Goal: Transaction & Acquisition: Purchase product/service

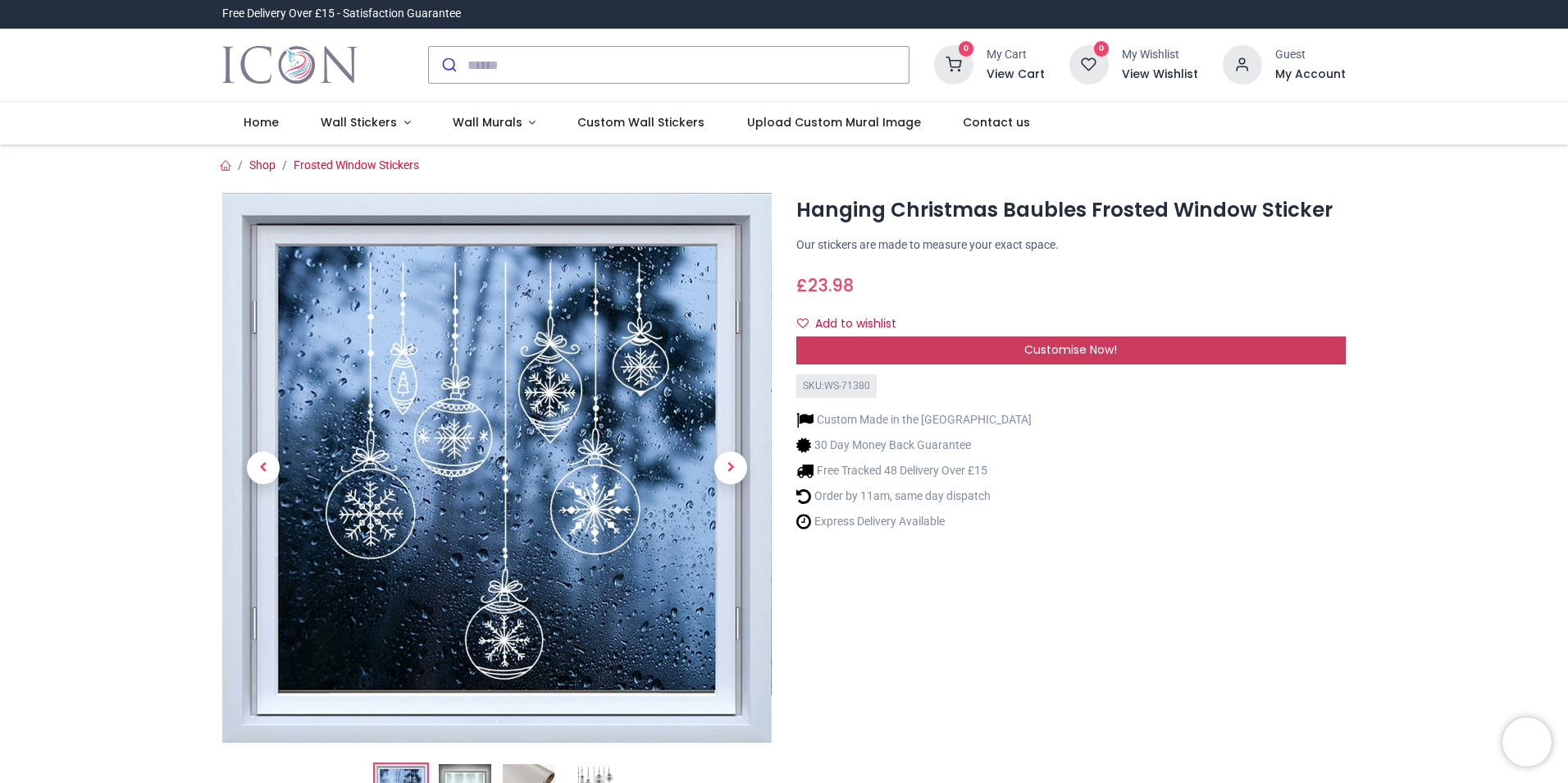
click at [1050, 353] on span "Customise Now!" at bounding box center [1070, 349] width 92 height 16
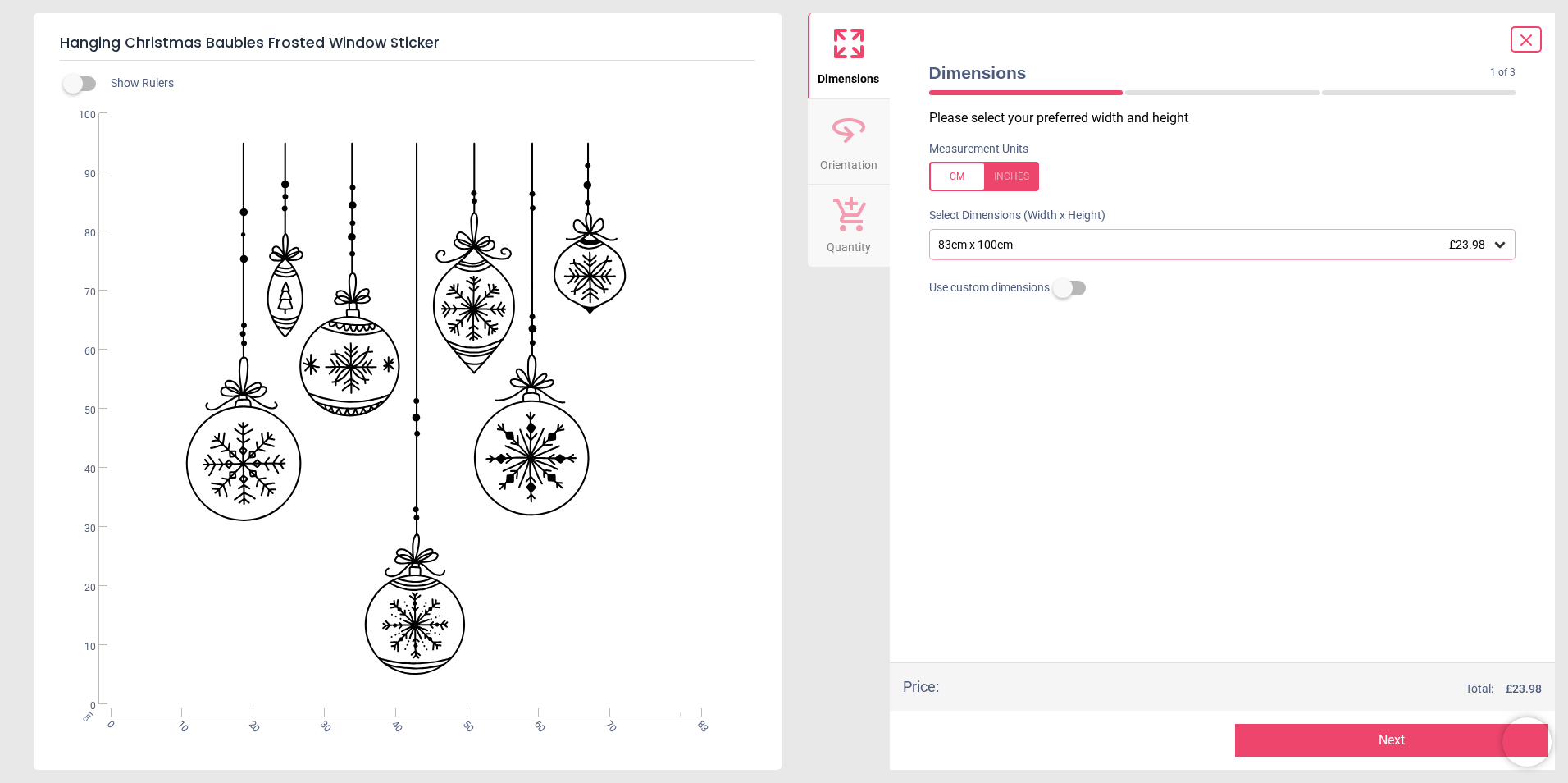
click at [1495, 251] on icon at bounding box center [1500, 244] width 16 height 16
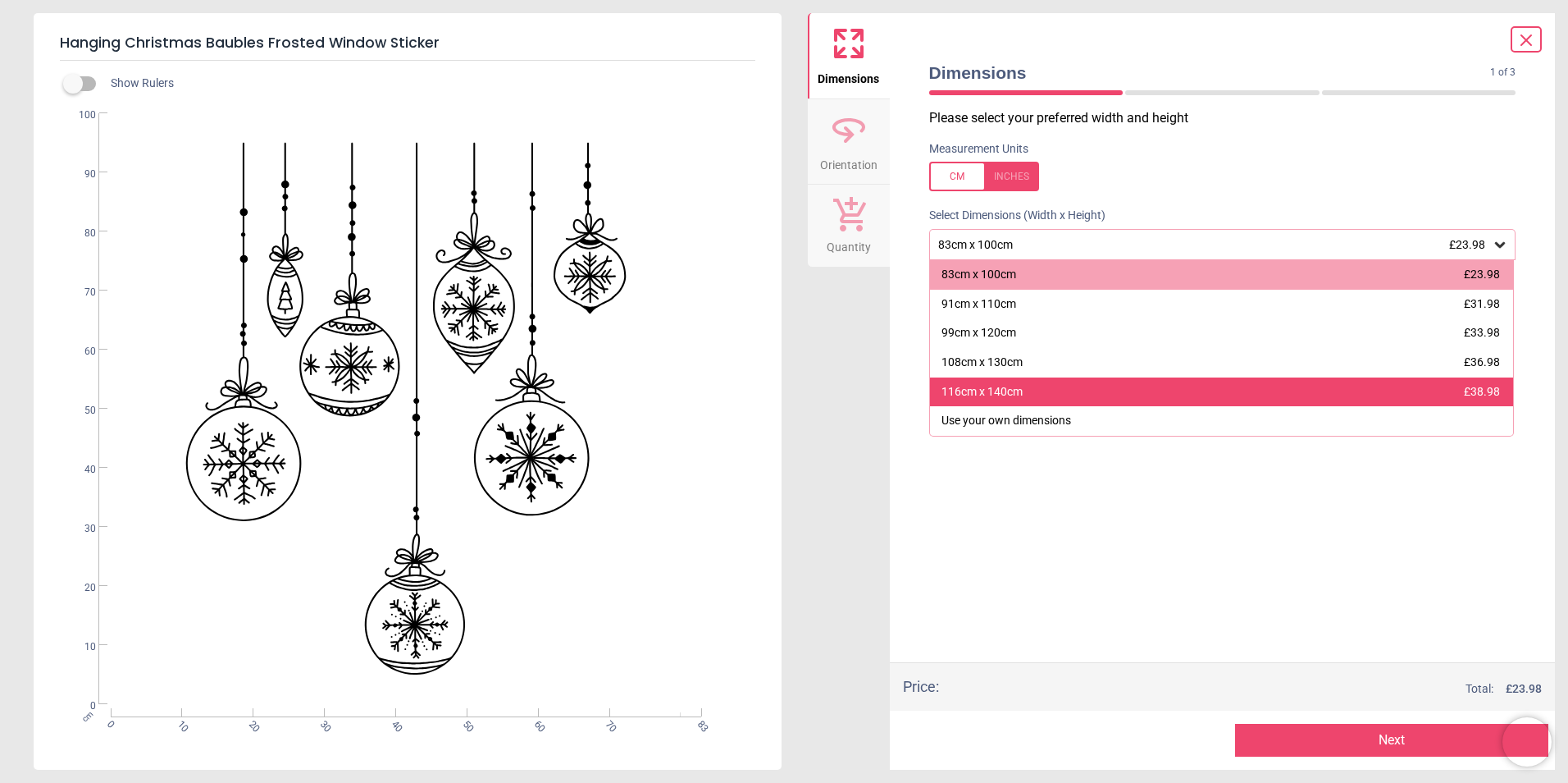
click at [1310, 388] on div "116cm x 140cm £38.98" at bounding box center [1222, 392] width 584 height 29
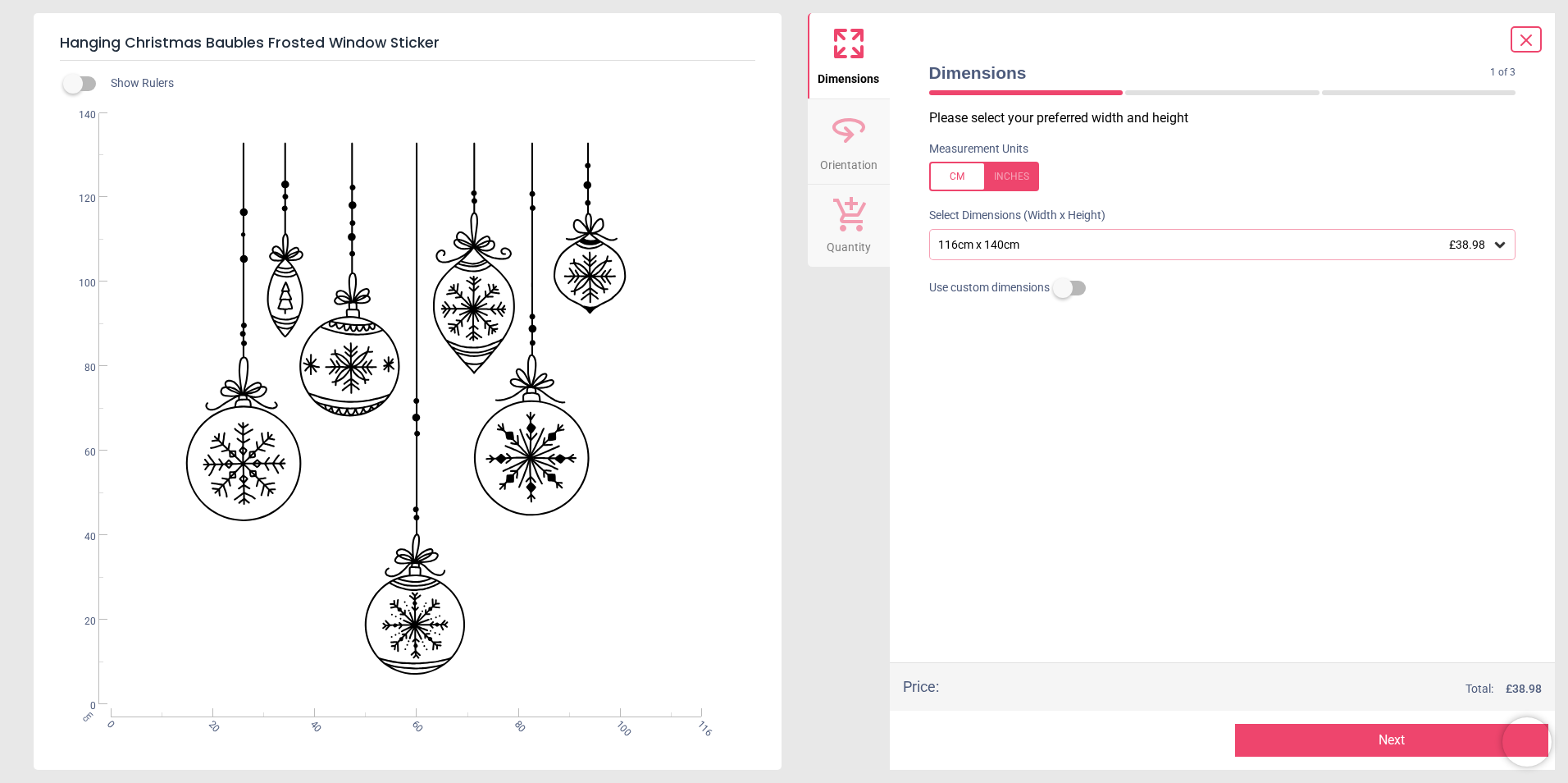
click at [953, 178] on div at bounding box center [984, 176] width 110 height 29
click at [943, 174] on div at bounding box center [984, 176] width 110 height 29
click at [1418, 744] on button "Next" at bounding box center [1391, 740] width 313 height 33
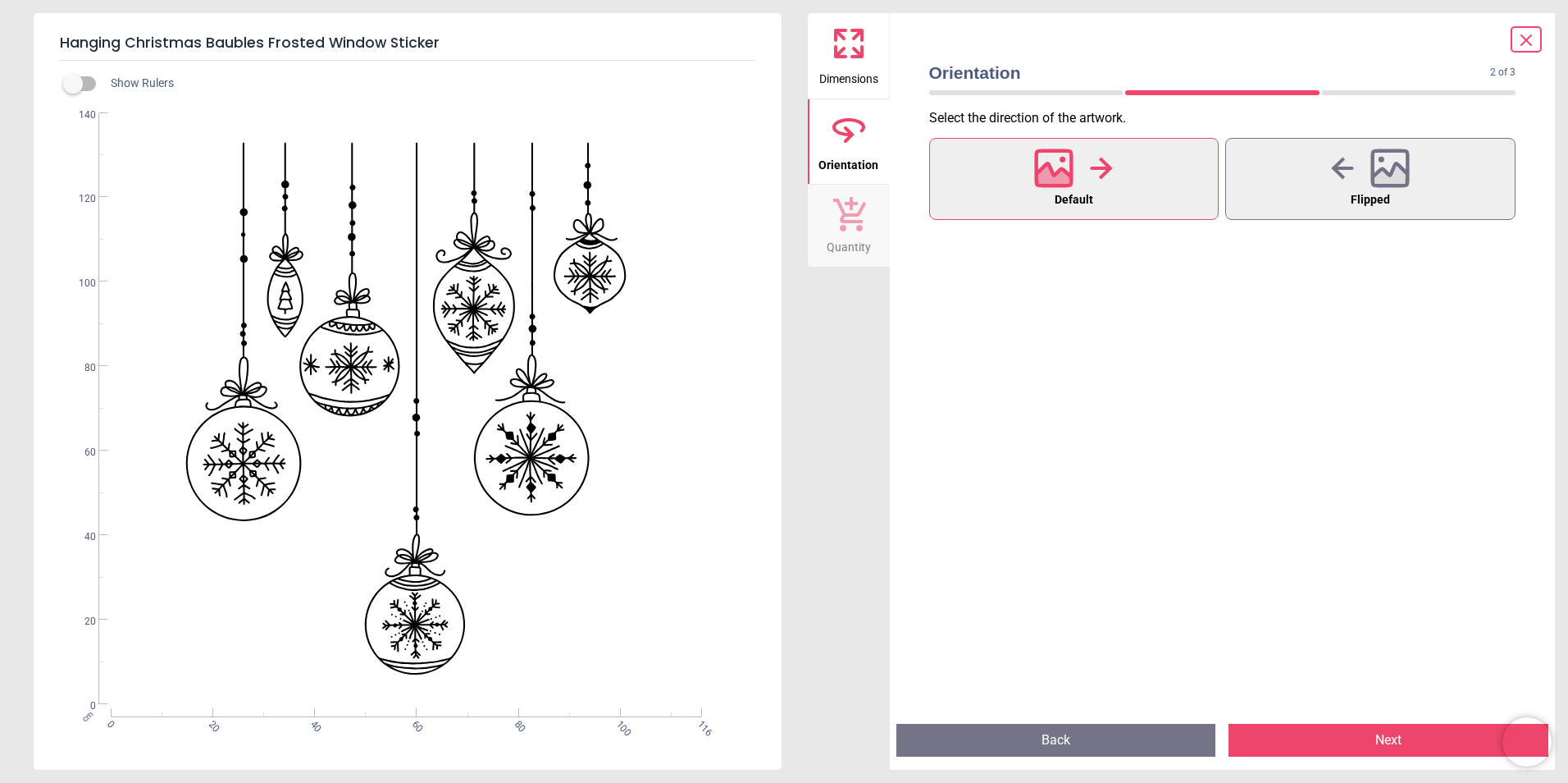
click at [1418, 744] on button "Next" at bounding box center [1389, 740] width 320 height 33
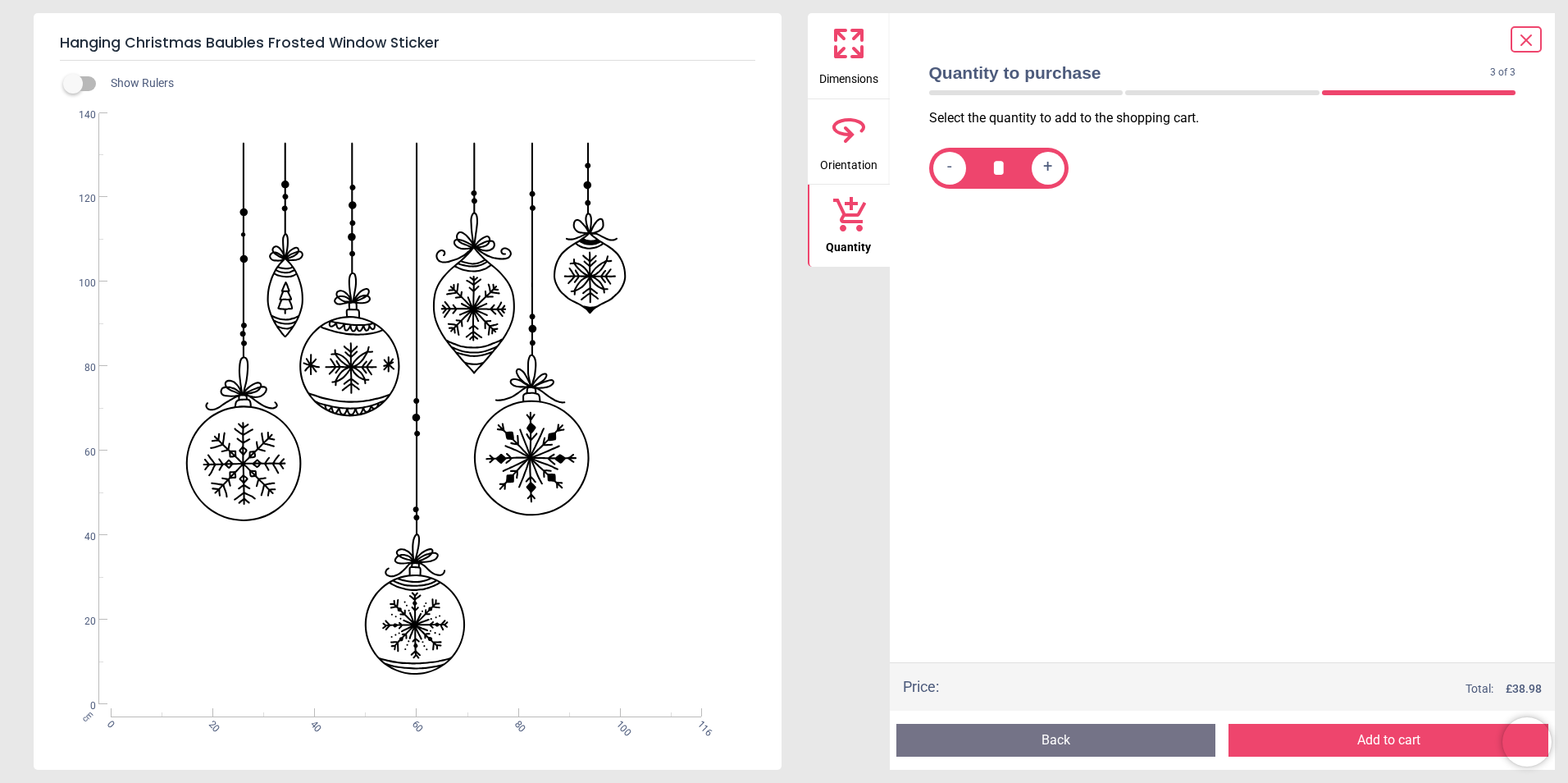
click at [1045, 167] on span "+" at bounding box center [1048, 167] width 9 height 21
type input "*"
click at [1395, 739] on button "Add to cart" at bounding box center [1389, 740] width 320 height 33
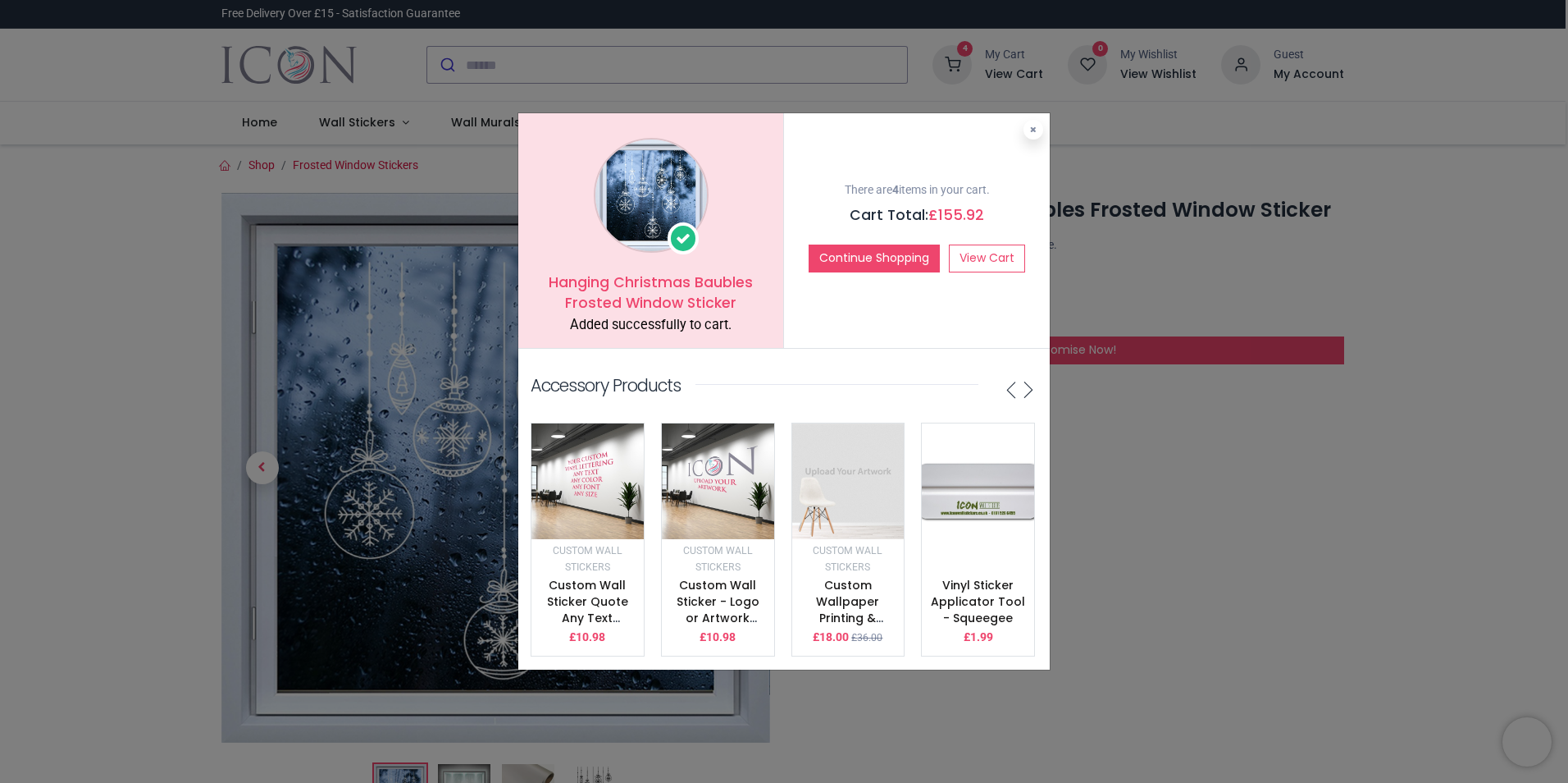
click at [1180, 616] on div "Hanging Christmas Baubles Frosted Window Sticker Added successfully to cart. Th…" at bounding box center [784, 391] width 1568 height 783
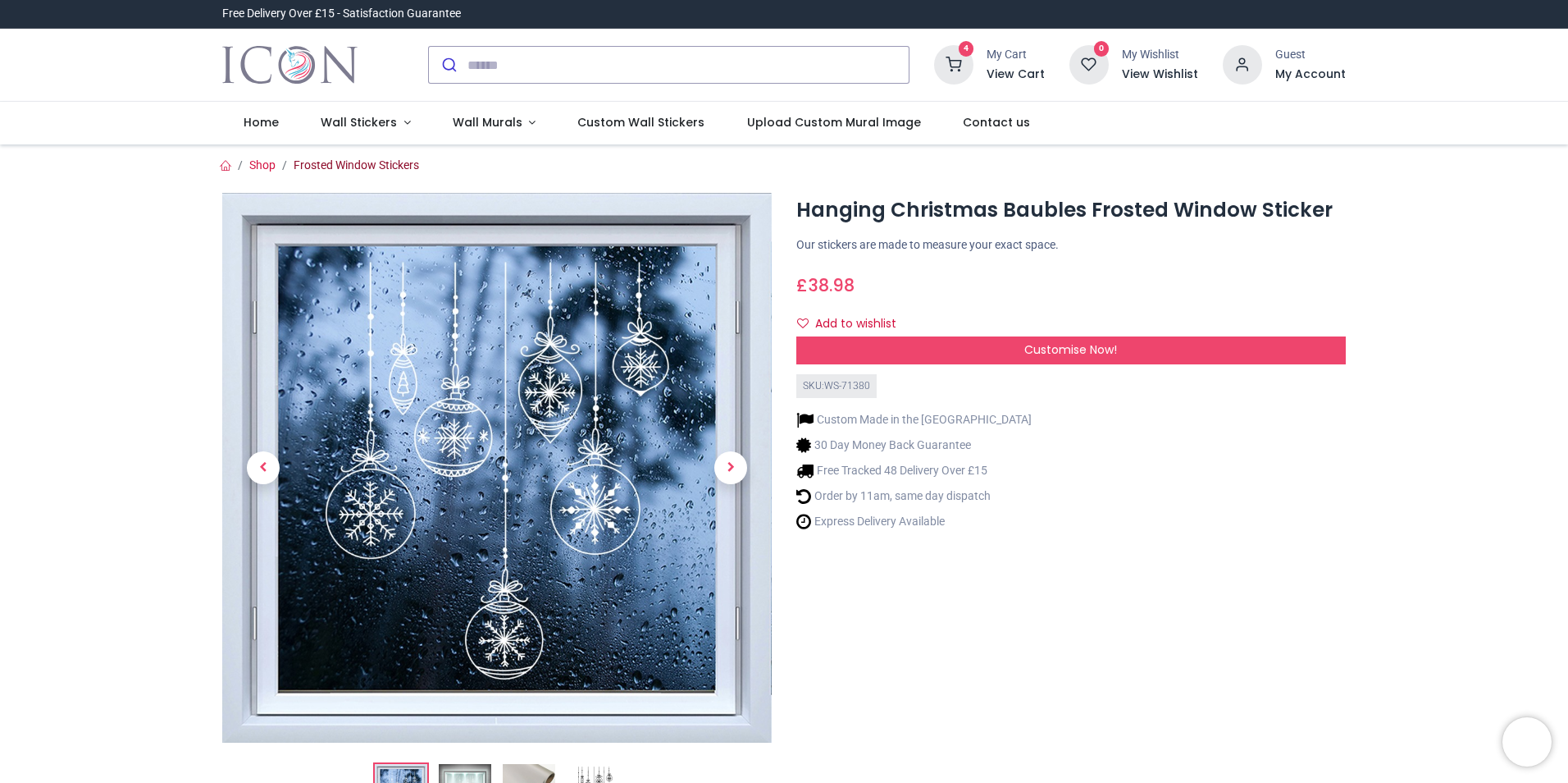
click at [372, 162] on link "Frosted Window Stickers" at bounding box center [356, 164] width 125 height 13
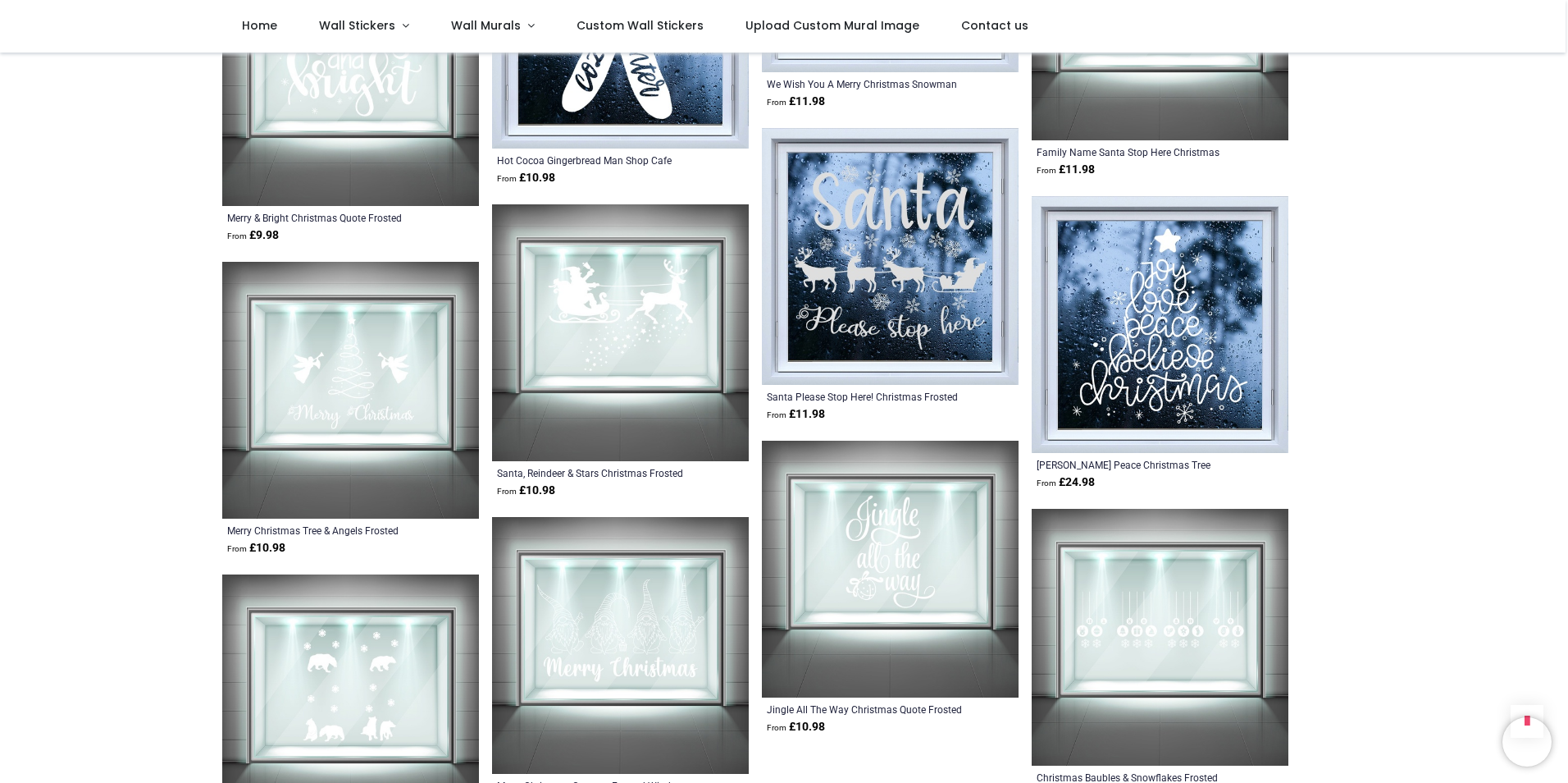
scroll to position [3958, 0]
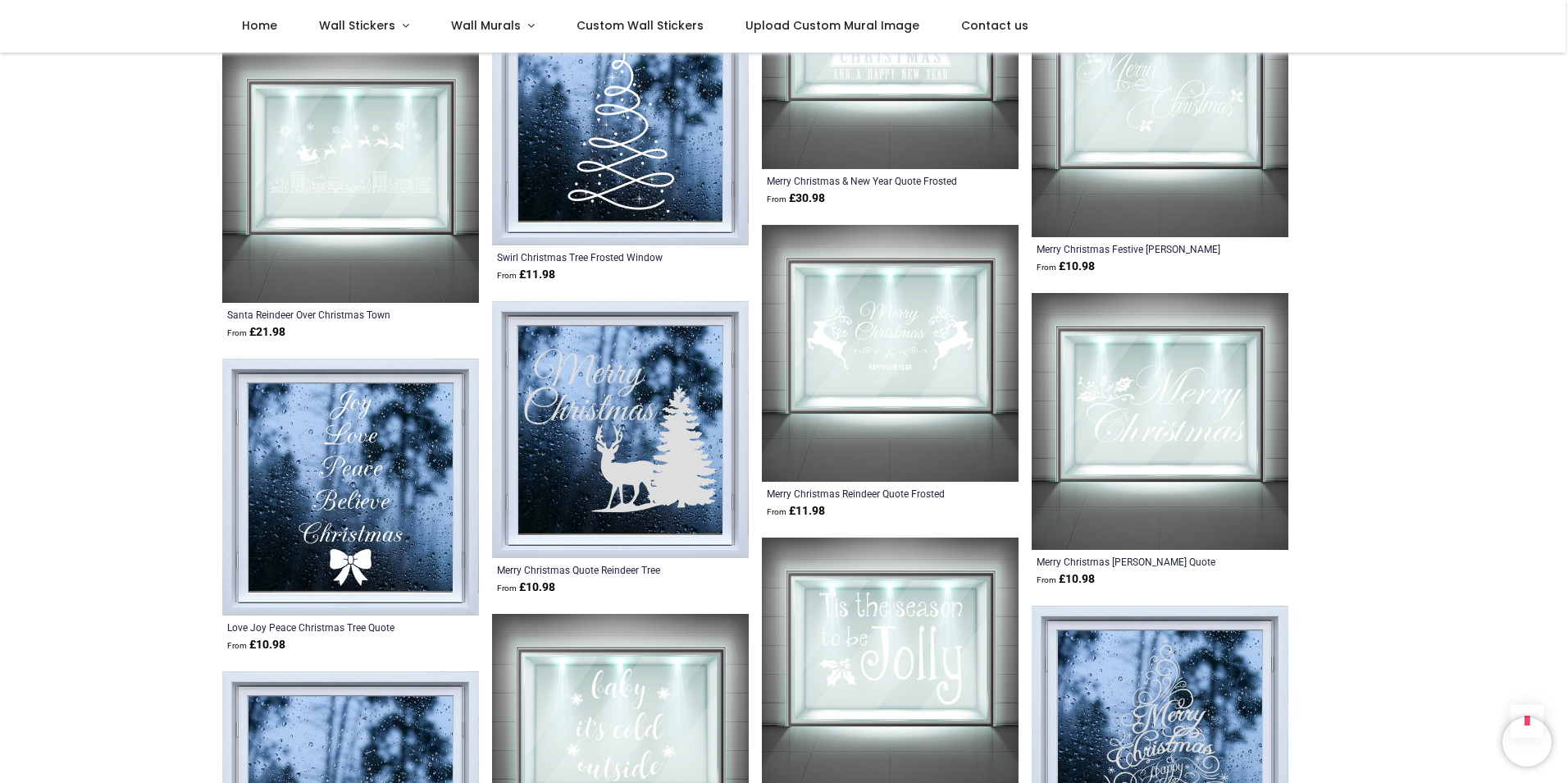
scroll to position [5126, 0]
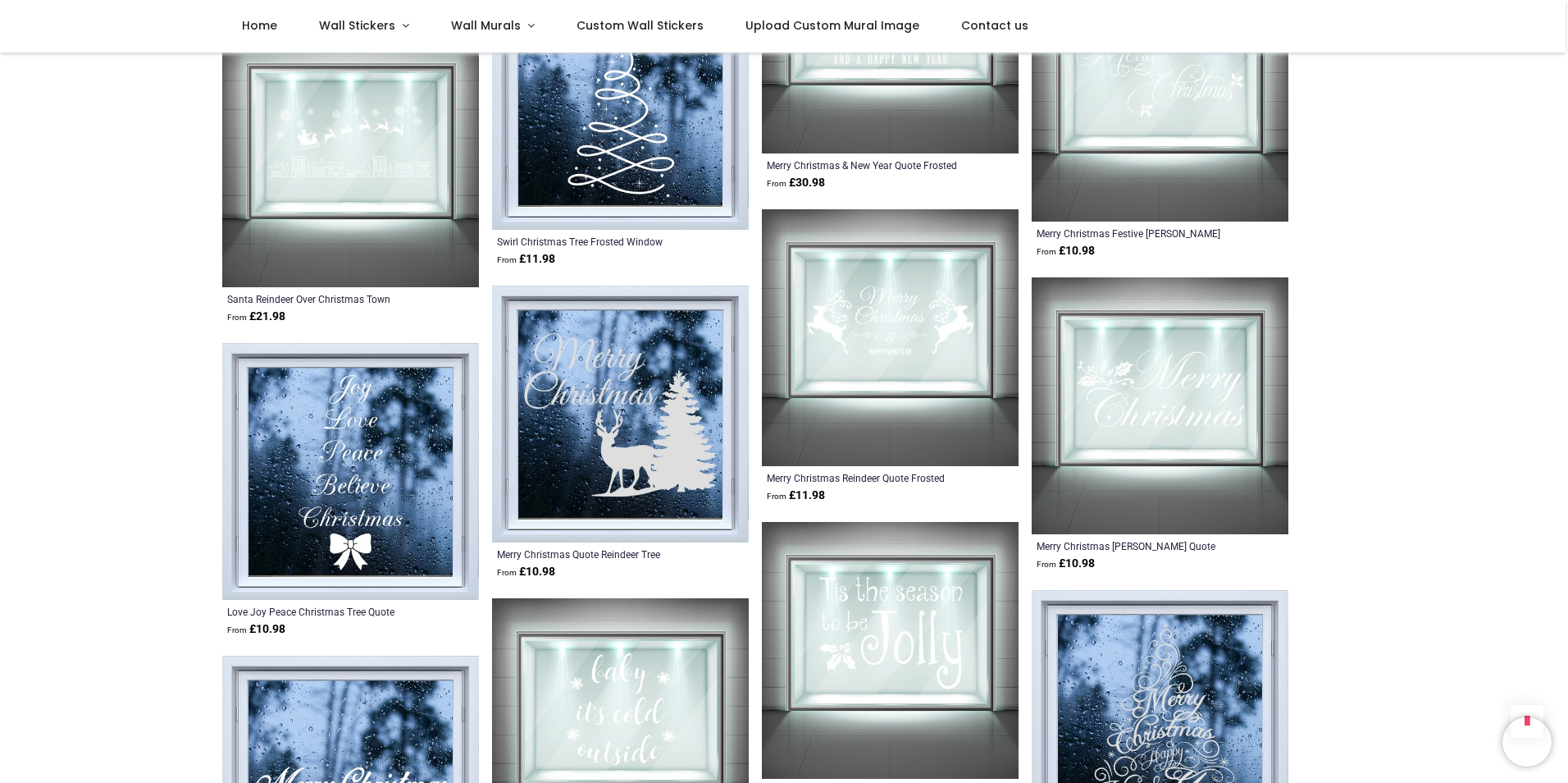
click at [355, 471] on img at bounding box center [350, 470] width 256 height 256
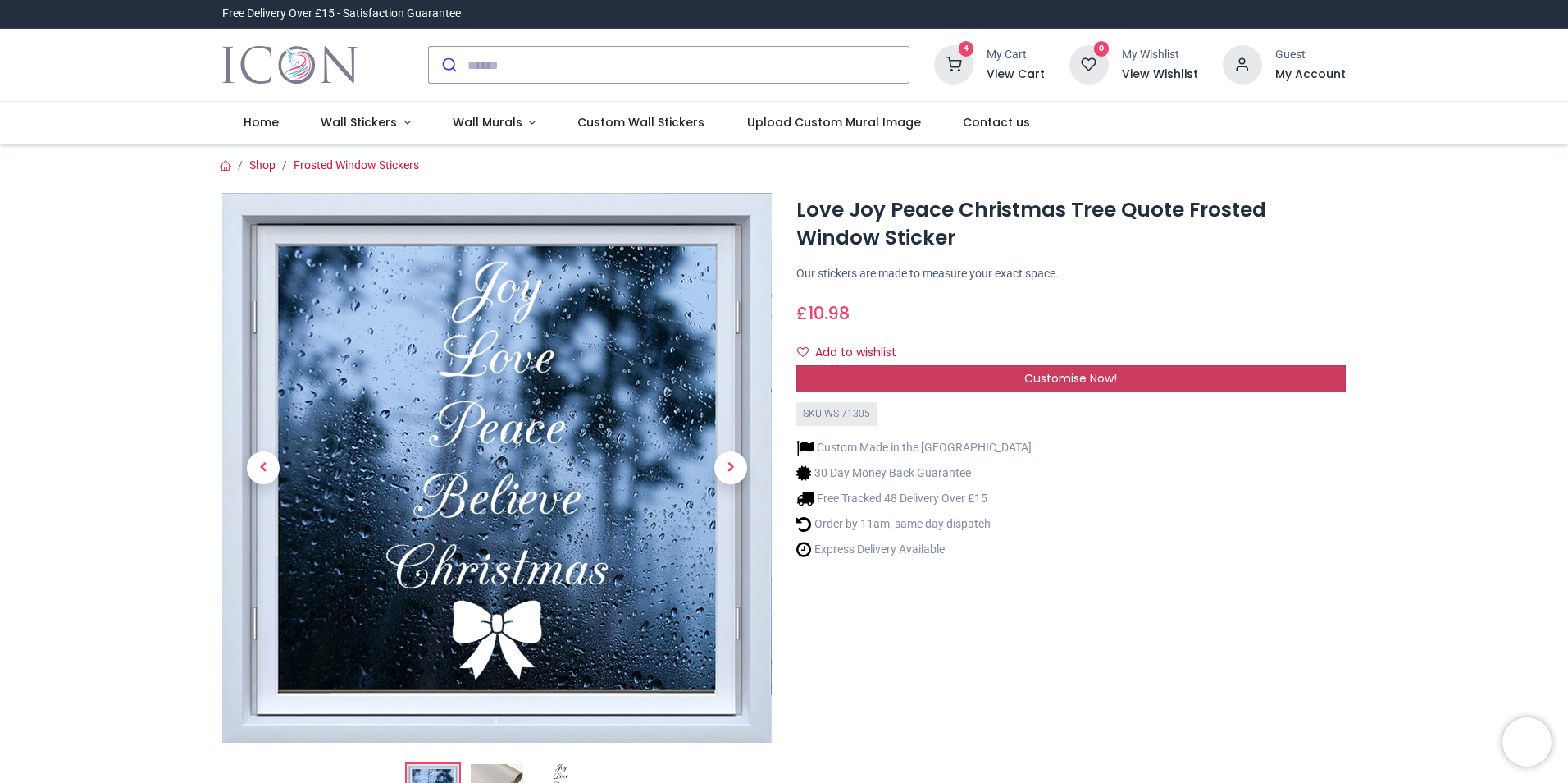
click at [1067, 376] on span "Customise Now!" at bounding box center [1070, 378] width 92 height 16
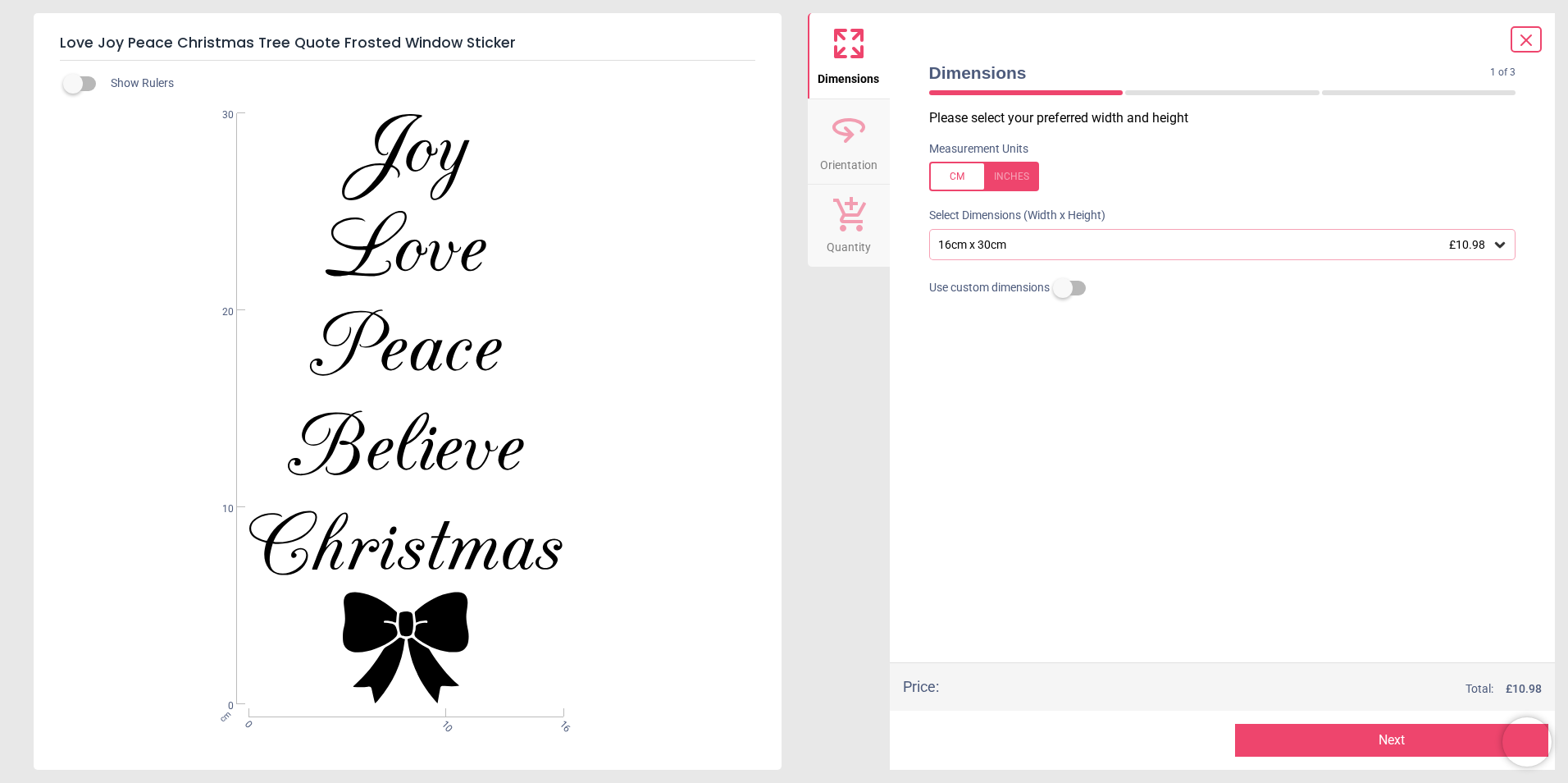
click at [1496, 237] on icon at bounding box center [1500, 244] width 16 height 16
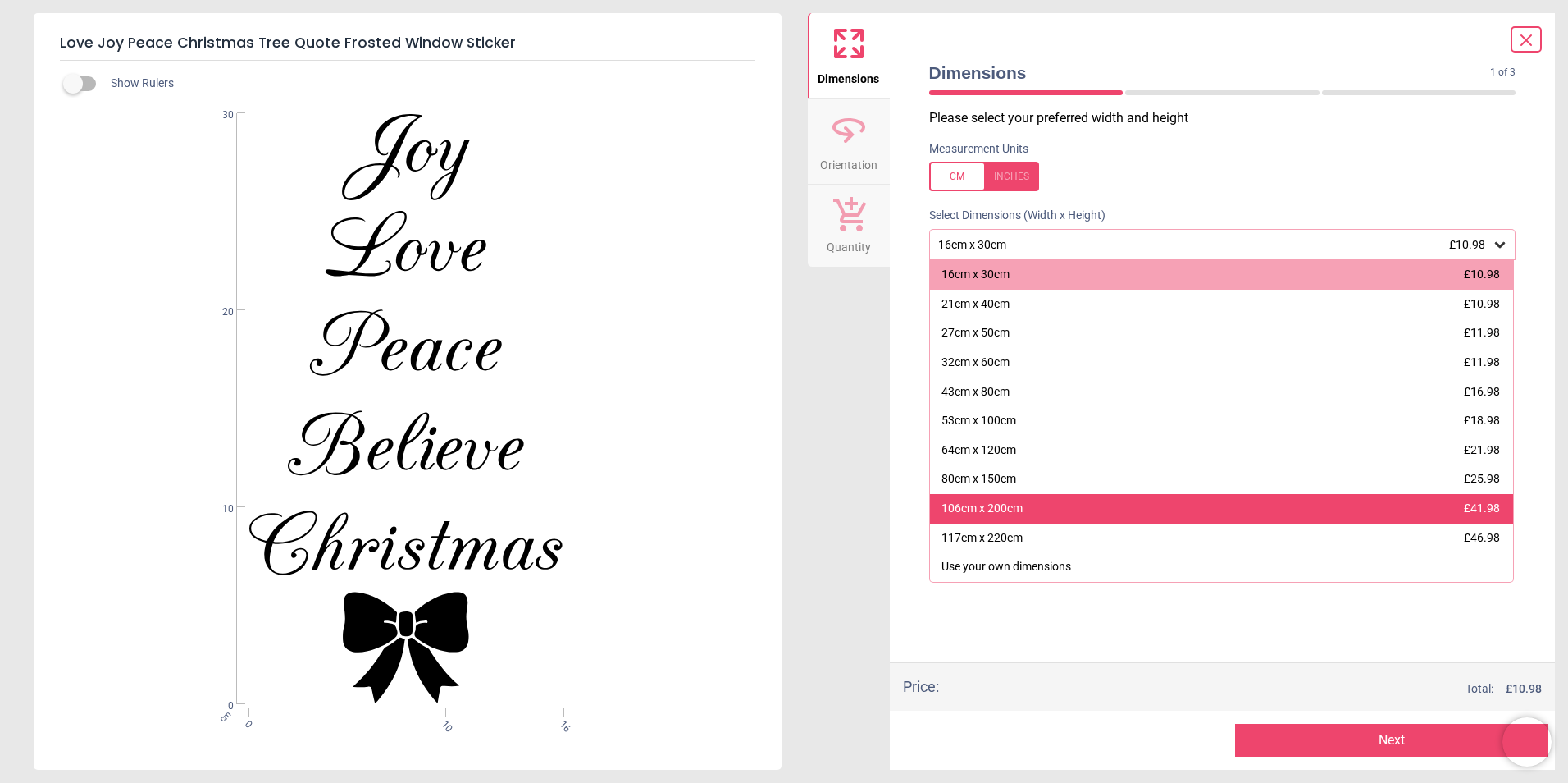
click at [1004, 507] on div "106cm x 200cm" at bounding box center [982, 508] width 81 height 16
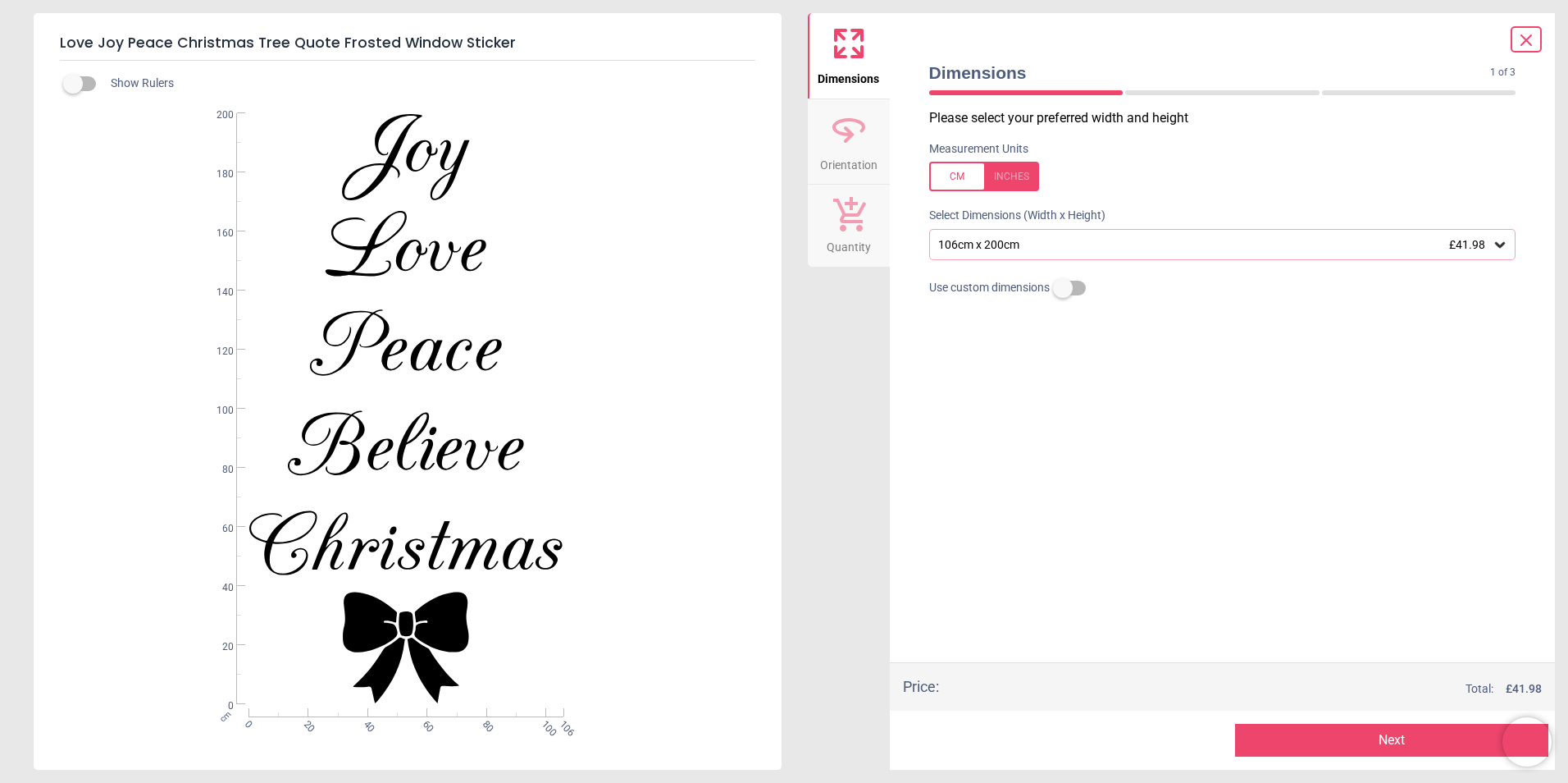
click at [1410, 741] on button "Next" at bounding box center [1391, 740] width 313 height 33
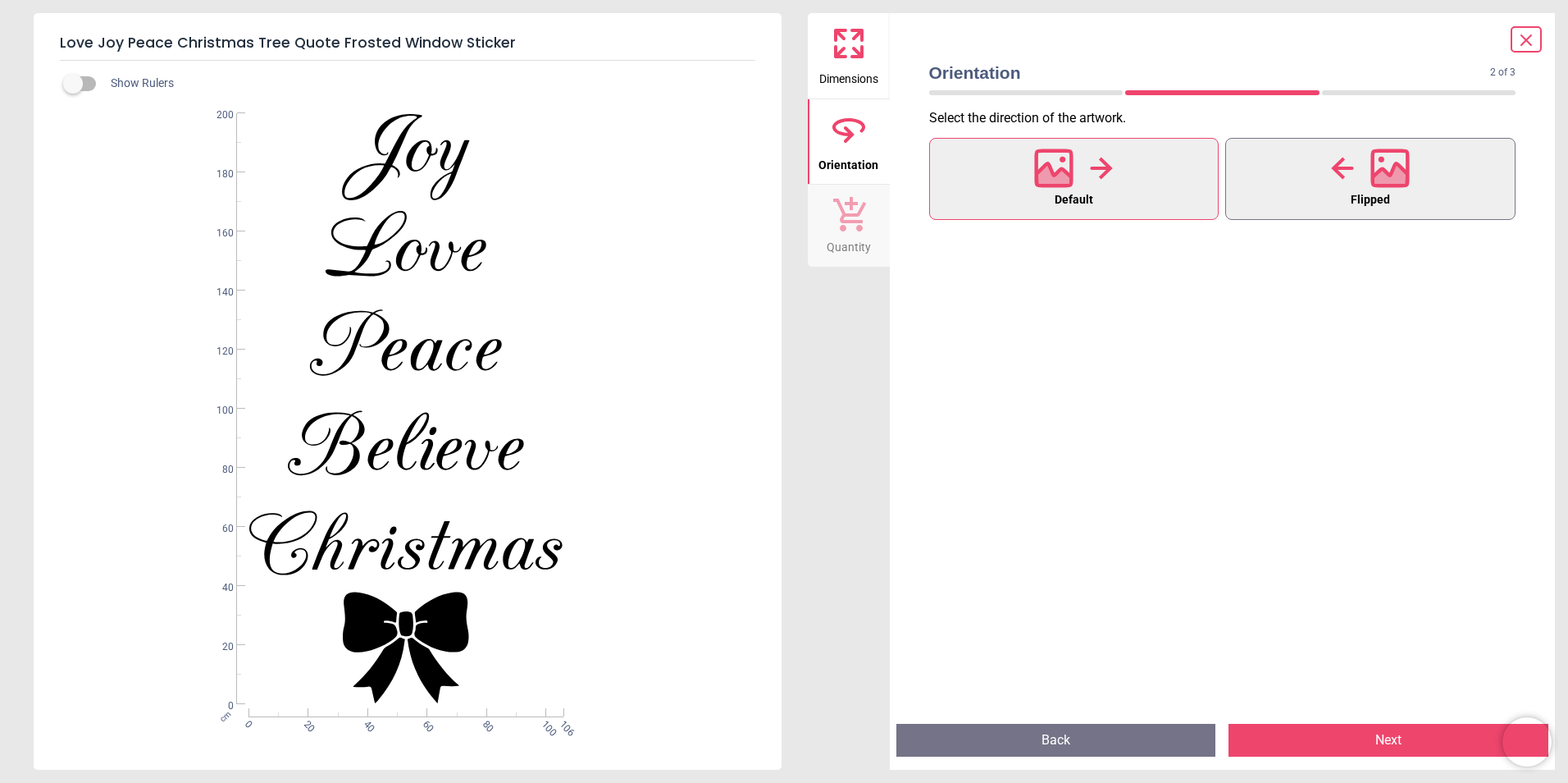
click at [1364, 186] on div at bounding box center [1370, 167] width 79 height 42
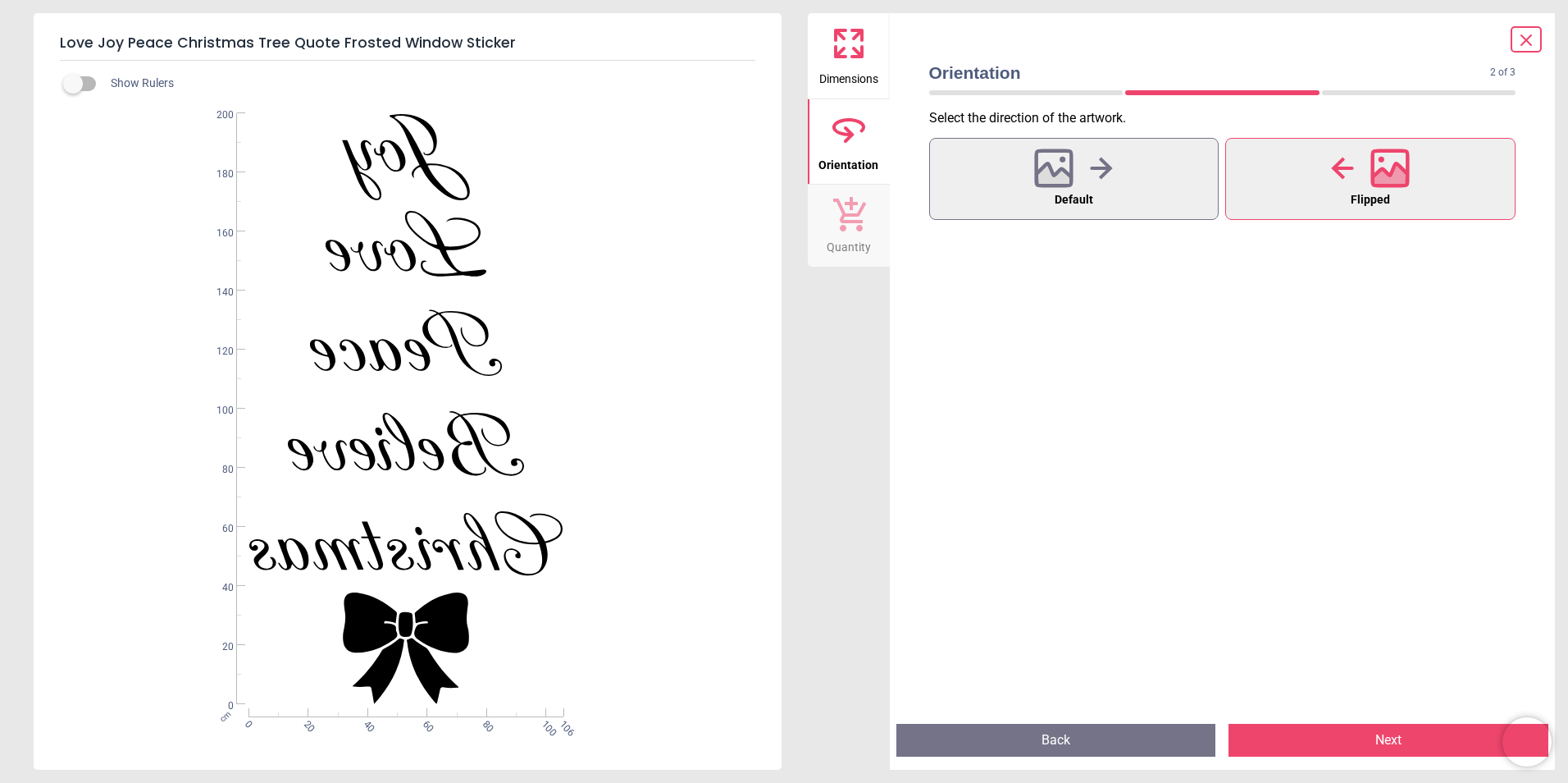
click at [1385, 742] on button "Next" at bounding box center [1389, 740] width 320 height 33
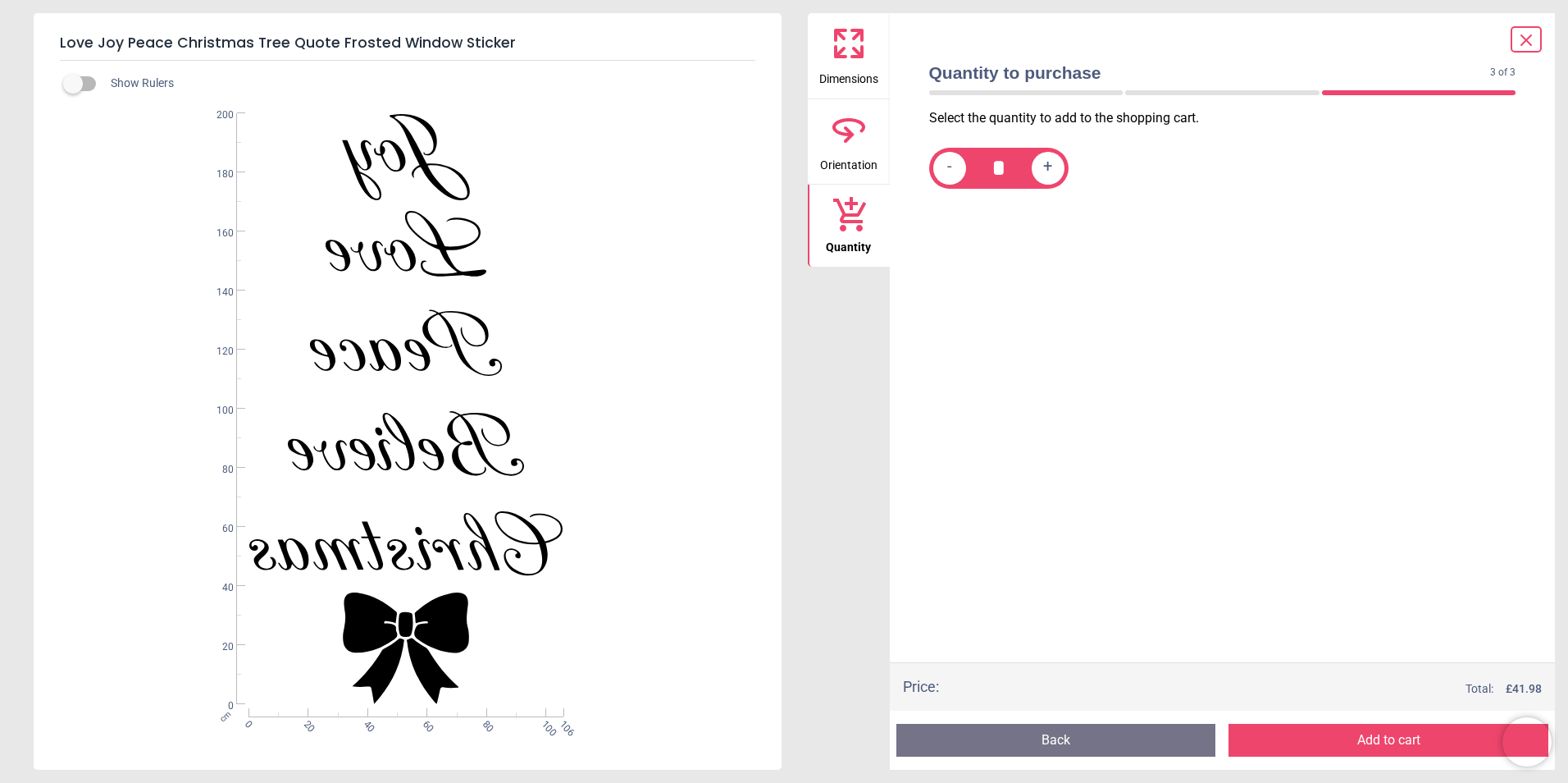
click at [1055, 162] on div "+" at bounding box center [1048, 168] width 33 height 33
type input "*"
click at [1397, 753] on button "Add to cart" at bounding box center [1389, 740] width 320 height 33
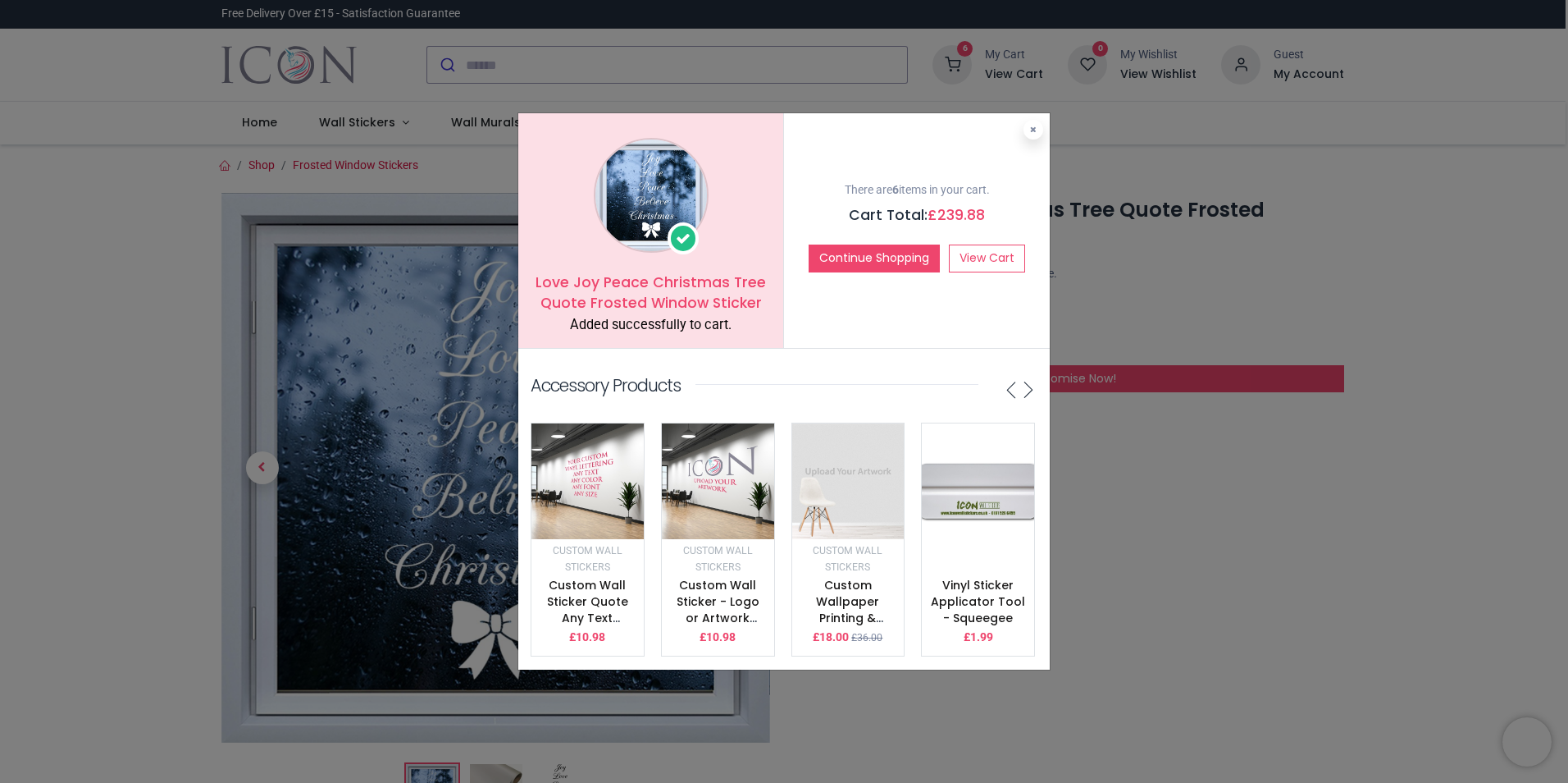
click at [1238, 575] on div "Love Joy Peace Christmas Tree Quote Frosted Window Sticker Added successfully t…" at bounding box center [784, 391] width 1568 height 783
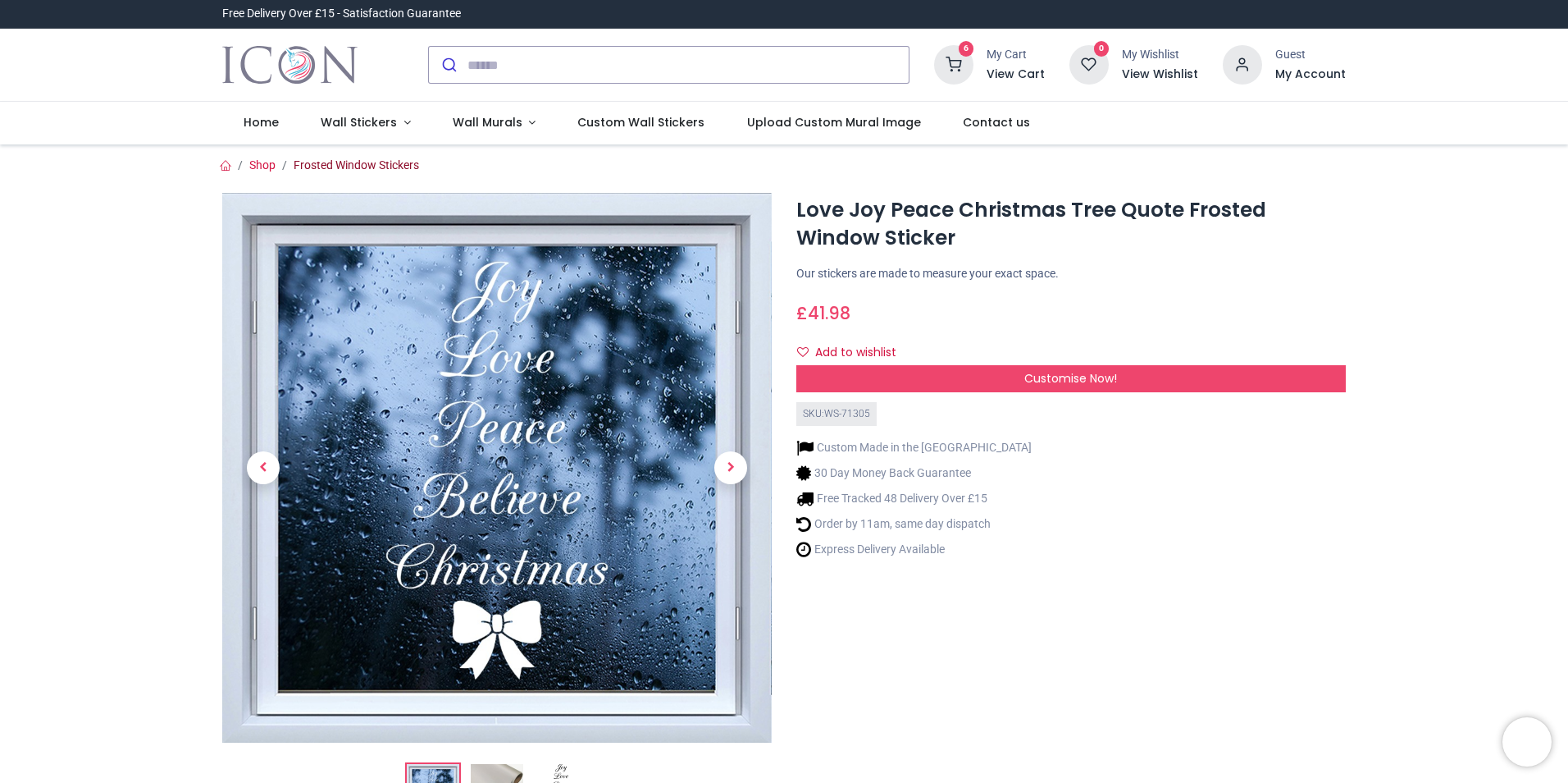
click at [348, 161] on link "Frosted Window Stickers" at bounding box center [356, 164] width 125 height 13
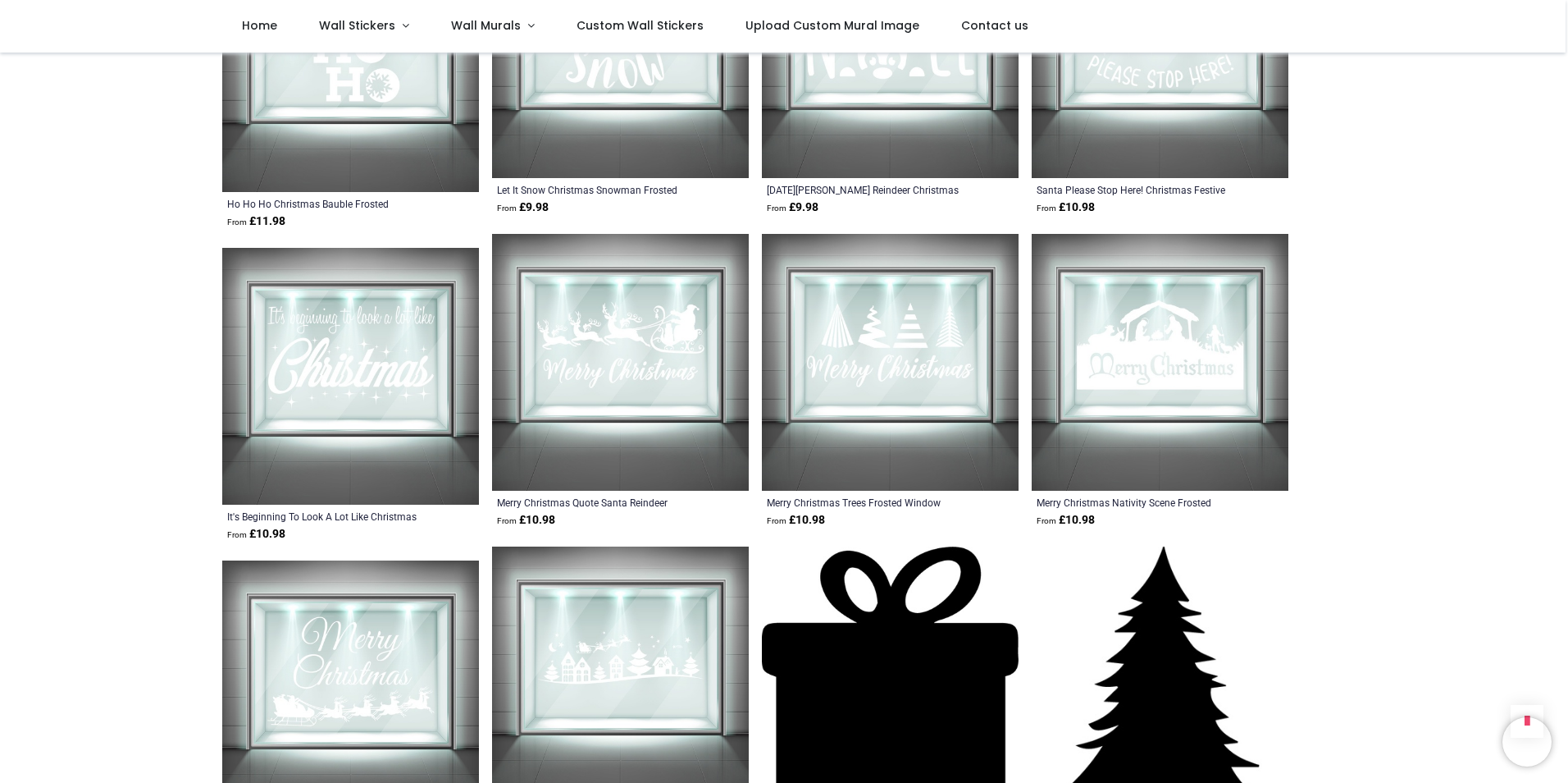
scroll to position [2245, 0]
click at [1123, 333] on img at bounding box center [1160, 361] width 256 height 256
click at [1182, 350] on img at bounding box center [1160, 361] width 256 height 256
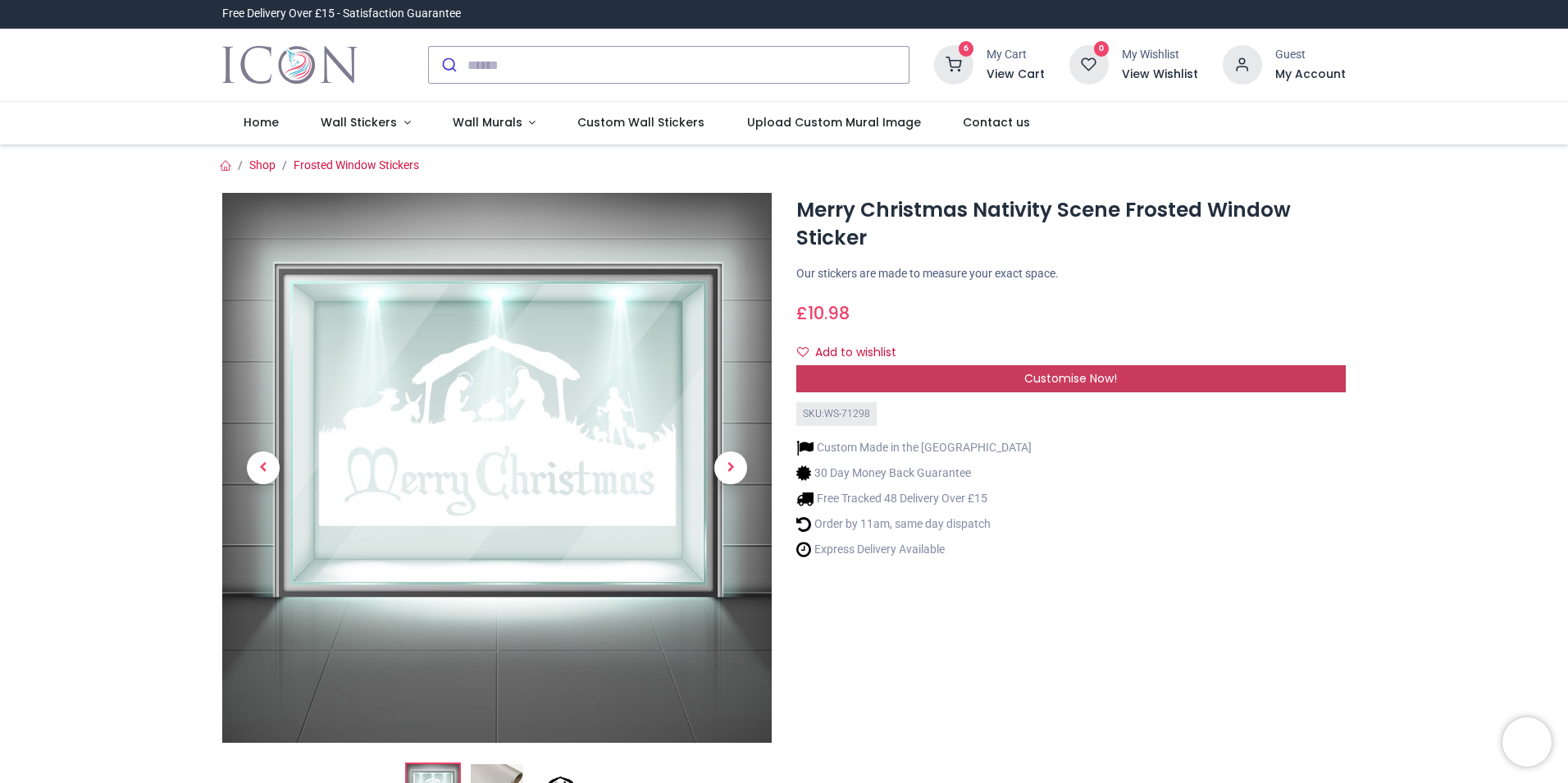
click at [1039, 386] on span "Customise Now!" at bounding box center [1070, 378] width 92 height 16
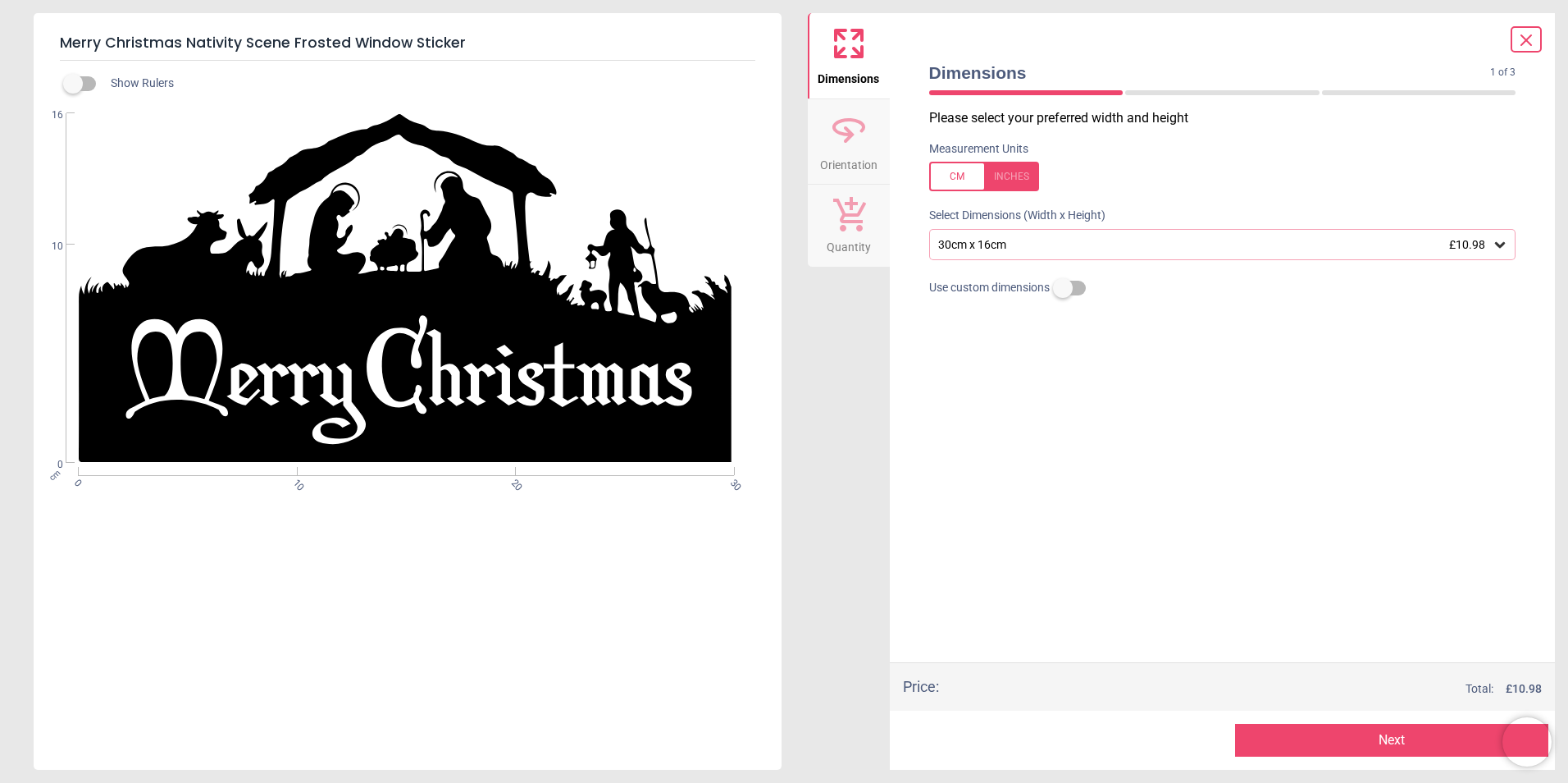
click at [1502, 246] on icon at bounding box center [1500, 244] width 9 height 6
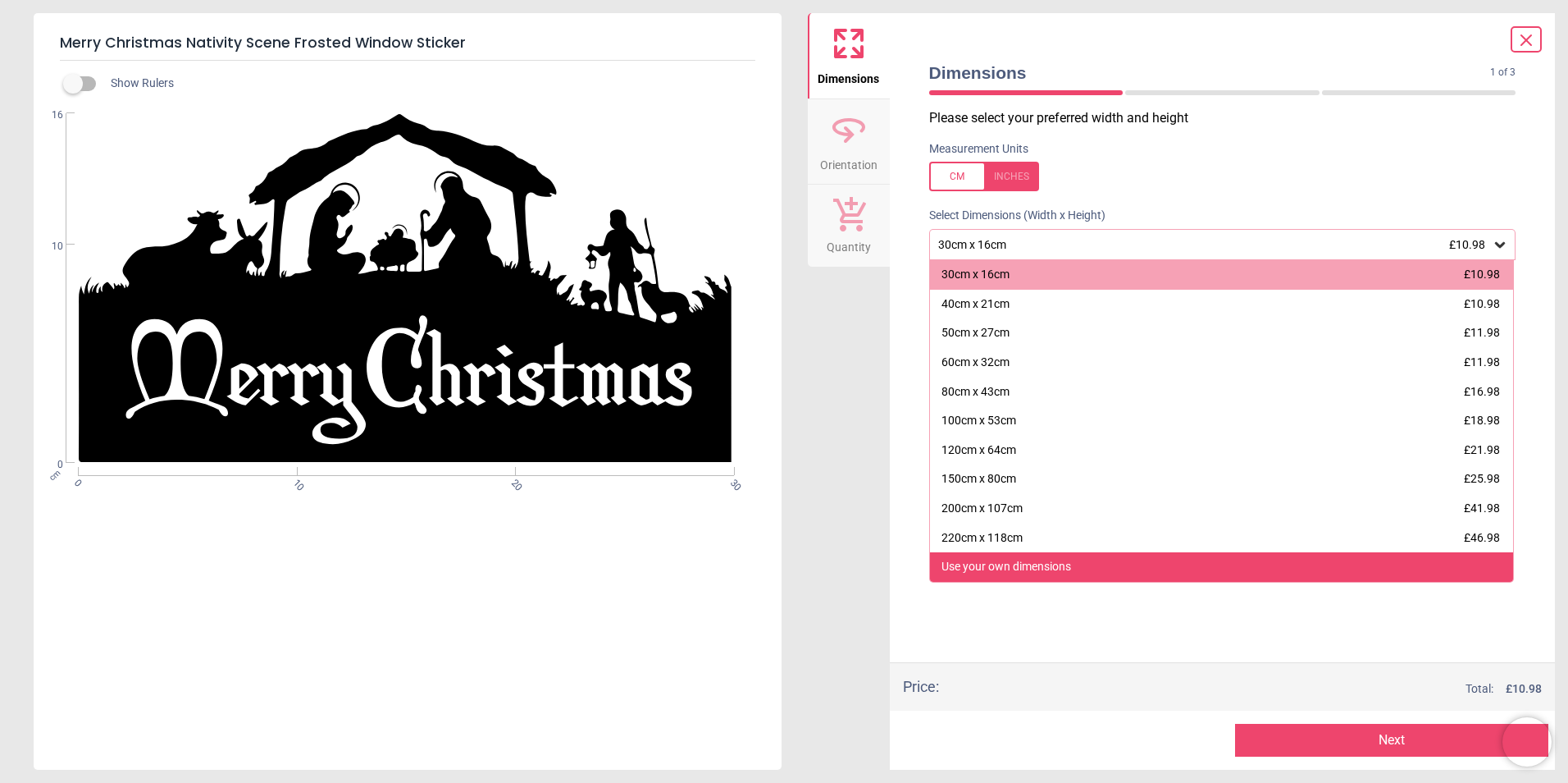
click at [1071, 573] on div "Use your own dimensions" at bounding box center [1006, 566] width 129 height 16
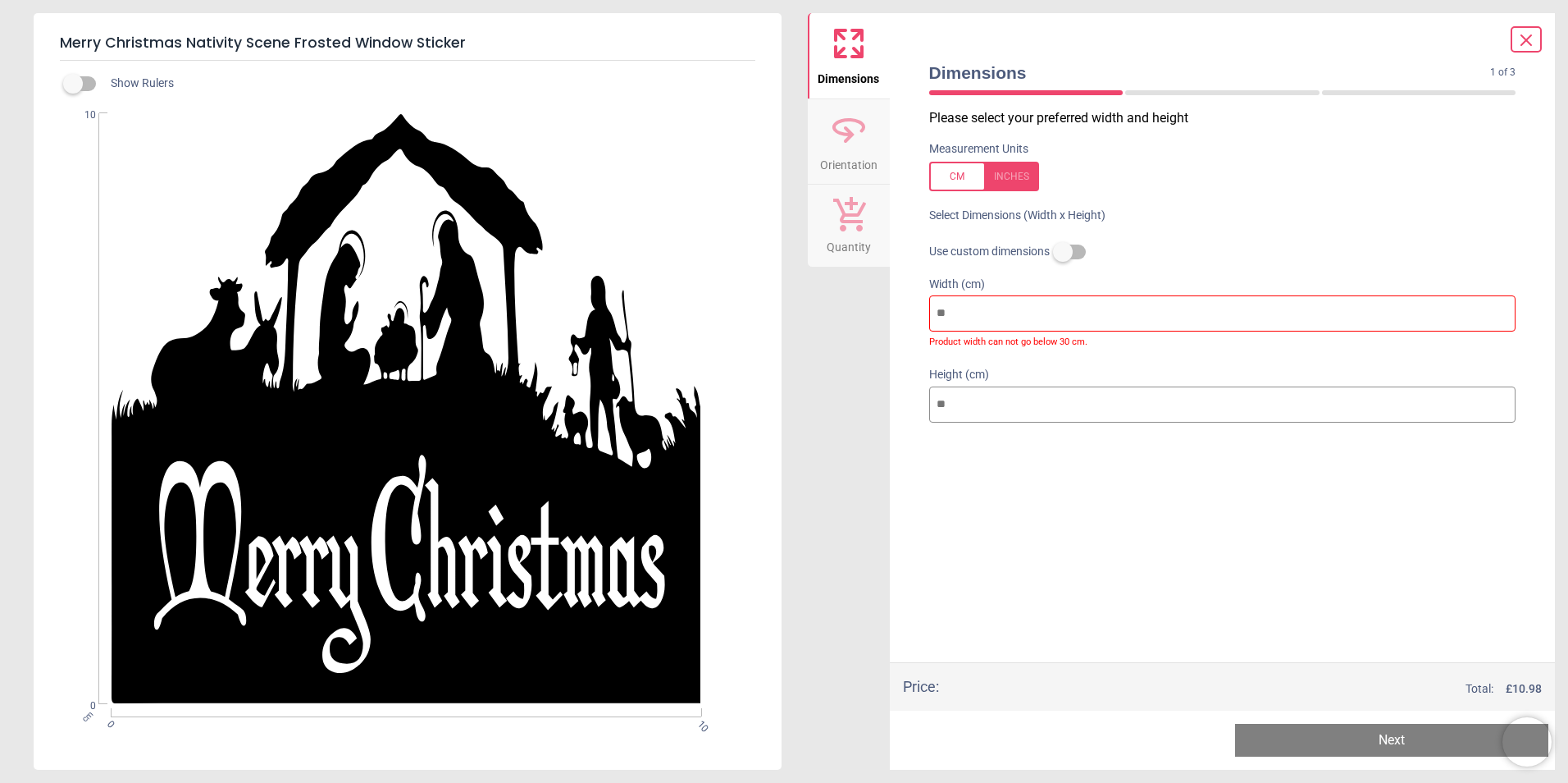
type input "*"
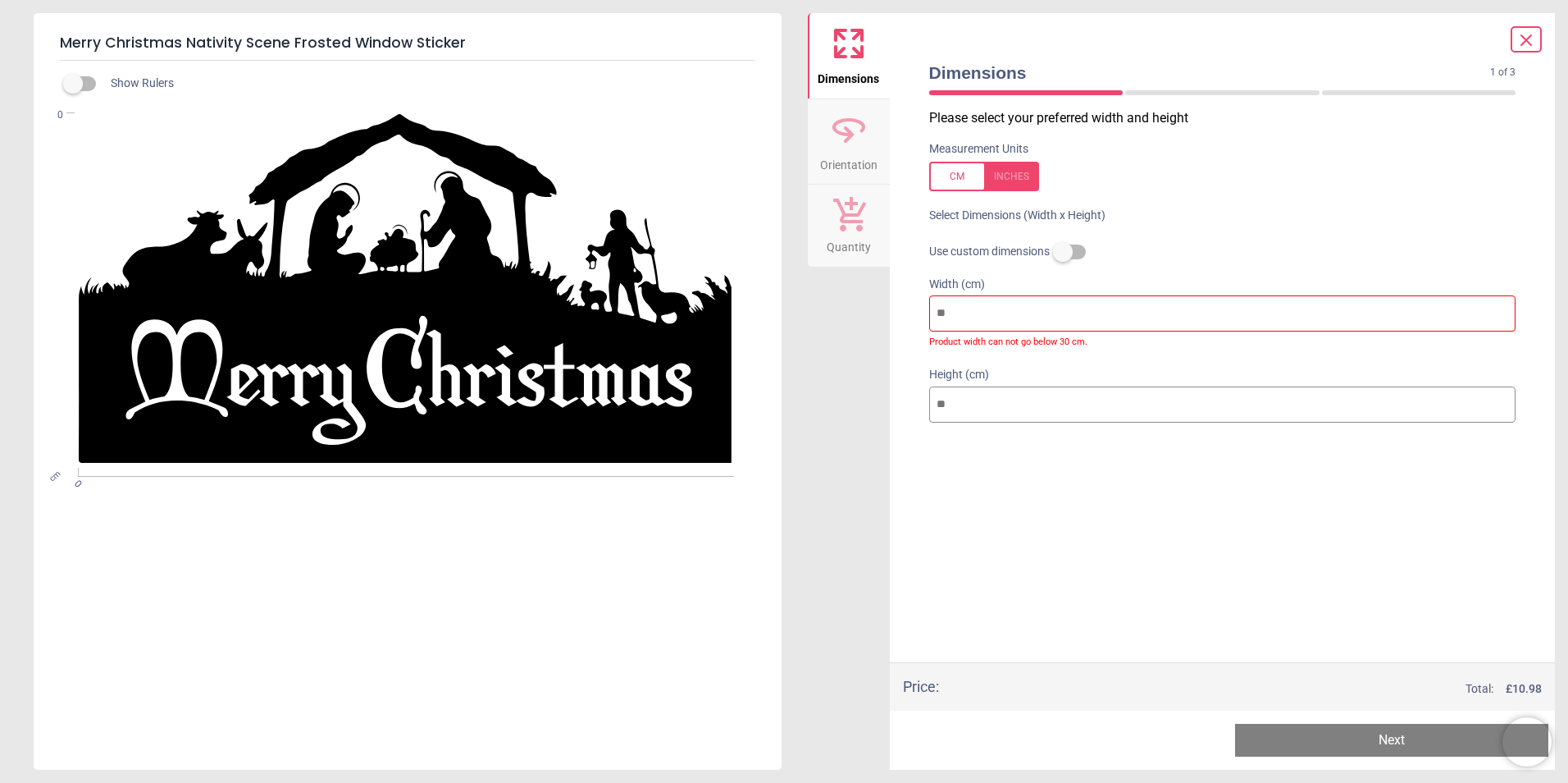
type input "*"
type input "**"
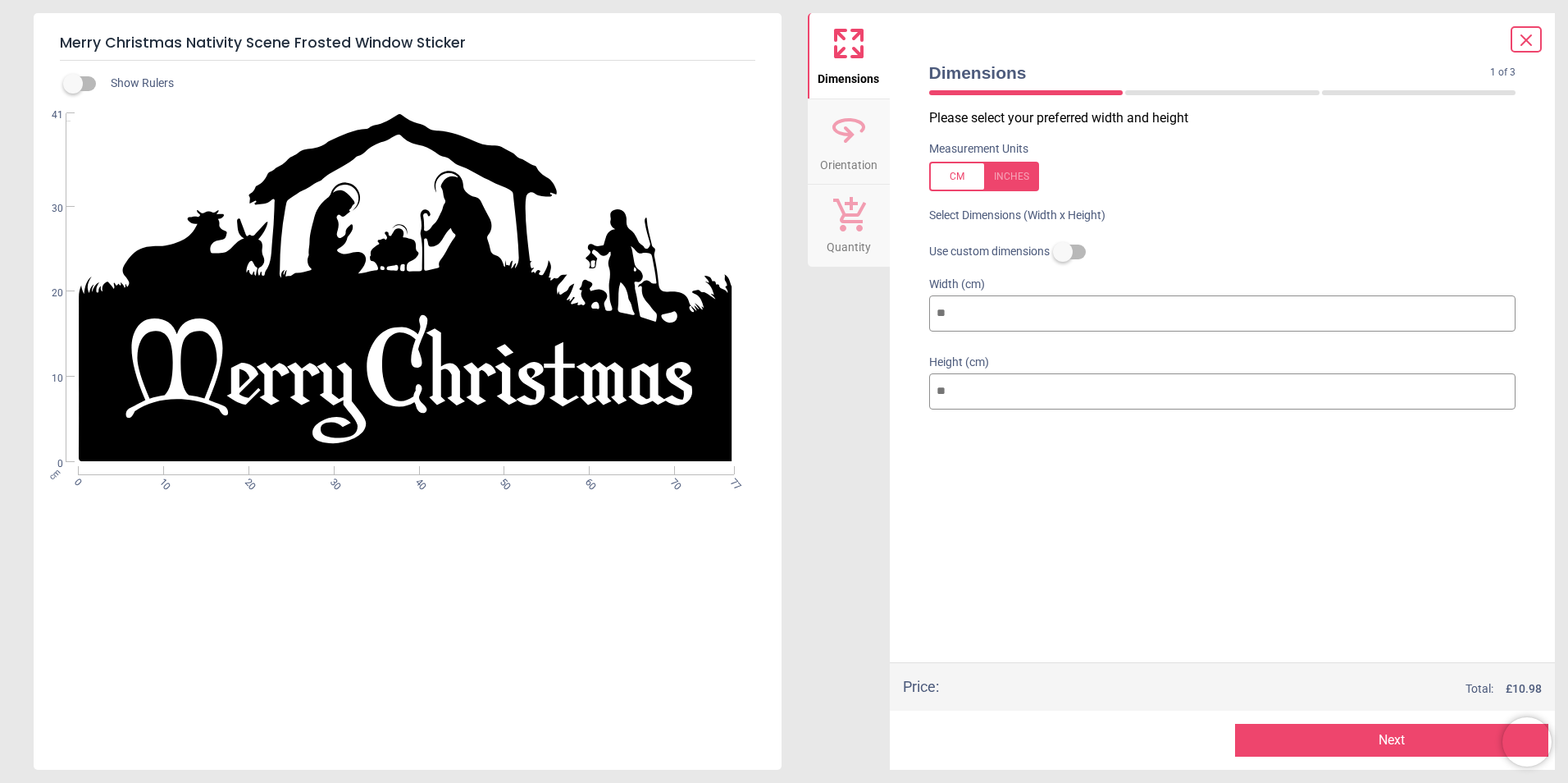
type input "**"
click at [1395, 741] on button "Next" at bounding box center [1391, 740] width 313 height 33
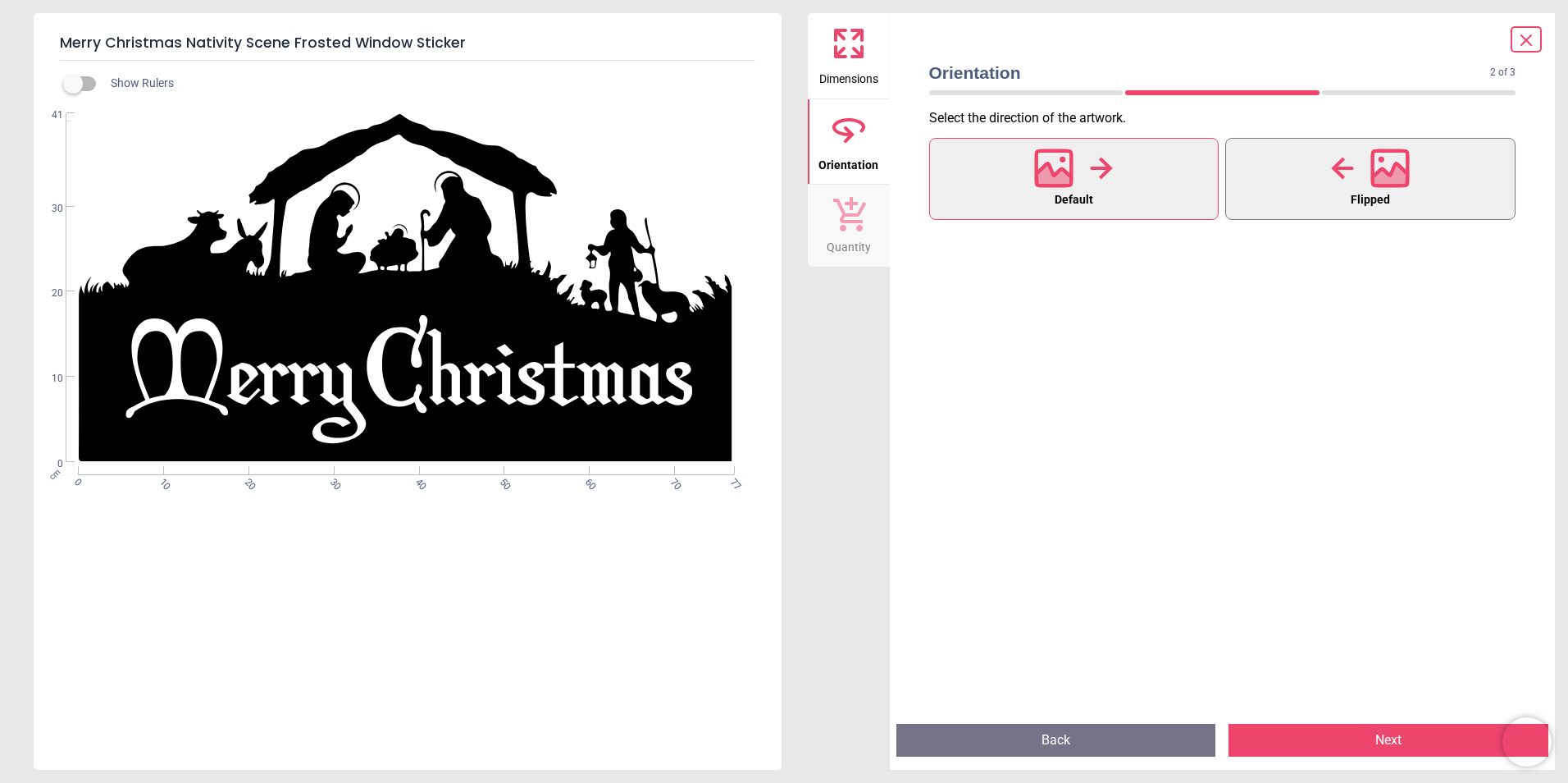
click at [1397, 186] on icon at bounding box center [1390, 167] width 35 height 35
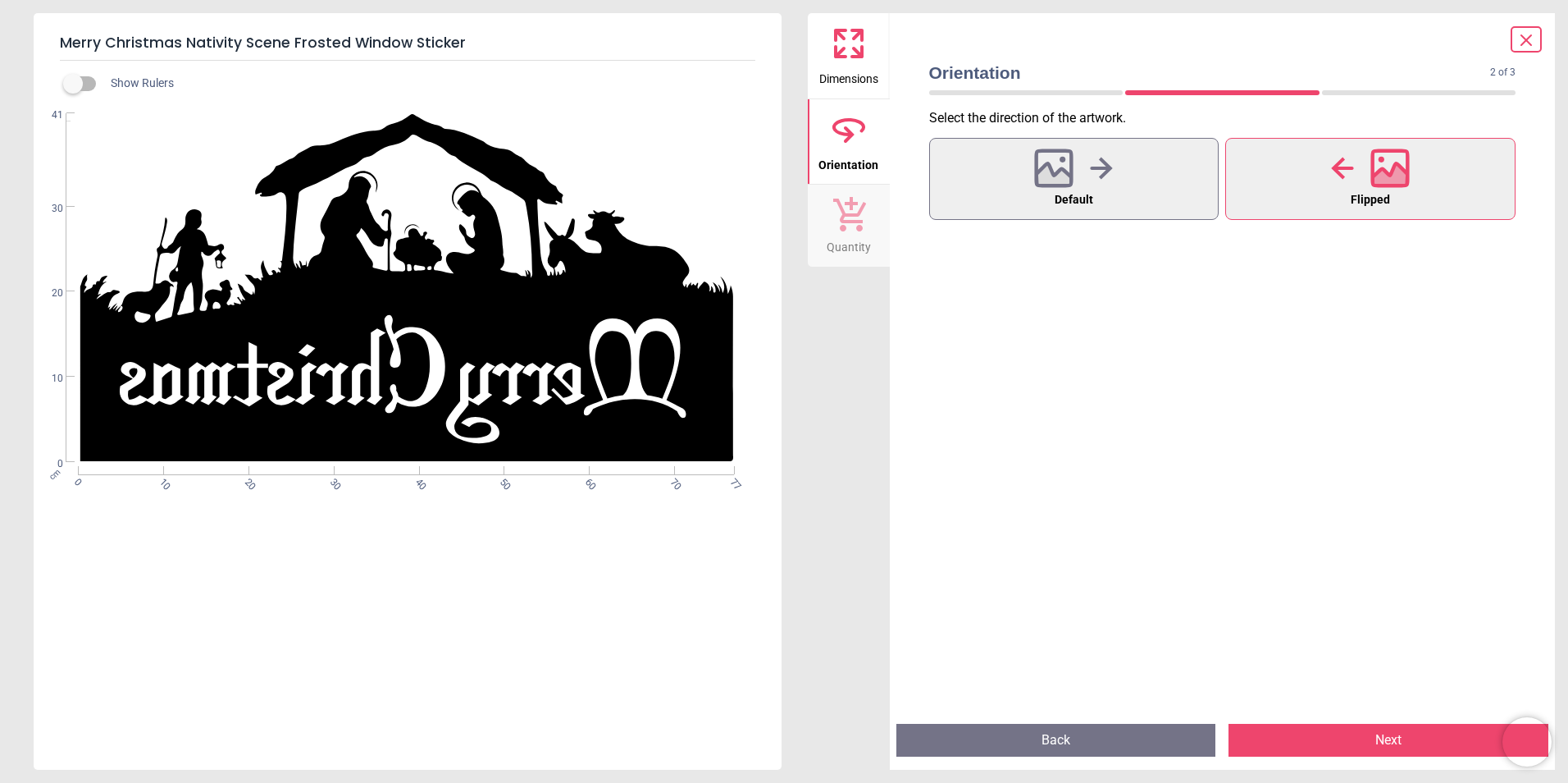
click at [1409, 736] on button "Next" at bounding box center [1389, 740] width 320 height 33
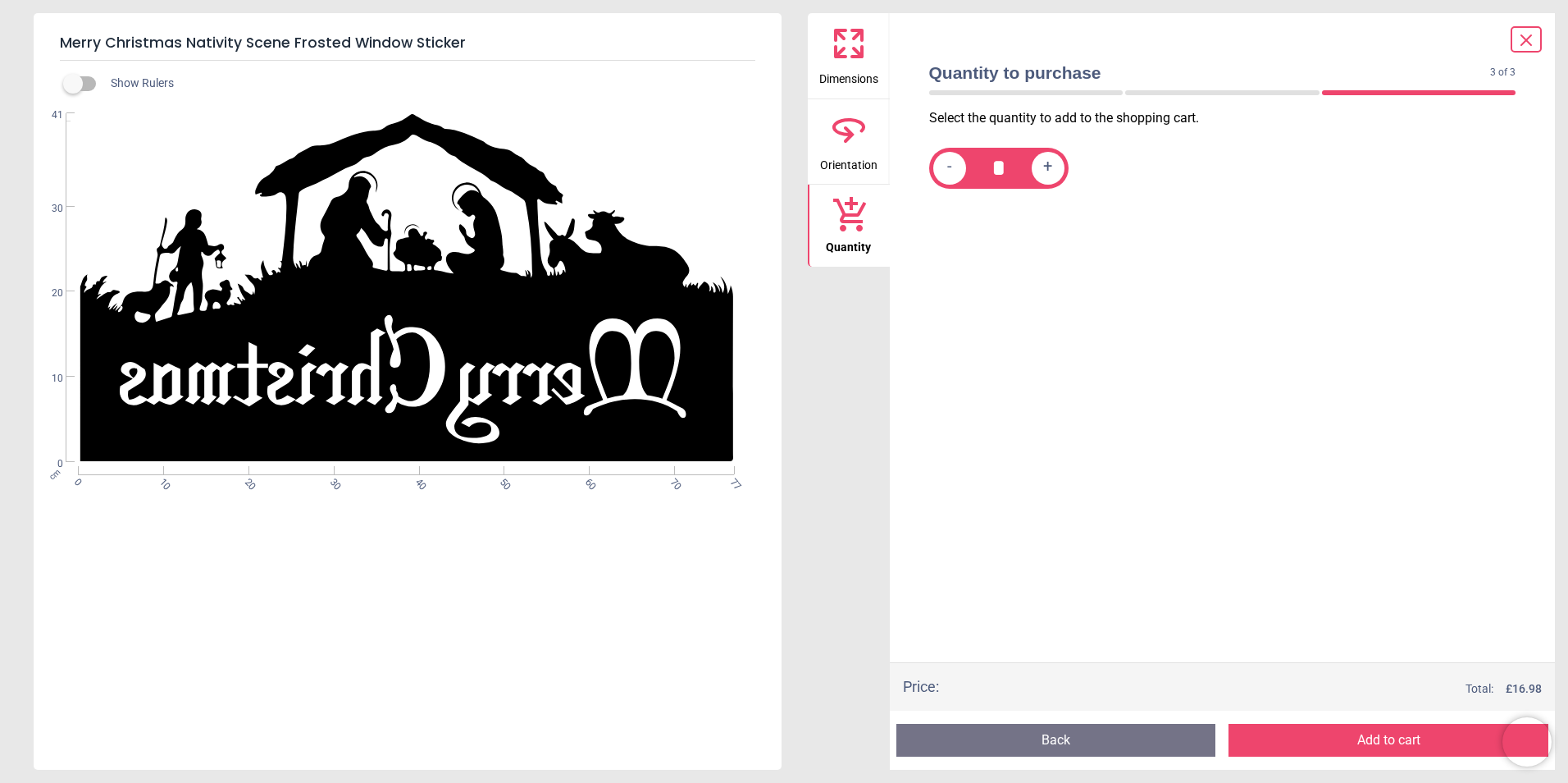
click at [1104, 734] on button "Back" at bounding box center [1056, 740] width 320 height 33
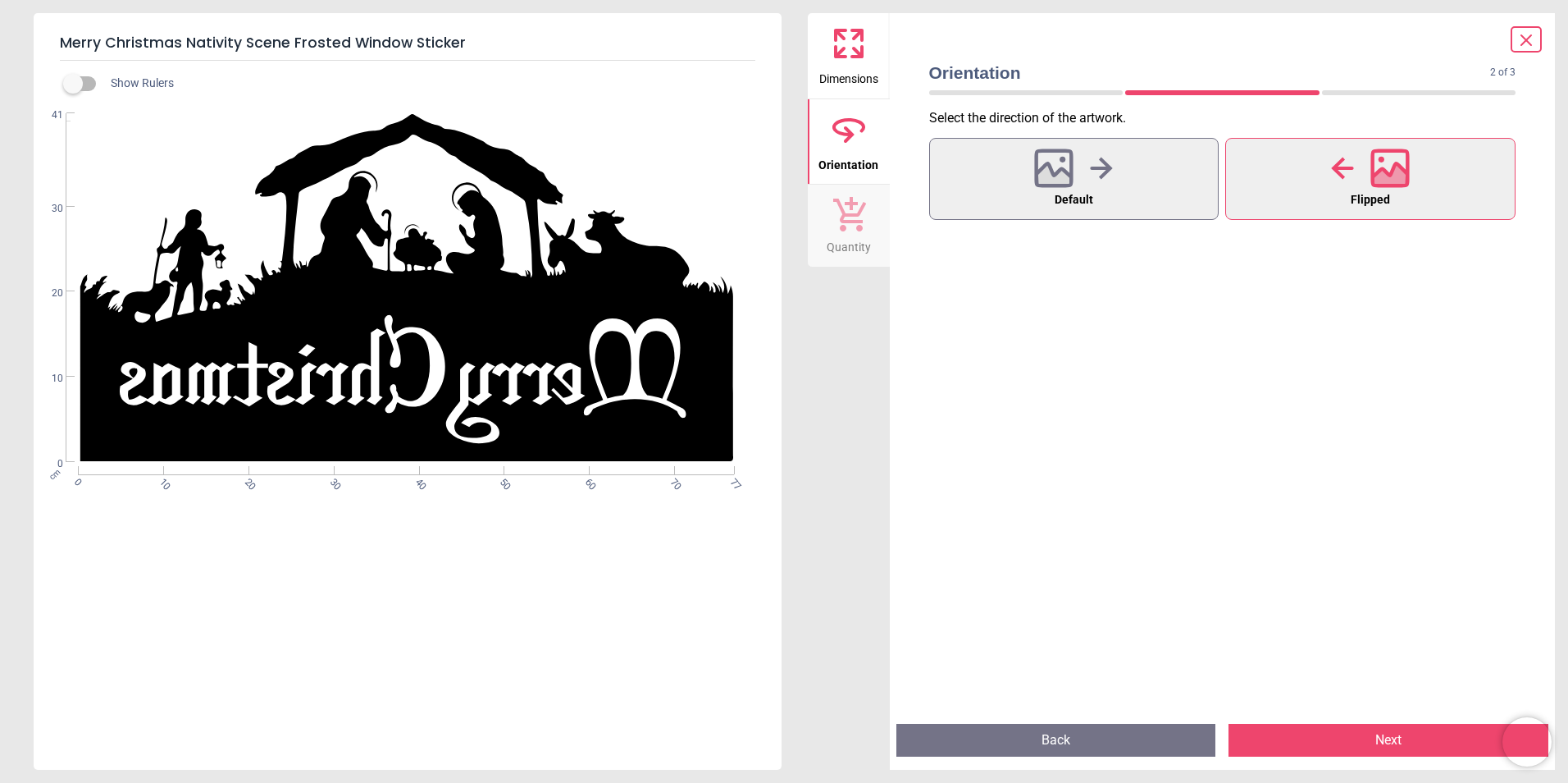
click at [1104, 734] on button "Back" at bounding box center [1056, 740] width 320 height 33
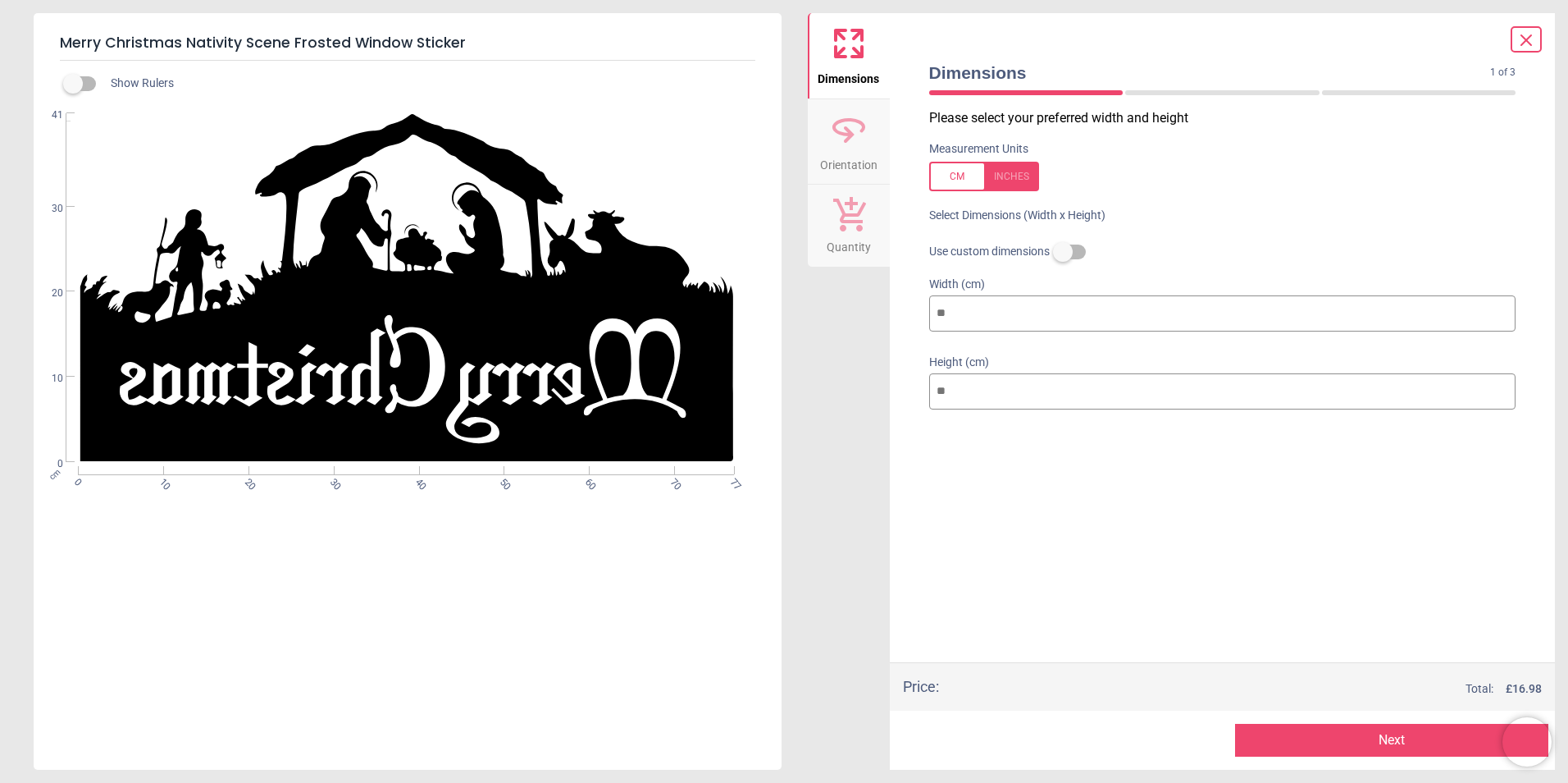
click at [1104, 734] on div at bounding box center [1059, 740] width 313 height 33
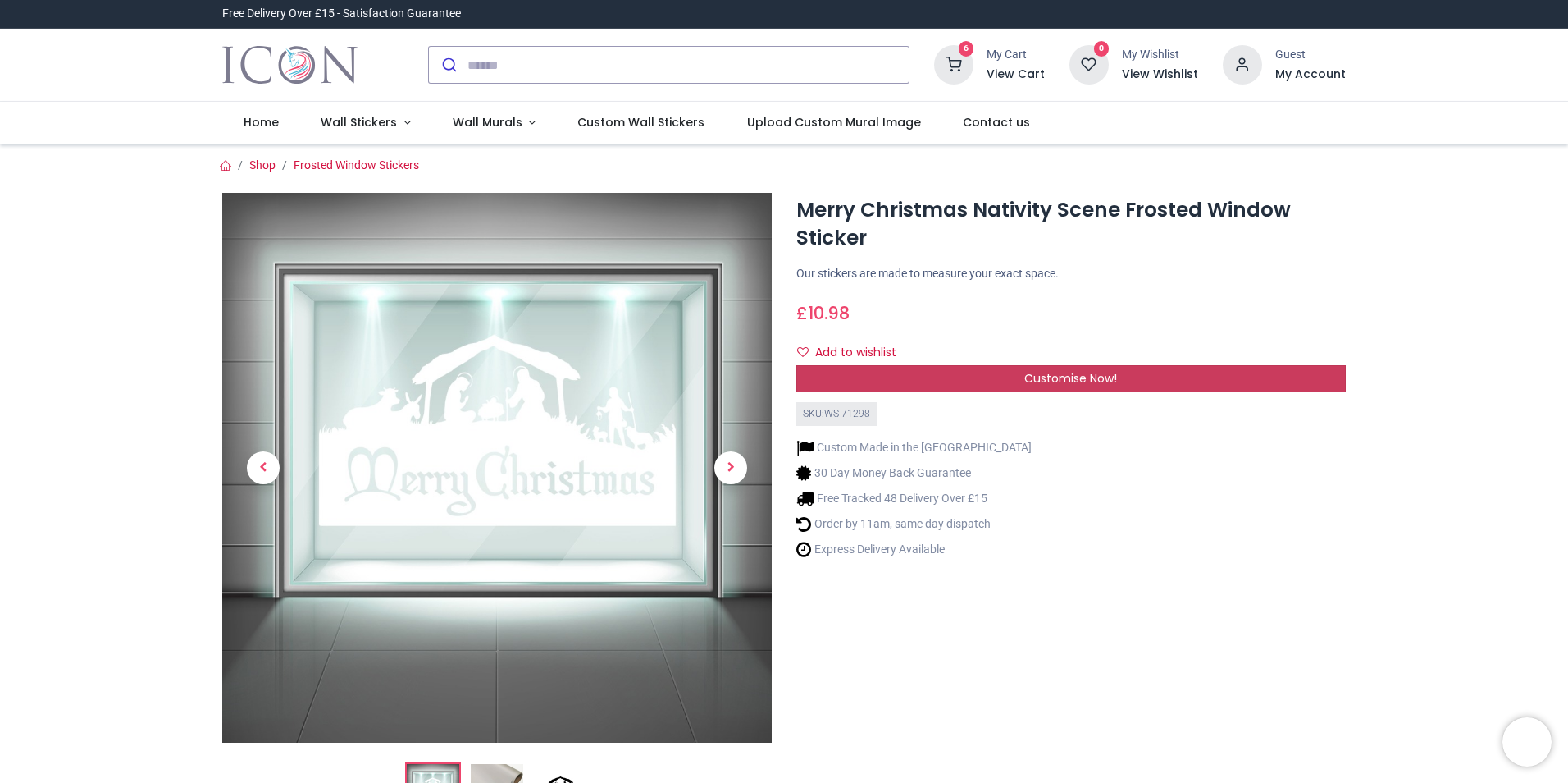
click at [1080, 376] on span "Customise Now!" at bounding box center [1070, 378] width 92 height 16
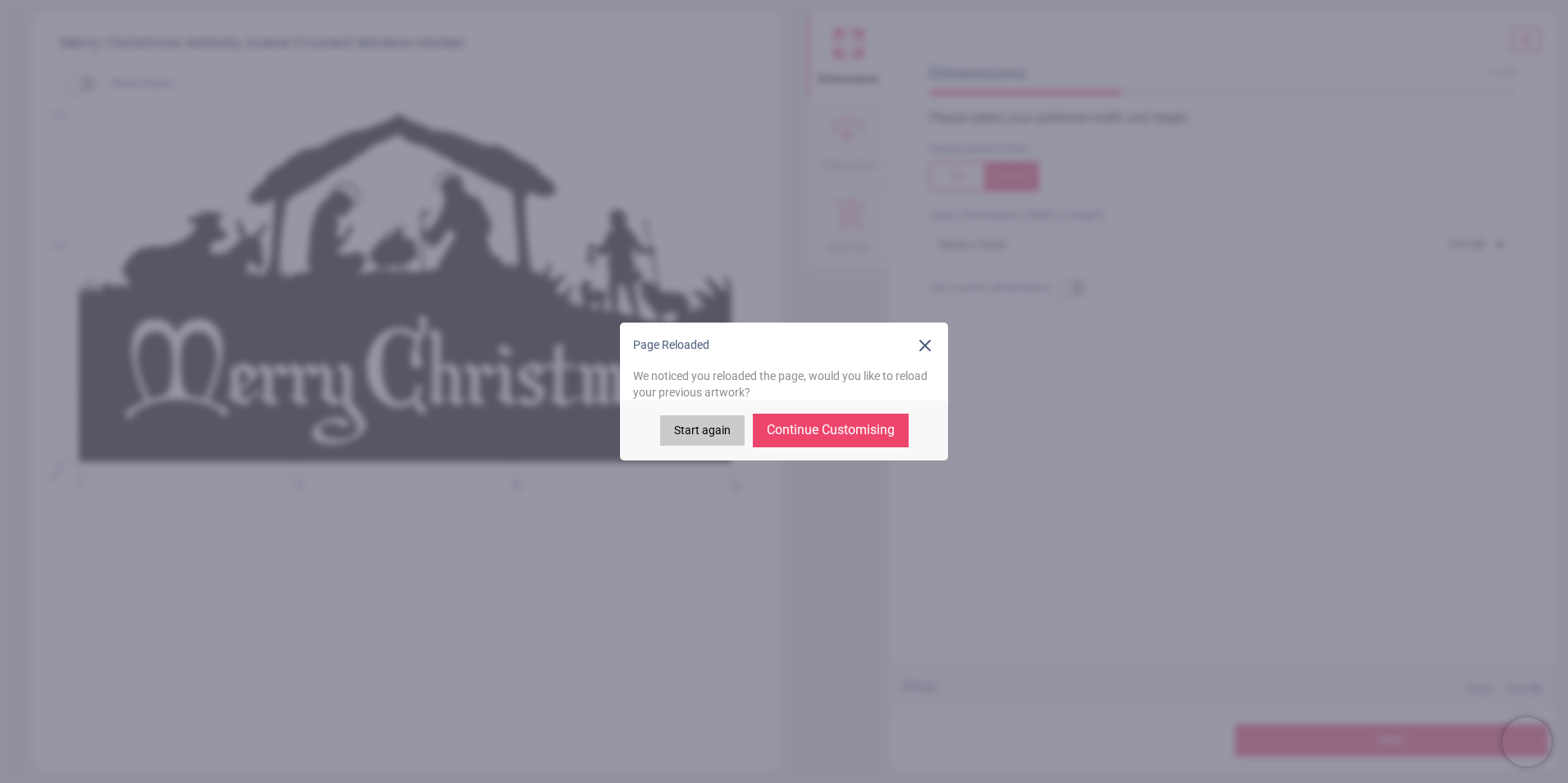
click at [842, 434] on button "Continue Customising" at bounding box center [830, 430] width 156 height 33
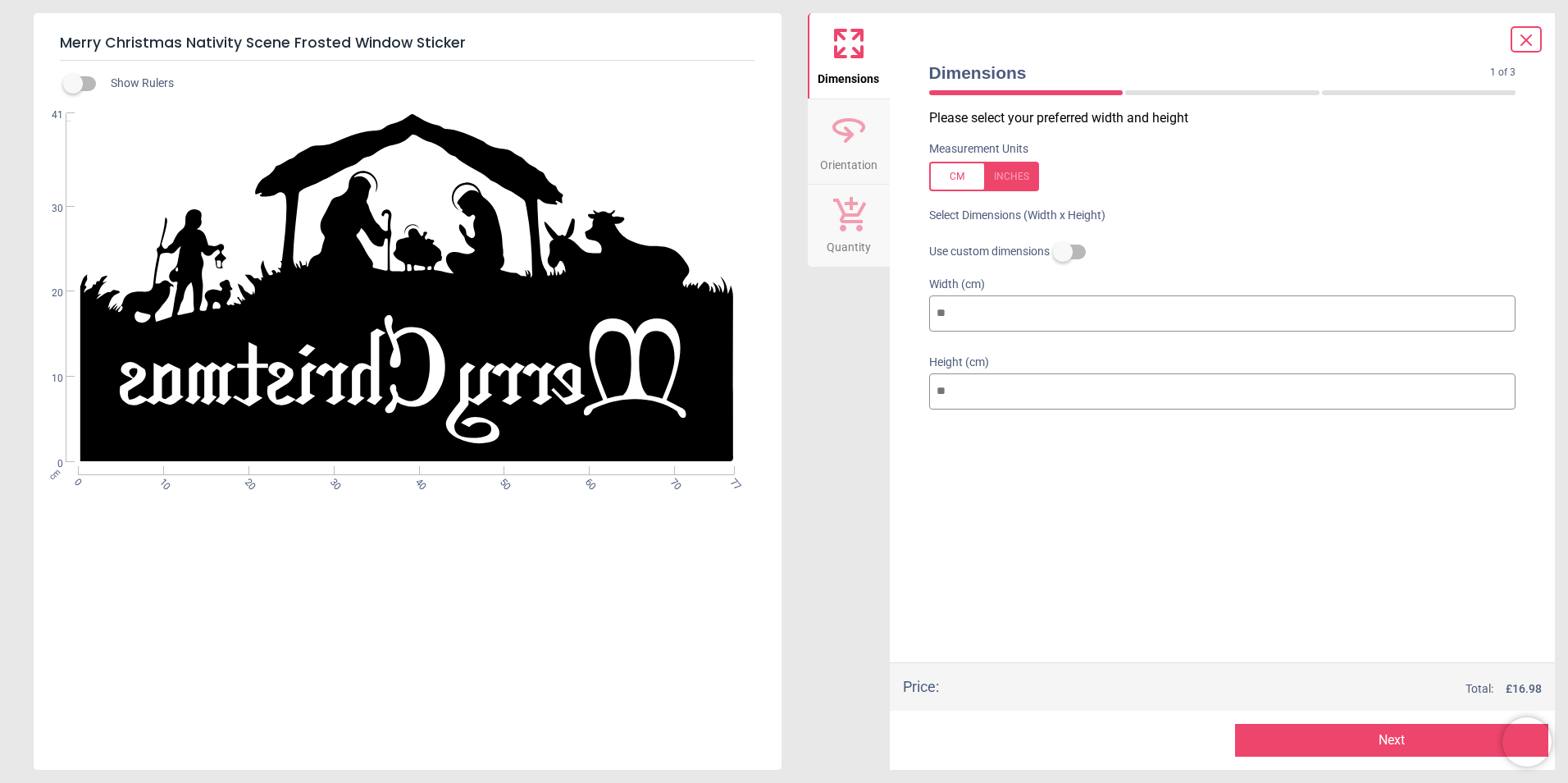
click at [1420, 737] on button "Next" at bounding box center [1391, 740] width 313 height 33
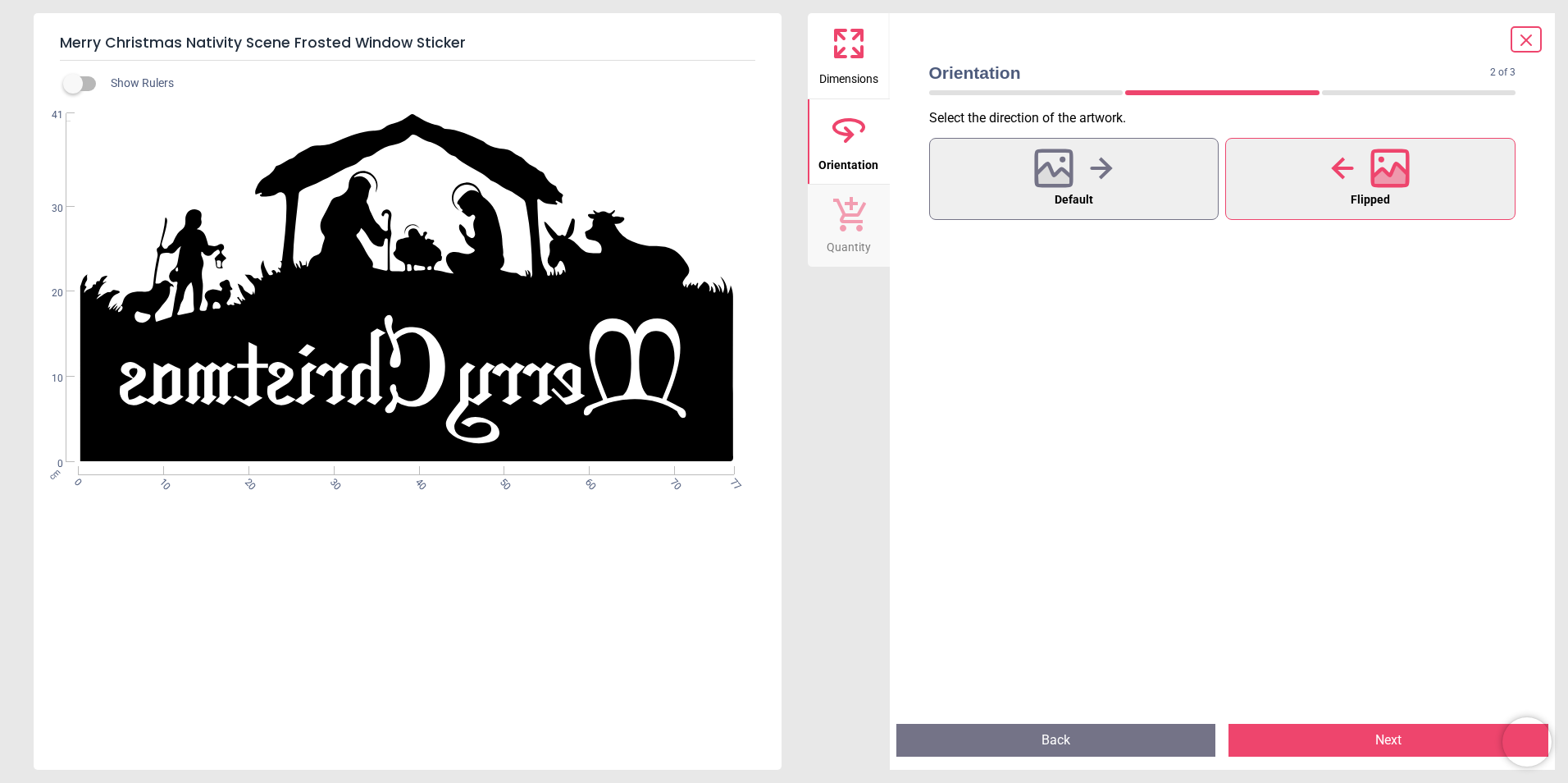
click at [1411, 739] on button "Next" at bounding box center [1389, 740] width 320 height 33
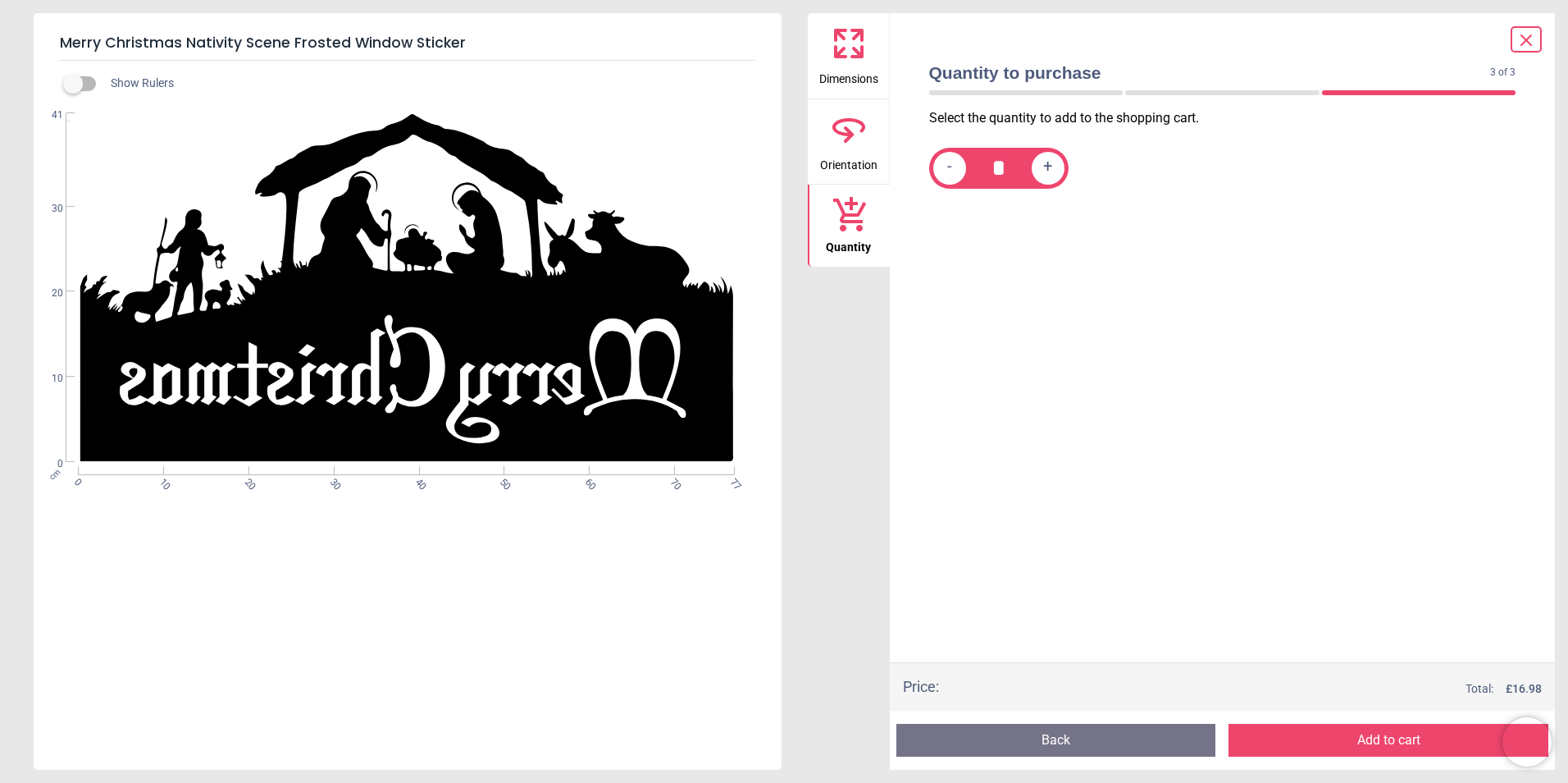
click at [1411, 739] on button "Add to cart" at bounding box center [1389, 740] width 320 height 33
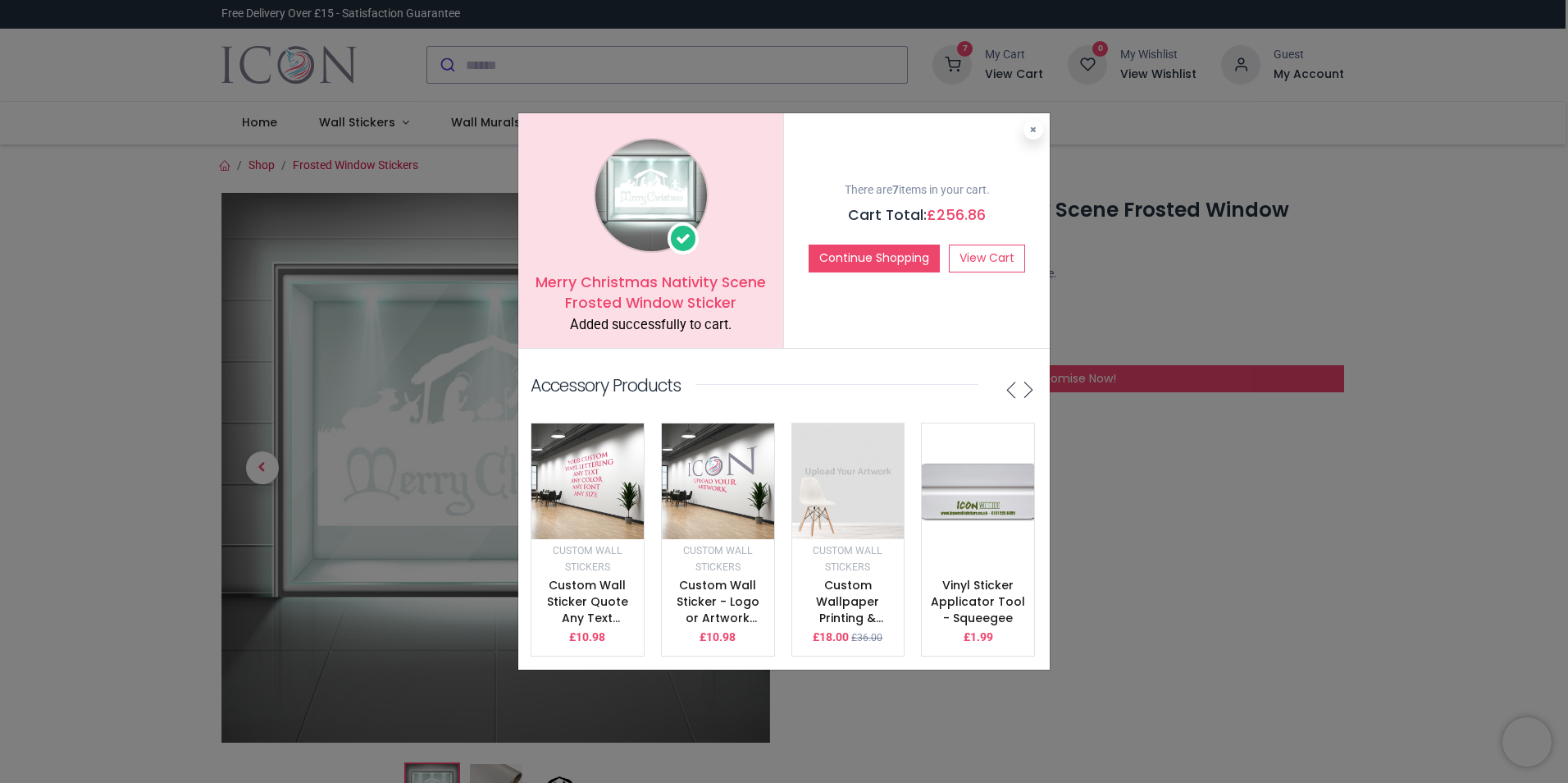
click at [1273, 585] on div "Merry Christmas Nativity Scene Frosted Window Sticker Added successfully to car…" at bounding box center [784, 391] width 1568 height 783
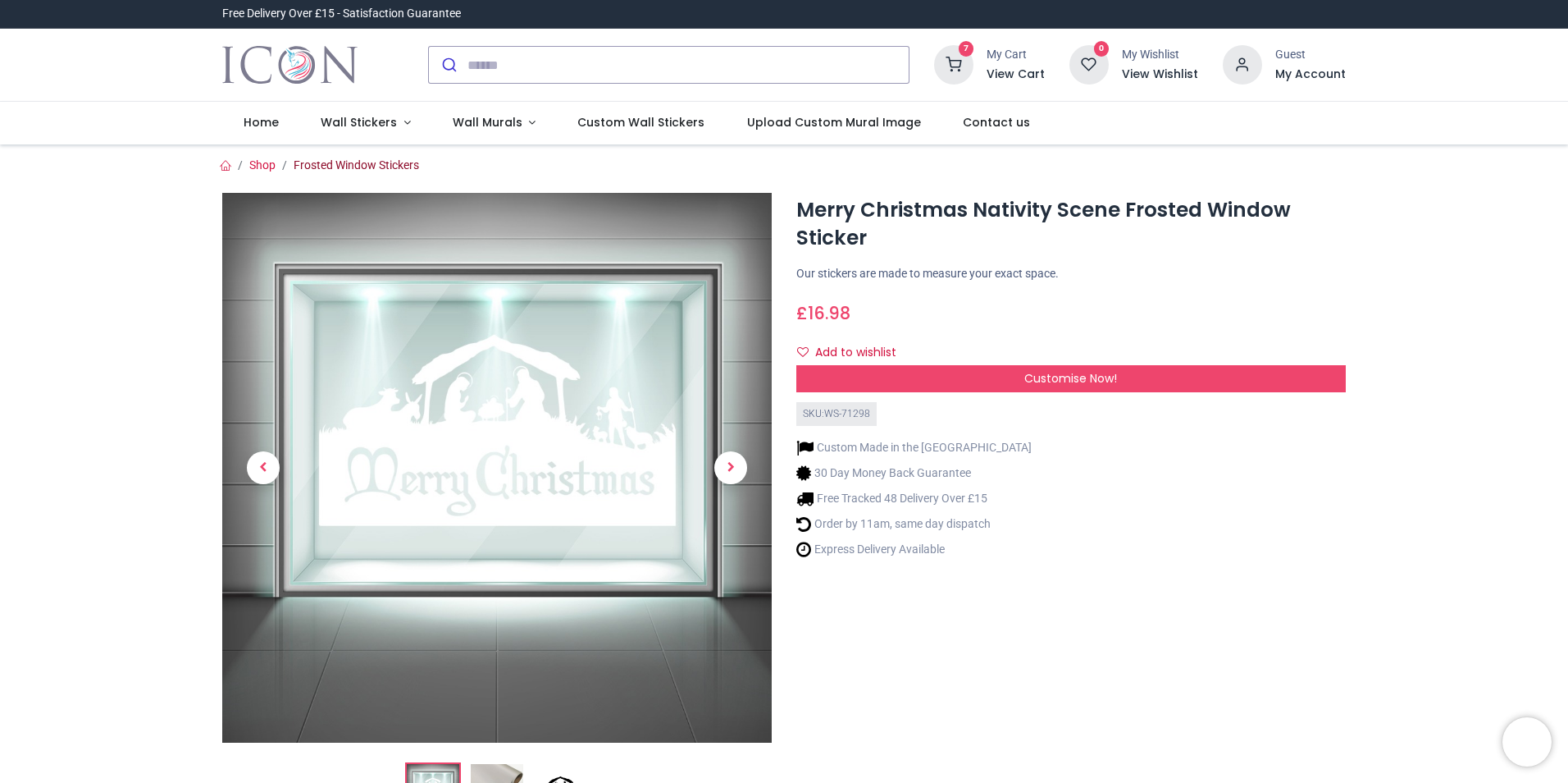
click at [352, 171] on link "Frosted Window Stickers" at bounding box center [356, 164] width 125 height 13
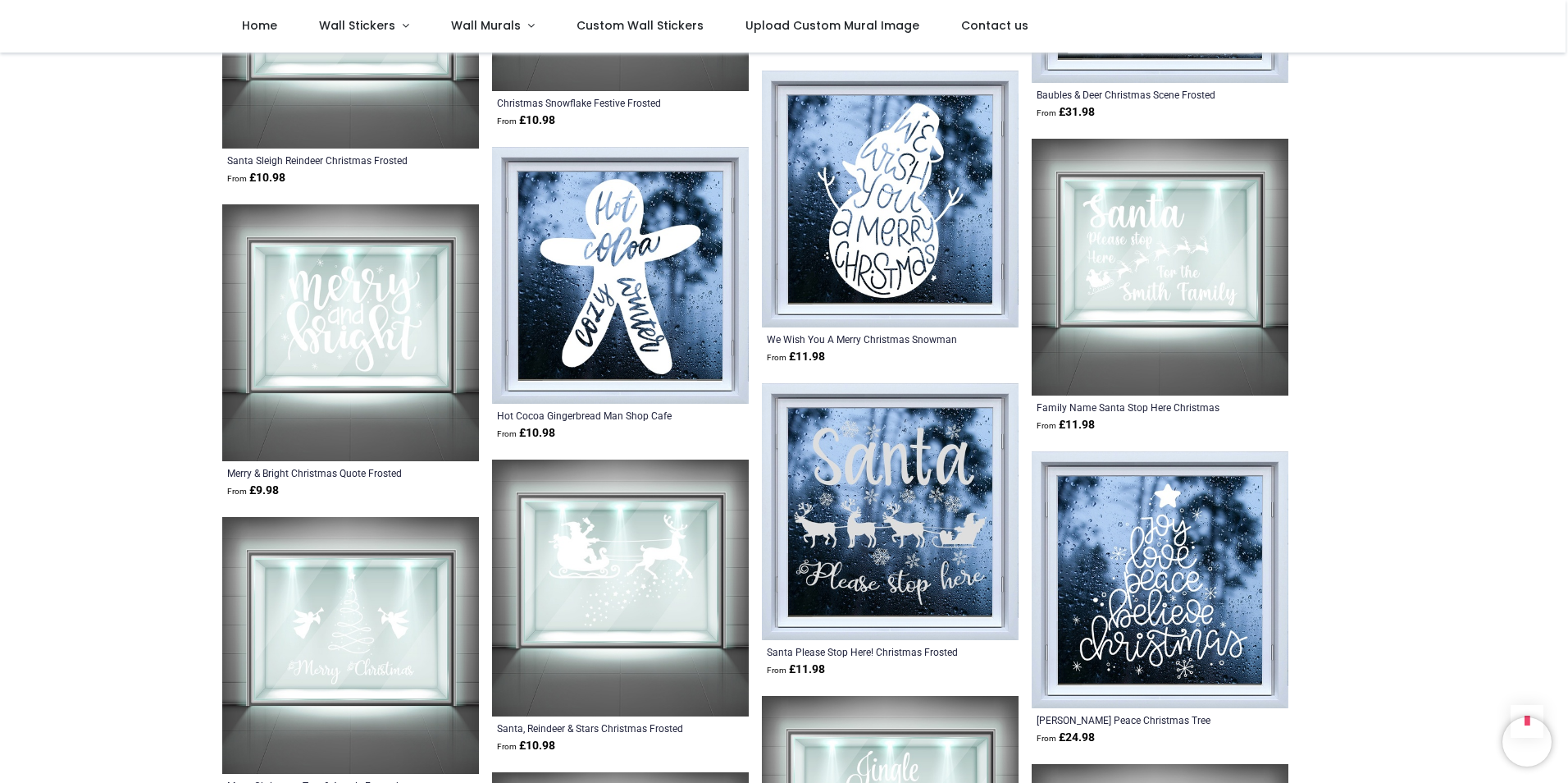
scroll to position [3703, 0]
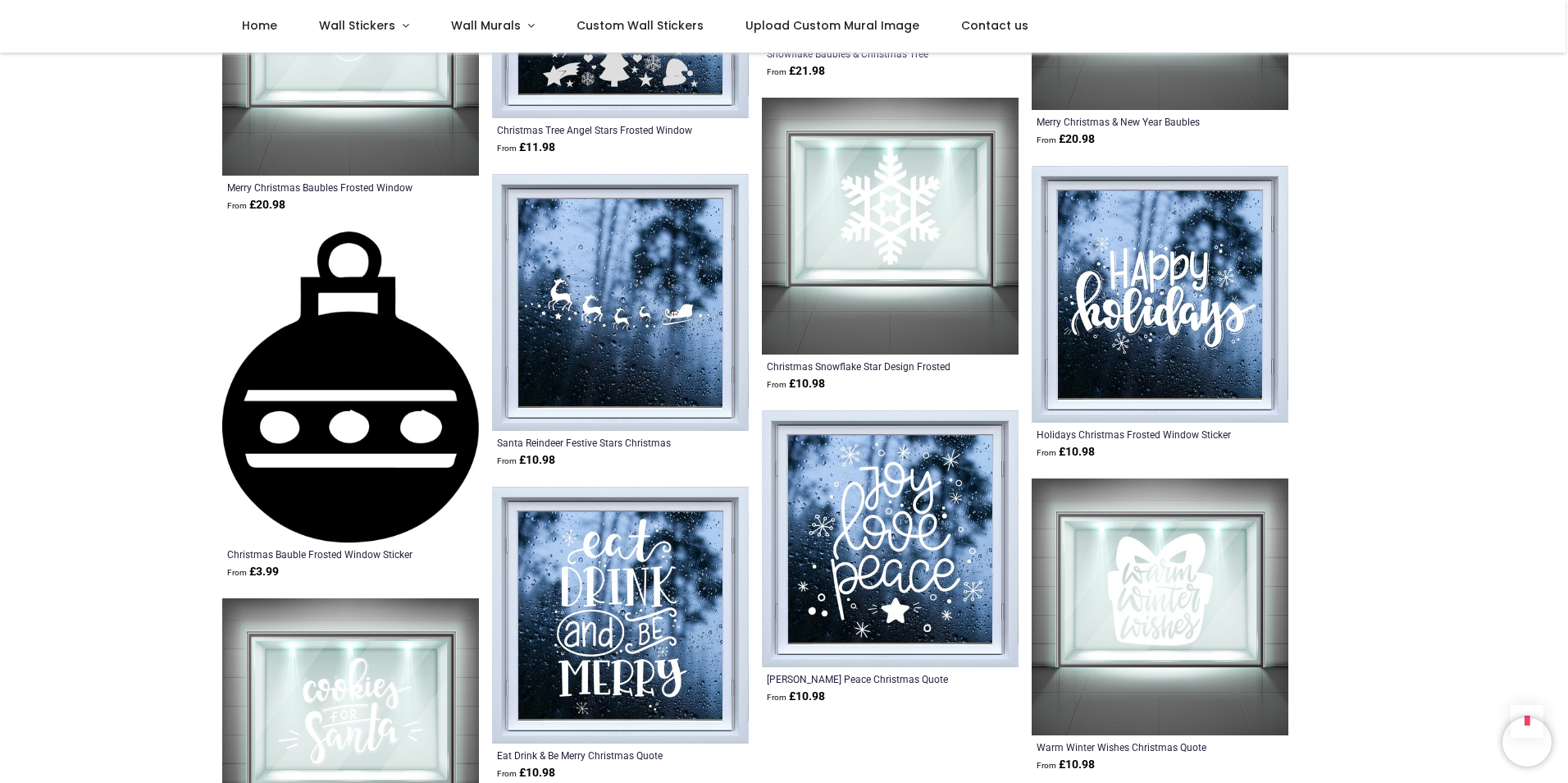
scroll to position [6177, 0]
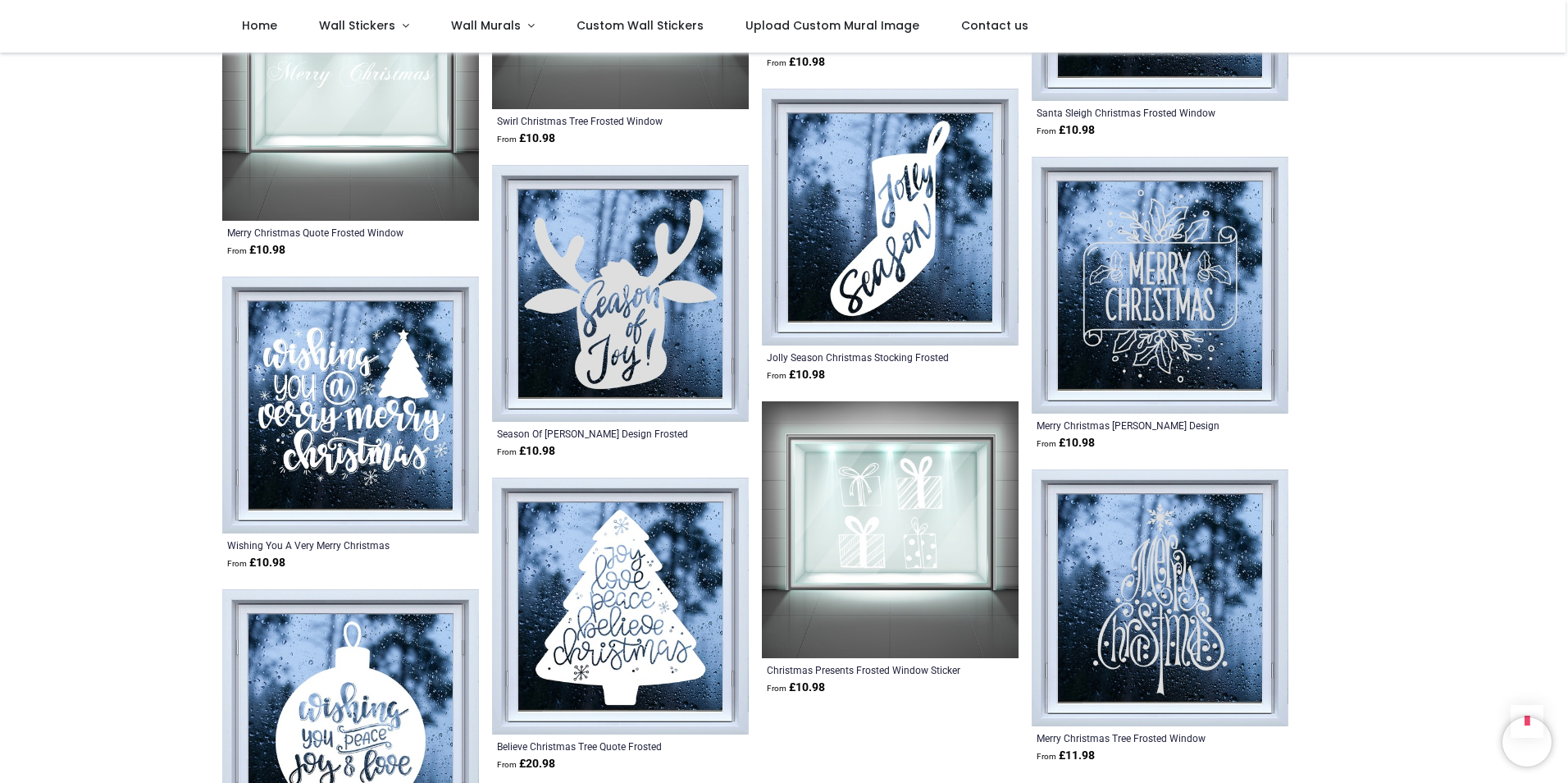
scroll to position [8374, 0]
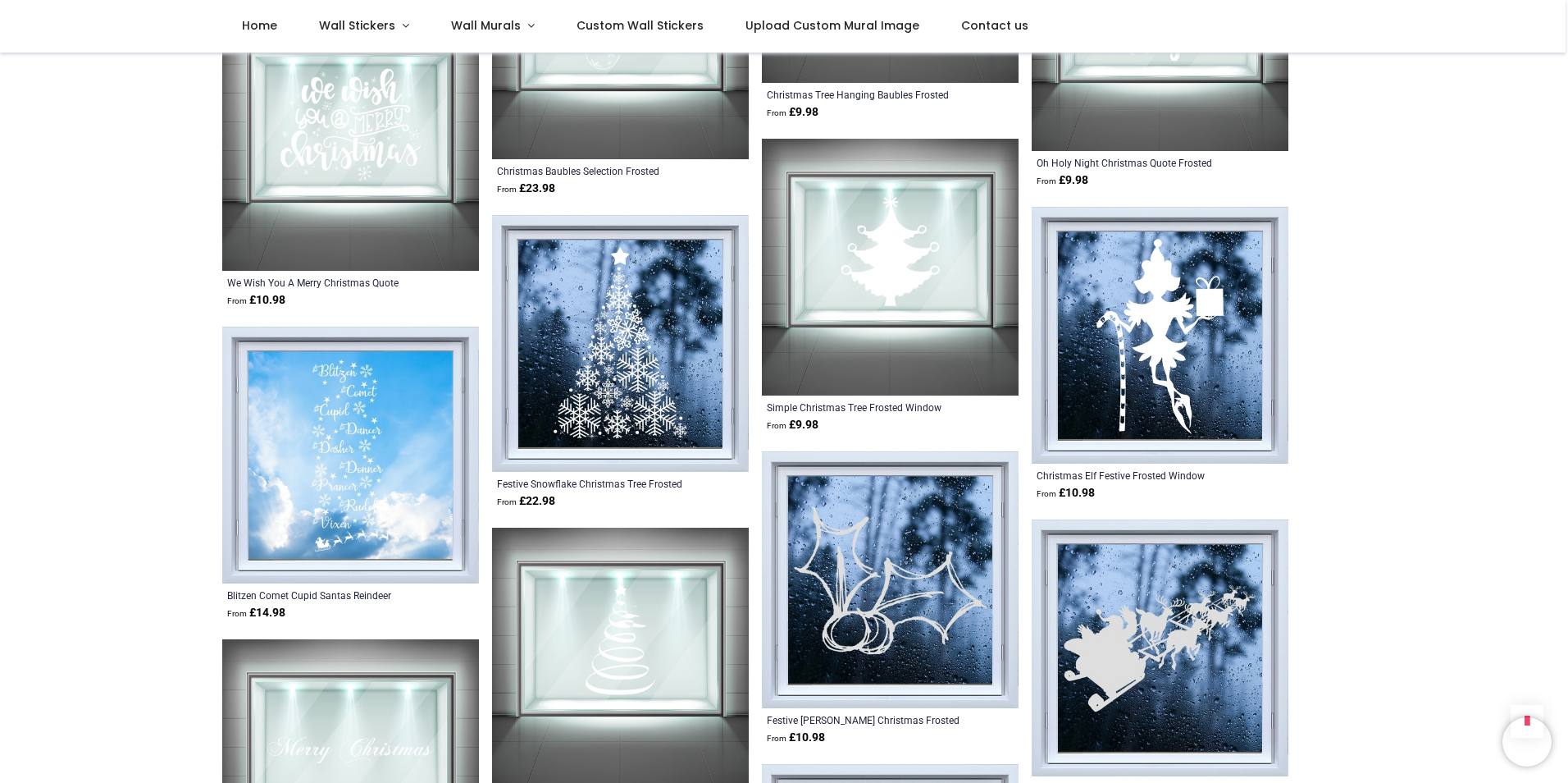
scroll to position [7697, 0]
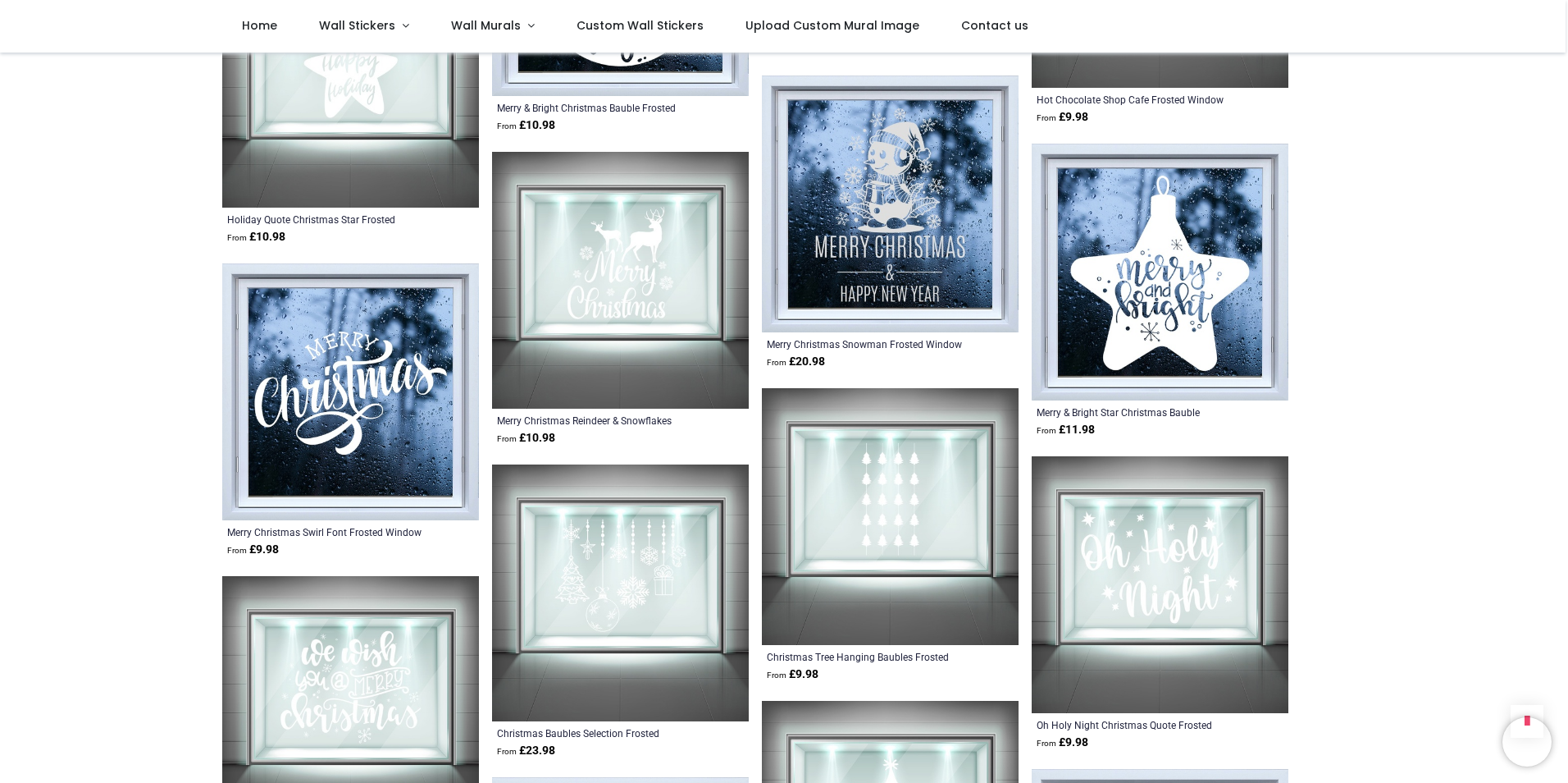
scroll to position [7135, 0]
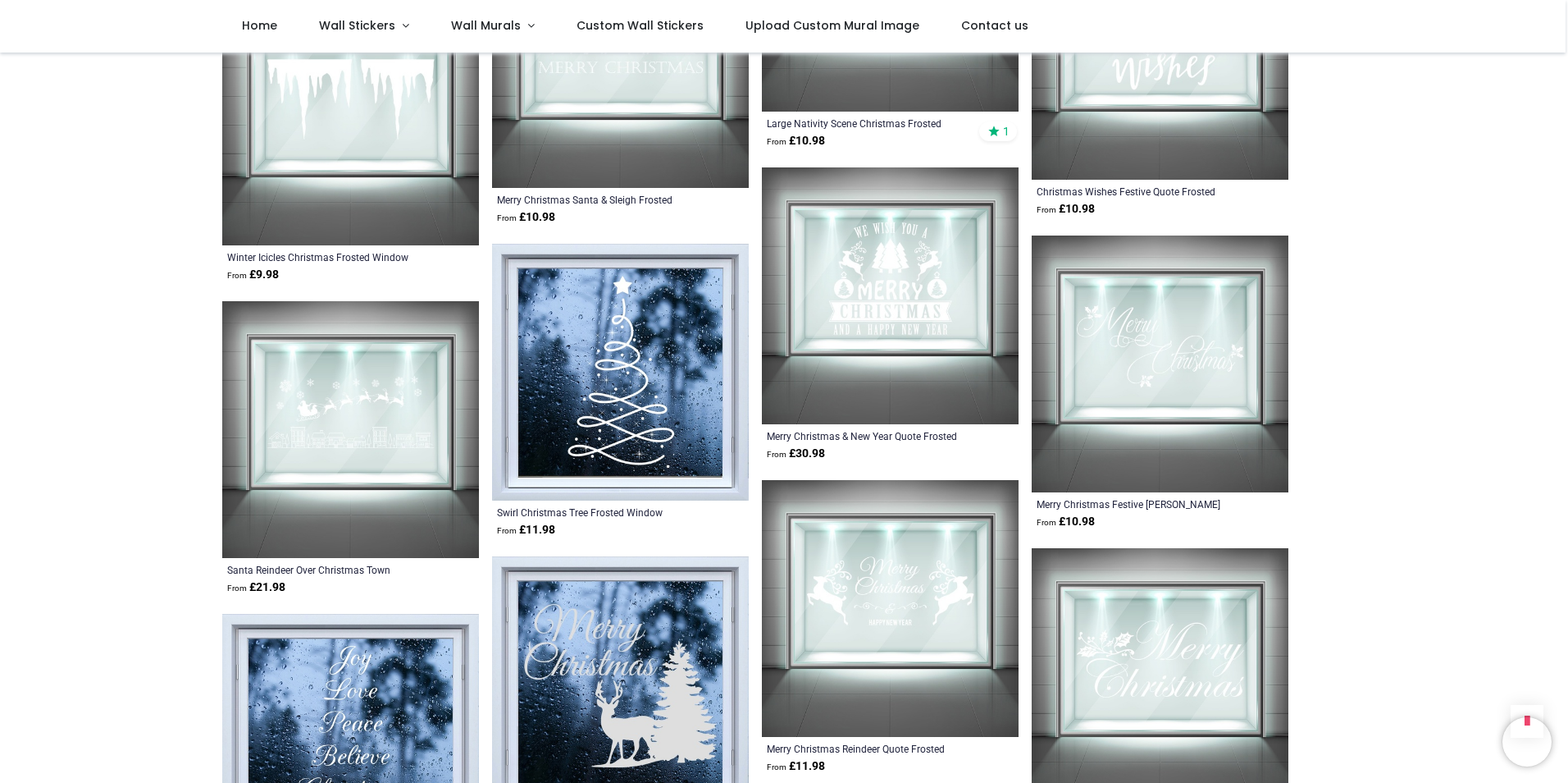
scroll to position [4854, 0]
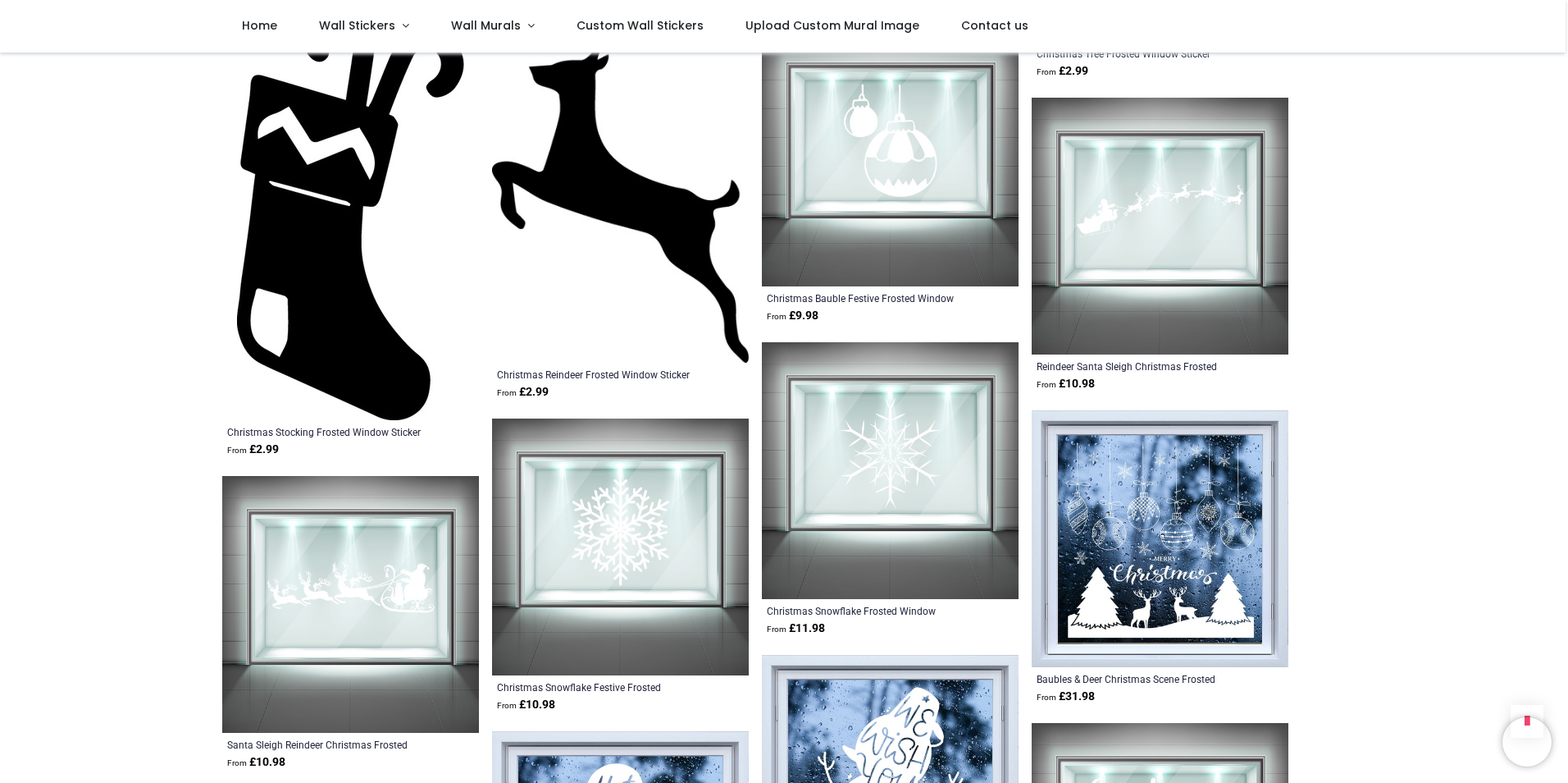
scroll to position [3116, 0]
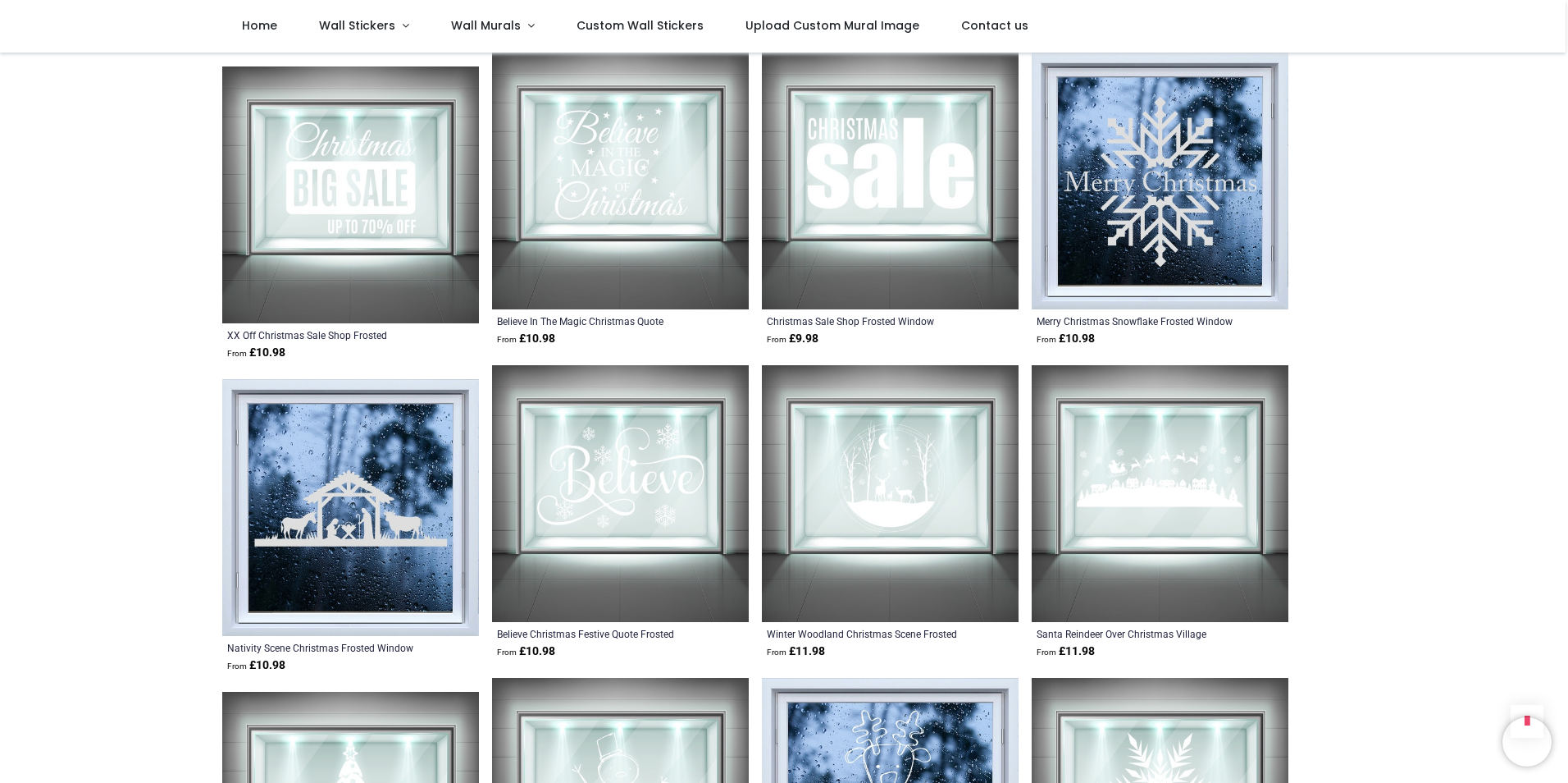
scroll to position [1175, 0]
click at [620, 455] on img at bounding box center [620, 494] width 256 height 256
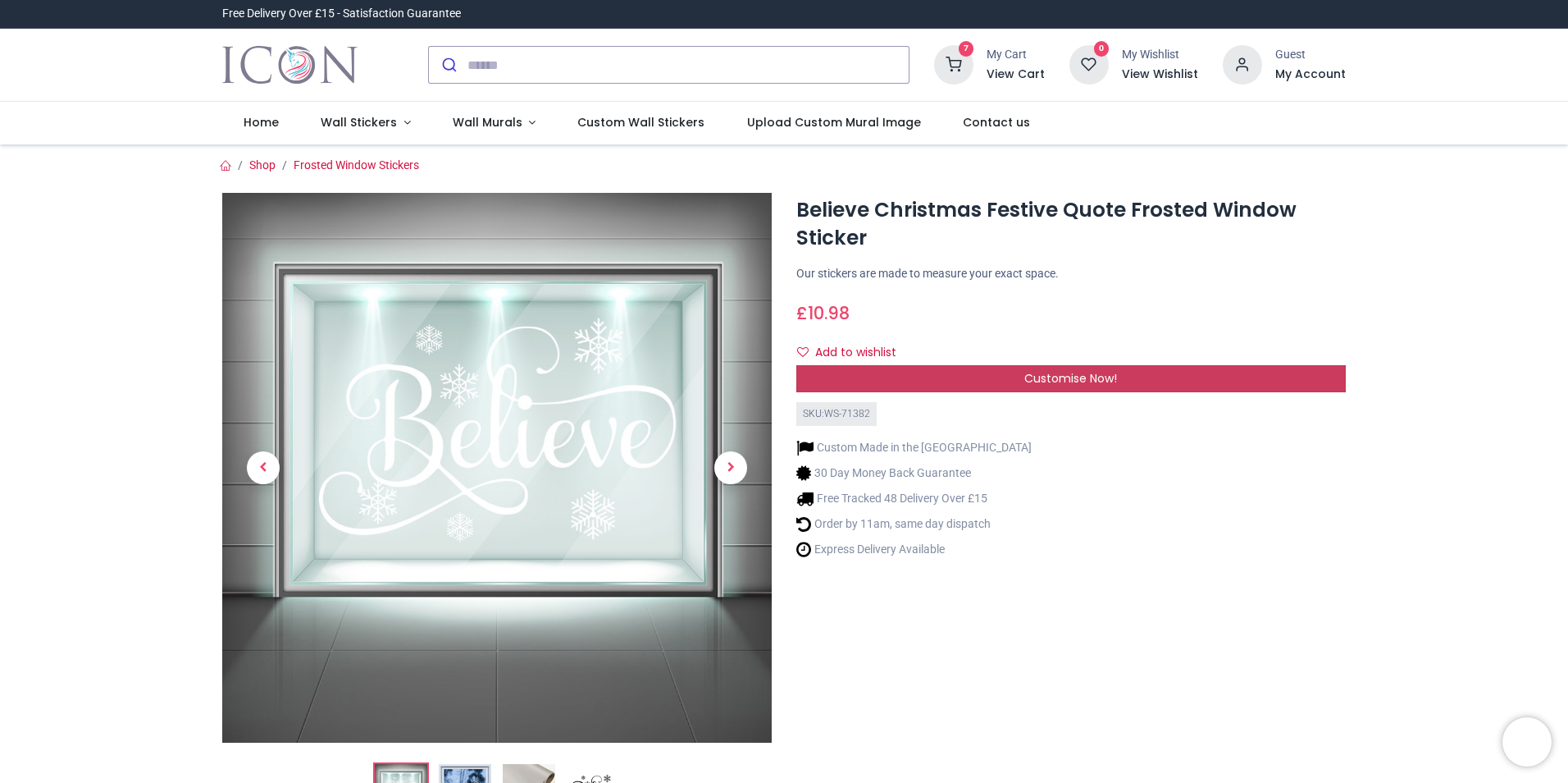
click at [1083, 381] on span "Customise Now!" at bounding box center [1070, 378] width 92 height 16
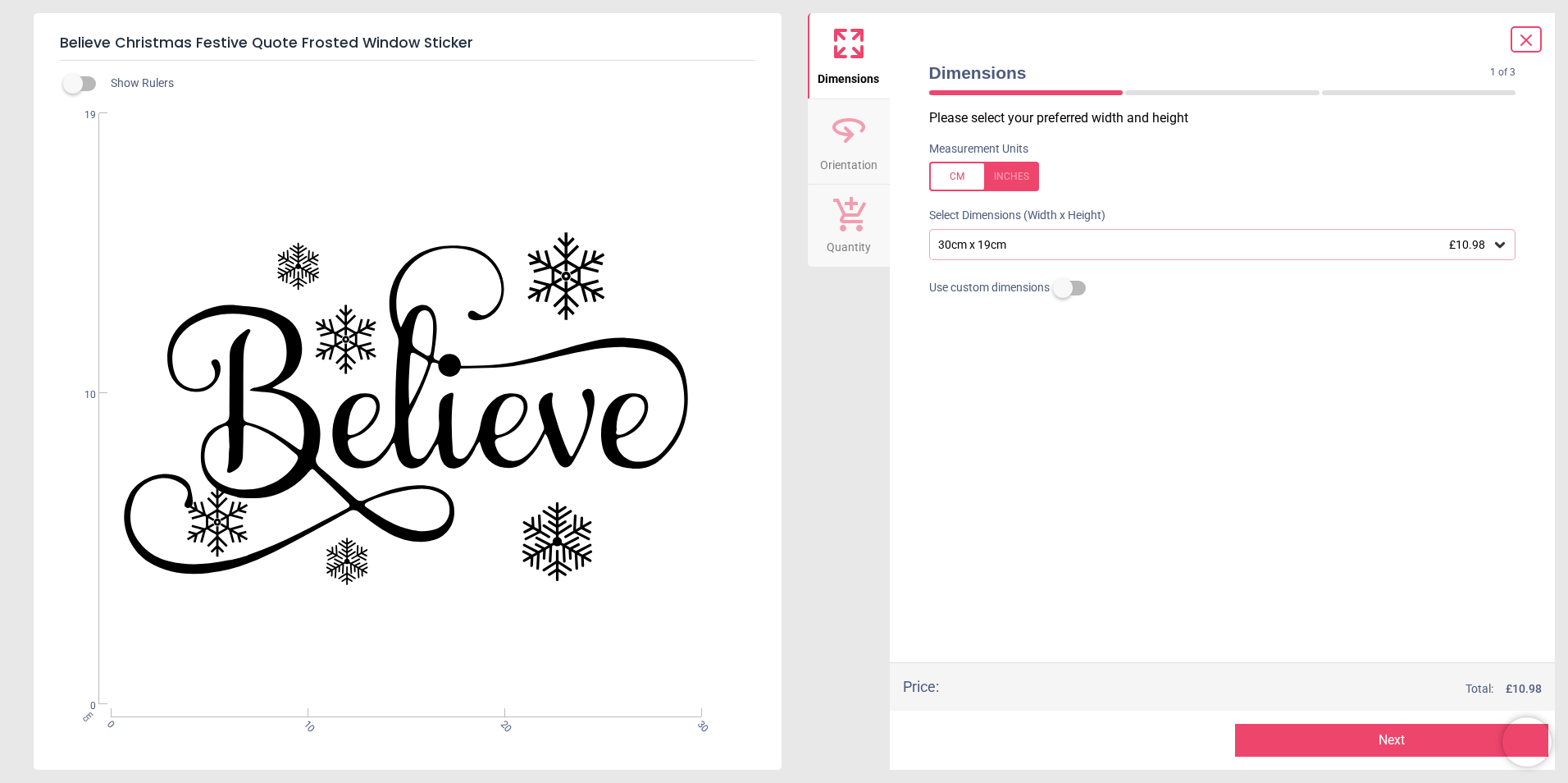
click at [1505, 249] on icon at bounding box center [1500, 244] width 16 height 16
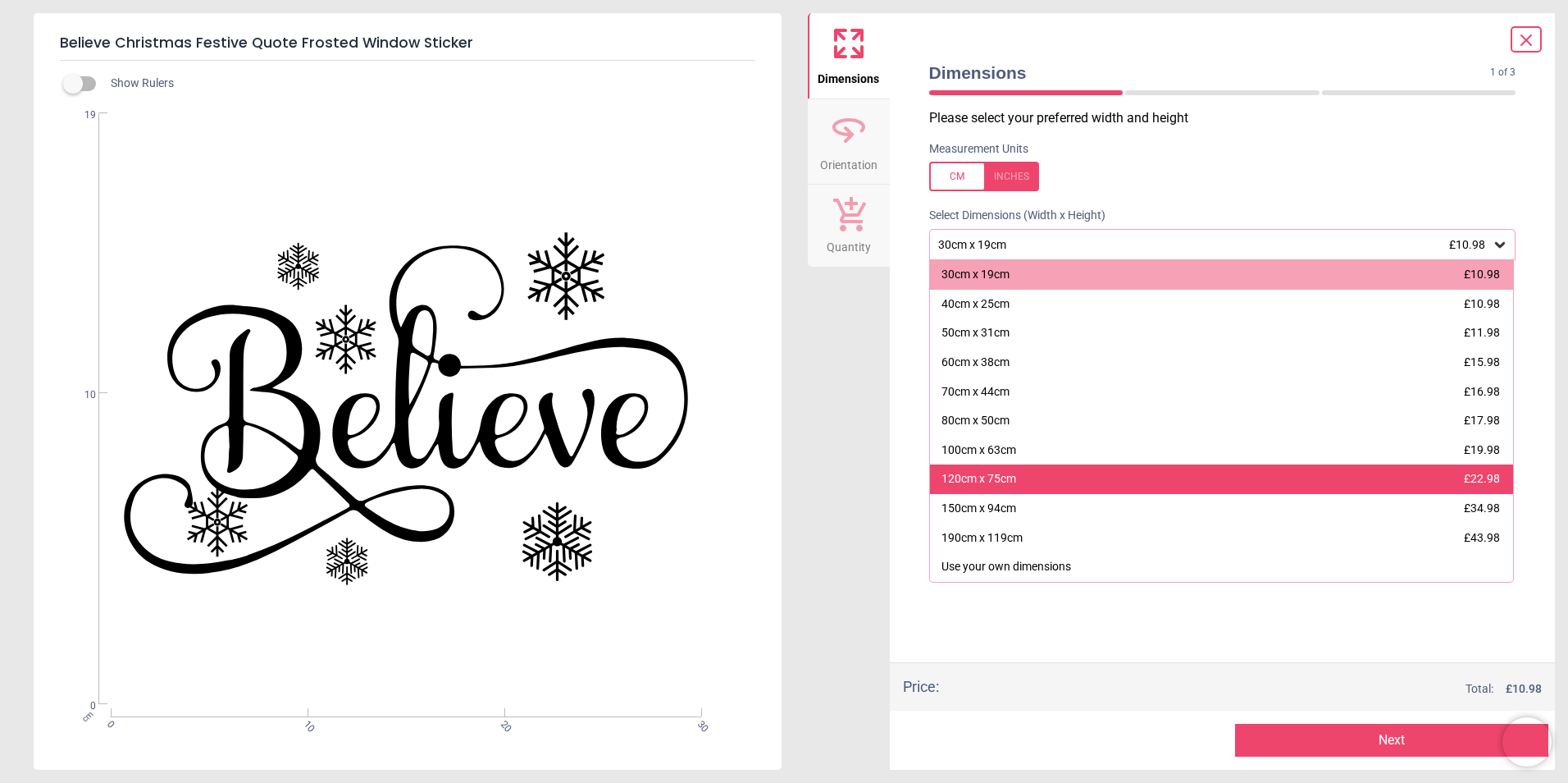
click at [1248, 477] on div "120cm x 75cm £22.98" at bounding box center [1222, 479] width 584 height 29
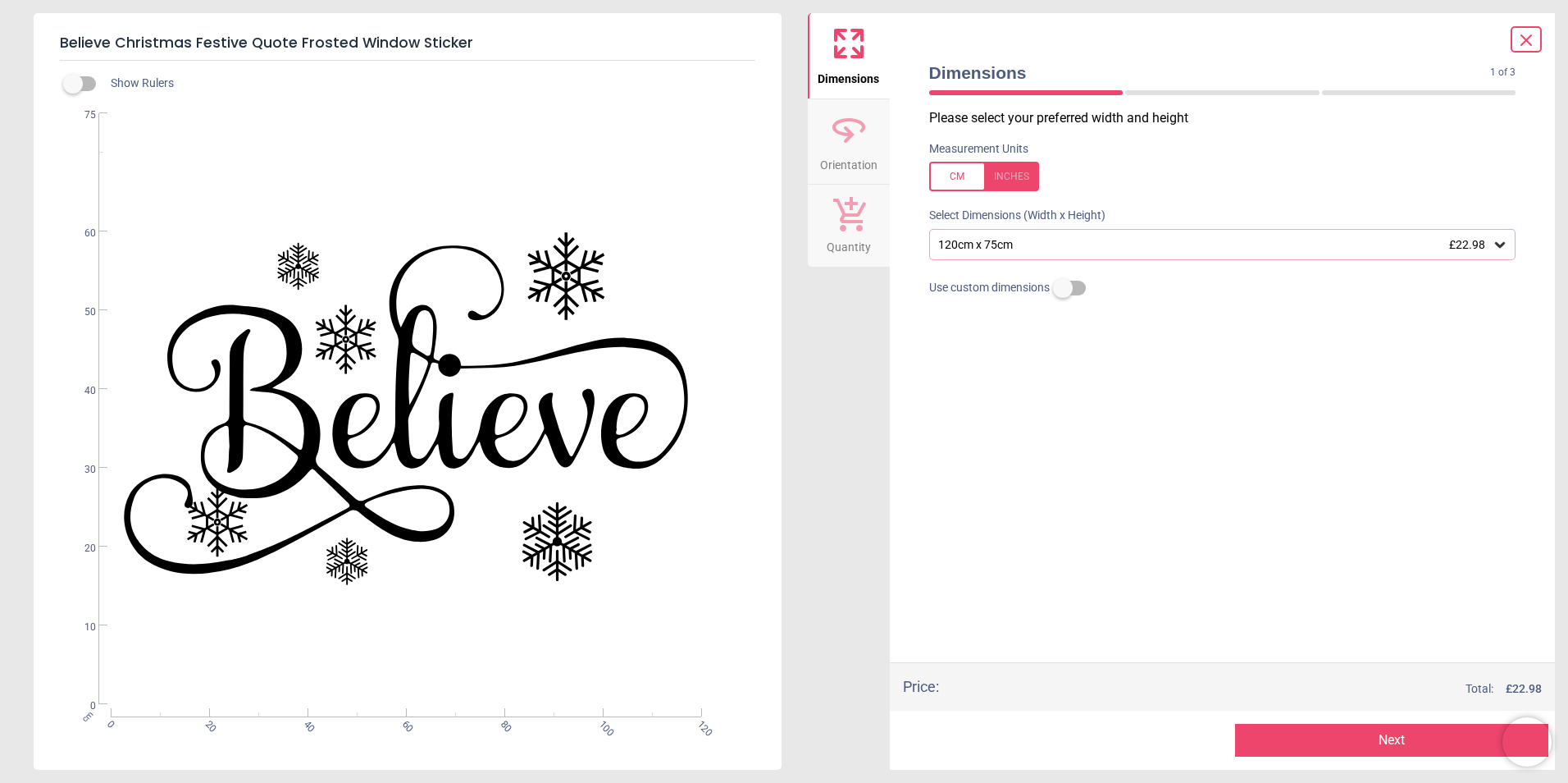
click at [1405, 739] on button "Next" at bounding box center [1391, 740] width 313 height 33
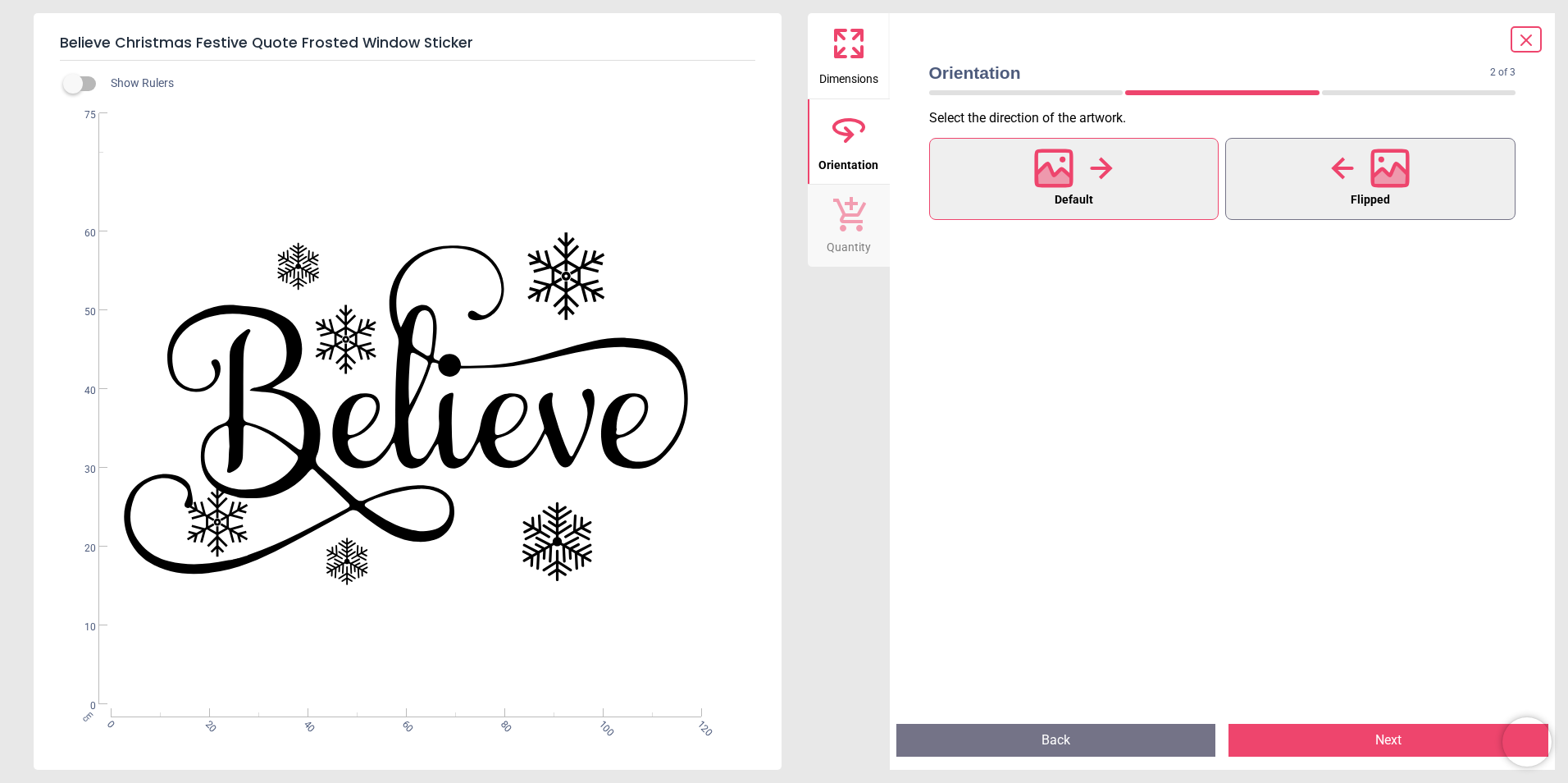
click at [1335, 218] on button "Flipped" at bounding box center [1370, 179] width 290 height 82
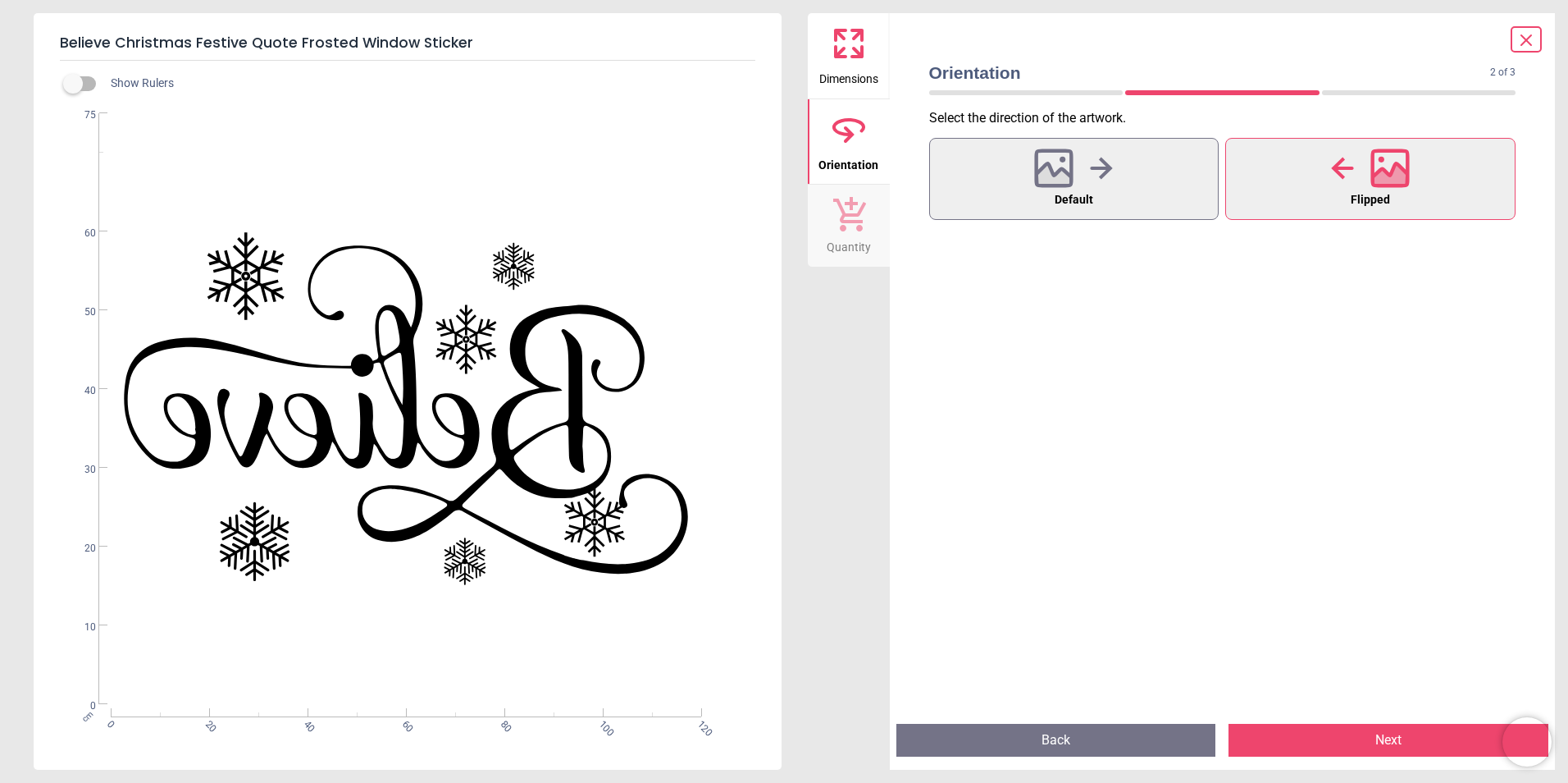
click at [1409, 743] on button "Next" at bounding box center [1389, 740] width 320 height 33
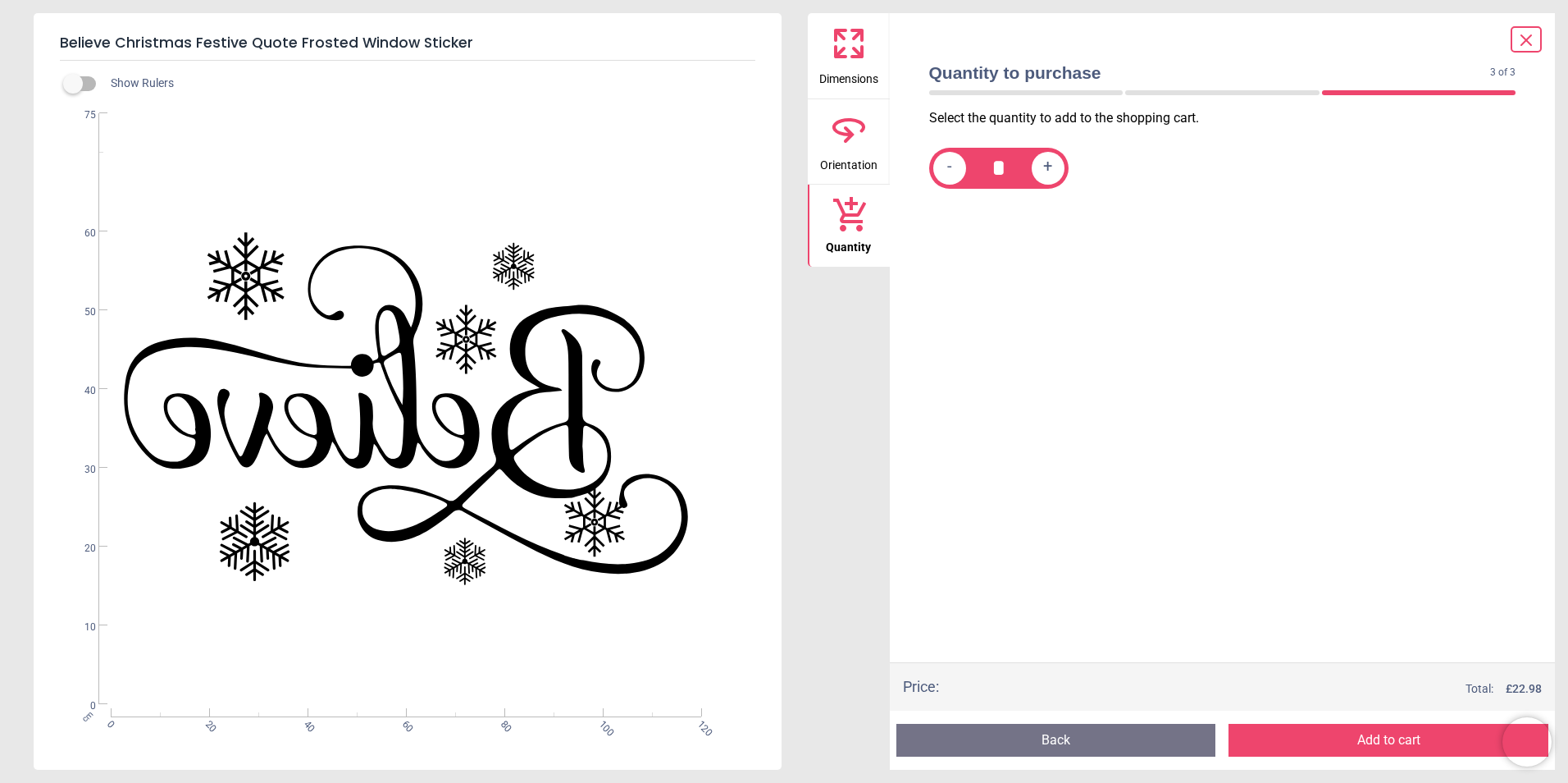
click at [1368, 737] on button "Add to cart" at bounding box center [1389, 740] width 320 height 33
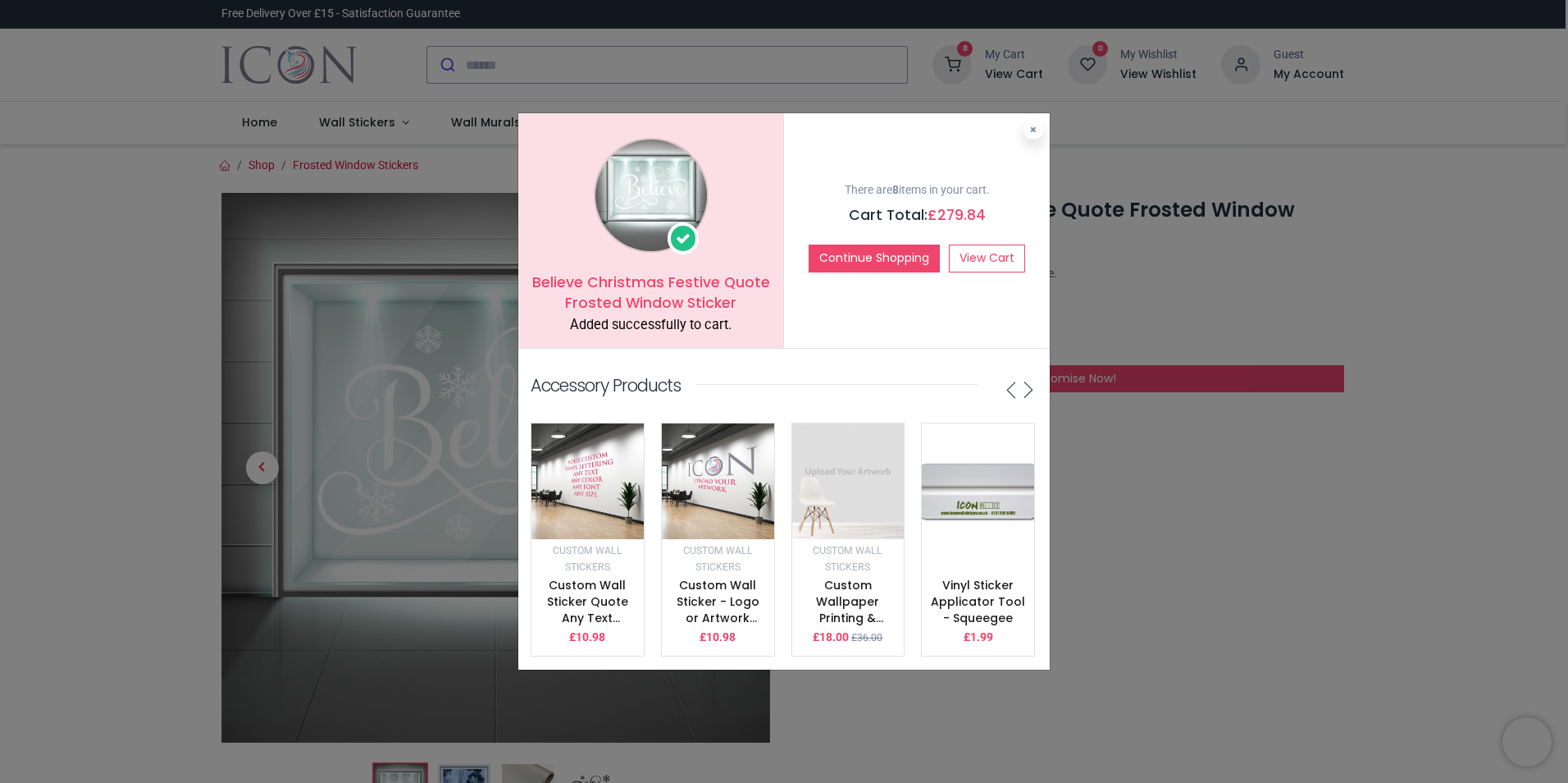
click at [1179, 526] on div "Believe Christmas Festive Quote Frosted Window Sticker Added successfully to ca…" at bounding box center [784, 391] width 1568 height 783
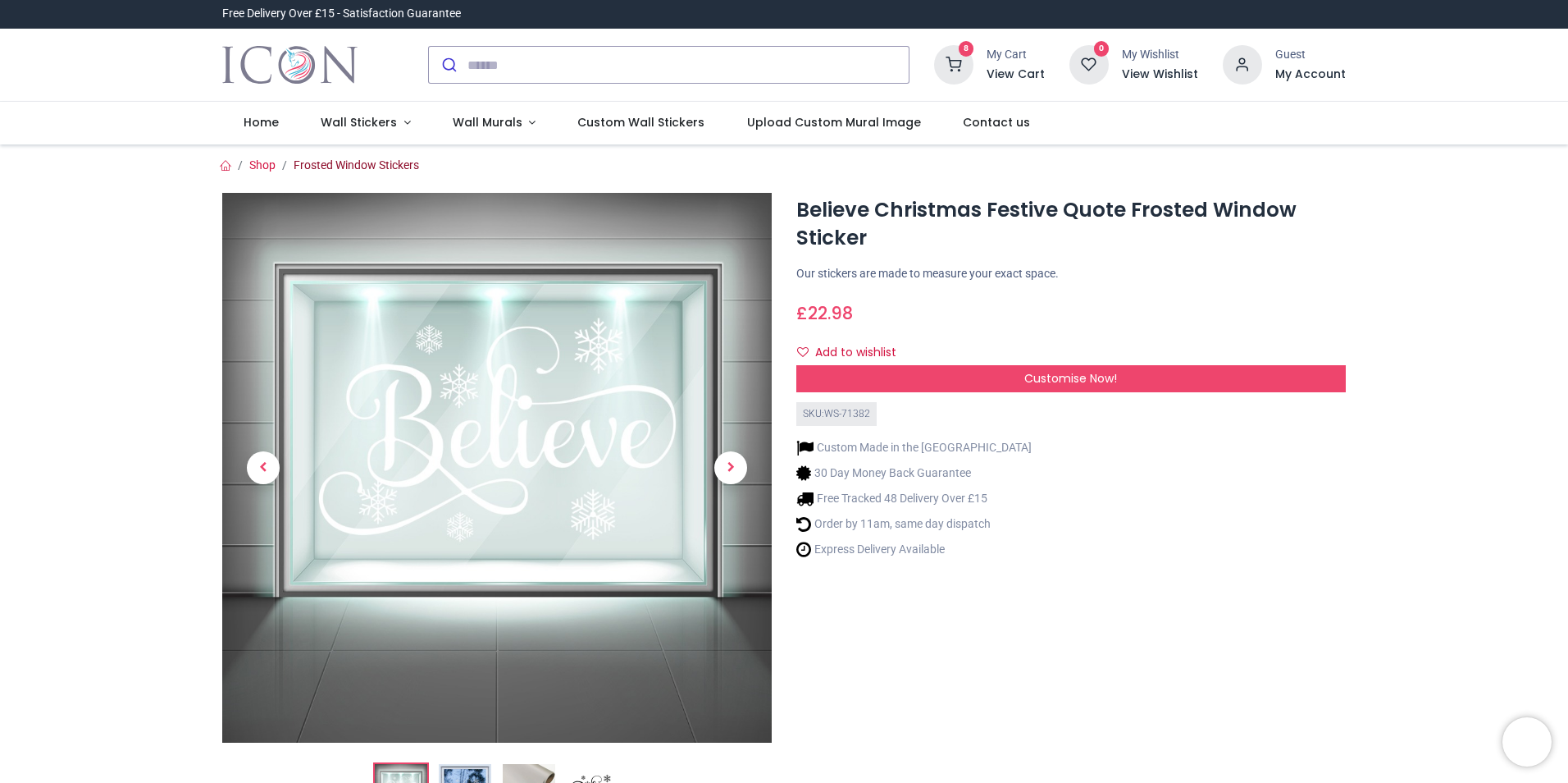
click at [371, 168] on link "Frosted Window Stickers" at bounding box center [356, 164] width 125 height 13
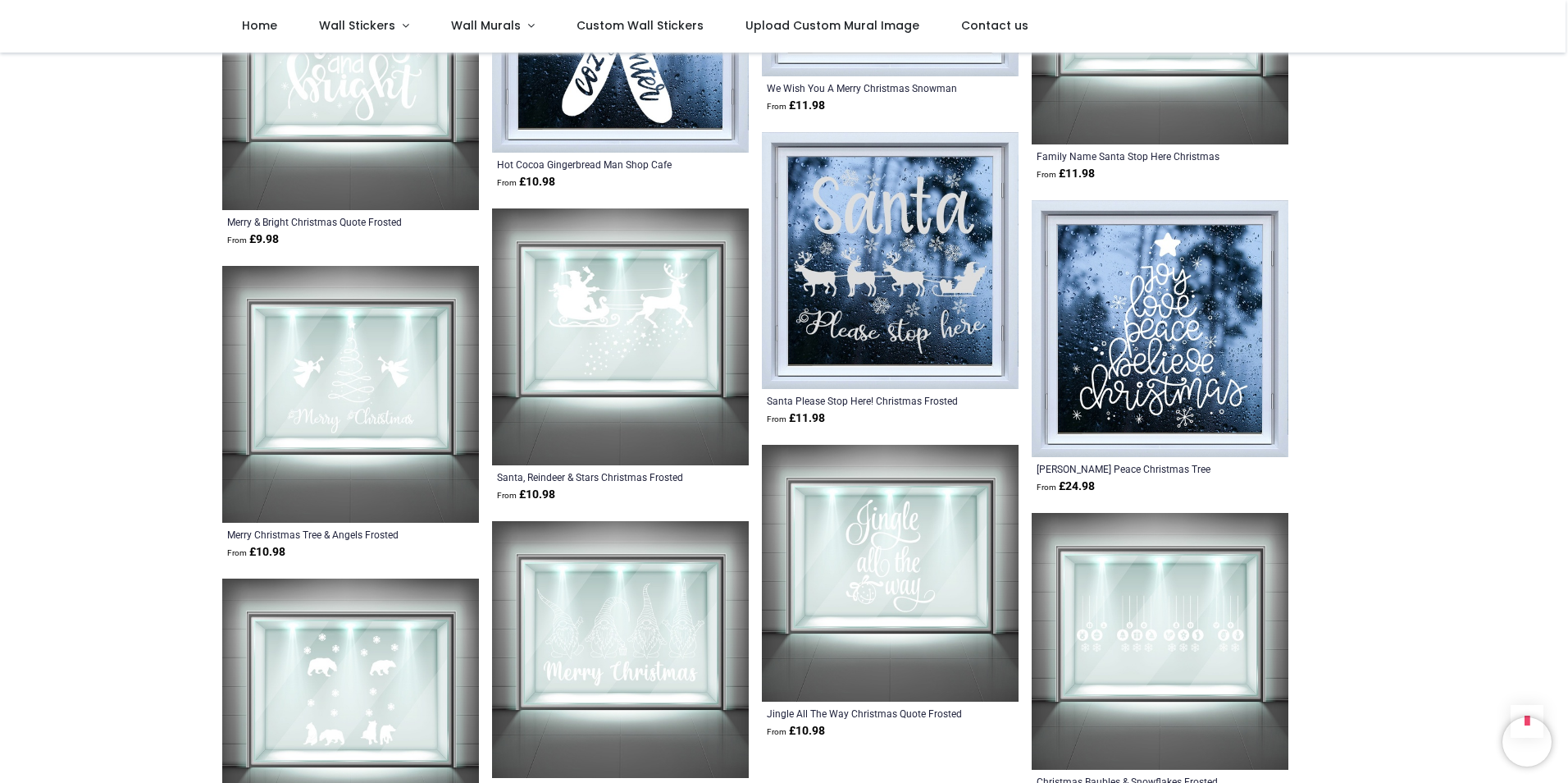
scroll to position [3954, 0]
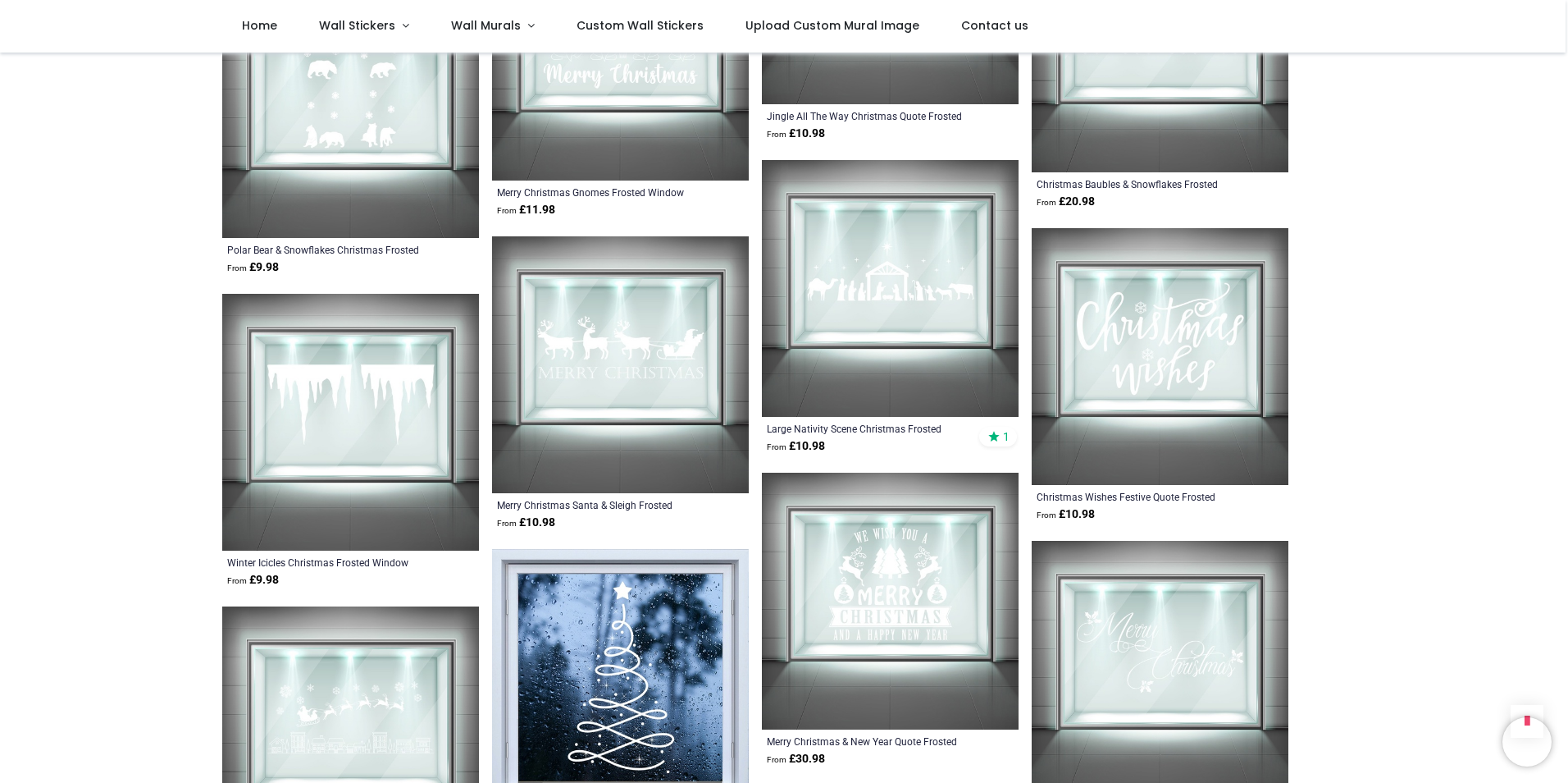
scroll to position [4551, 0]
click at [1137, 316] on img at bounding box center [1160, 355] width 256 height 256
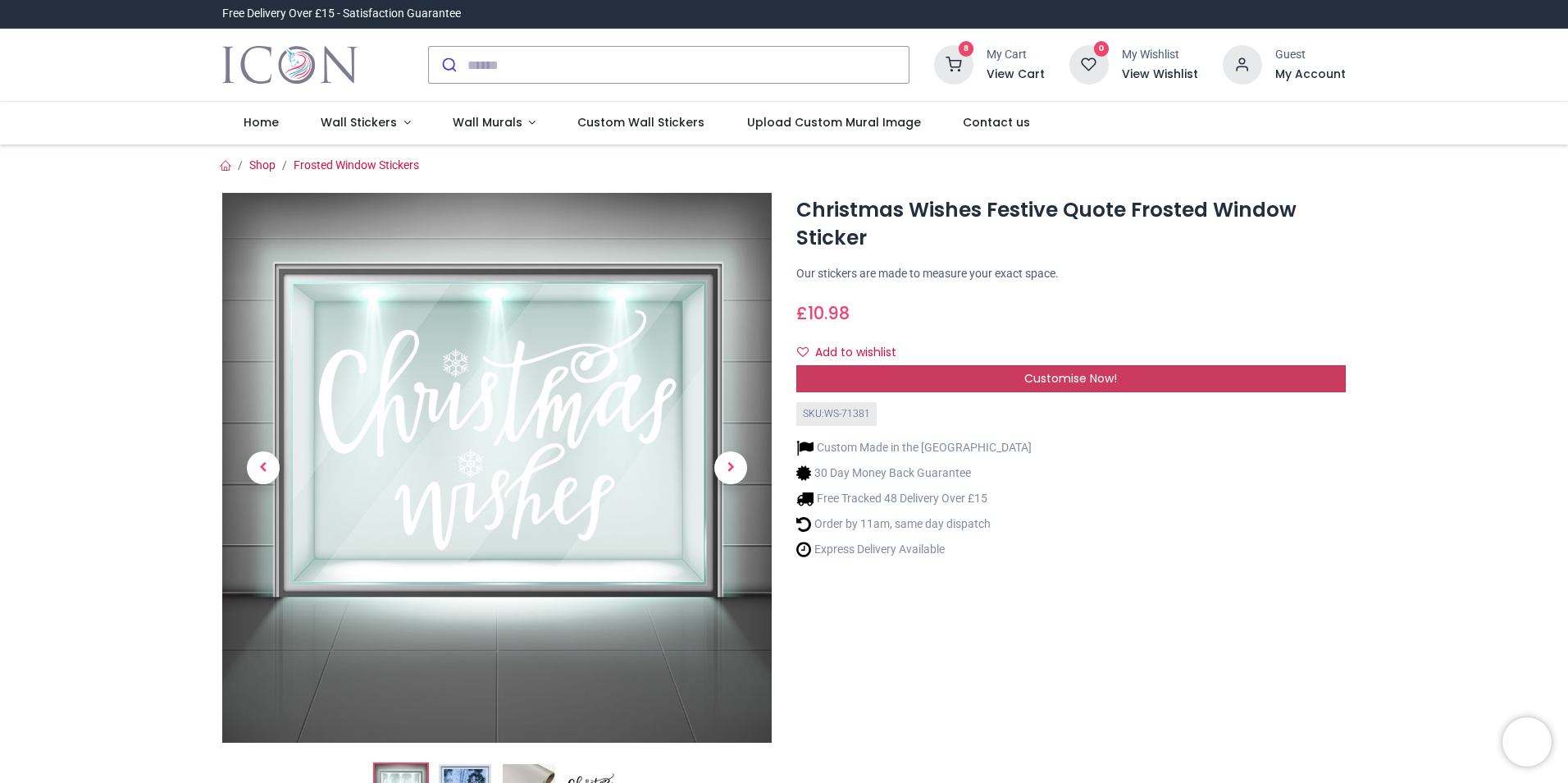
click at [1081, 379] on span "Customise Now!" at bounding box center [1070, 378] width 92 height 16
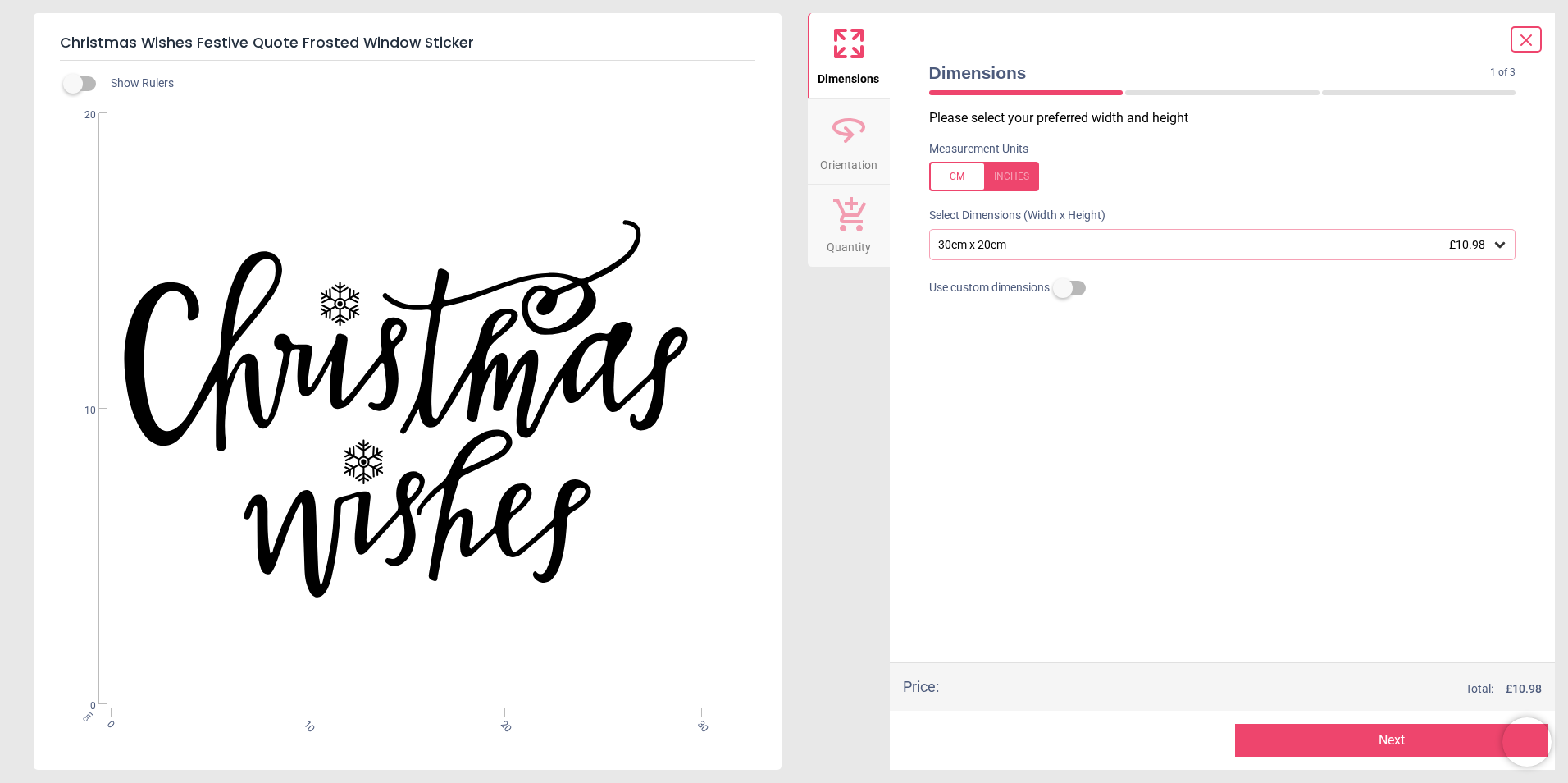
click at [1500, 244] on icon at bounding box center [1500, 244] width 16 height 16
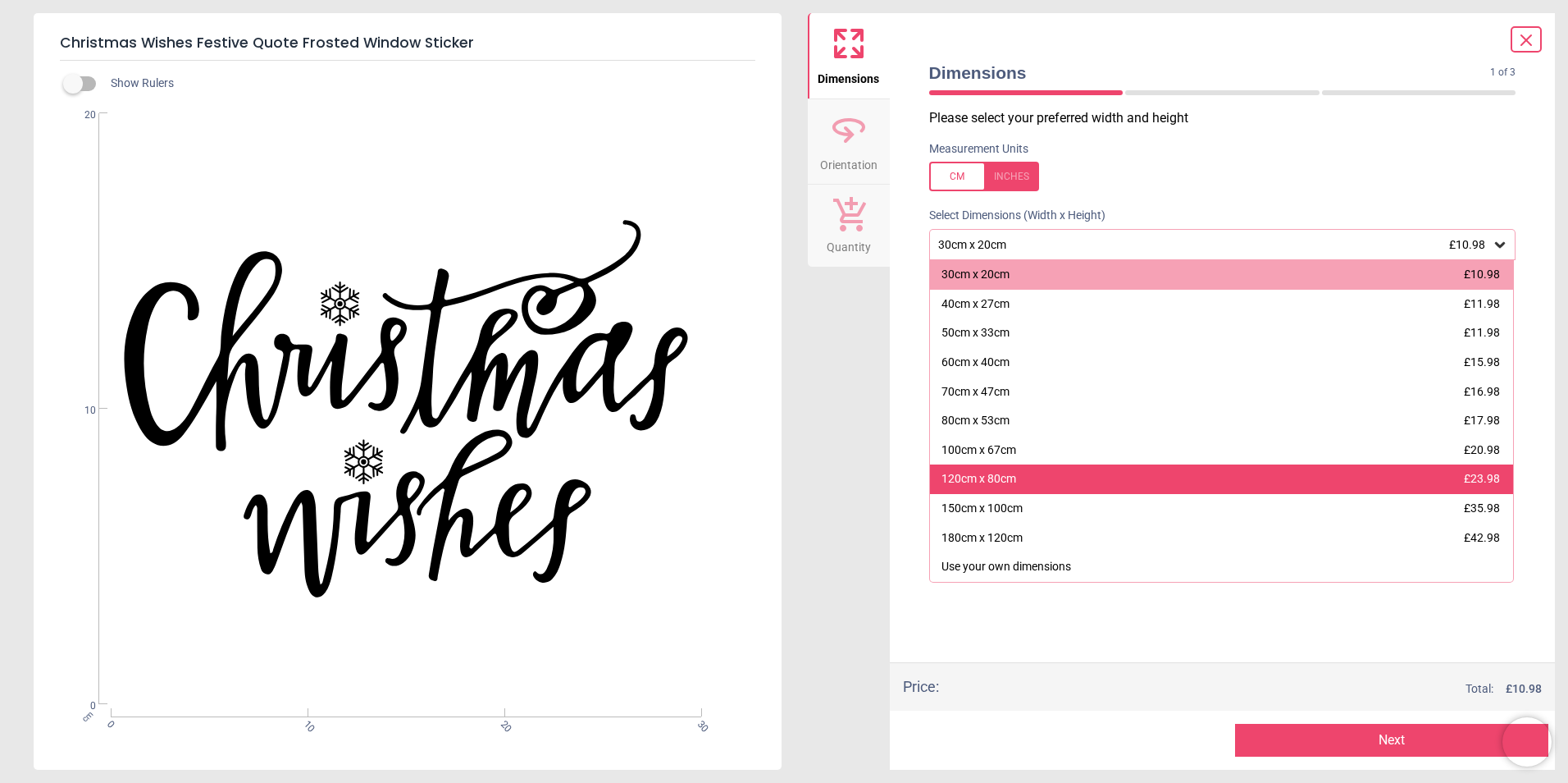
click at [1190, 487] on div "120cm x 80cm £23.98" at bounding box center [1222, 479] width 584 height 29
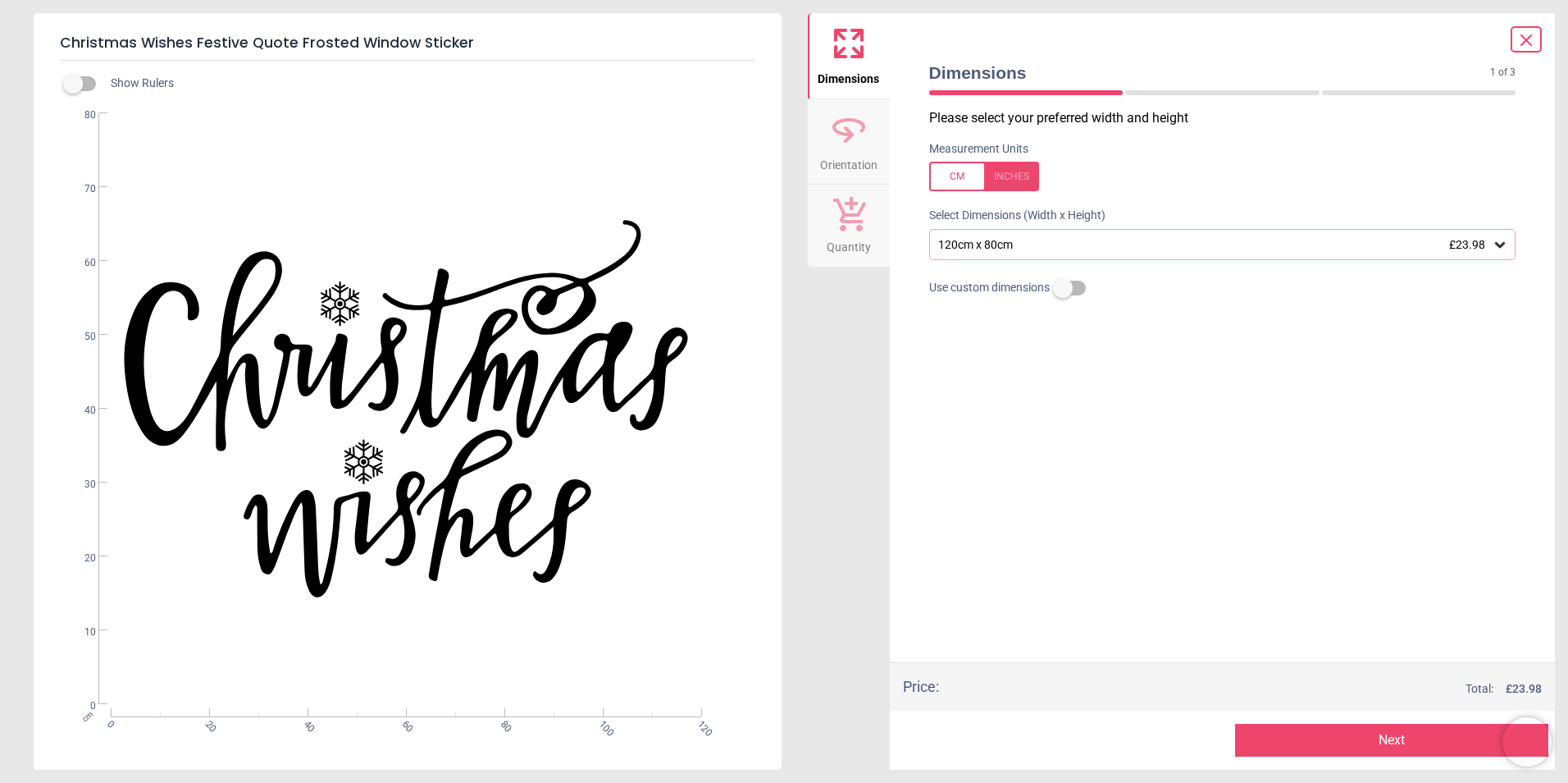
click at [1395, 743] on button "Next" at bounding box center [1391, 740] width 313 height 33
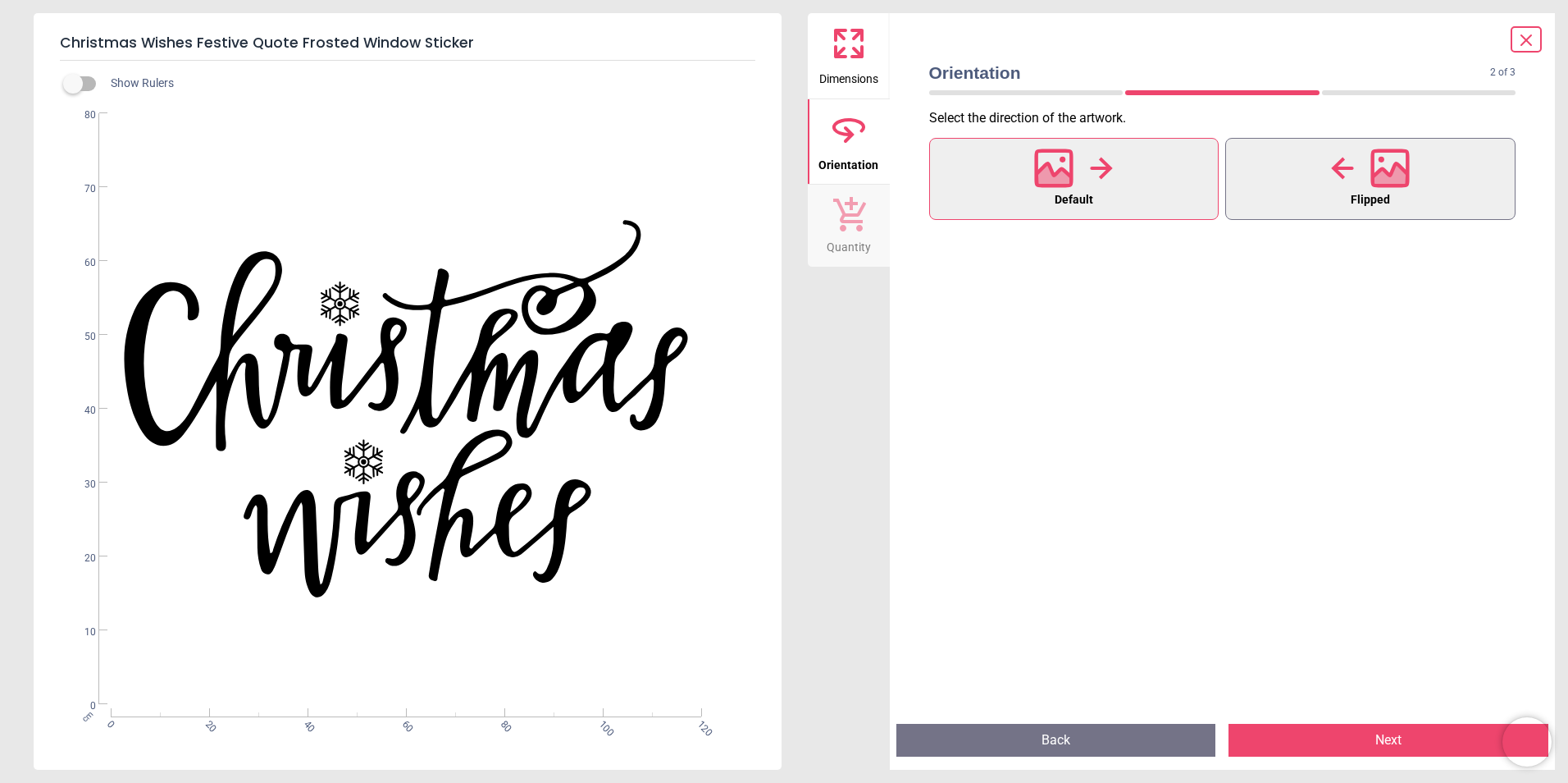
click at [1344, 169] on icon at bounding box center [1342, 168] width 22 height 22
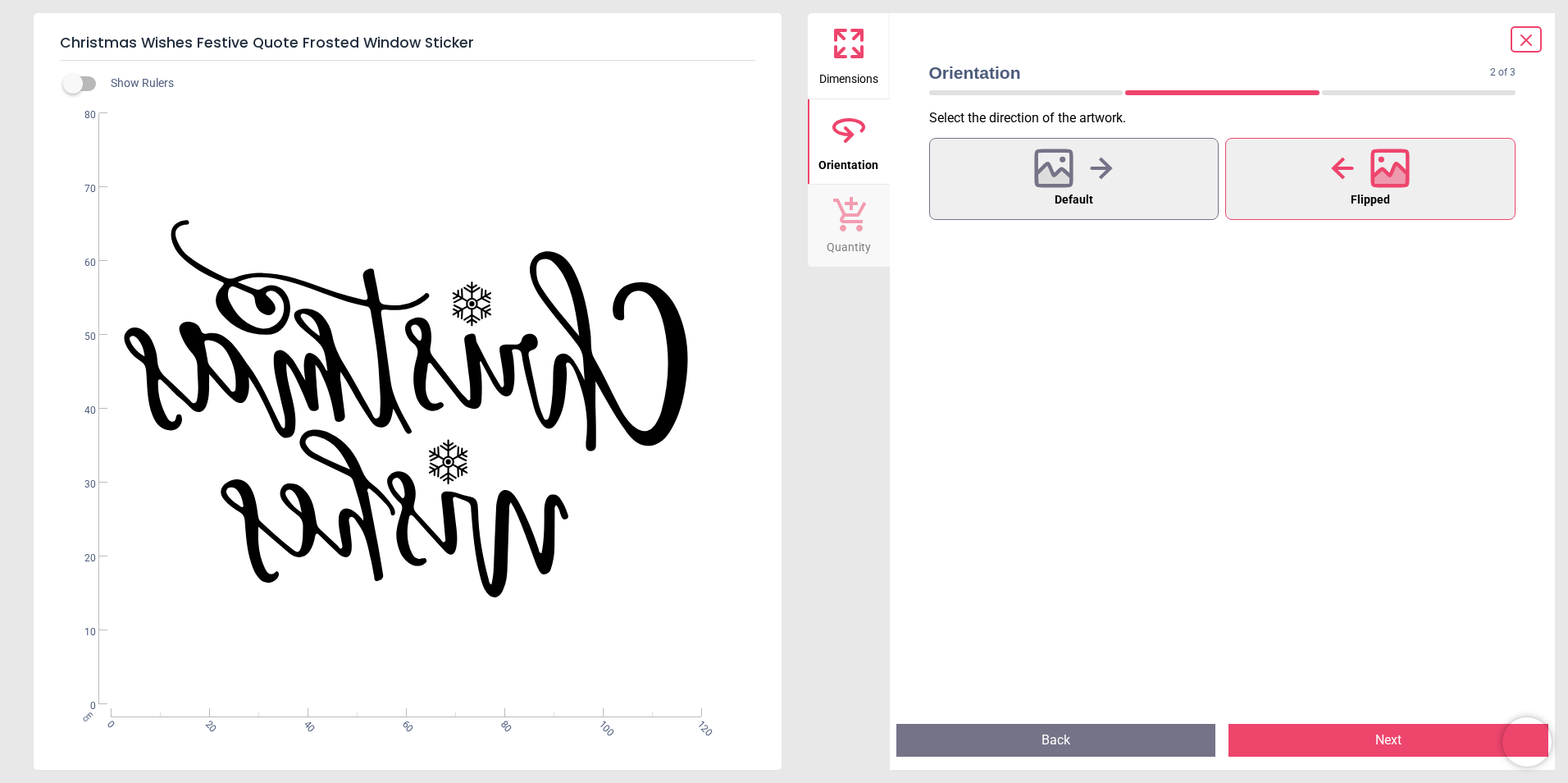
click at [1397, 742] on button "Next" at bounding box center [1389, 740] width 320 height 33
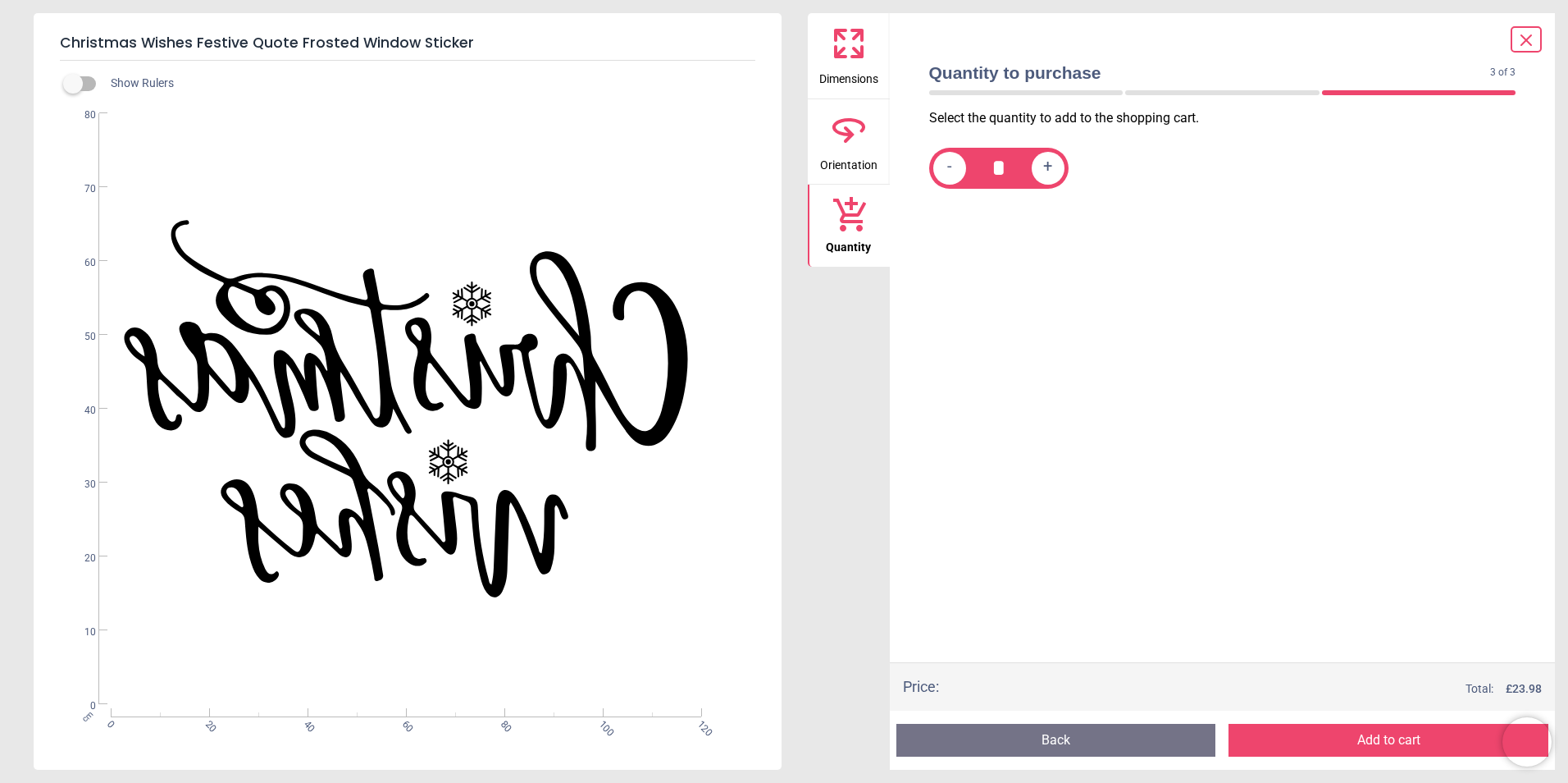
click at [1397, 742] on button "Add to cart" at bounding box center [1389, 740] width 320 height 33
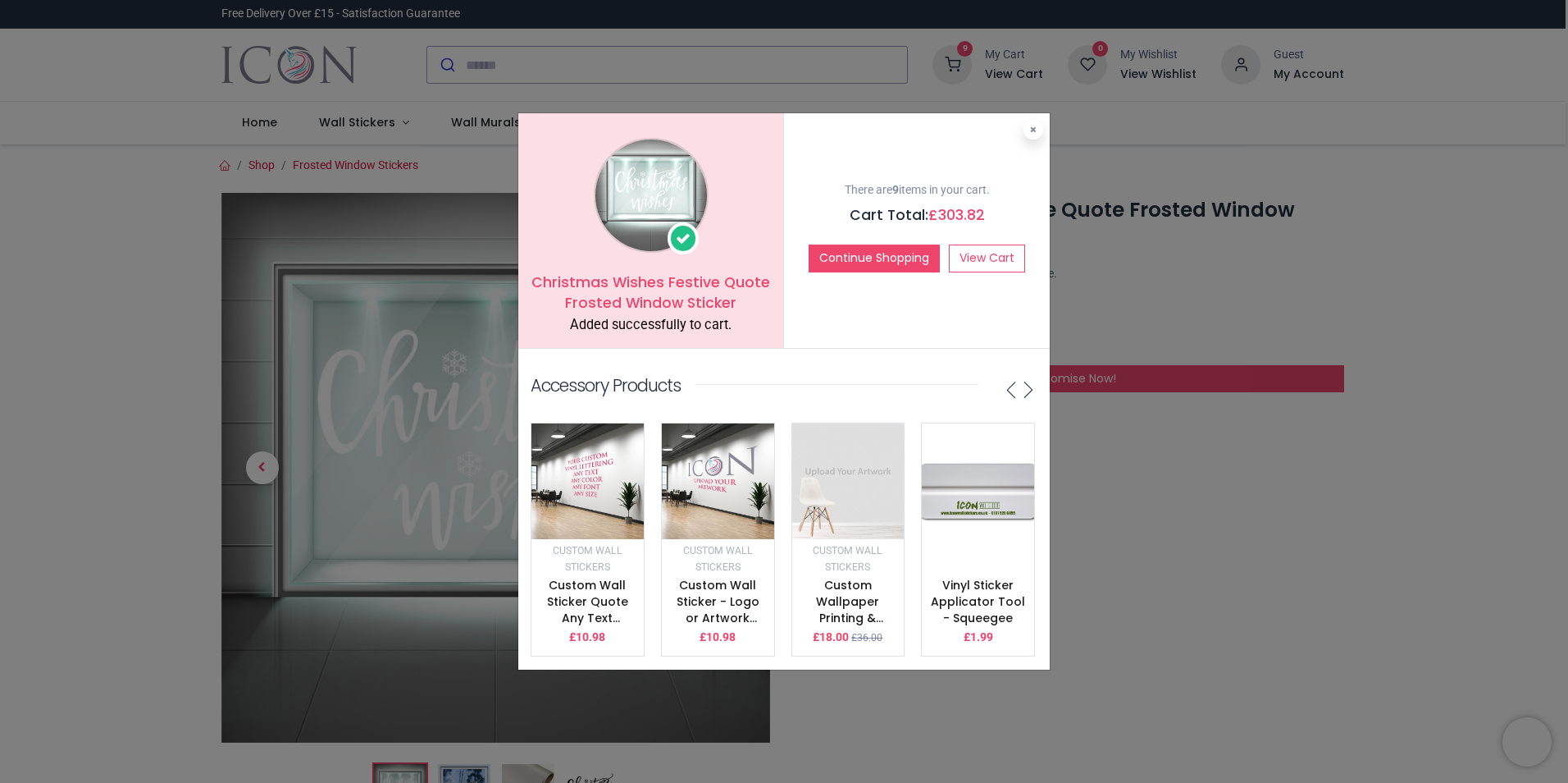
click at [1142, 533] on div "Christmas Wishes Festive Quote Frosted Window Sticker Added successfully to car…" at bounding box center [784, 391] width 1568 height 783
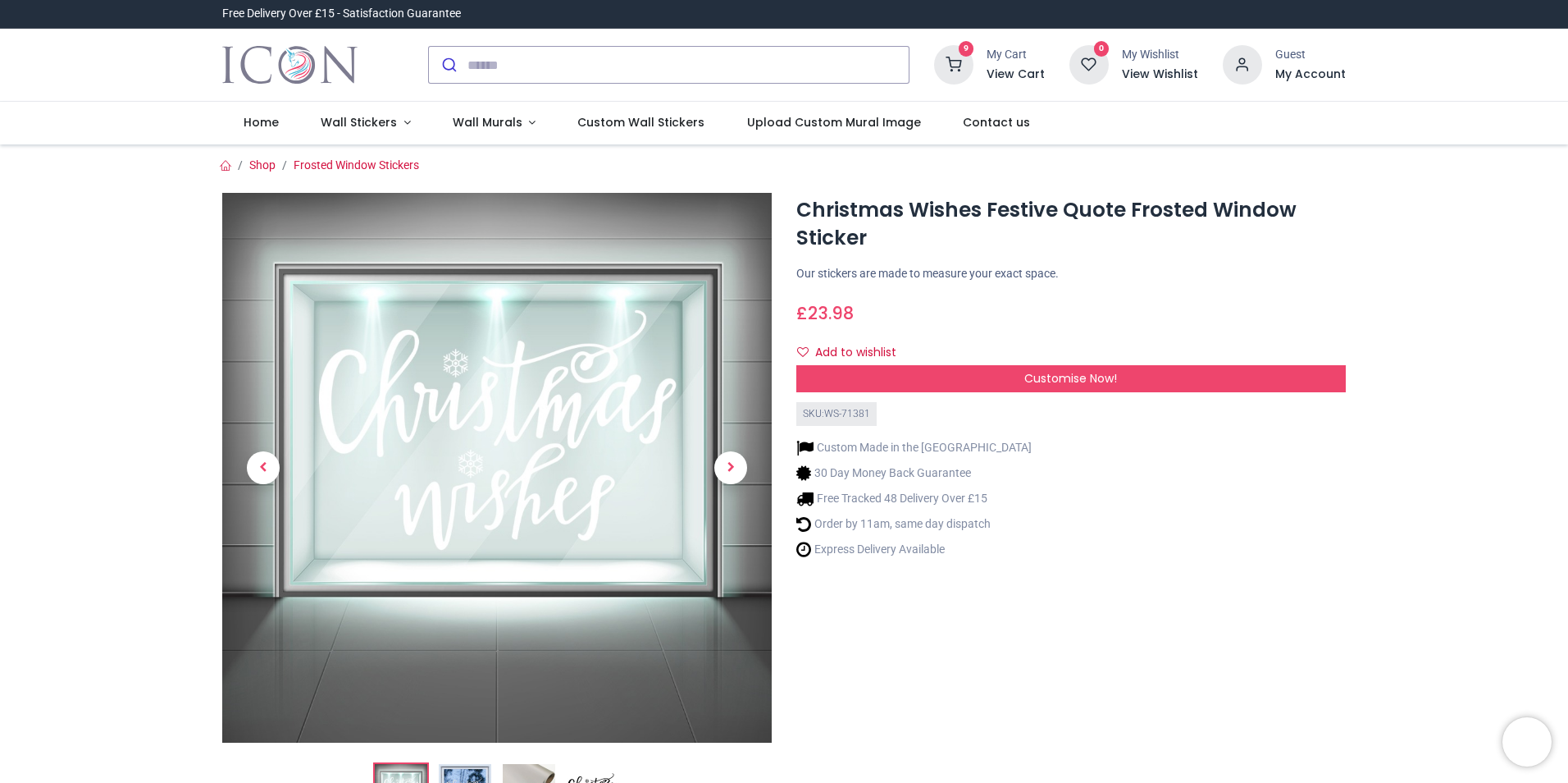
click at [1013, 73] on h6 "View Cart" at bounding box center [1015, 74] width 58 height 16
click at [391, 166] on link "Frosted Window Stickers" at bounding box center [356, 164] width 125 height 13
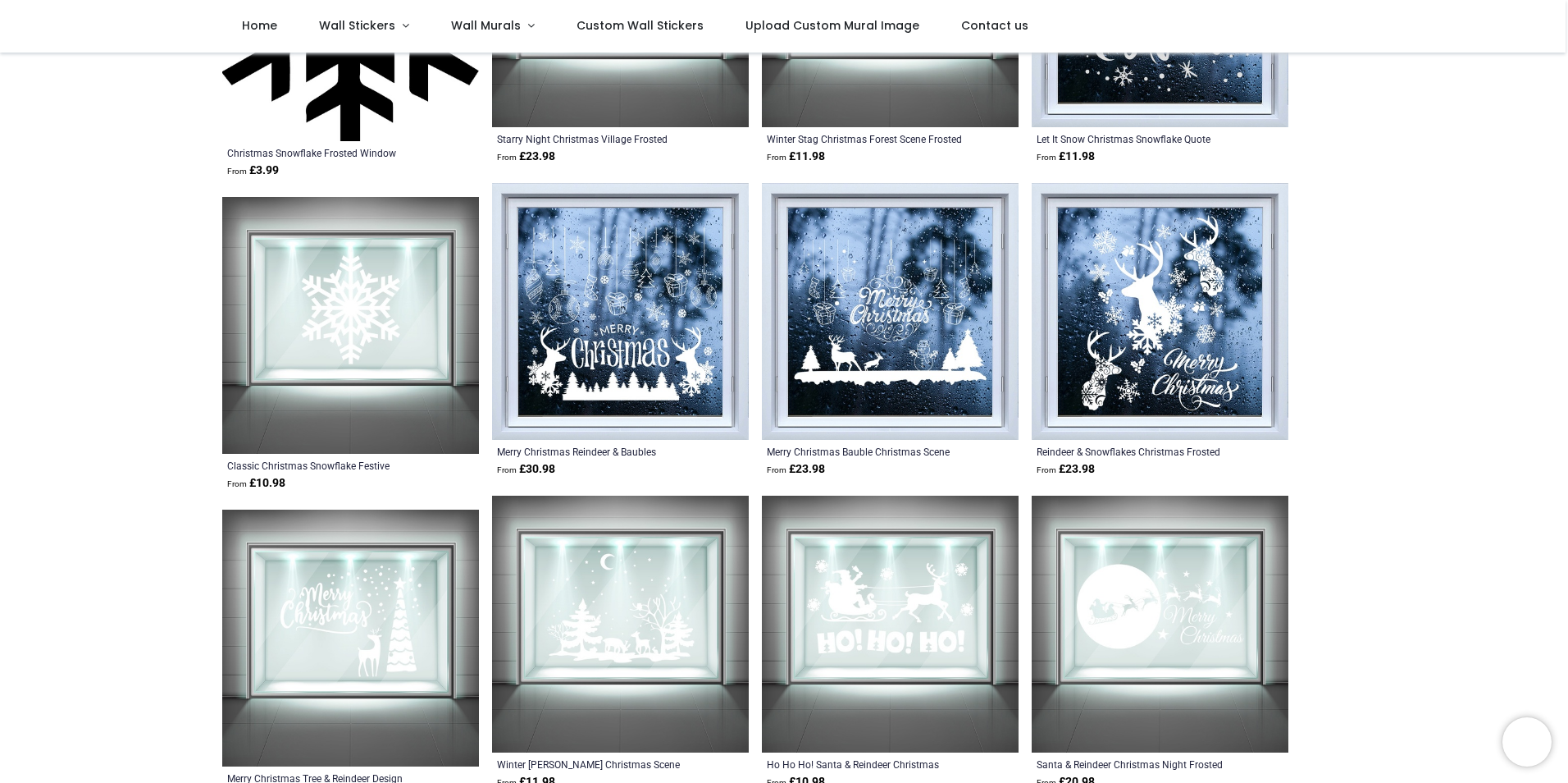
scroll to position [421, 0]
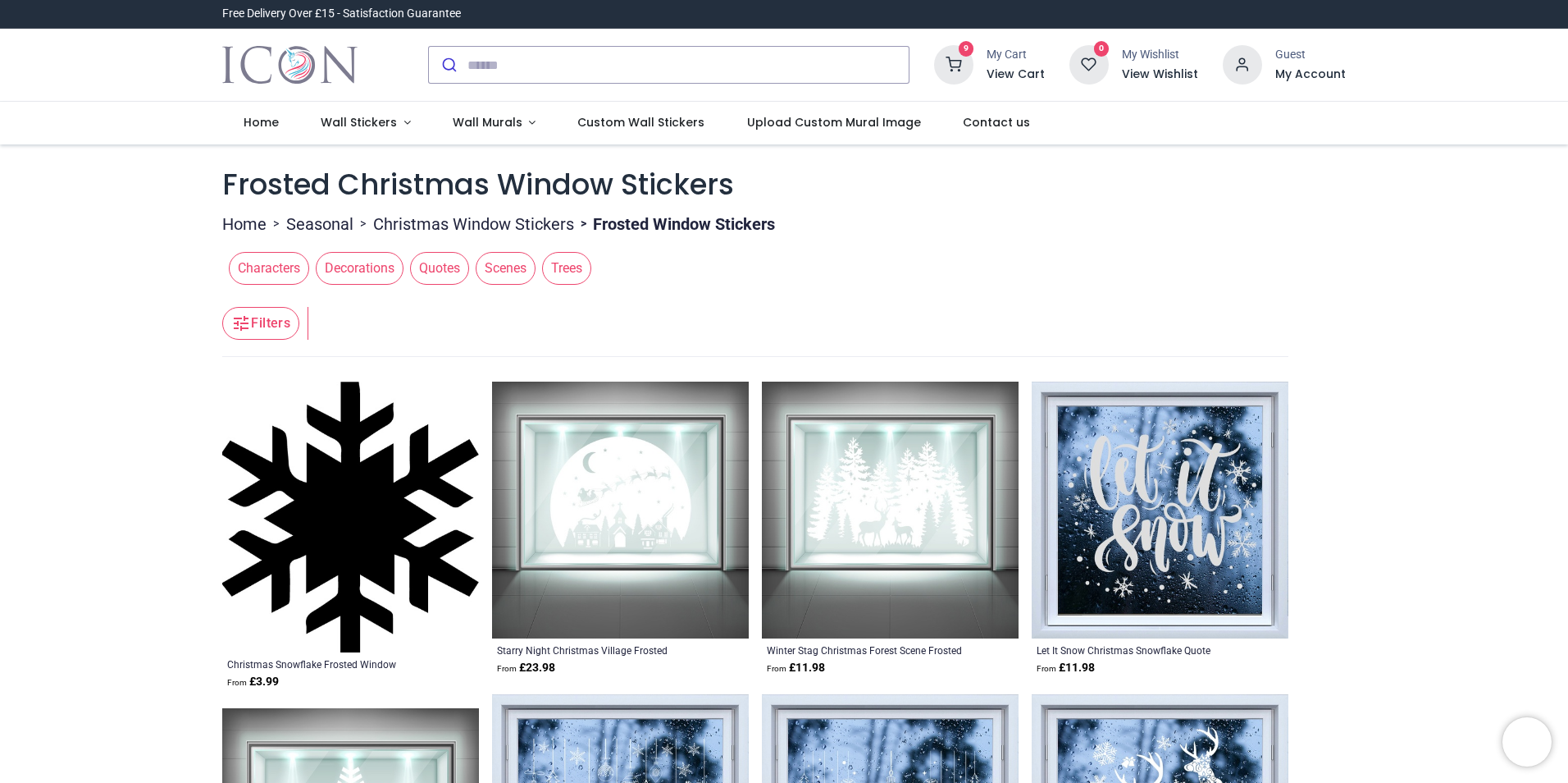
click at [1011, 76] on h6 "View Cart" at bounding box center [1015, 74] width 58 height 16
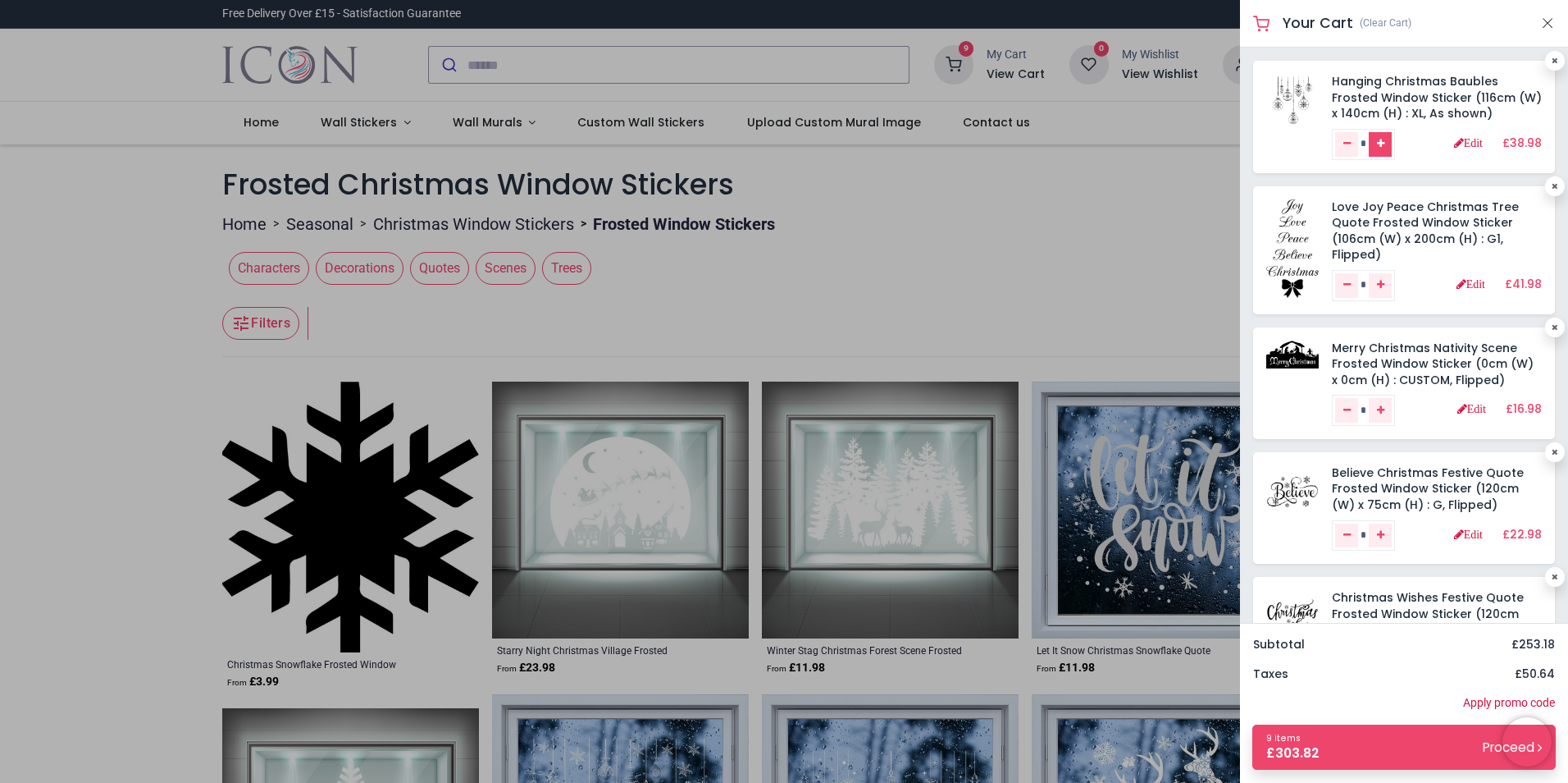
click at [1384, 148] on icon "Add one" at bounding box center [1381, 143] width 8 height 9
type input "*"
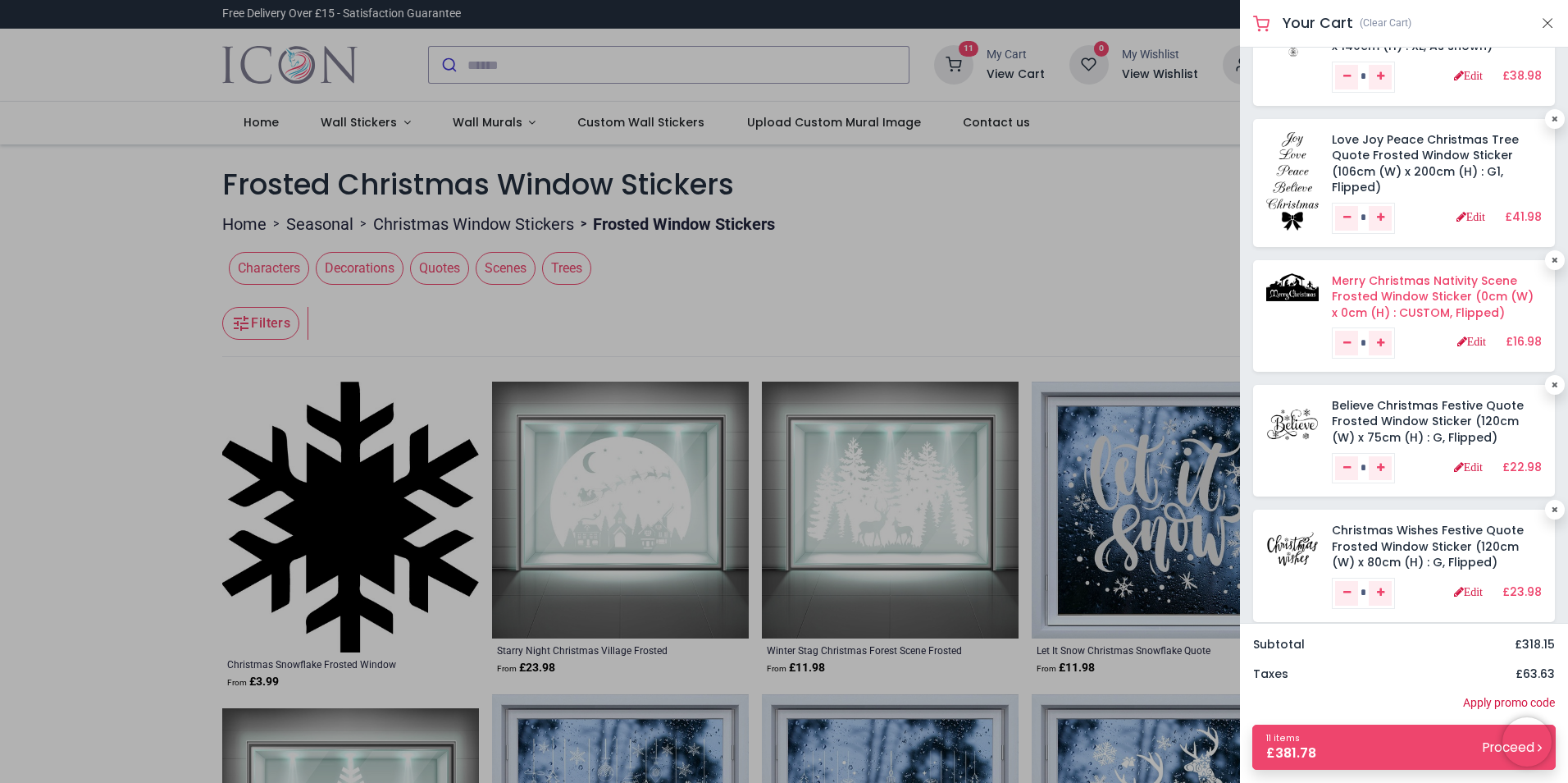
scroll to position [73, 0]
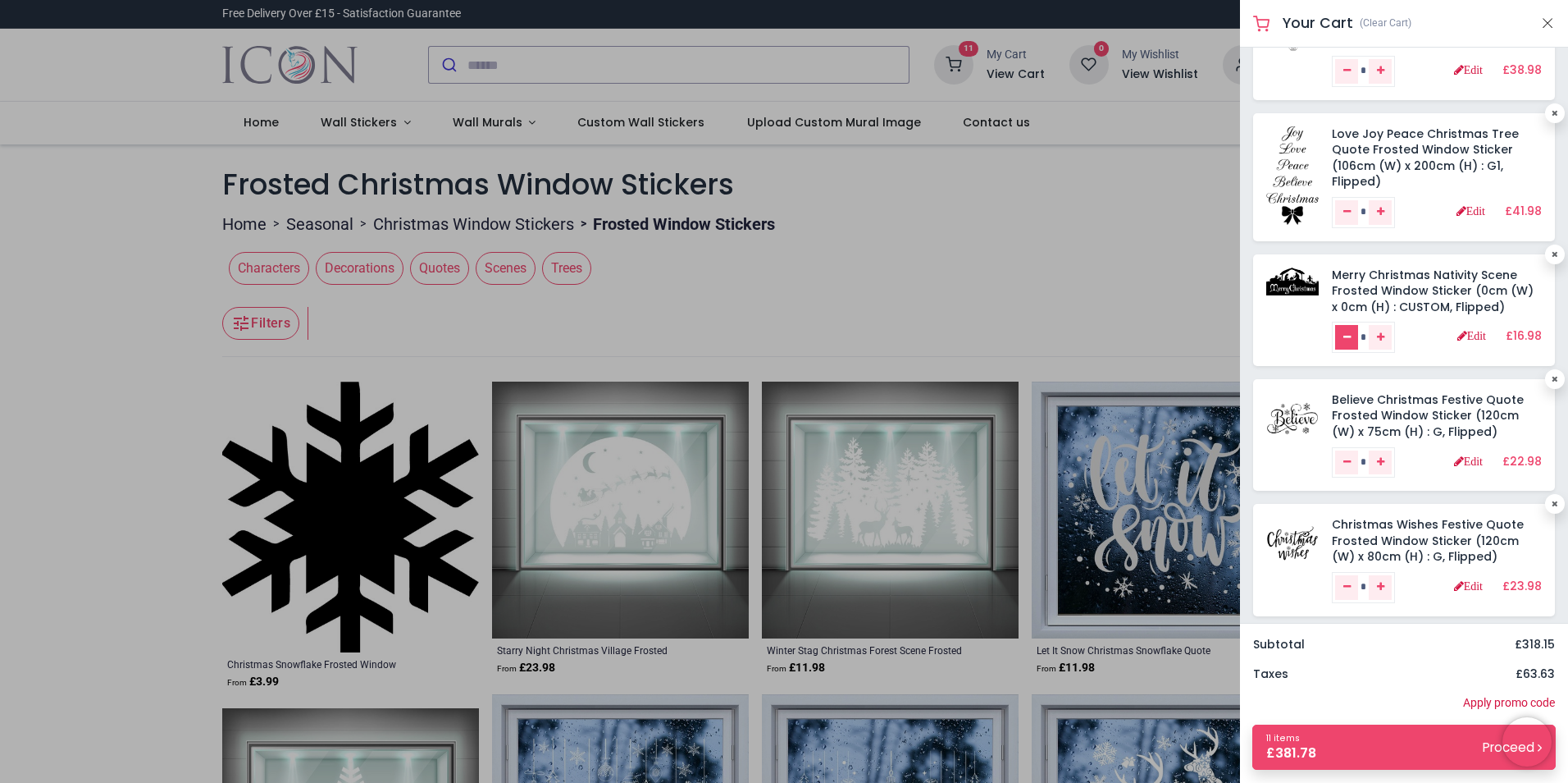
click at [1342, 339] on link "Remove one" at bounding box center [1346, 337] width 23 height 25
type input "*"
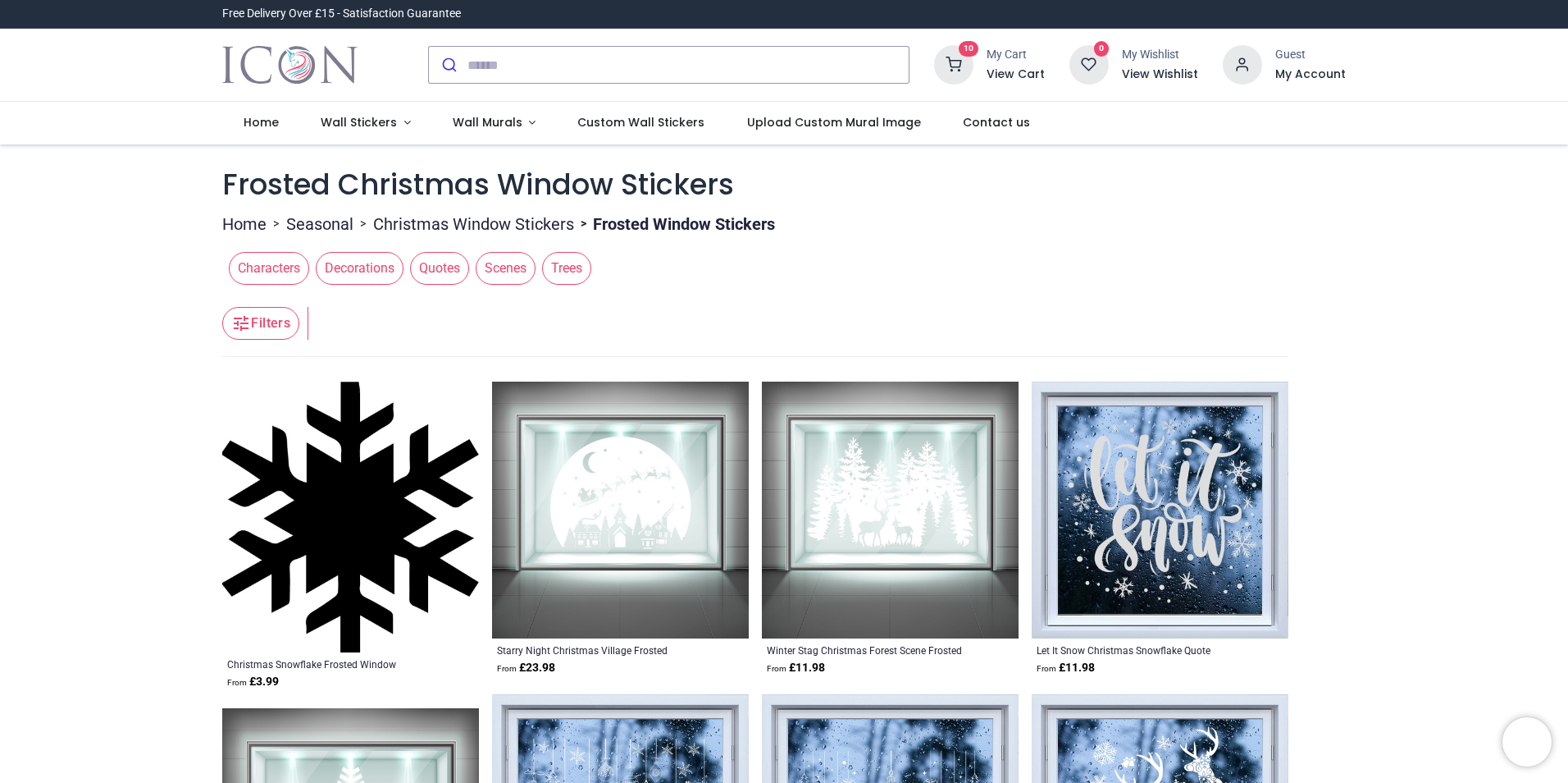
click at [962, 69] on icon at bounding box center [954, 65] width 40 height 40
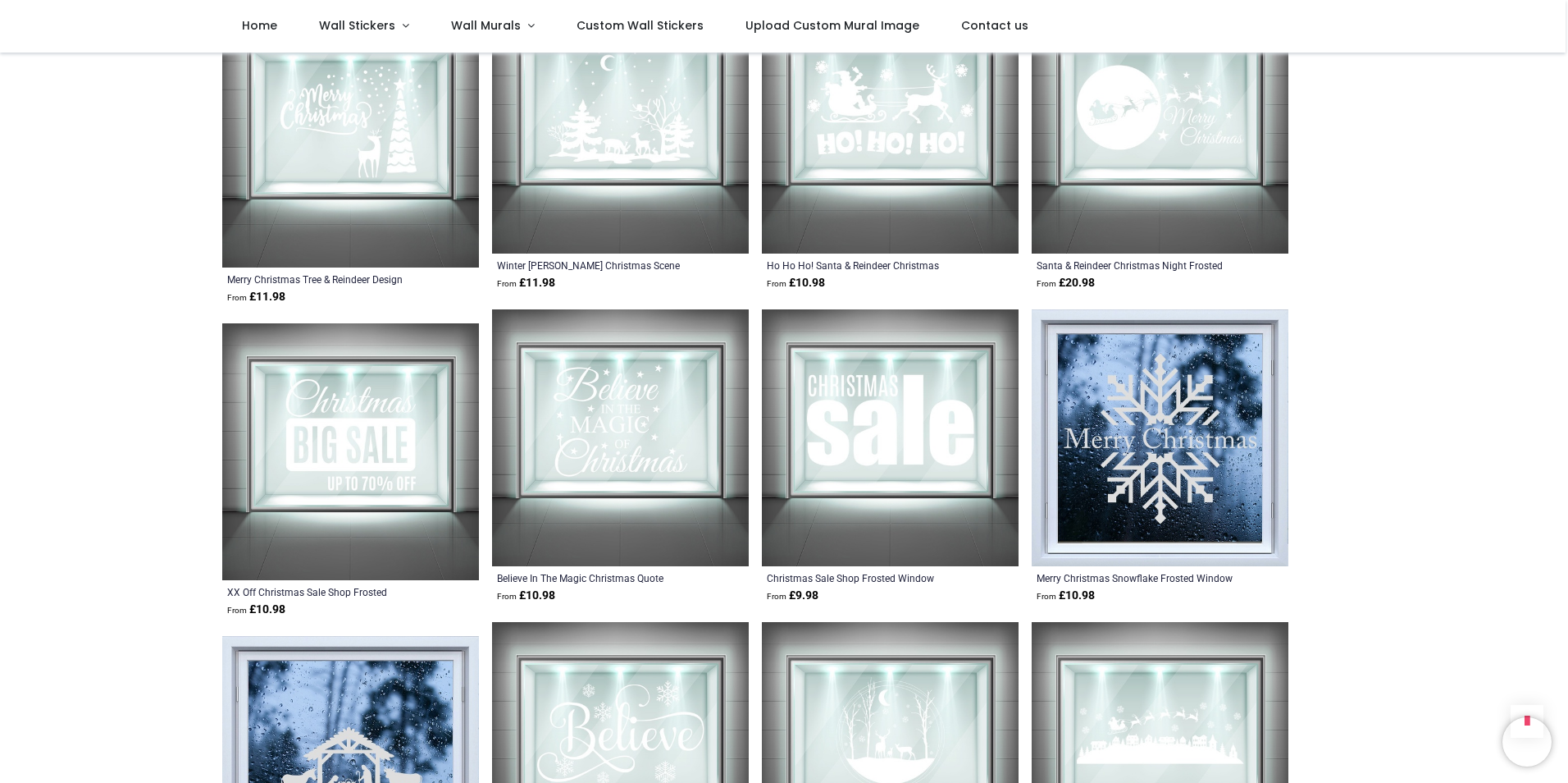
scroll to position [921, 0]
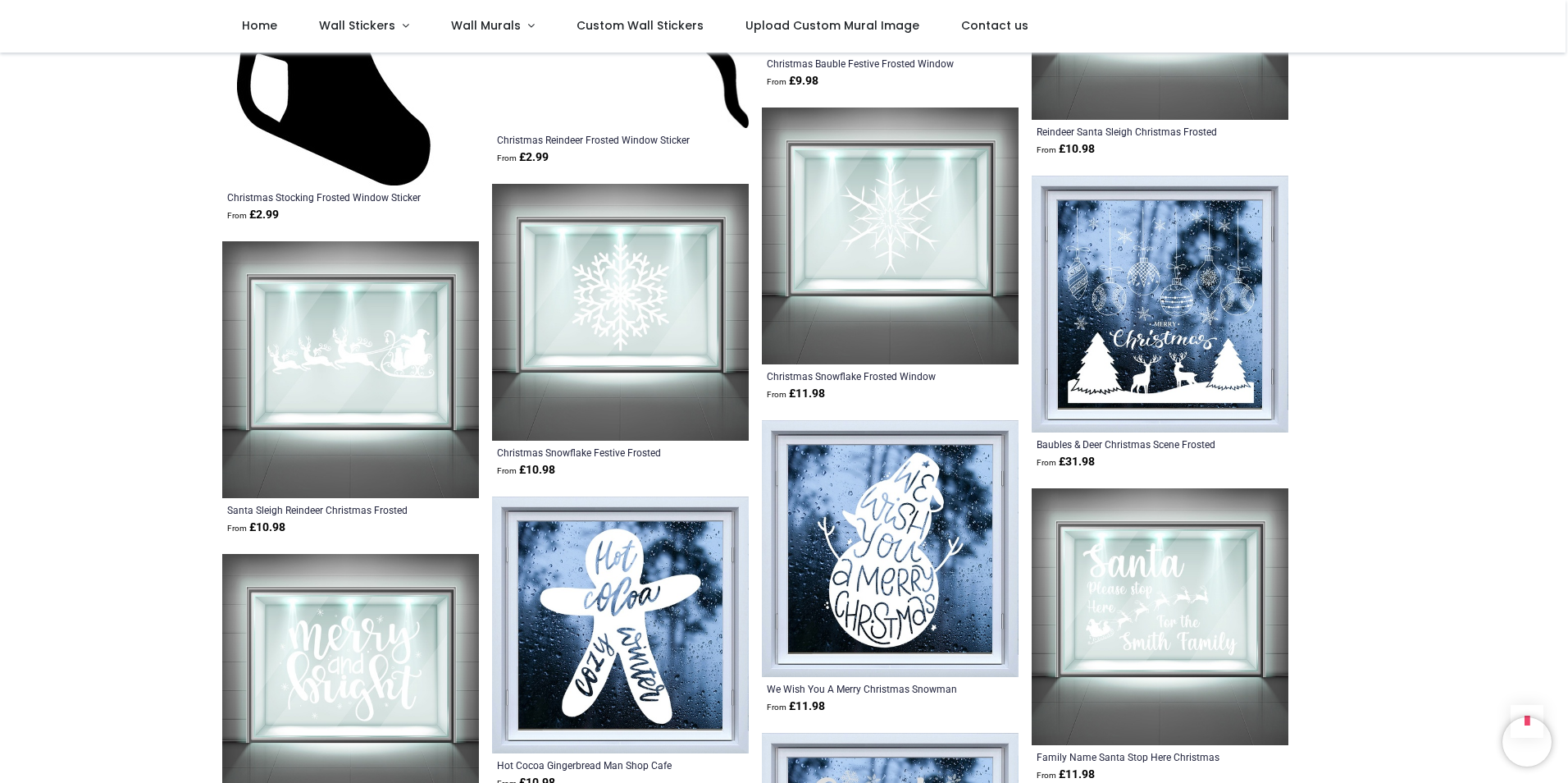
scroll to position [3353, 0]
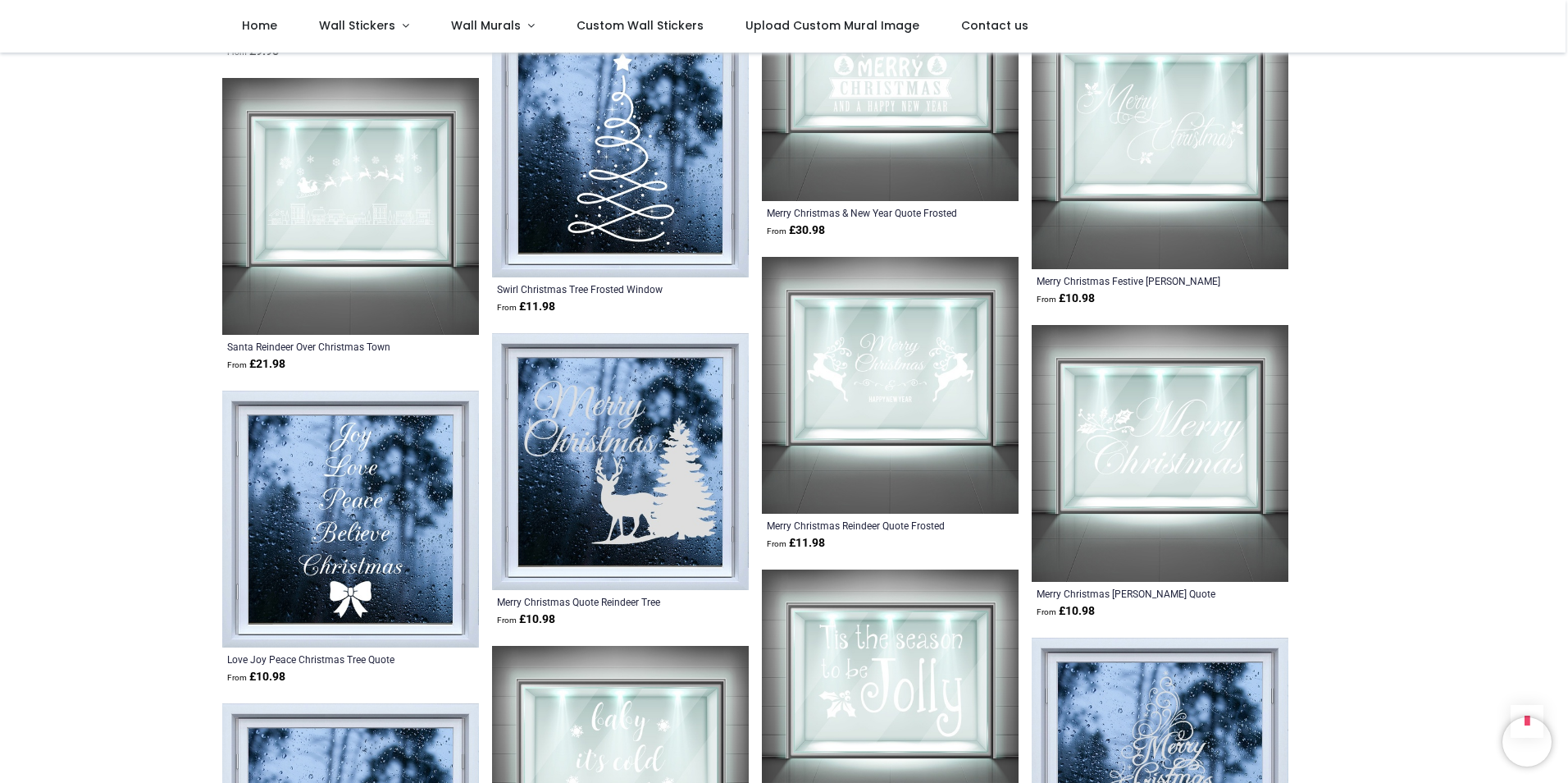
scroll to position [5080, 0]
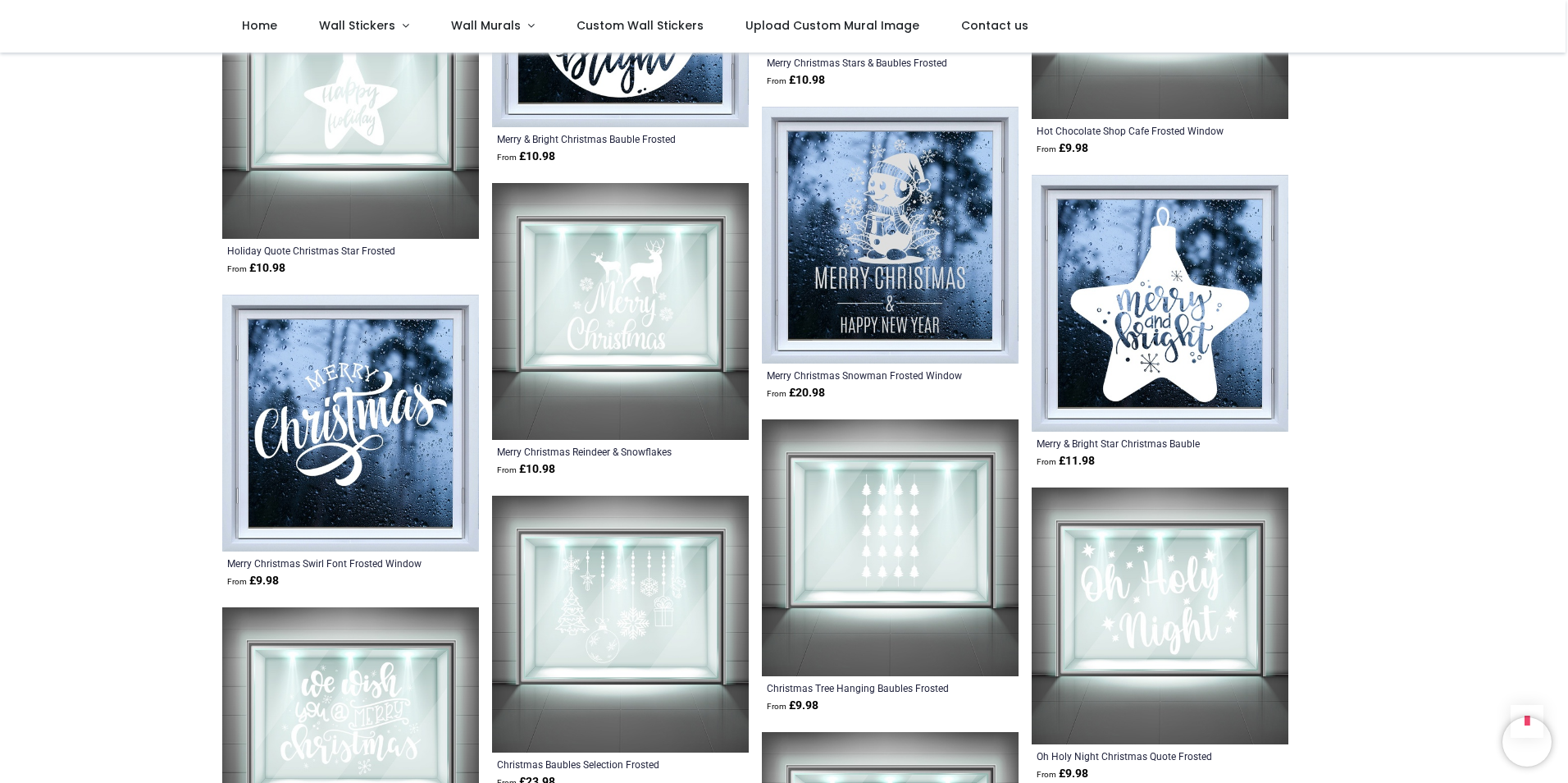
scroll to position [7179, 0]
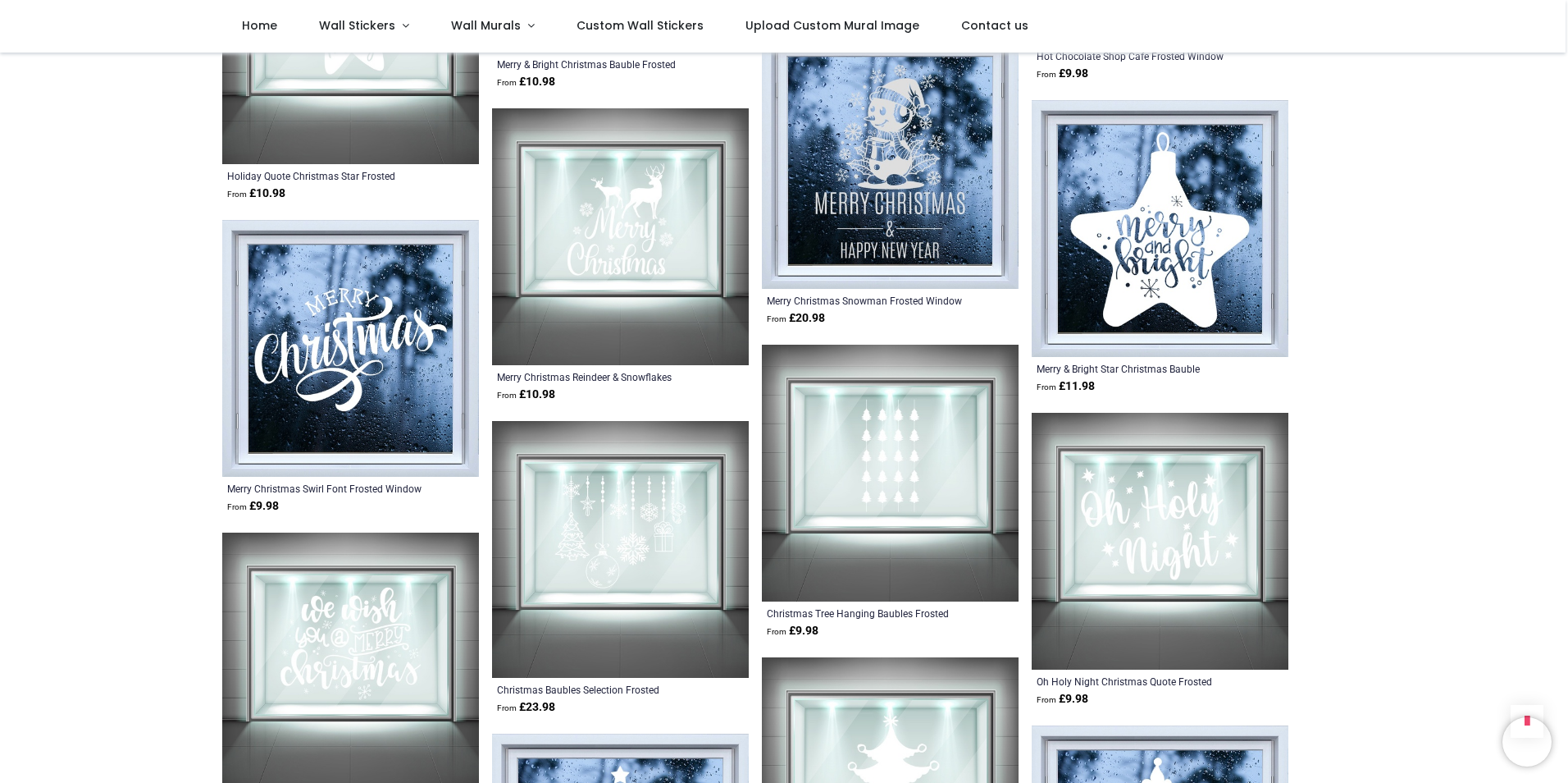
click at [1156, 520] on img at bounding box center [1160, 540] width 256 height 256
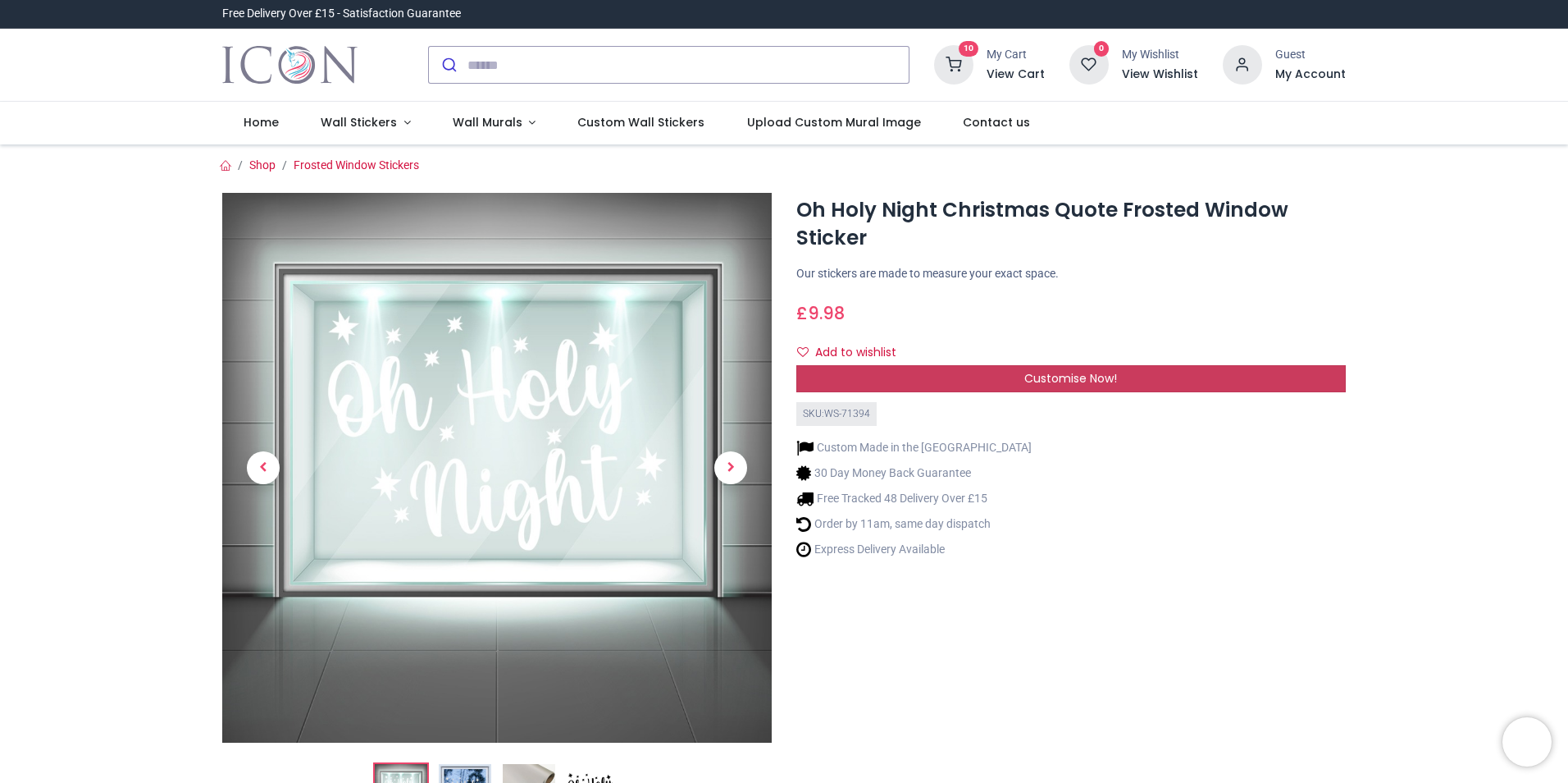
click at [1087, 379] on span "Customise Now!" at bounding box center [1070, 378] width 92 height 16
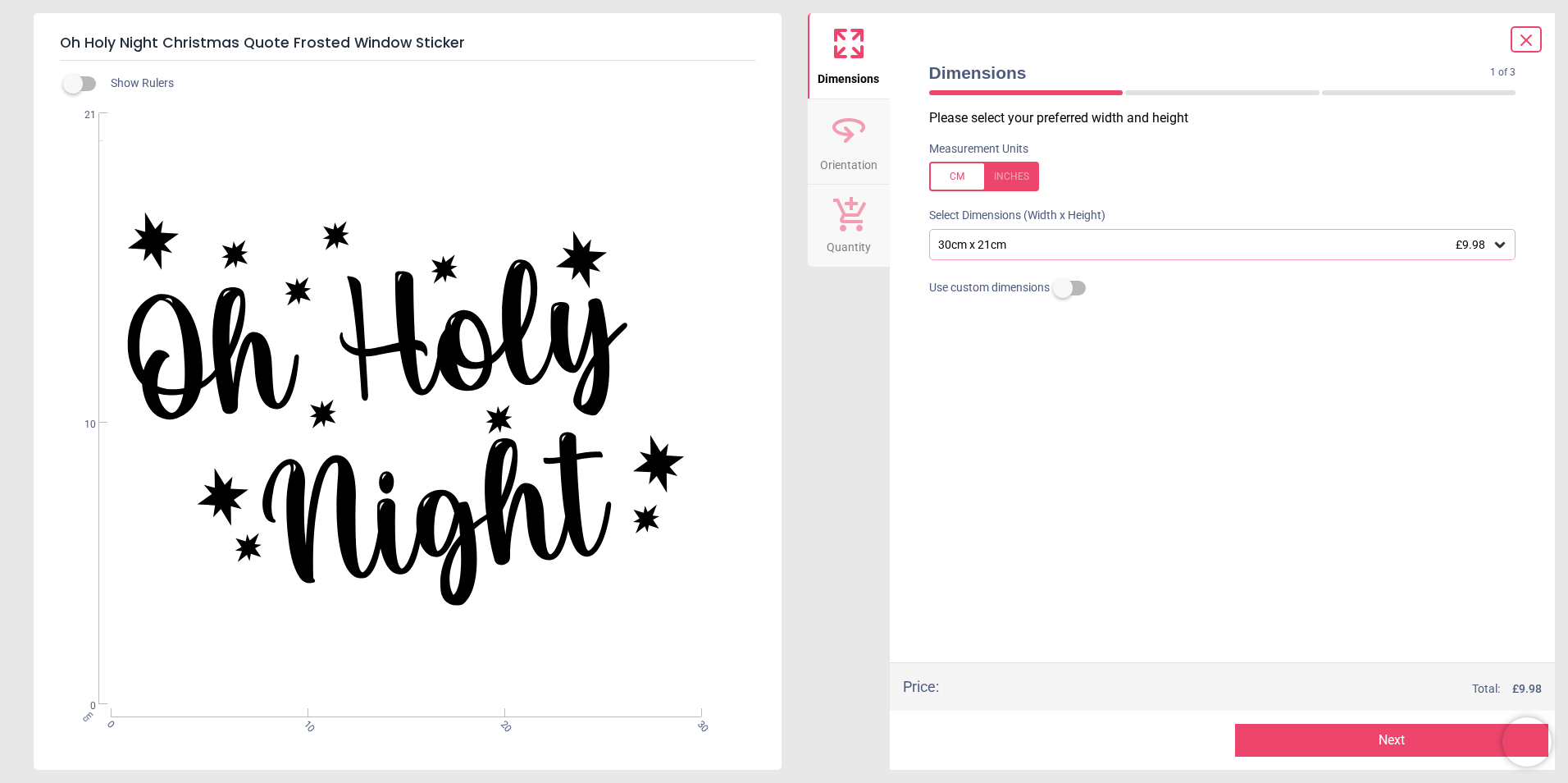
click at [1496, 242] on icon at bounding box center [1500, 244] width 16 height 16
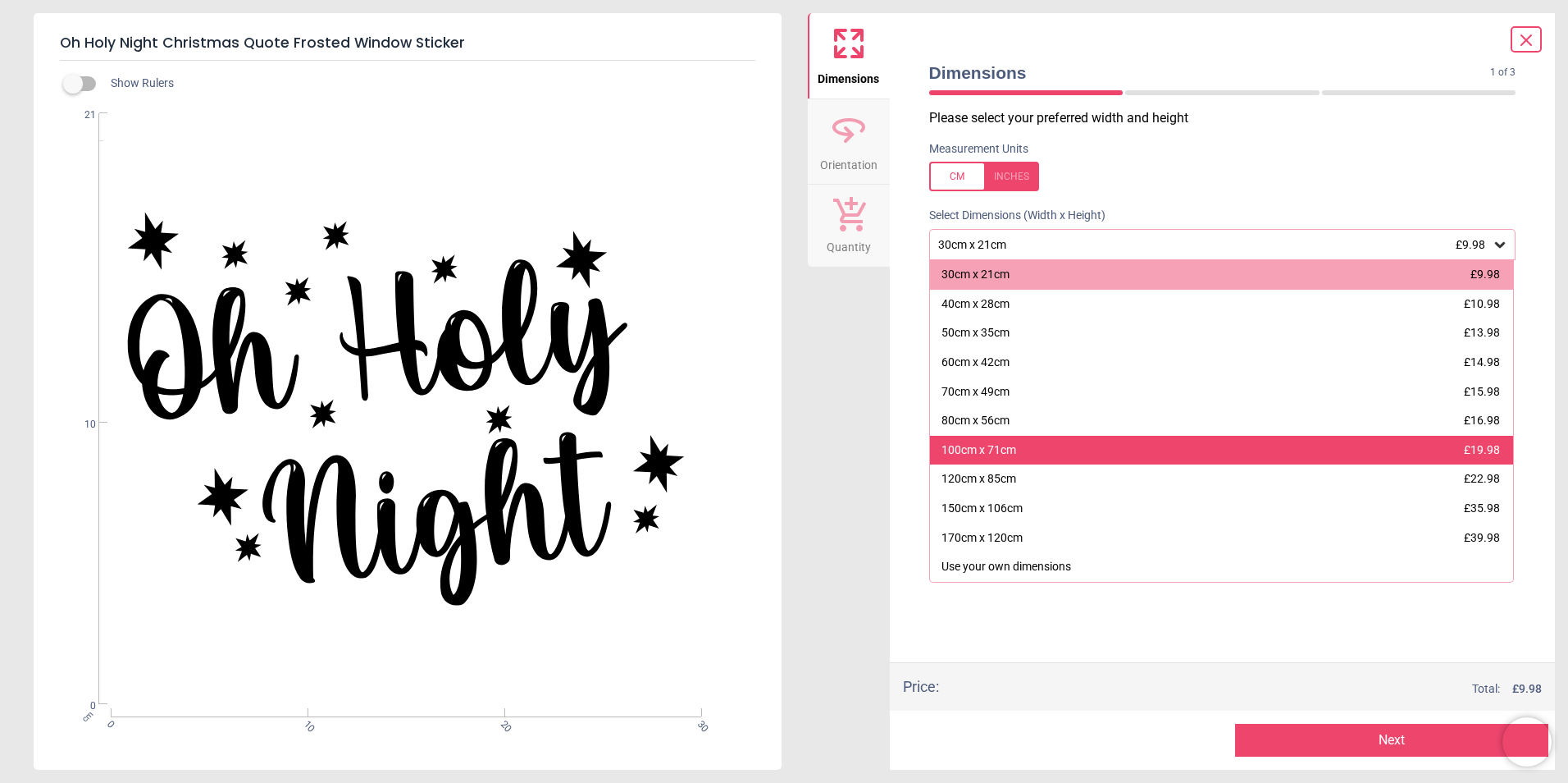
click at [1119, 459] on div "100cm x 71cm £19.98" at bounding box center [1222, 451] width 584 height 29
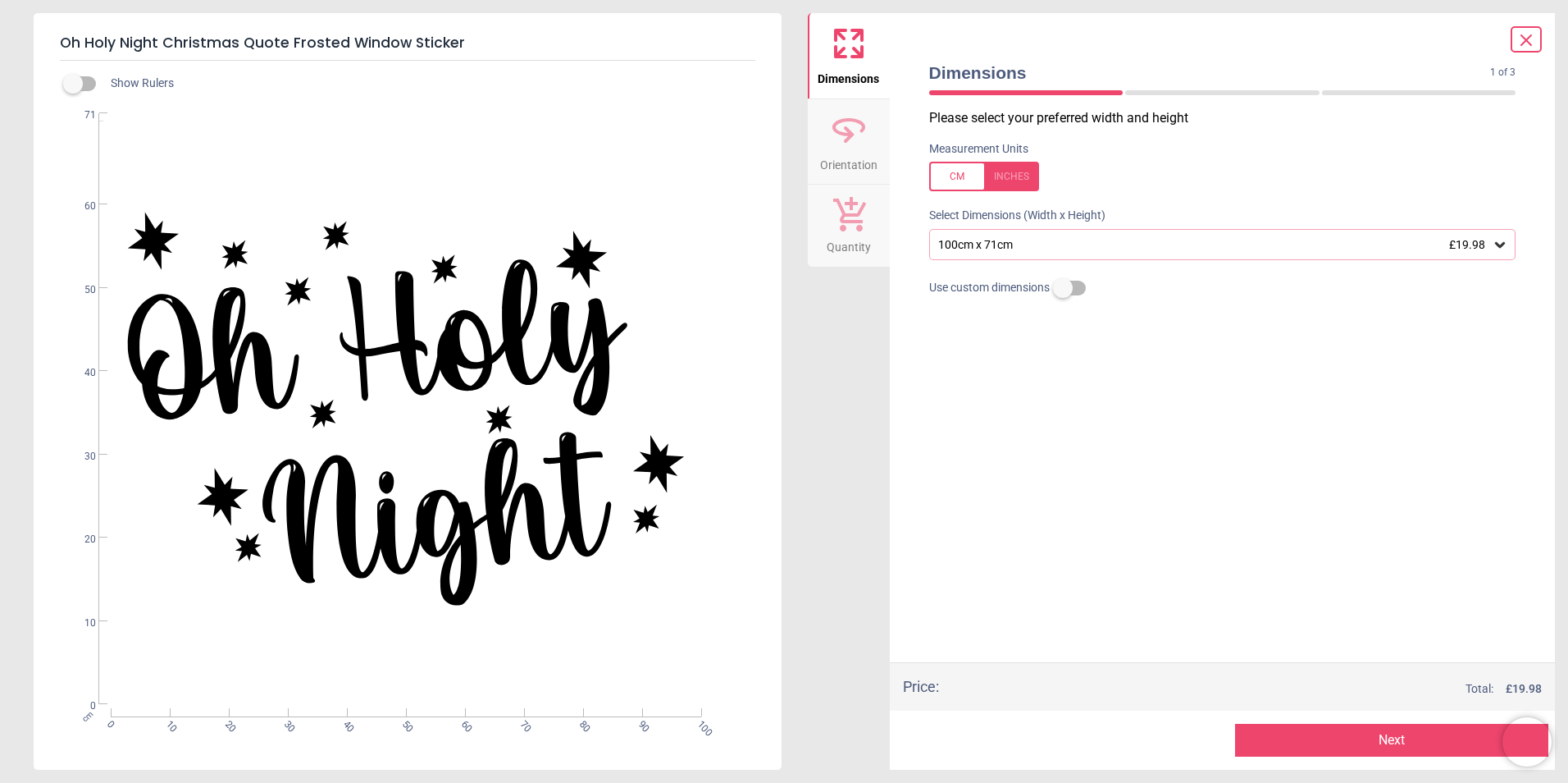
click at [1407, 734] on button "Next" at bounding box center [1391, 740] width 313 height 33
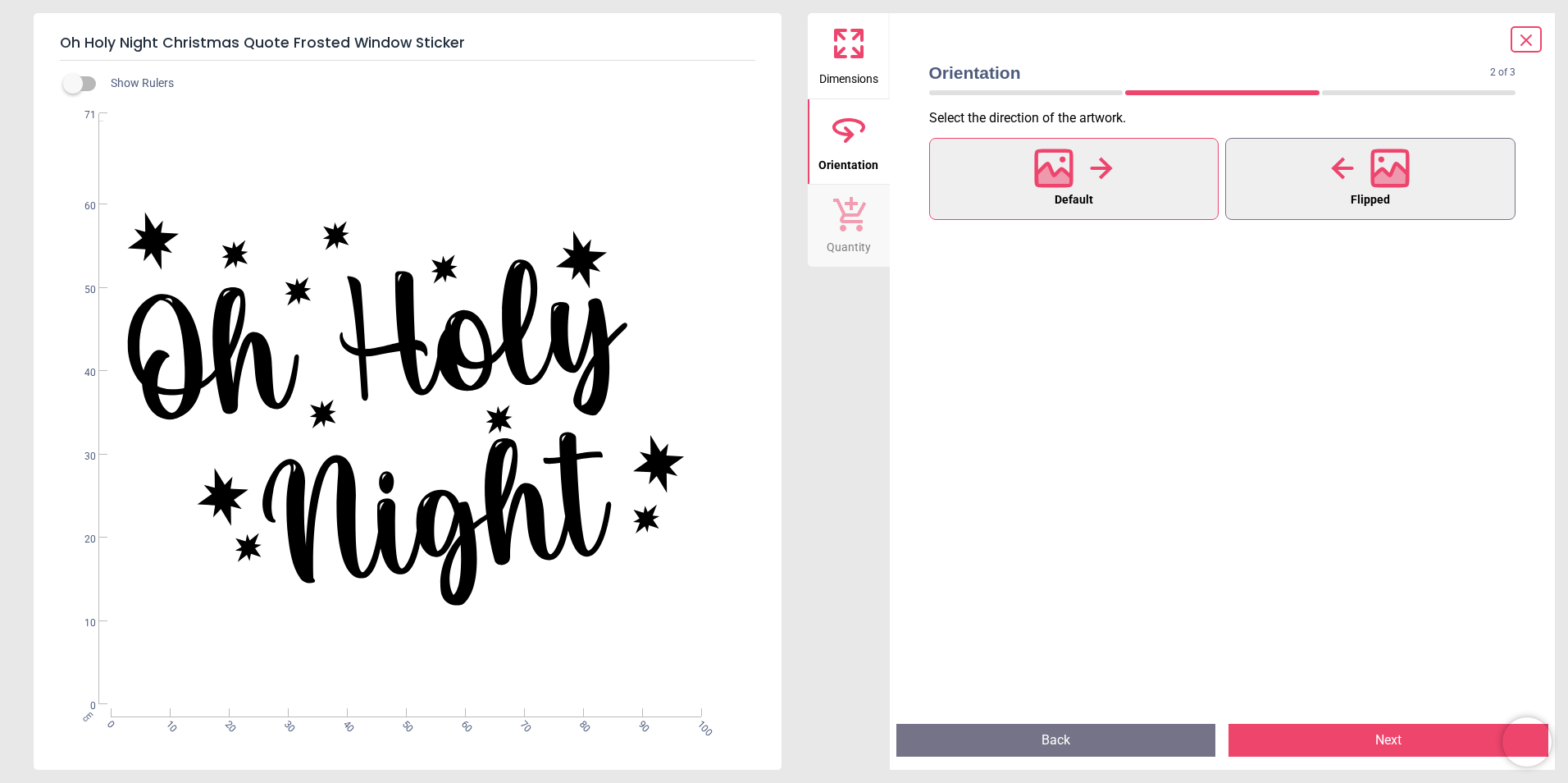
click at [1373, 165] on icon at bounding box center [1390, 167] width 35 height 35
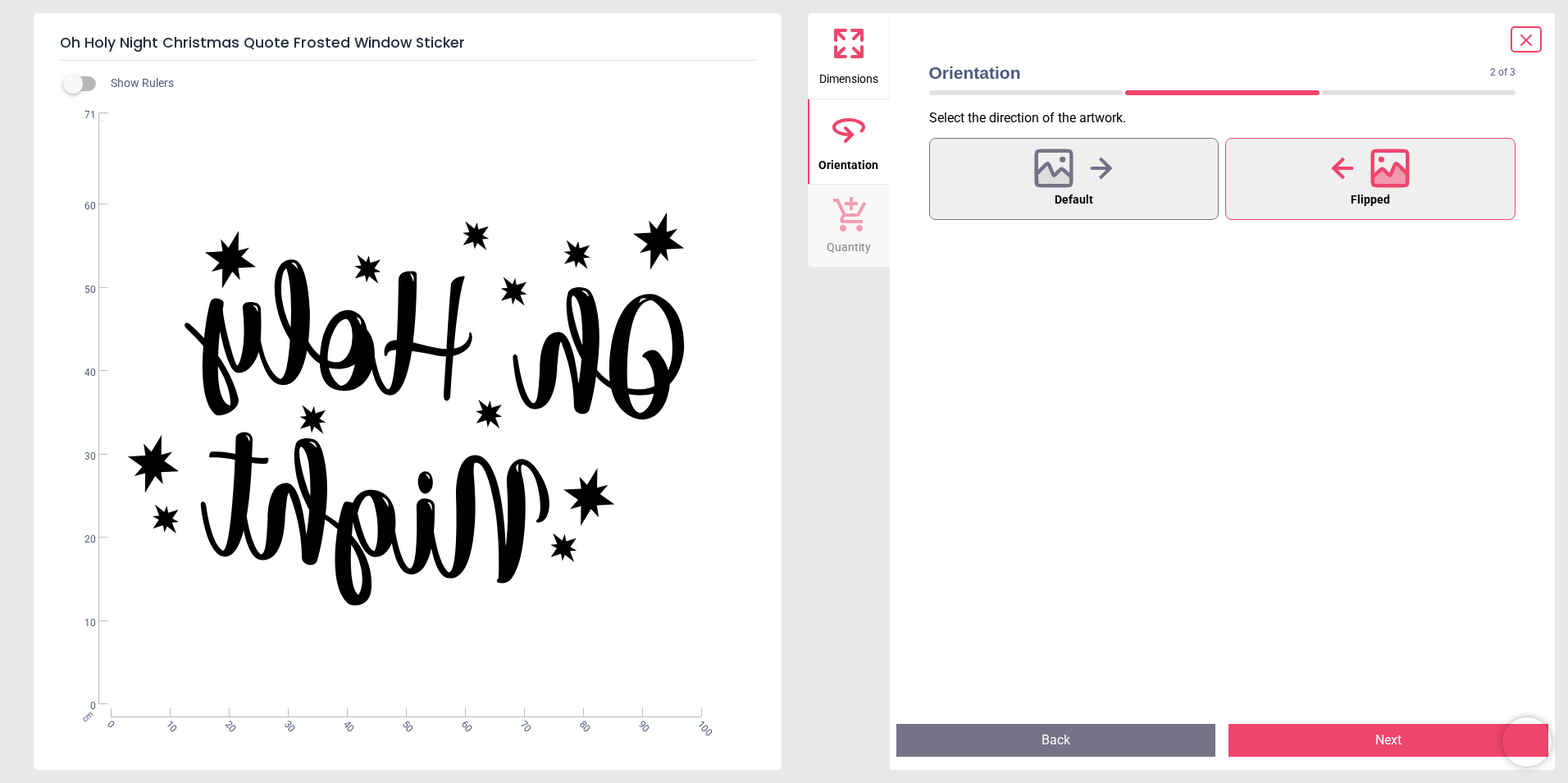
click at [1395, 744] on button "Next" at bounding box center [1389, 740] width 320 height 33
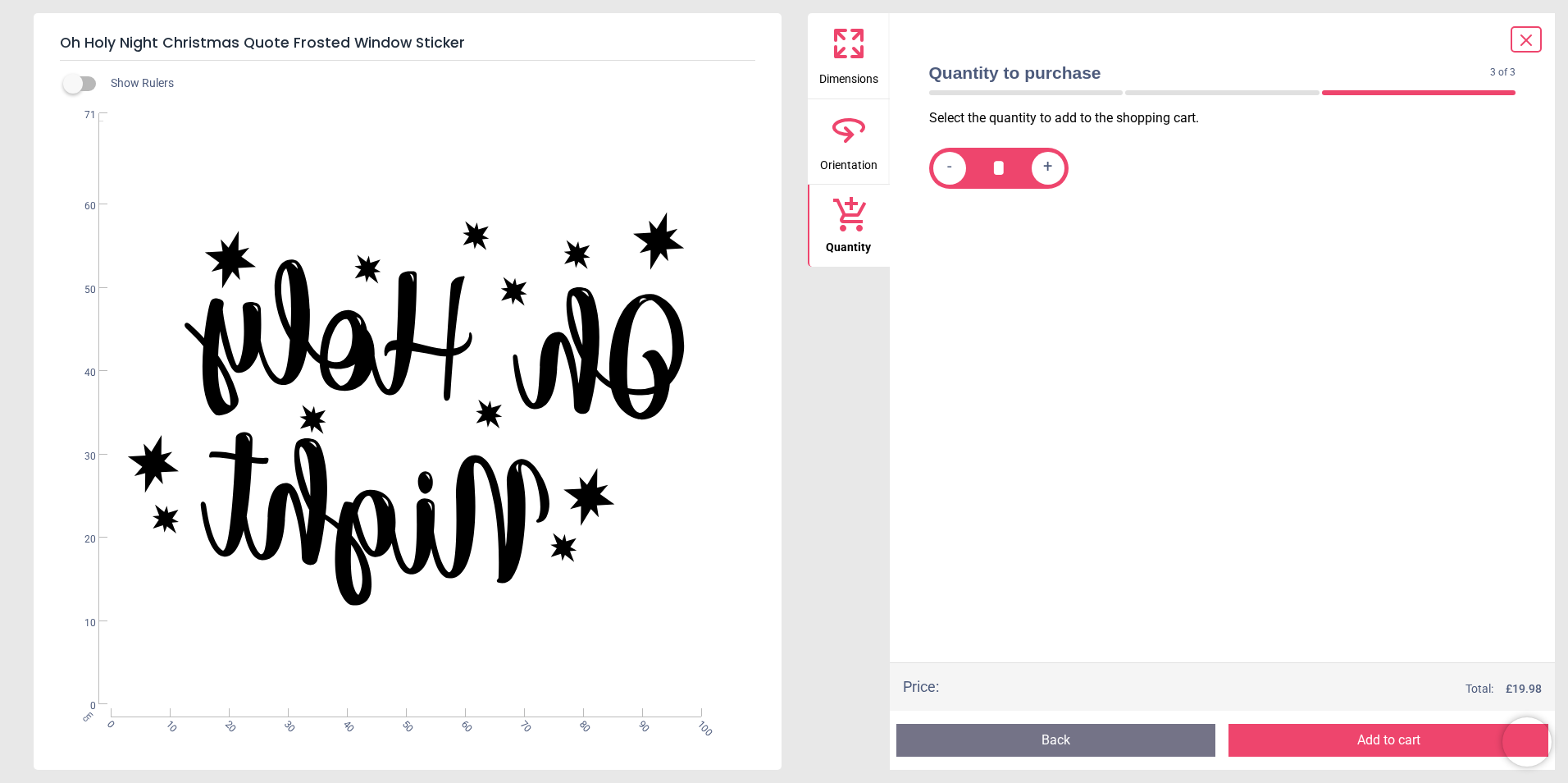
click at [1395, 744] on button "Add to cart" at bounding box center [1389, 740] width 320 height 33
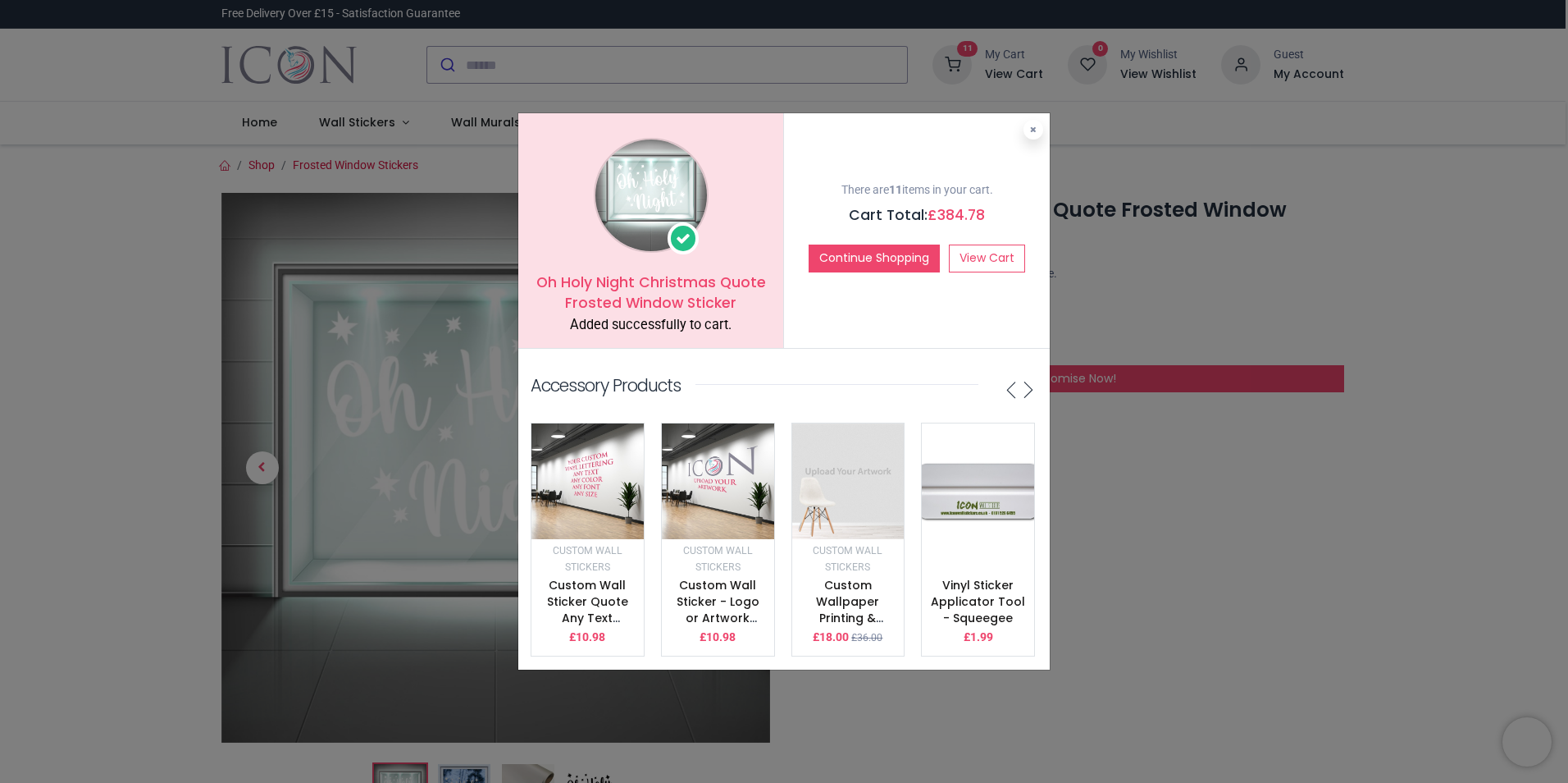
click at [1276, 491] on div "Oh Holy Night Christmas Quote Frosted Window Sticker Added successfully to cart…" at bounding box center [784, 391] width 1568 height 783
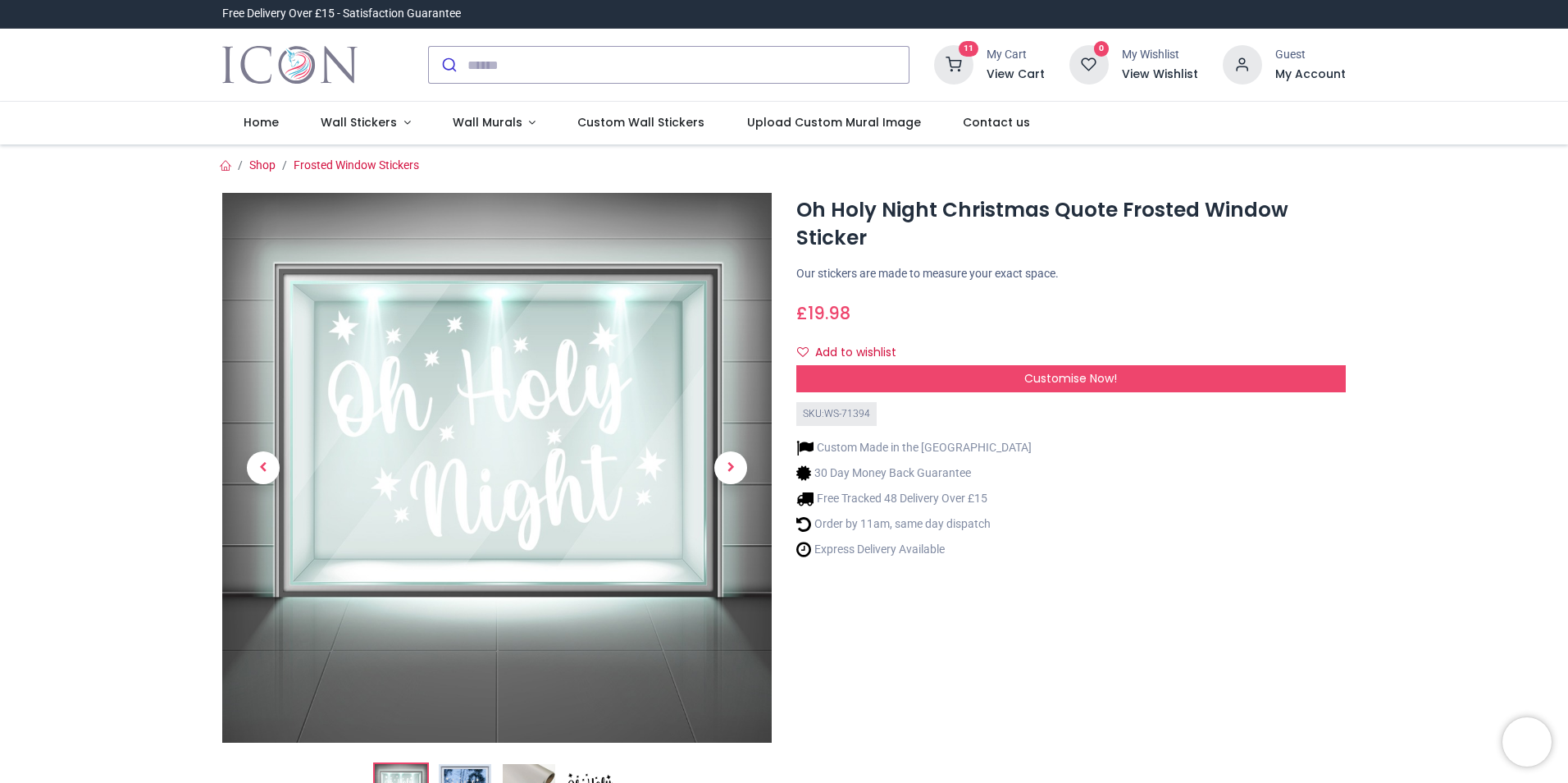
click at [966, 60] on icon at bounding box center [954, 65] width 40 height 40
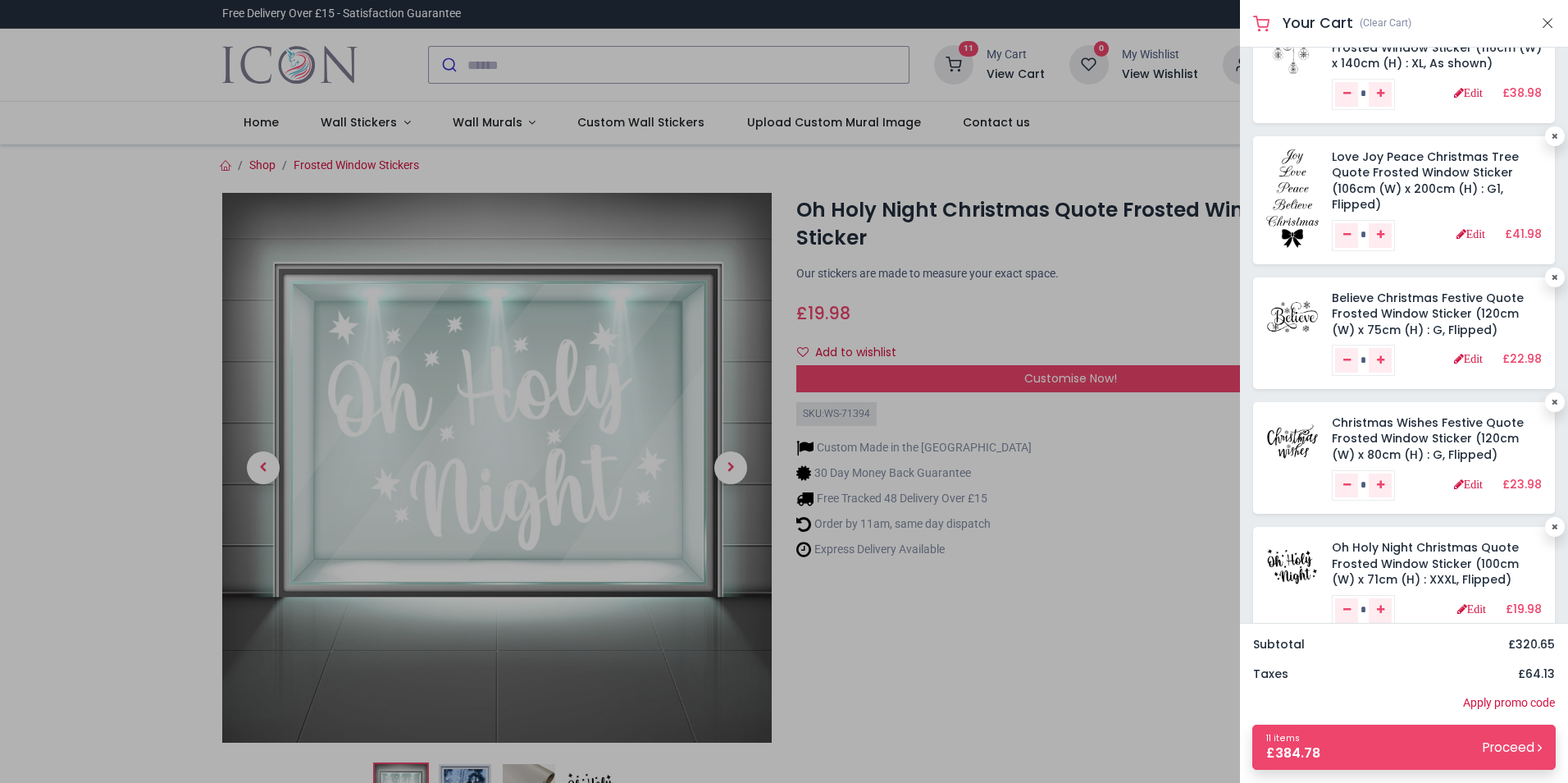
scroll to position [92, 0]
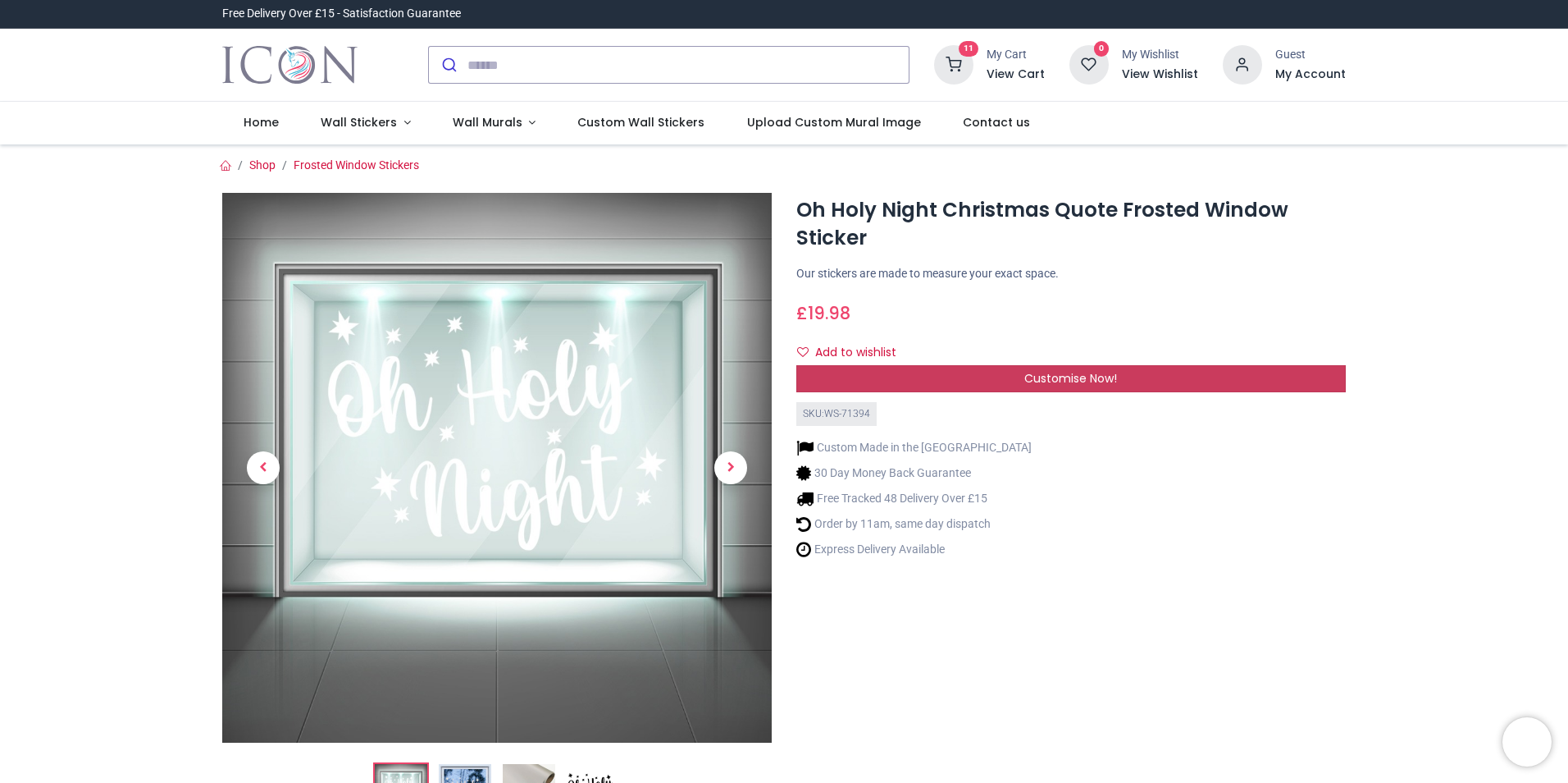
click at [1092, 379] on span "Customise Now!" at bounding box center [1070, 378] width 92 height 16
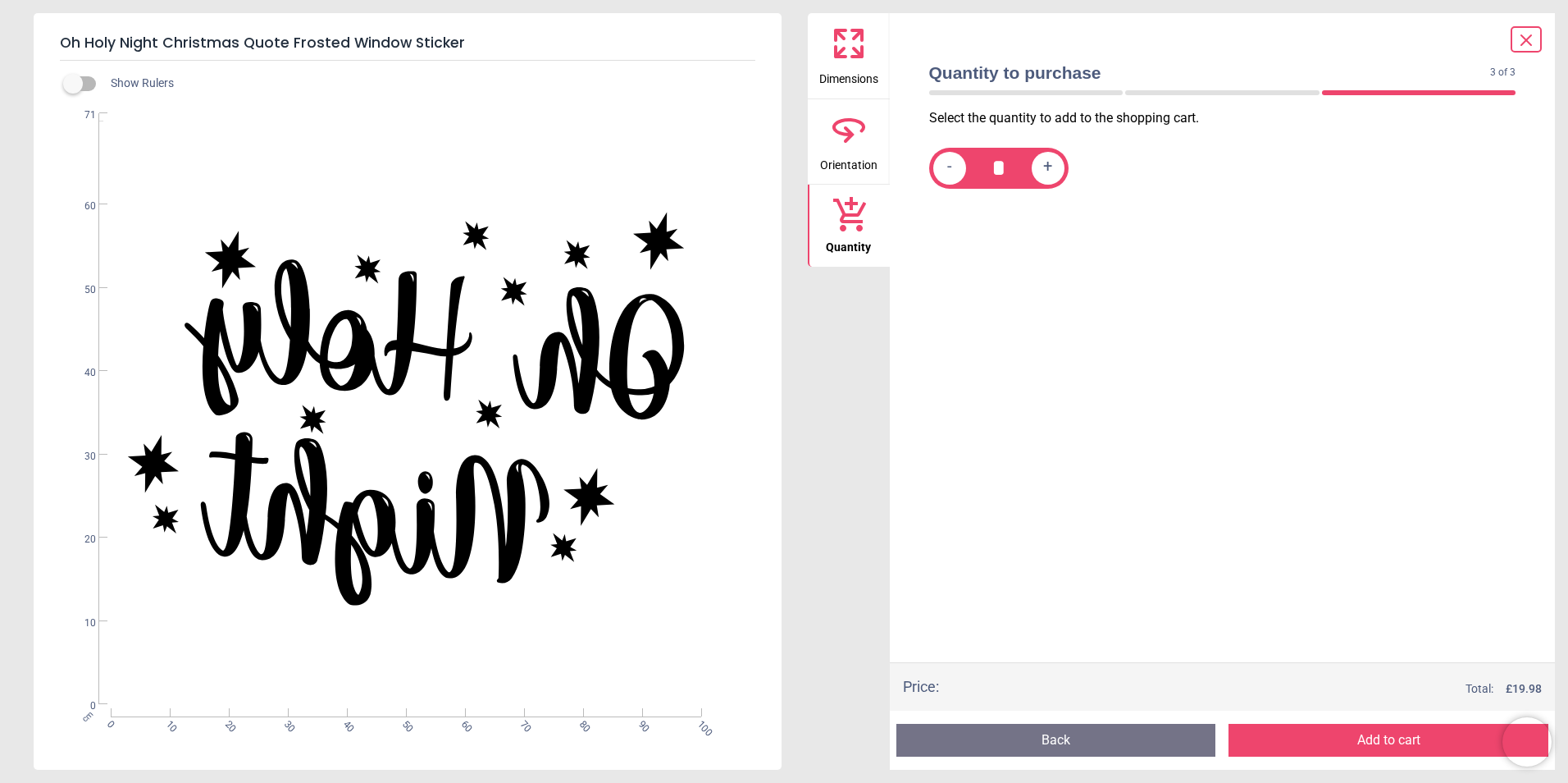
click at [1074, 740] on button "Back" at bounding box center [1056, 740] width 320 height 33
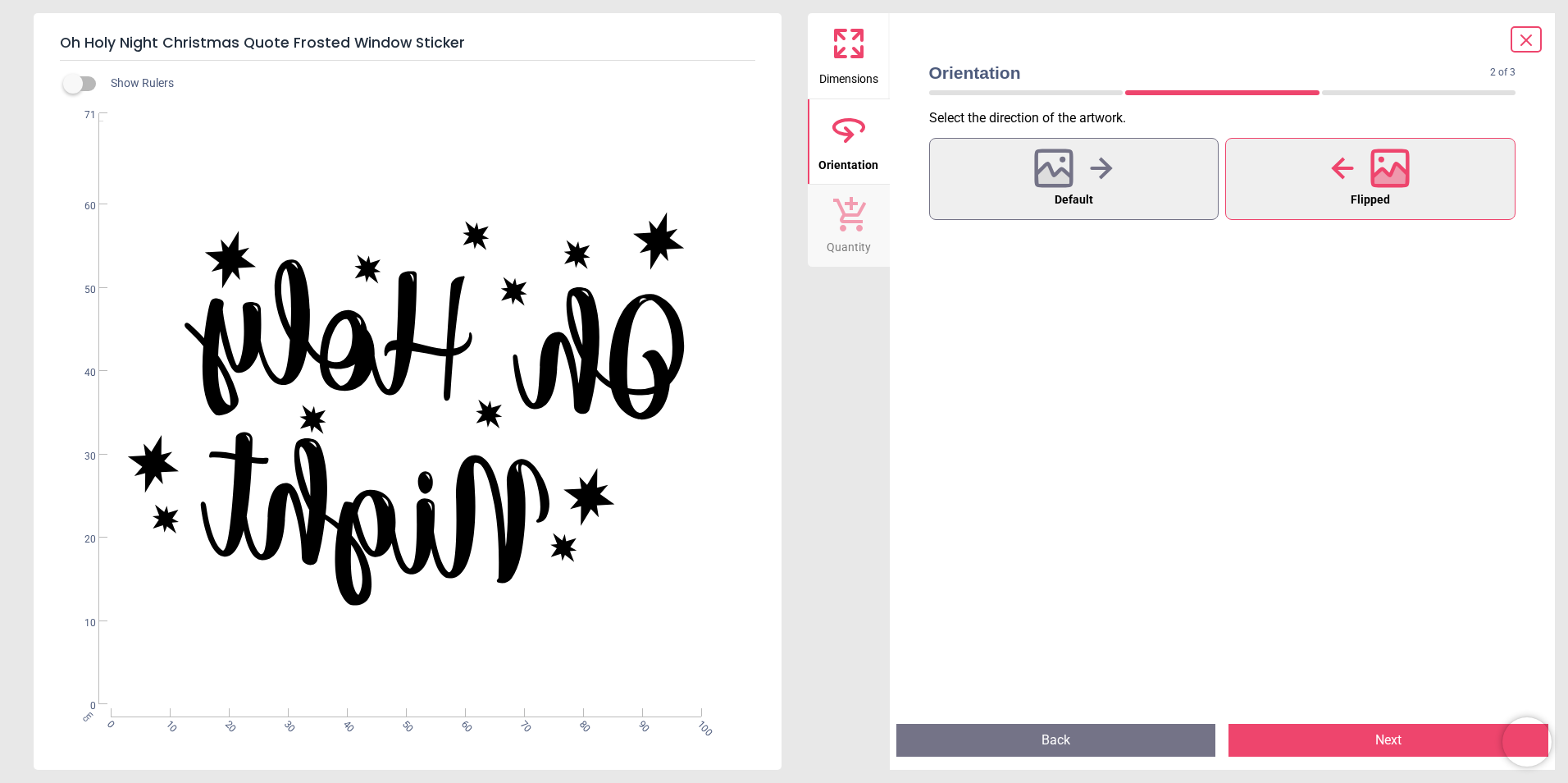
click at [1074, 740] on button "Back" at bounding box center [1056, 740] width 320 height 33
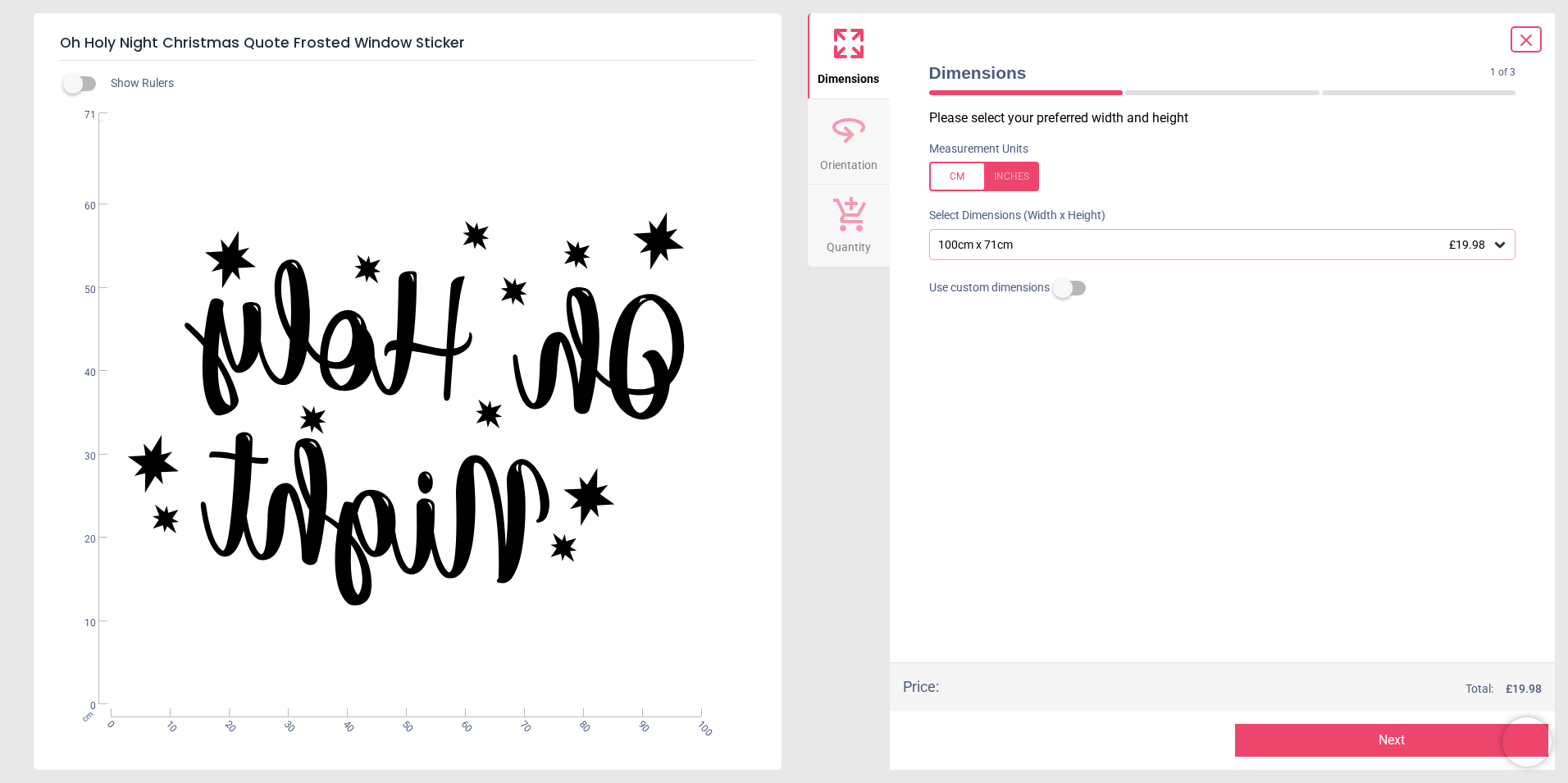
click at [1496, 248] on icon at bounding box center [1500, 244] width 16 height 16
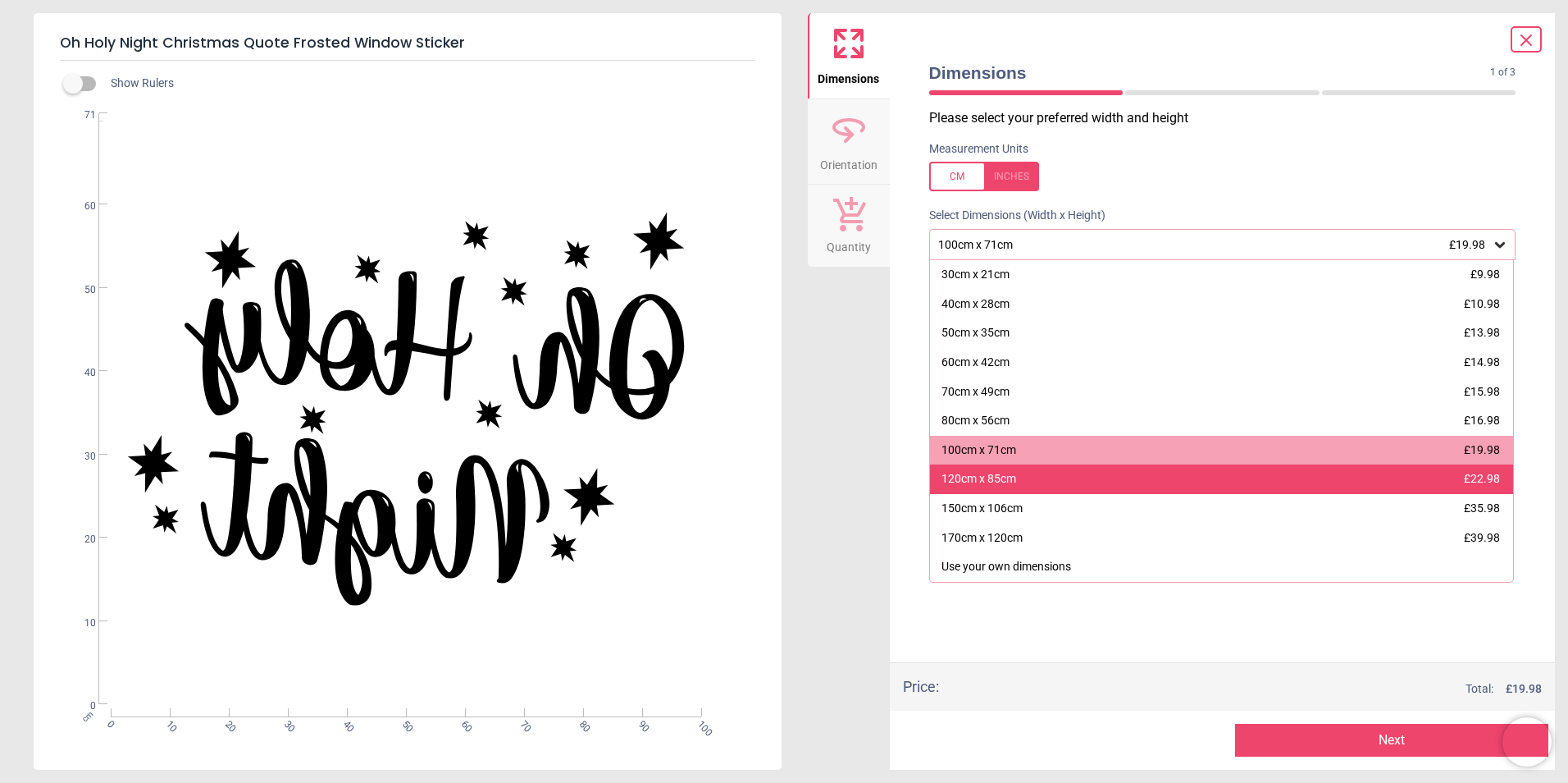
click at [1019, 479] on div "120cm x 85cm £22.98" at bounding box center [1222, 479] width 584 height 29
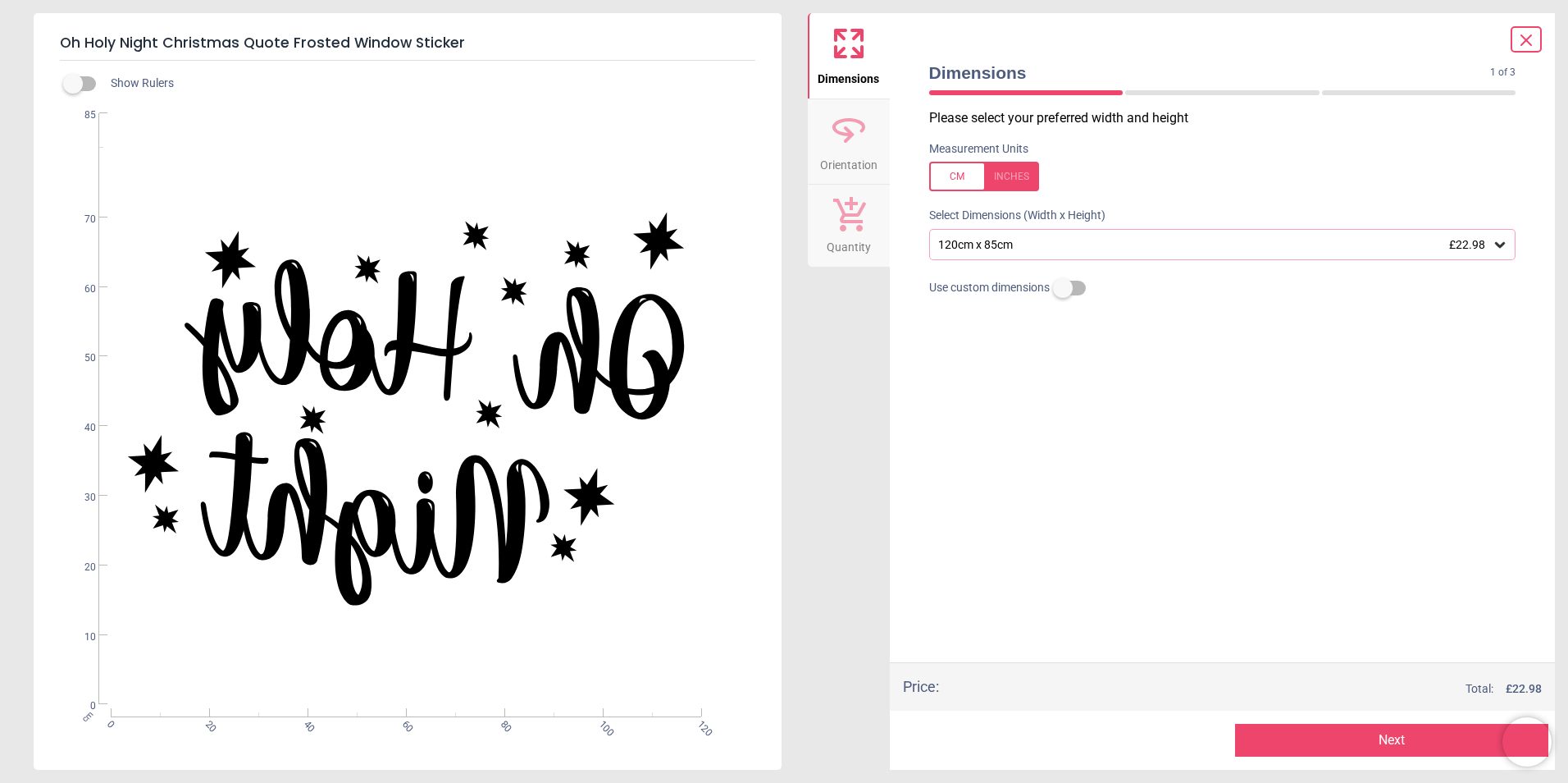
click at [1407, 736] on button "Next" at bounding box center [1391, 740] width 313 height 33
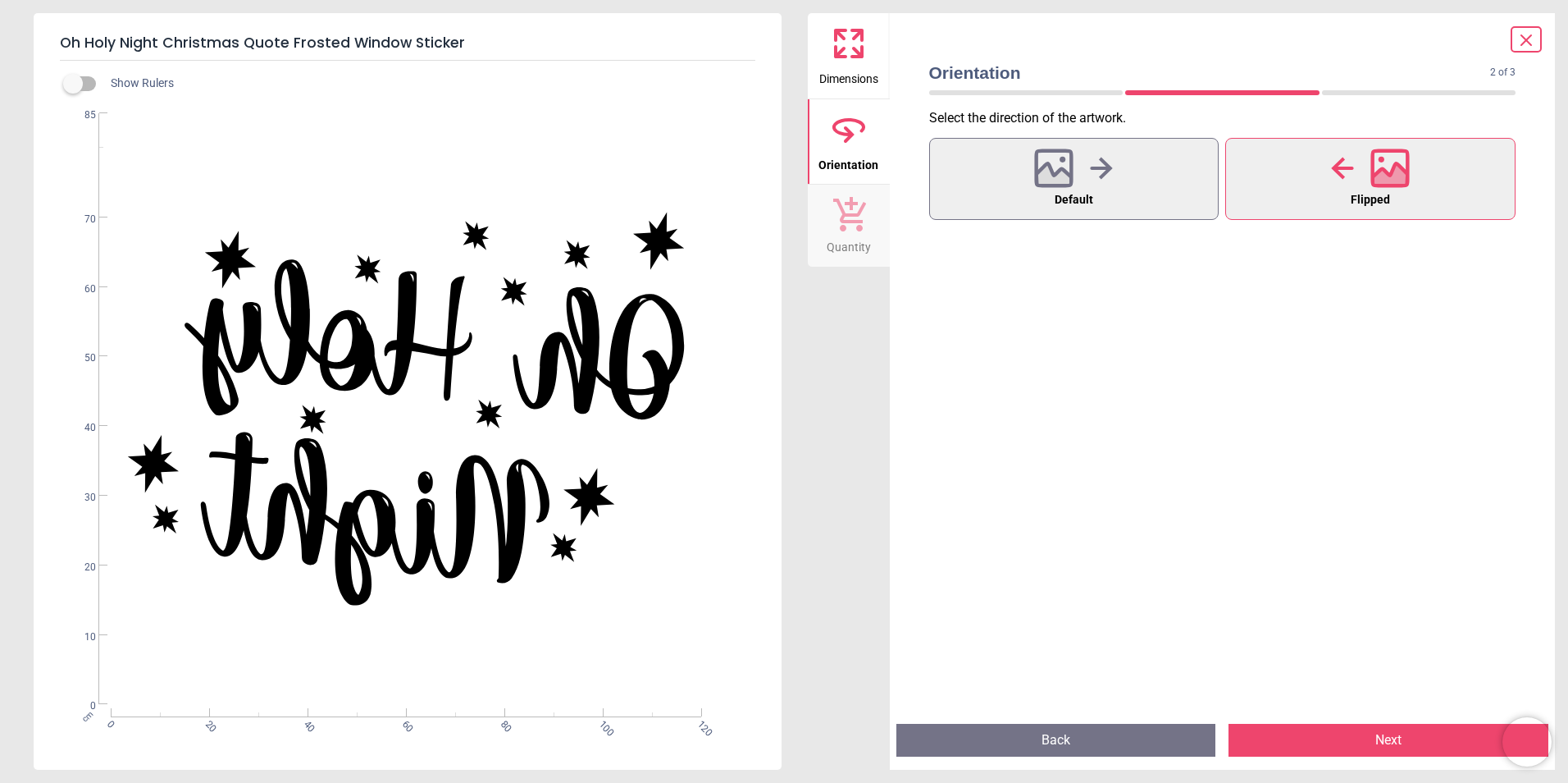
click at [1407, 736] on button "Next" at bounding box center [1389, 740] width 320 height 33
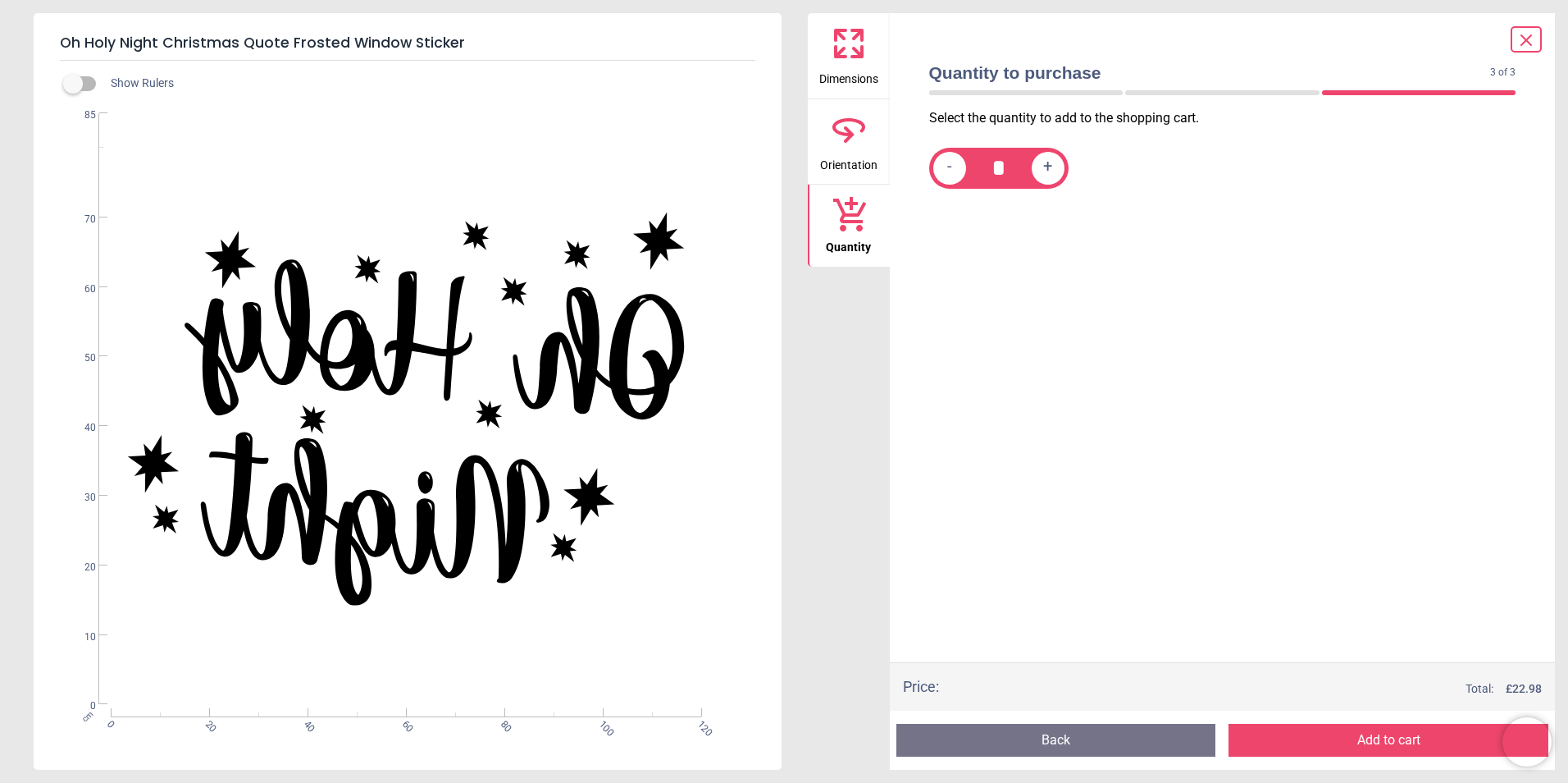
click at [1407, 736] on button "Add to cart" at bounding box center [1389, 740] width 320 height 33
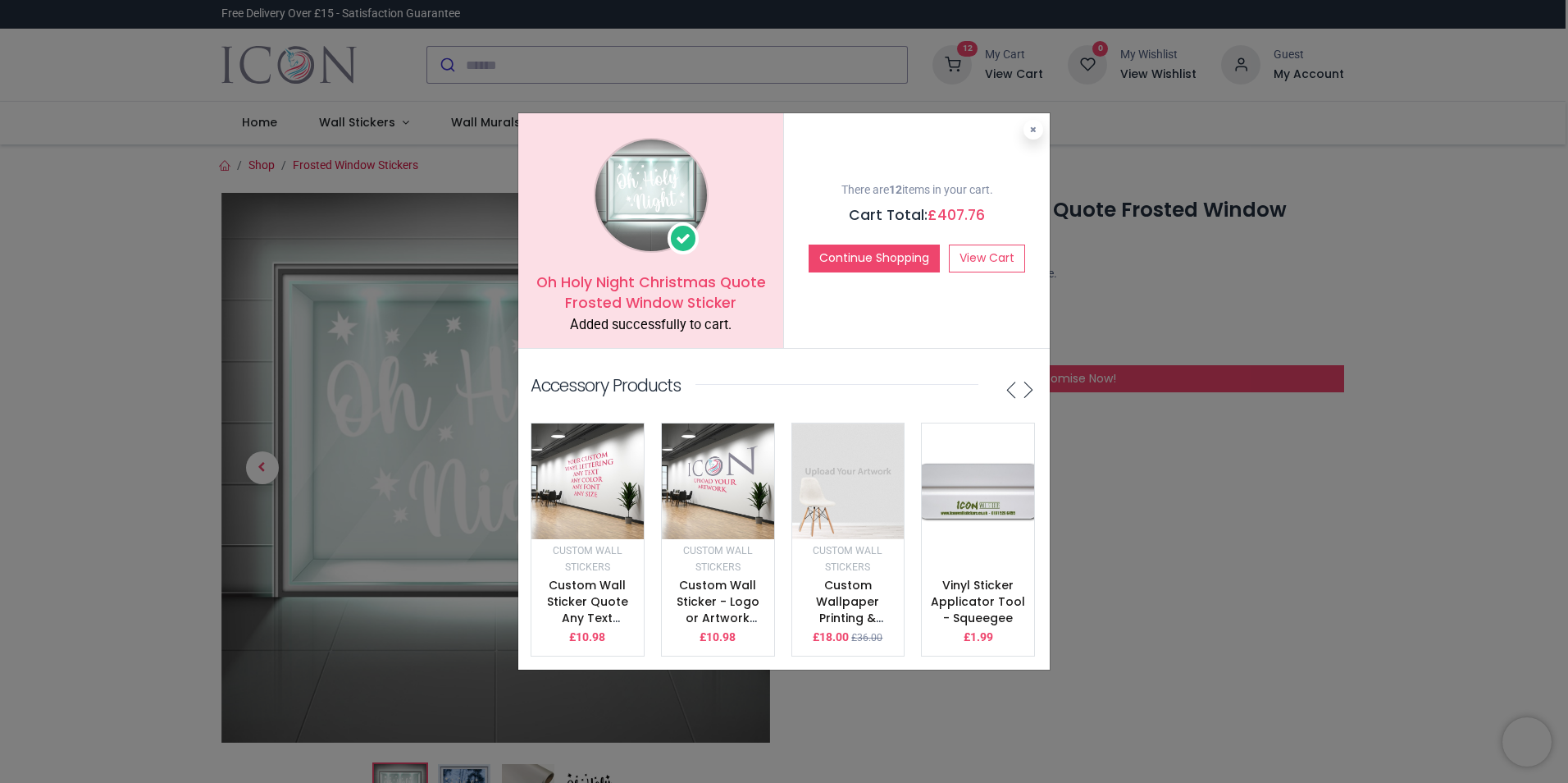
click at [1238, 293] on div "Oh Holy Night Christmas Quote Frosted Window Sticker Added successfully to cart…" at bounding box center [784, 391] width 1568 height 783
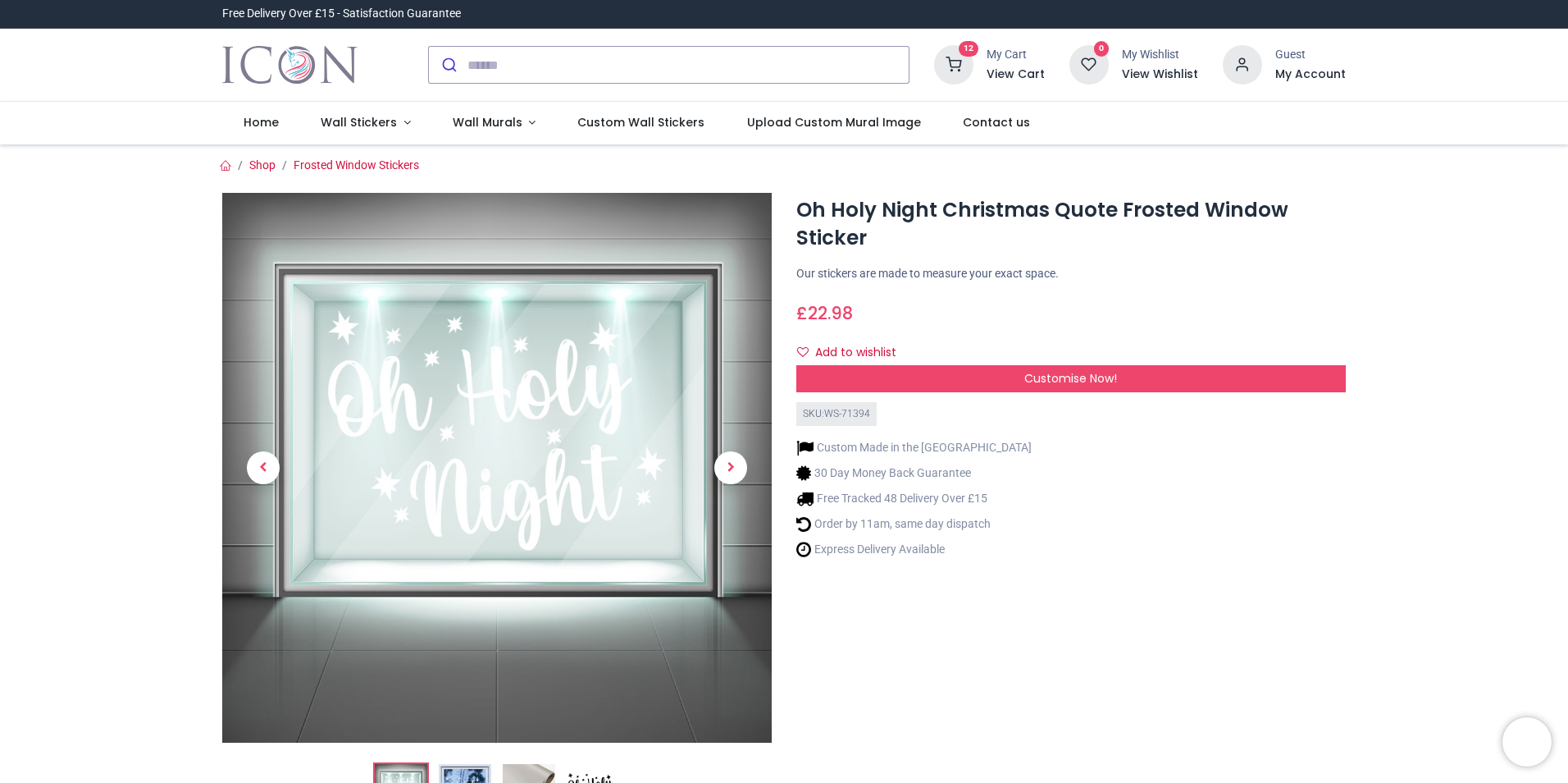
click at [1021, 71] on h6 "View Cart" at bounding box center [1015, 74] width 58 height 16
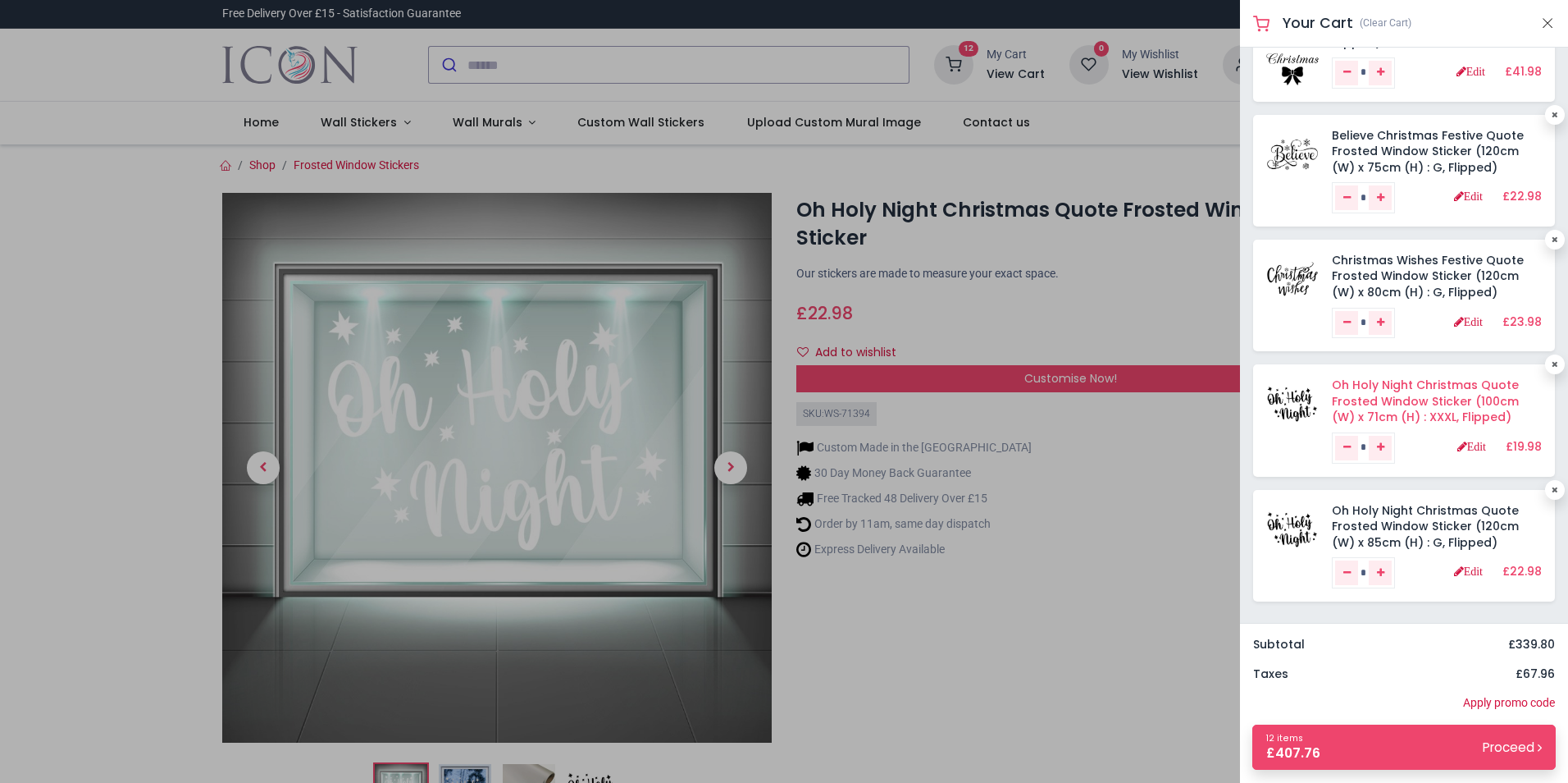
scroll to position [214, 0]
click at [1554, 363] on link at bounding box center [1555, 363] width 20 height 20
type input "*"
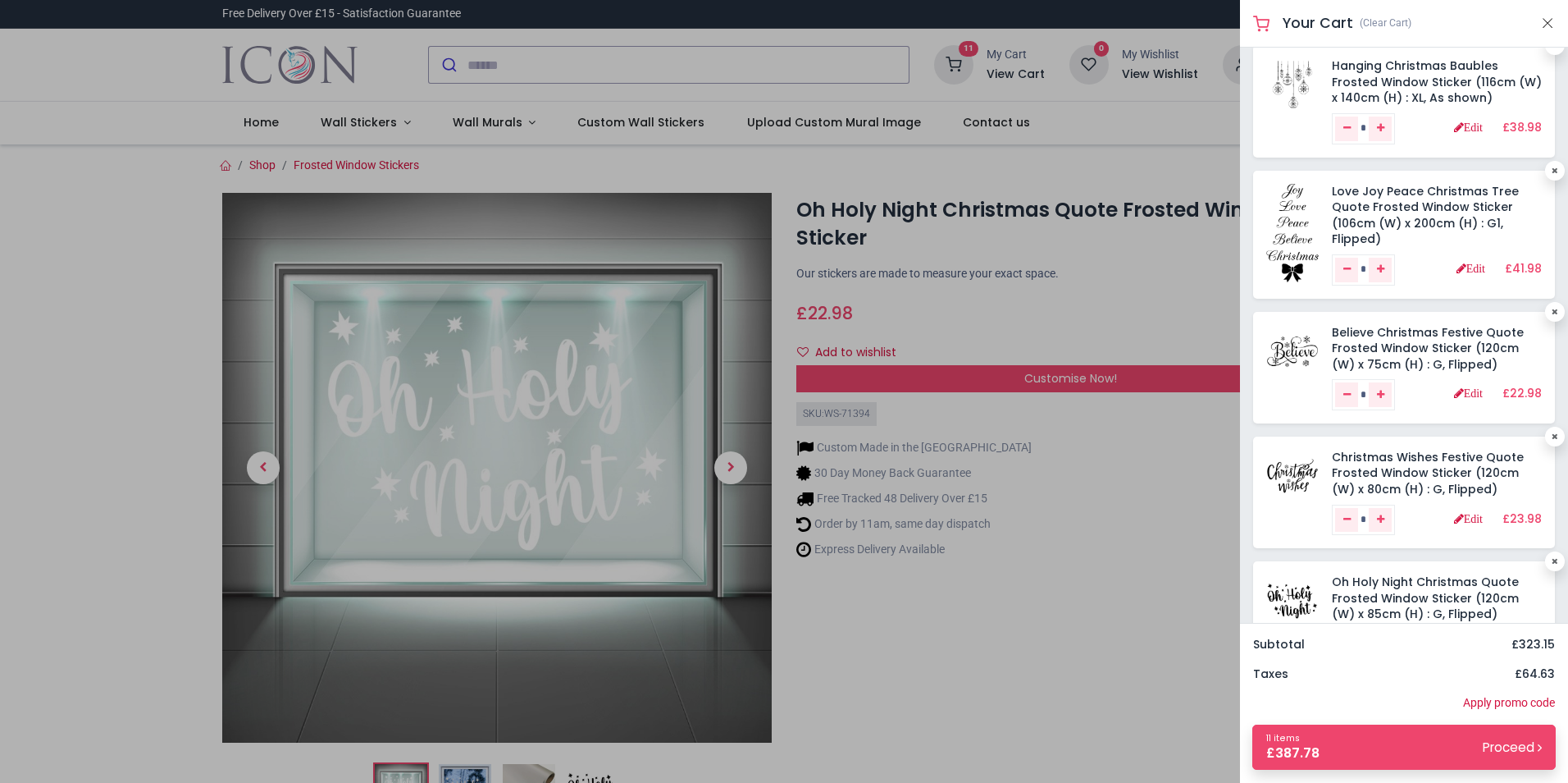
scroll to position [0, 0]
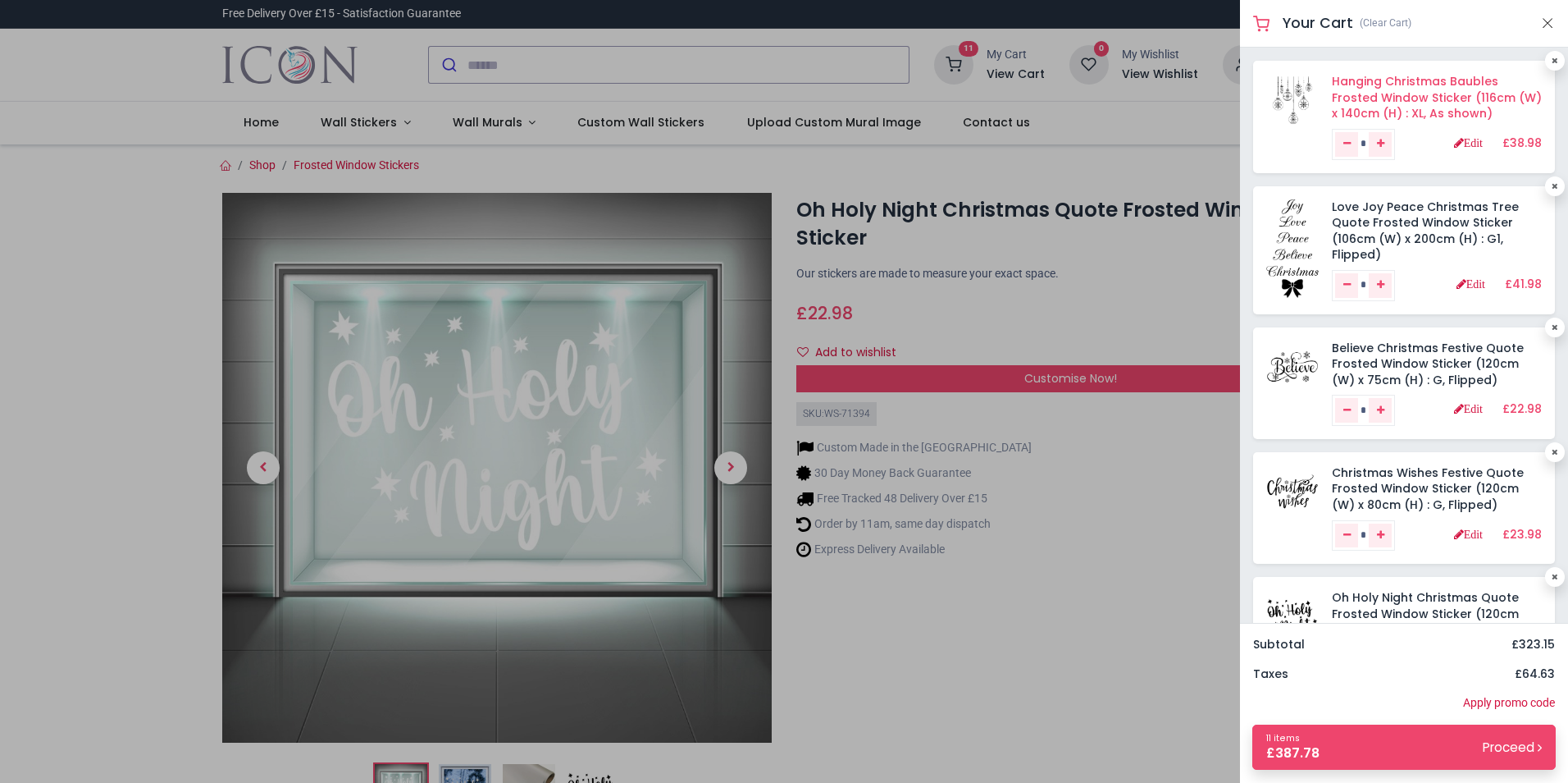
click at [1360, 89] on link "Hanging Christmas Baubles Frosted Window Sticker (116cm (W) x 140cm (H) : XL, A…" at bounding box center [1436, 98] width 210 height 48
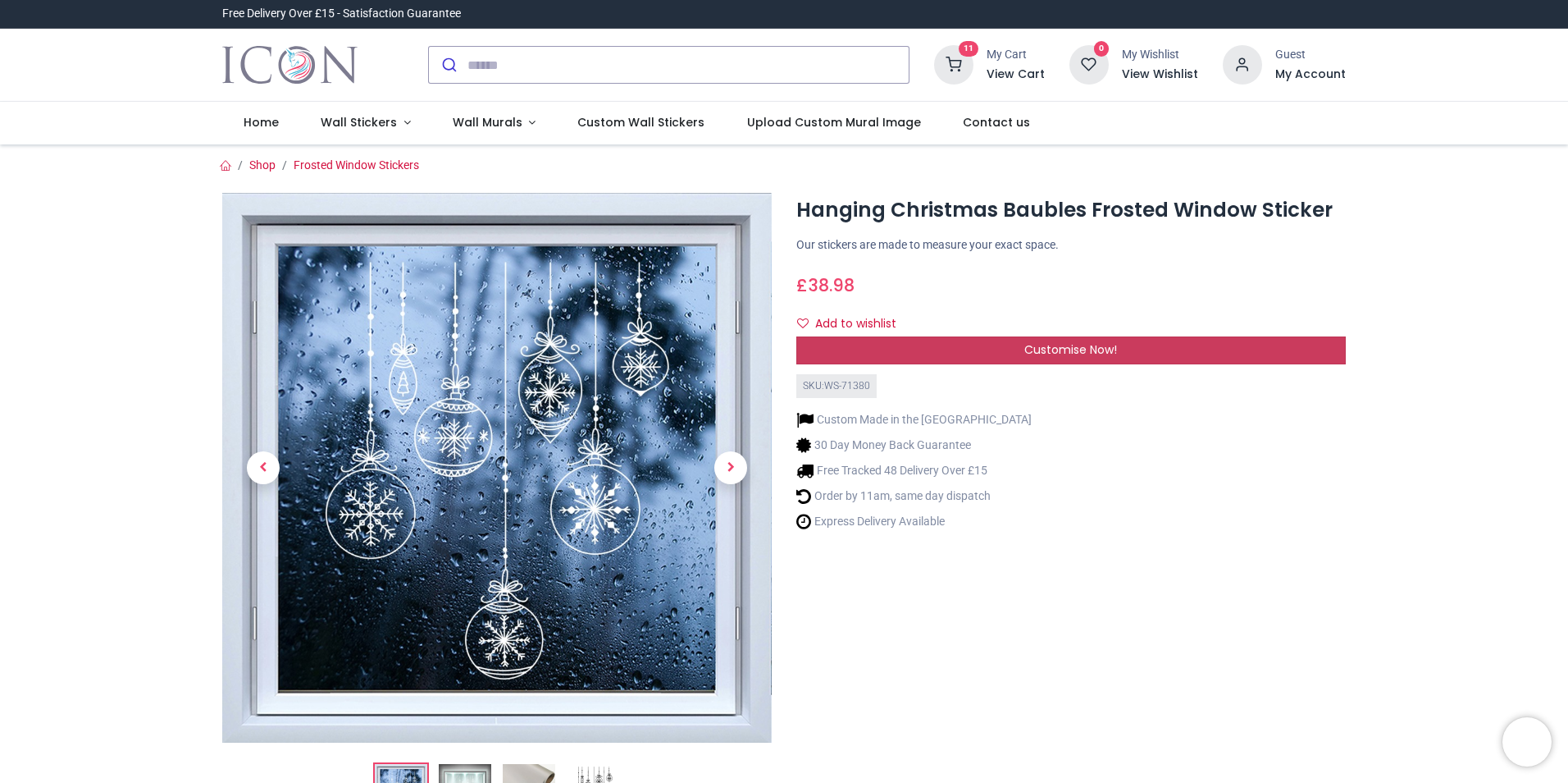
click at [1045, 356] on span "Customise Now!" at bounding box center [1070, 349] width 92 height 16
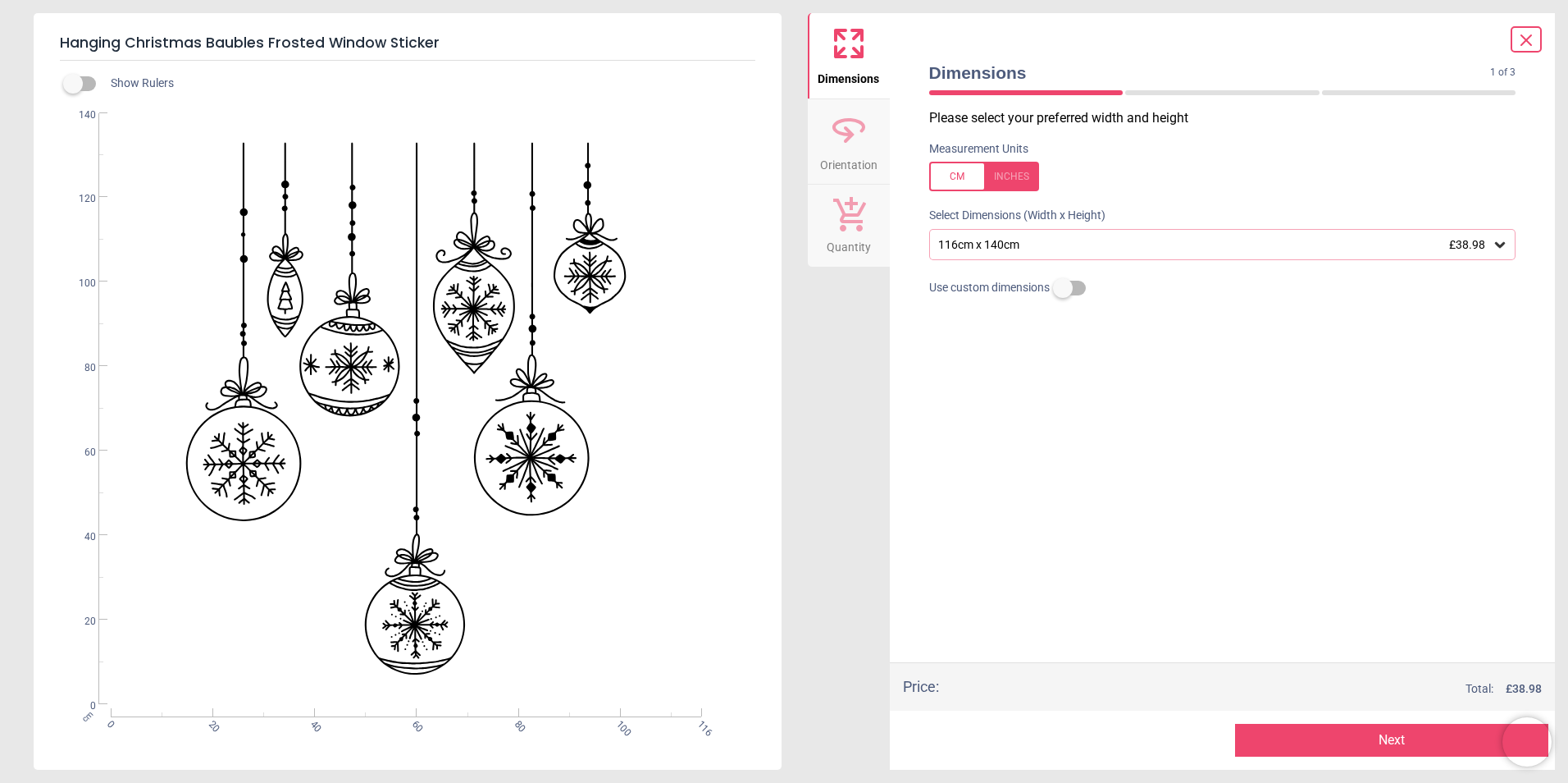
click at [1503, 253] on icon at bounding box center [1500, 244] width 16 height 16
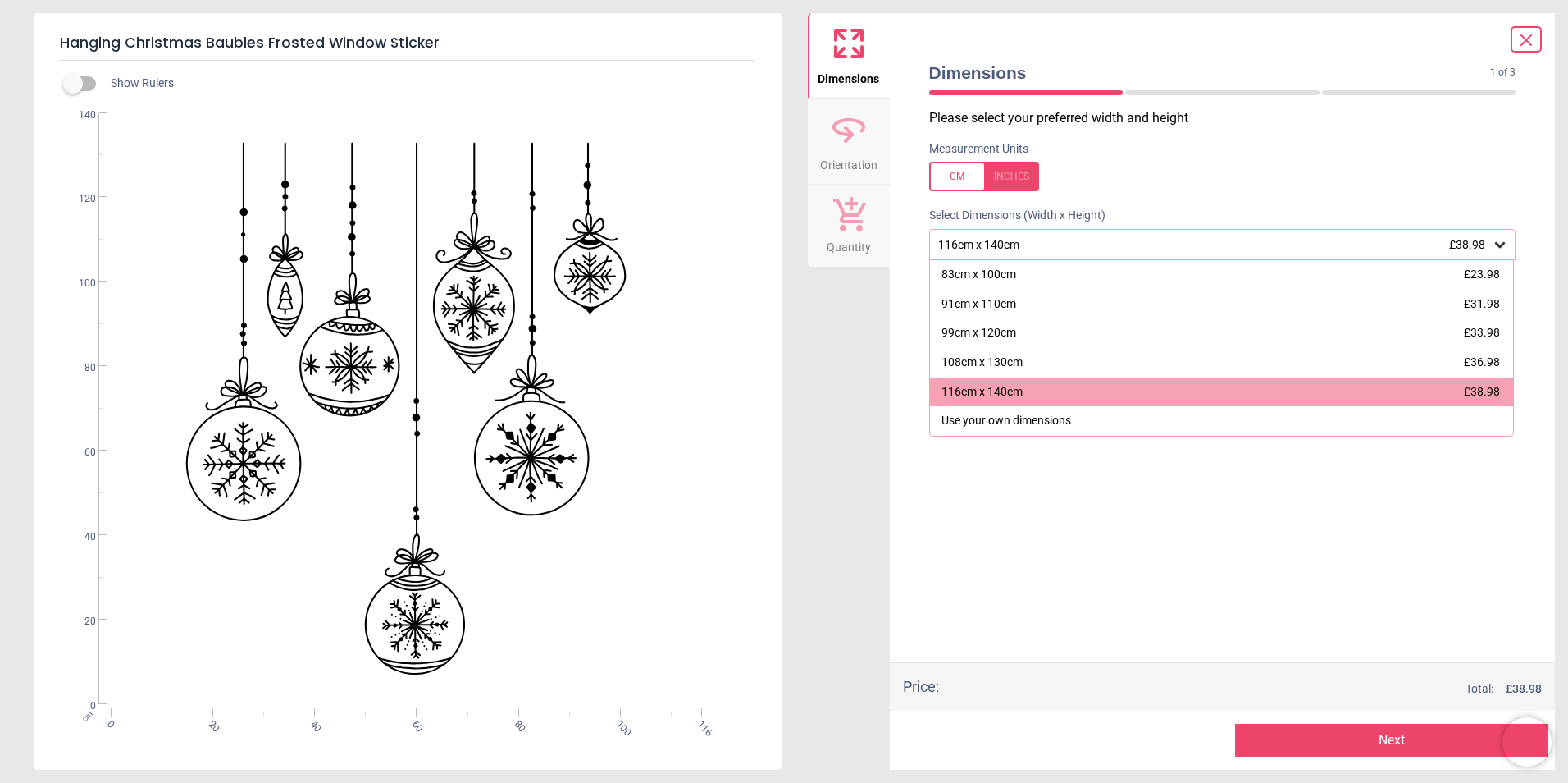
click at [1447, 527] on div "Please select your preferred width and height Measurement Units Select Dimensio…" at bounding box center [1223, 385] width 614 height 553
click at [1406, 757] on div "Preview Next Next" at bounding box center [1223, 740] width 666 height 59
click at [1426, 737] on button "Next" at bounding box center [1391, 740] width 313 height 33
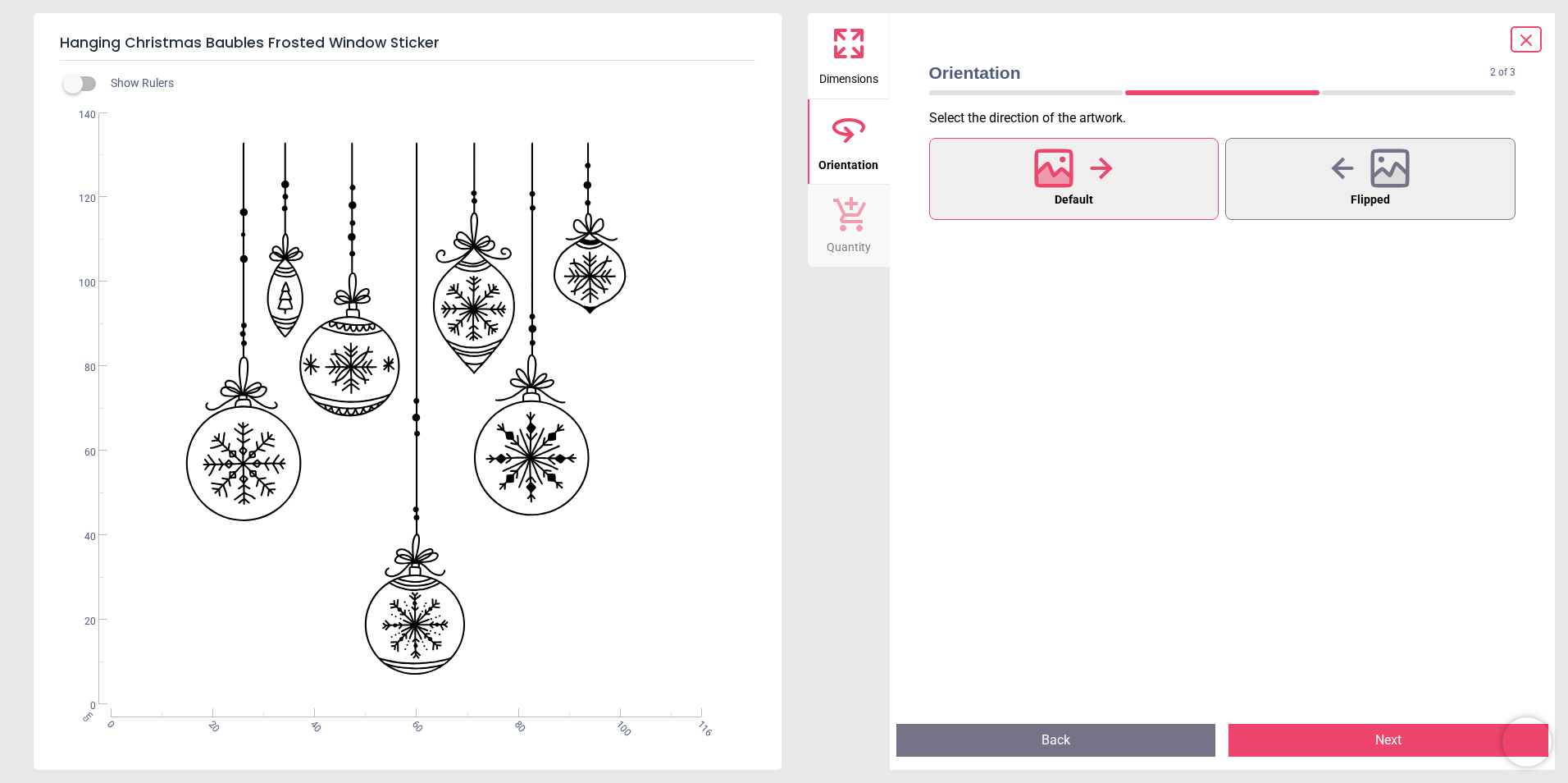
click at [1426, 737] on button "Next" at bounding box center [1389, 740] width 320 height 33
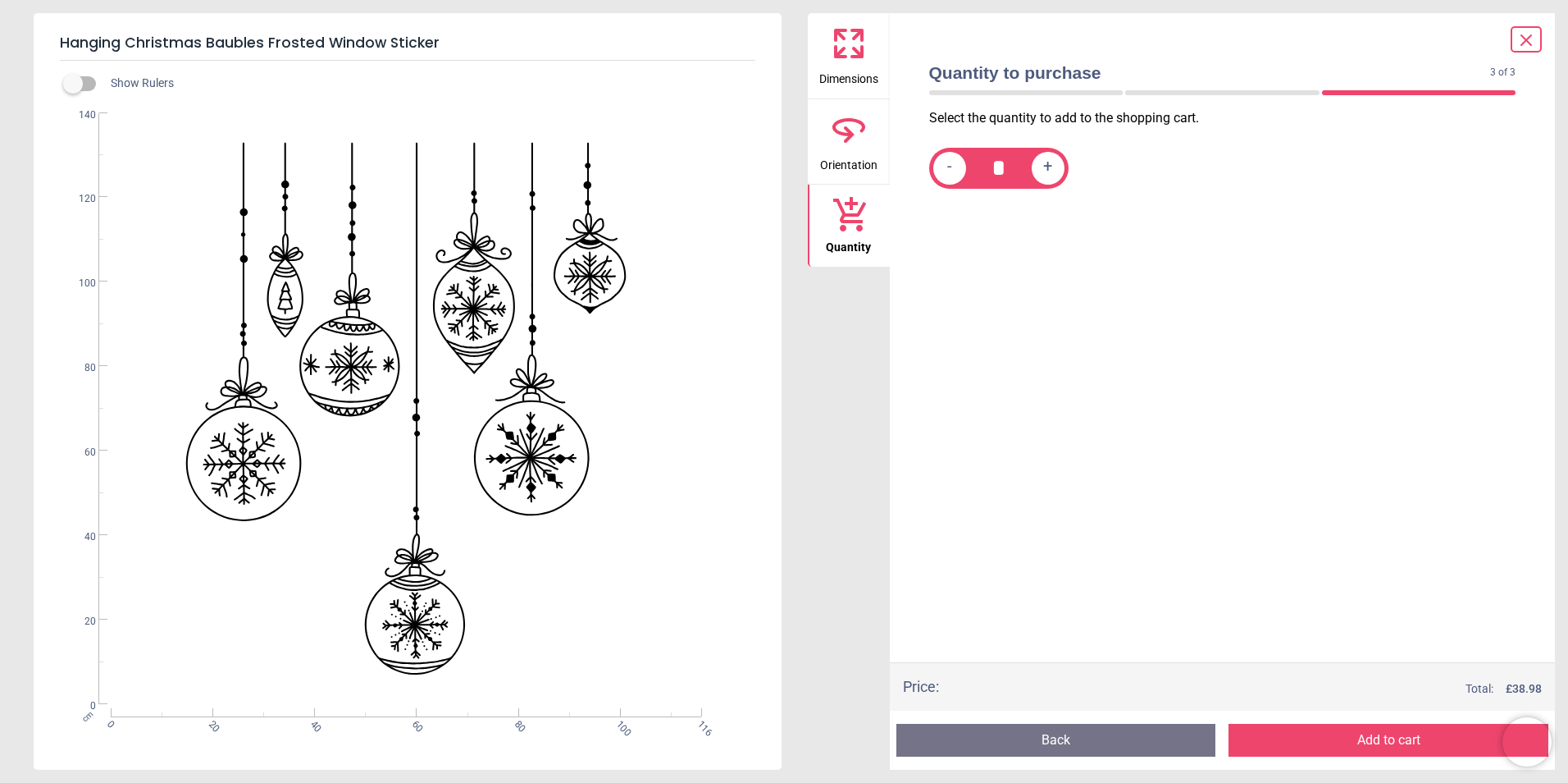
click at [948, 166] on span "-" at bounding box center [950, 167] width 5 height 21
click at [1405, 747] on button "Add to cart" at bounding box center [1389, 740] width 320 height 33
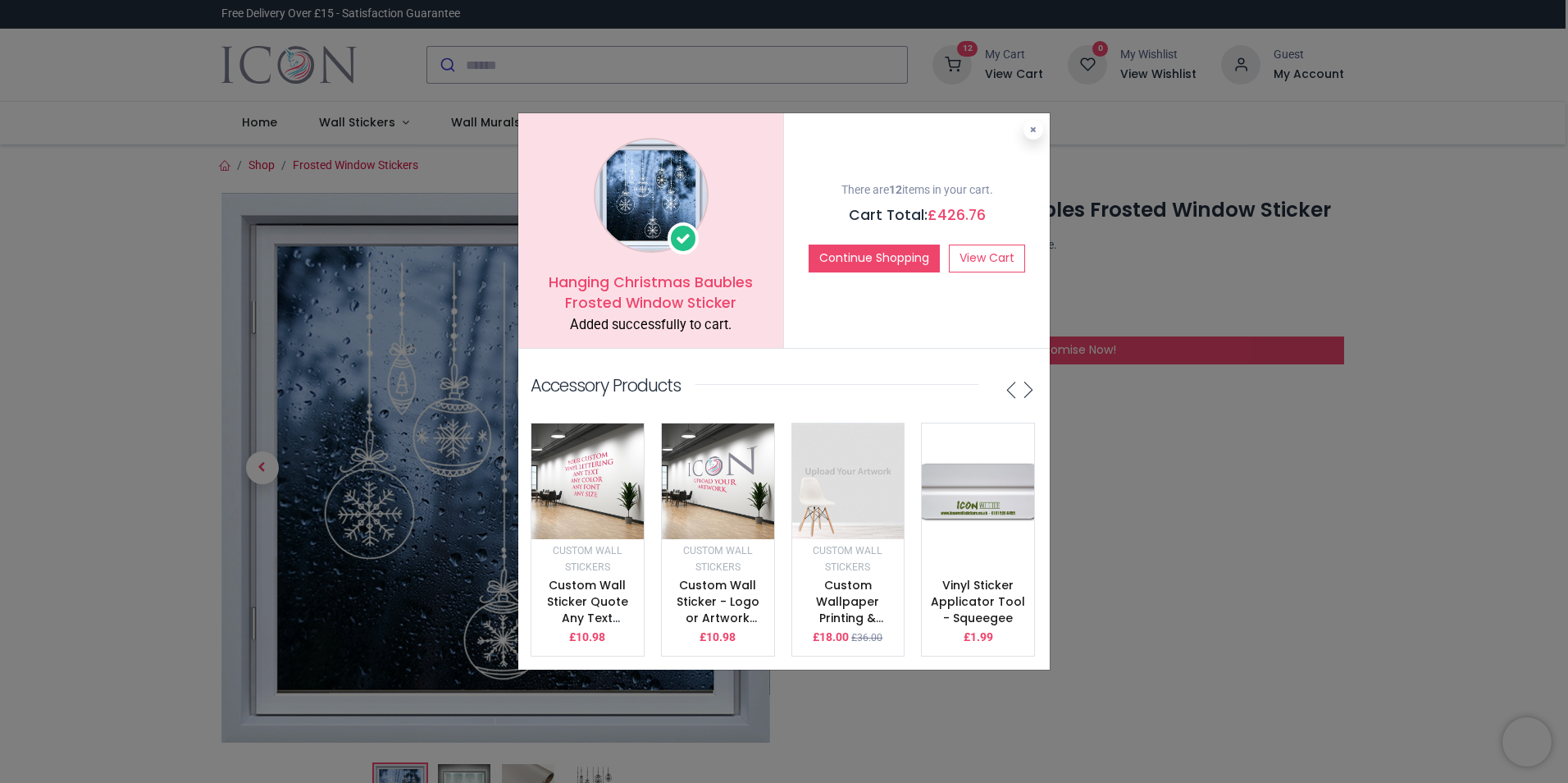
click at [1434, 266] on div "Hanging Christmas Baubles Frosted Window Sticker Added successfully to cart. Th…" at bounding box center [784, 391] width 1568 height 783
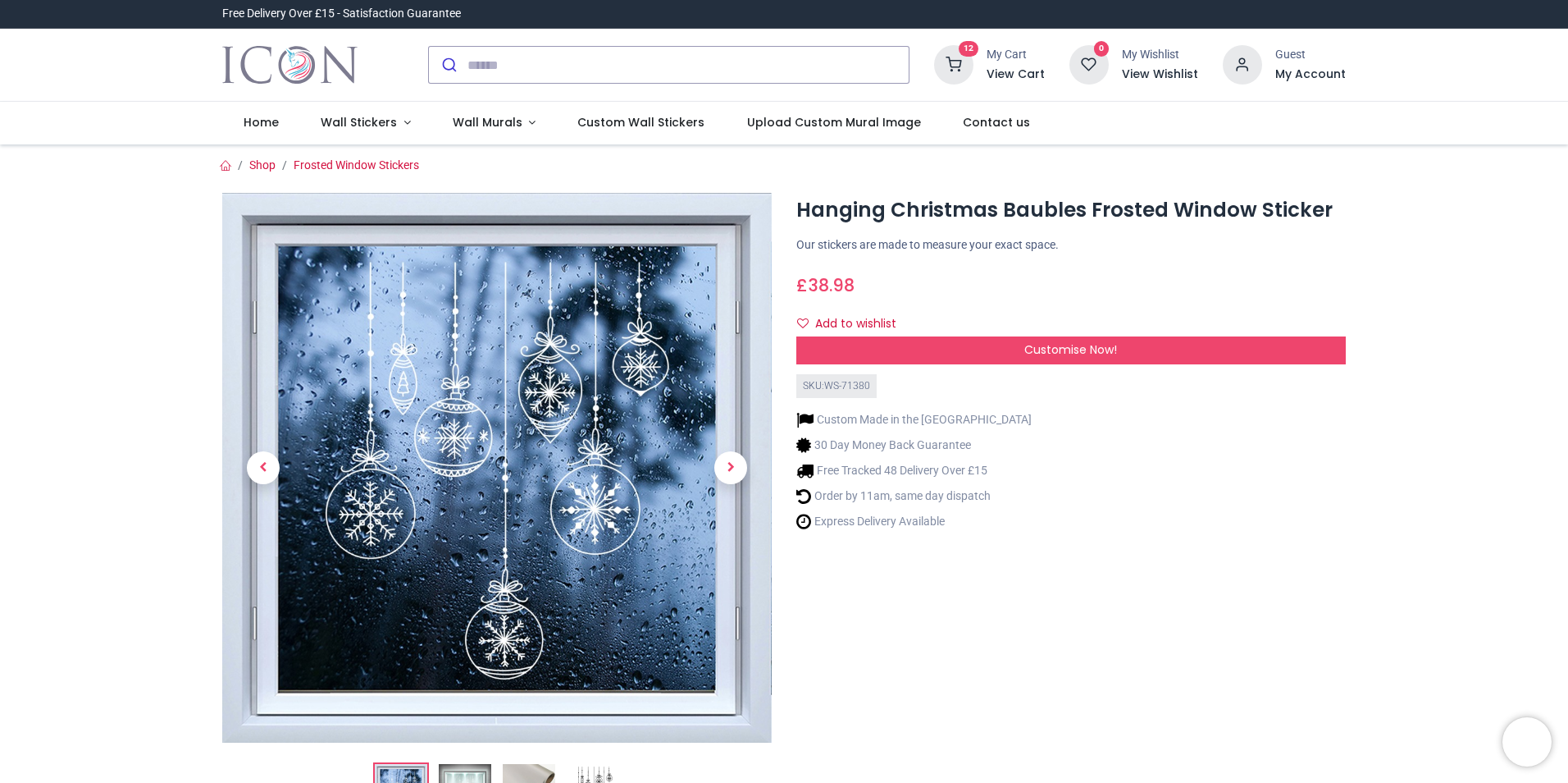
click at [950, 66] on icon at bounding box center [954, 65] width 40 height 40
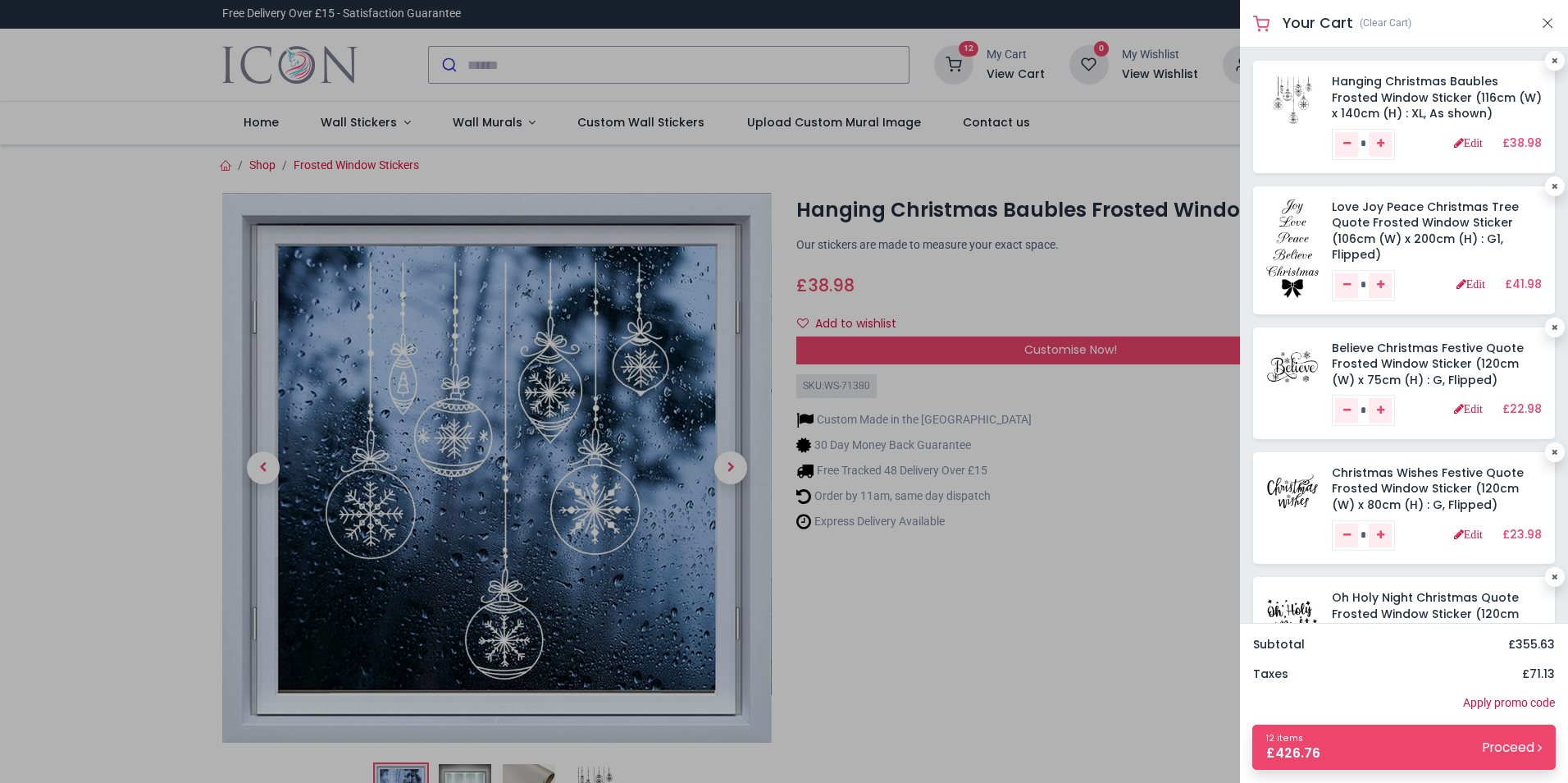
click at [1447, 573] on div "Hanging Christmas Baubles Frosted Window Sticker (116cm (W) x 140cm (H) : XL, A…" at bounding box center [1404, 335] width 328 height 575
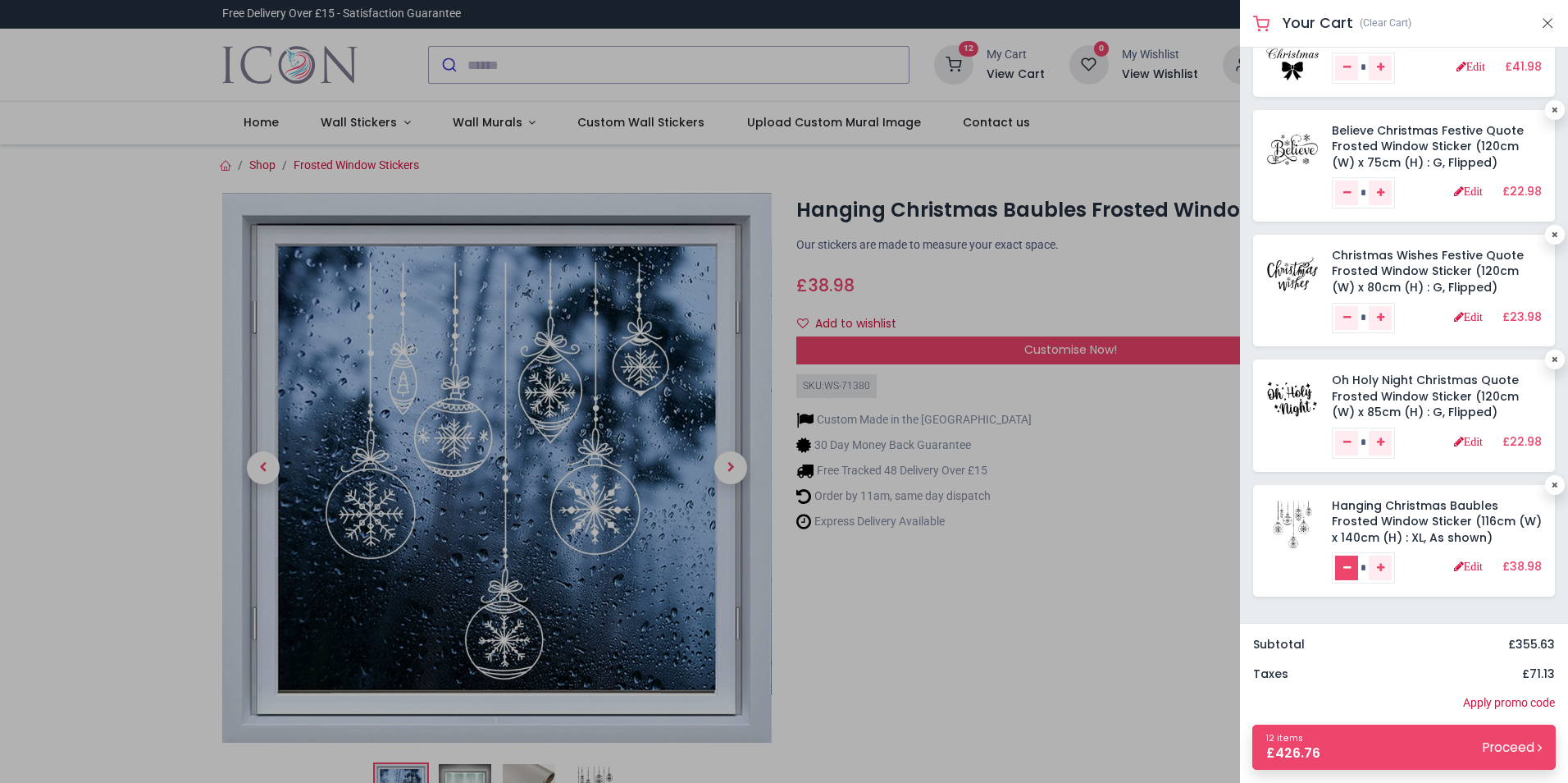
click at [1344, 571] on icon "Remove one" at bounding box center [1347, 567] width 8 height 9
type input "*"
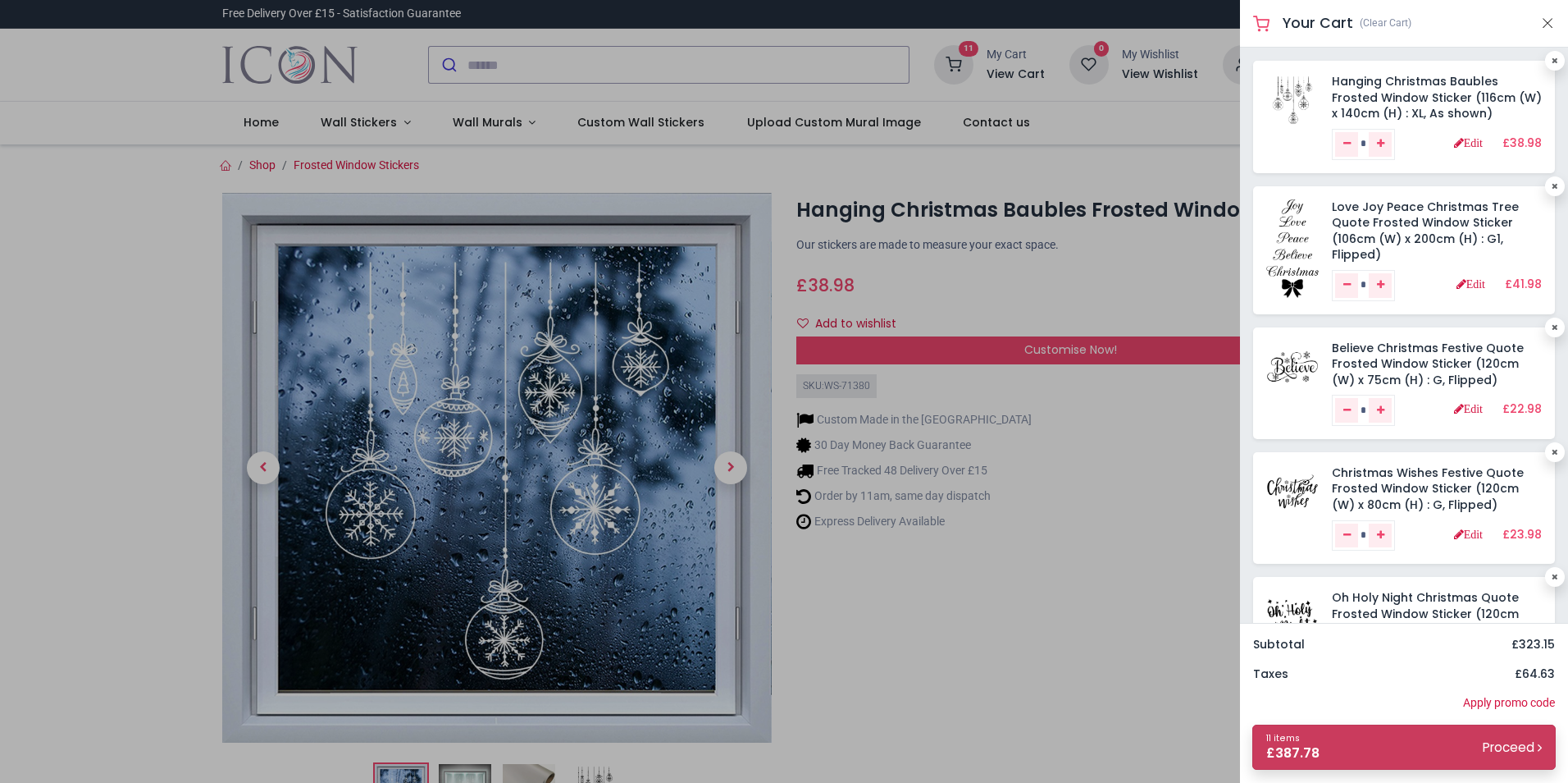
click at [1509, 745] on small "Proceed" at bounding box center [1512, 747] width 59 height 17
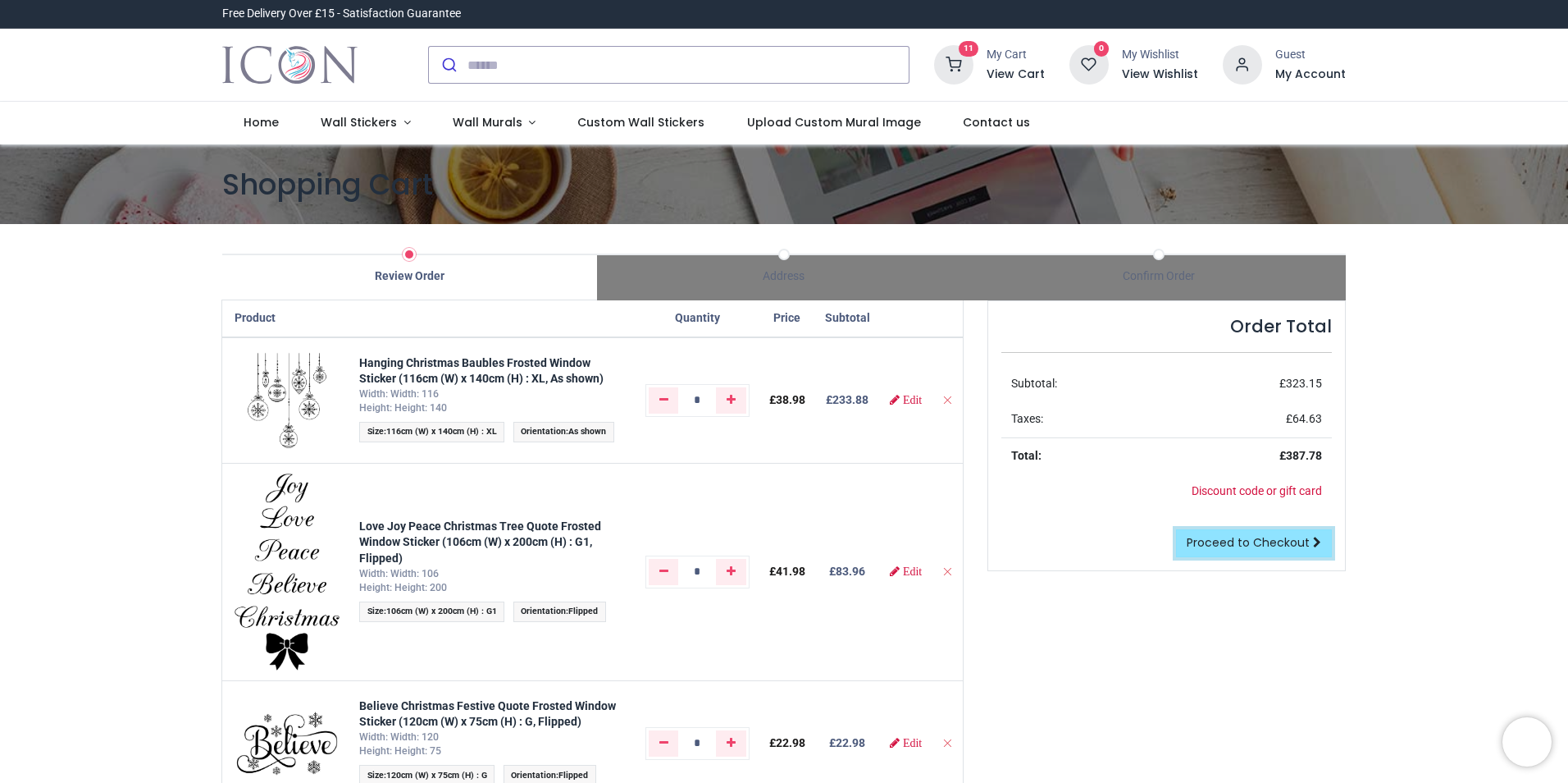
click at [1264, 539] on span "Proceed to Checkout" at bounding box center [1248, 542] width 123 height 16
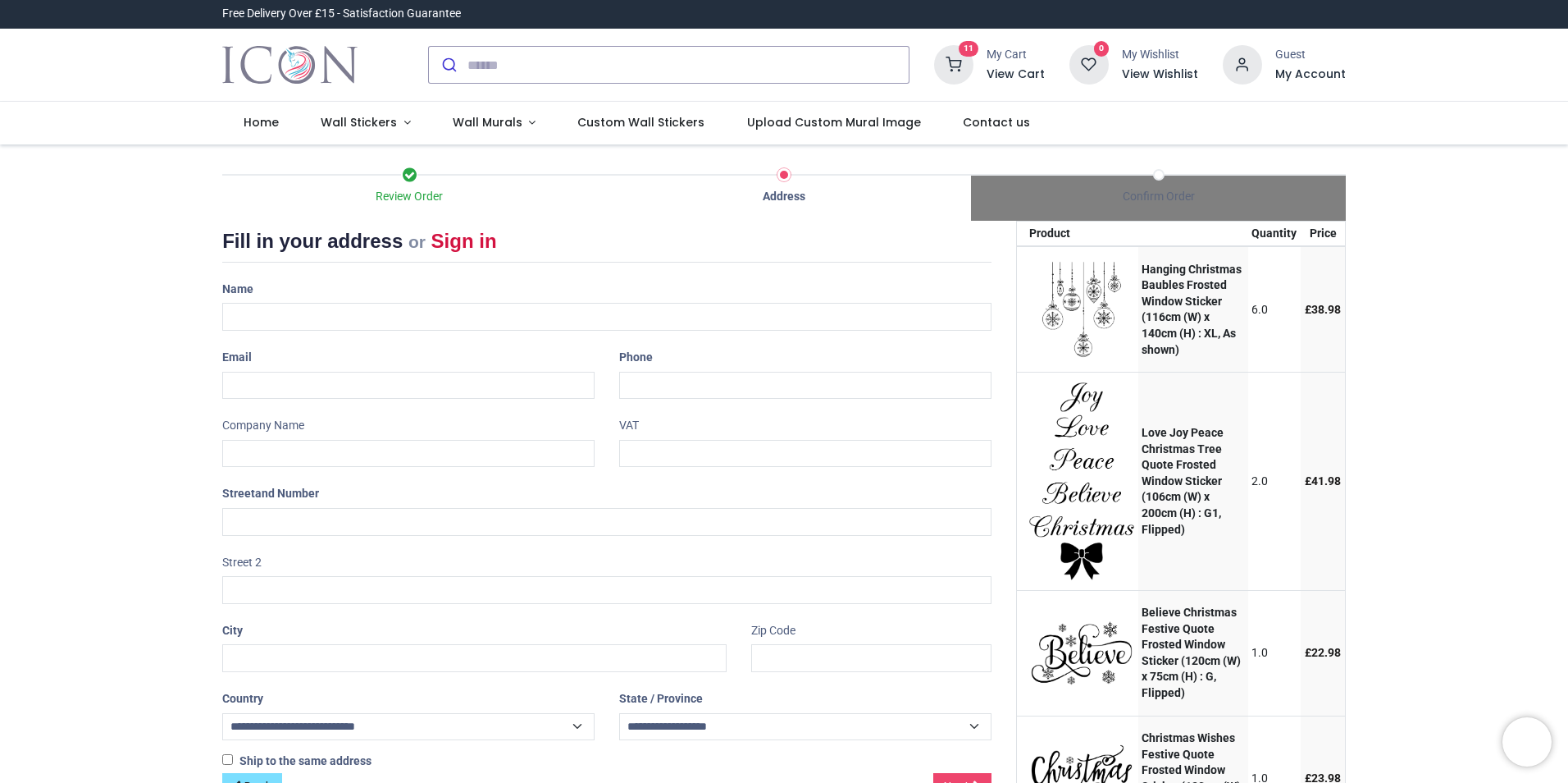
select select "***"
click at [460, 247] on link "Sign in" at bounding box center [464, 241] width 66 height 22
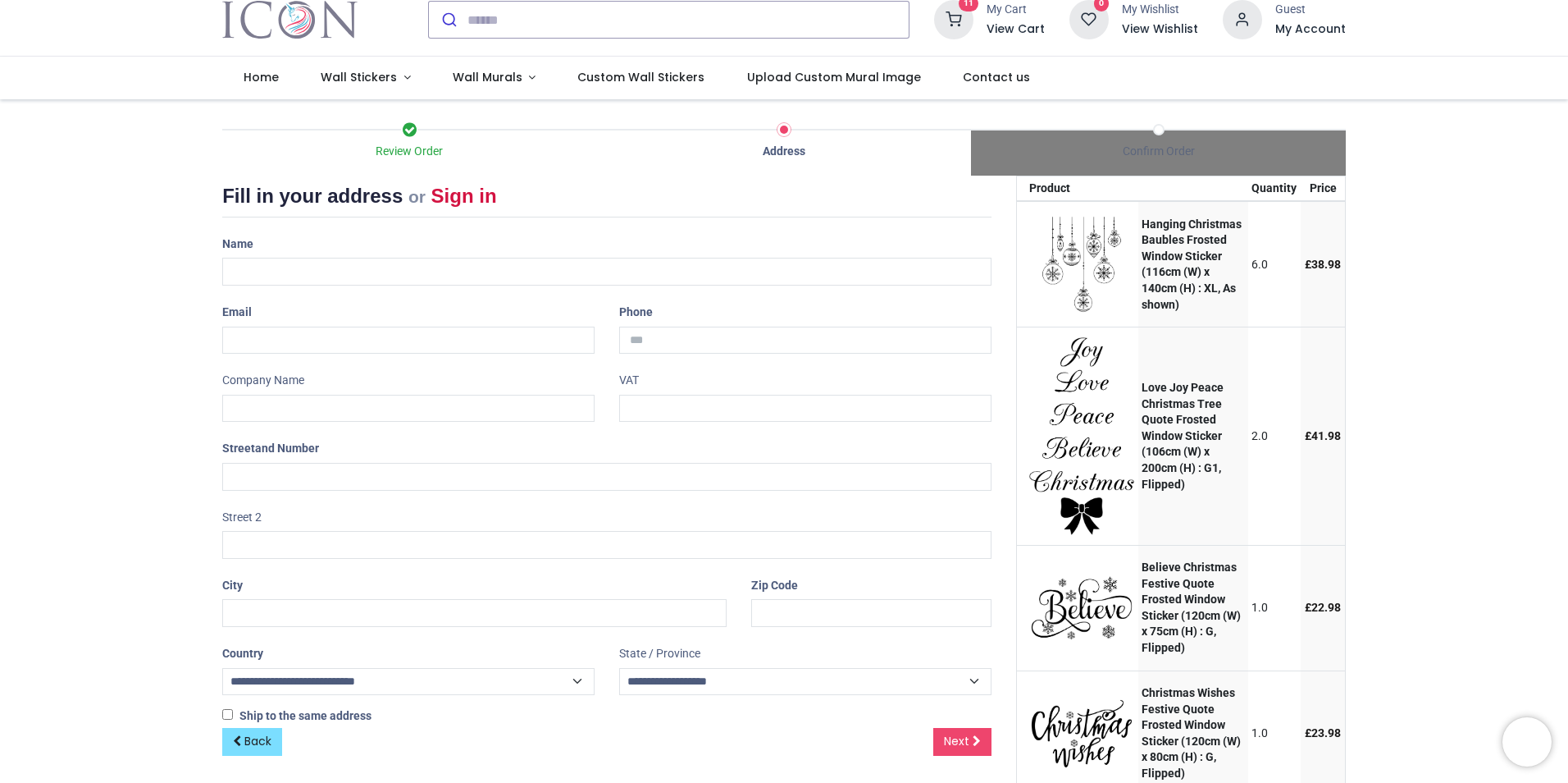
scroll to position [35, 0]
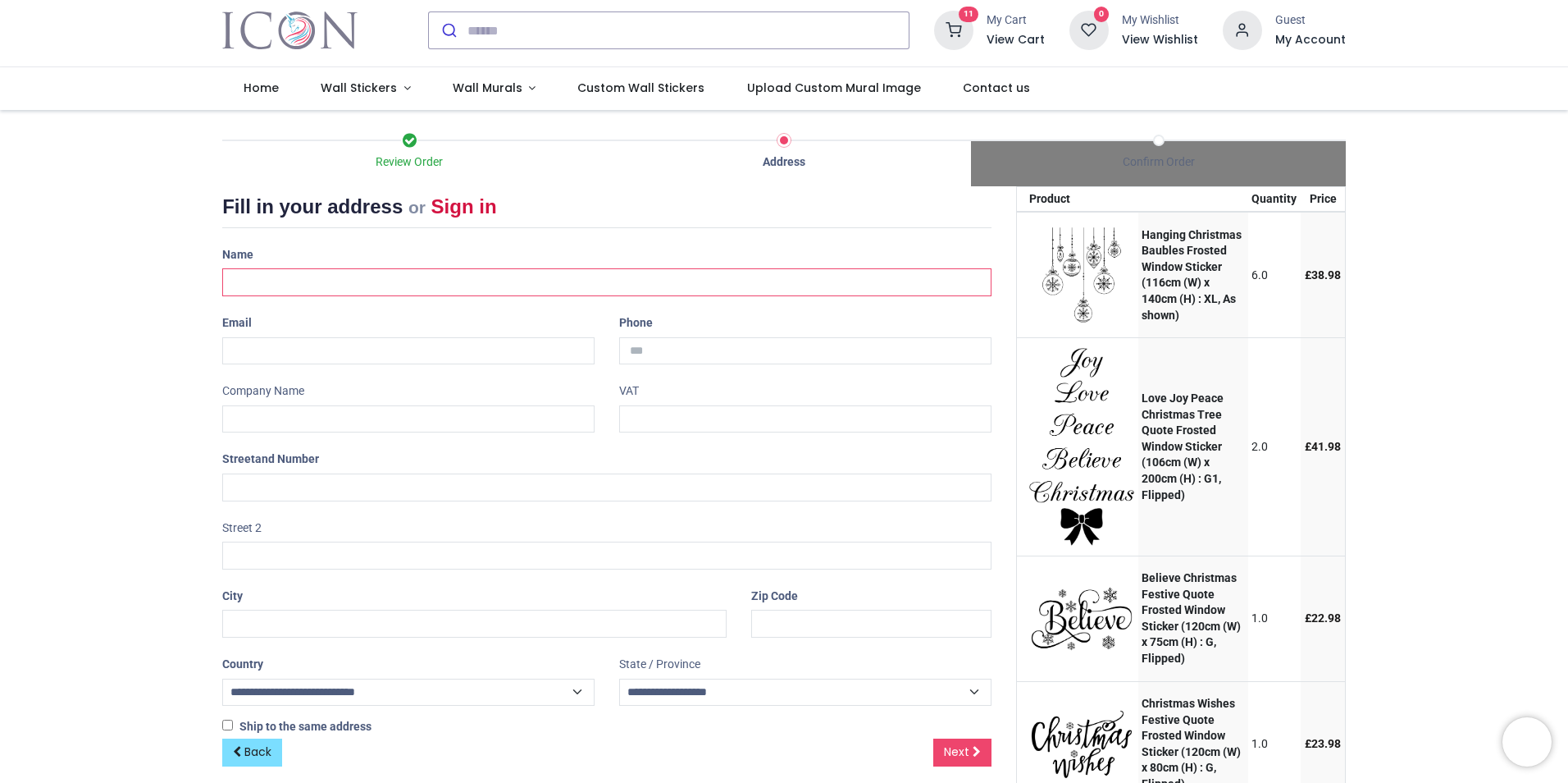
click at [289, 283] on input "text" at bounding box center [607, 282] width 769 height 28
type input "**********"
click at [348, 356] on input "email" at bounding box center [408, 351] width 372 height 28
type input "**********"
click at [339, 418] on input "text" at bounding box center [408, 419] width 372 height 28
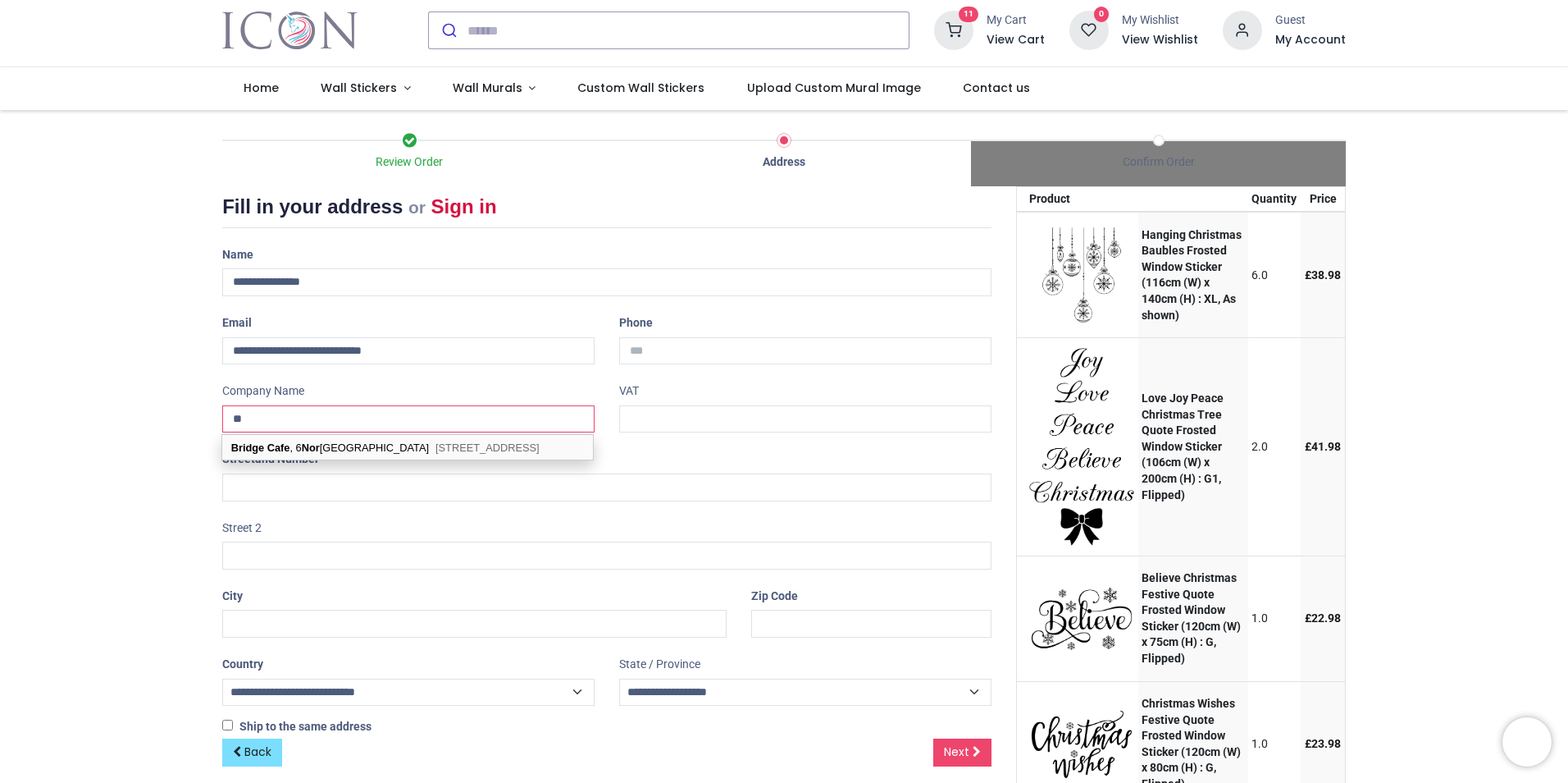
type input "*"
click at [106, 480] on div "Review Order Address Confirm Order Your order: £ 387.78 Product Price" at bounding box center [784, 578] width 1568 height 938
click at [276, 478] on input "text" at bounding box center [607, 487] width 769 height 28
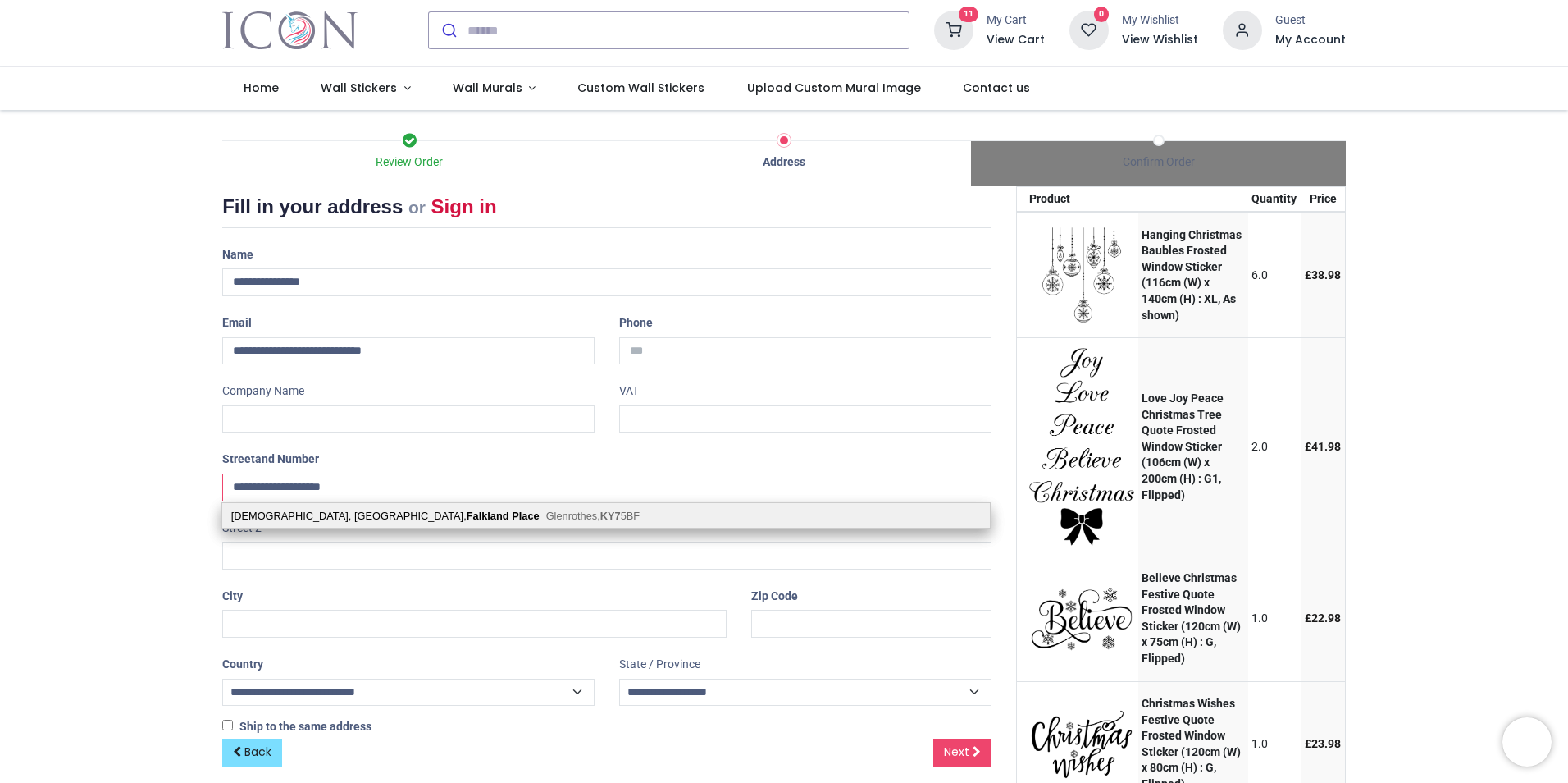
type input "**********"
click at [431, 516] on div "Glenrothes Baptist Church, Unicorn House, Falkland Place Glenrothes, KY7 5BF" at bounding box center [607, 515] width 768 height 25
type input "**********"
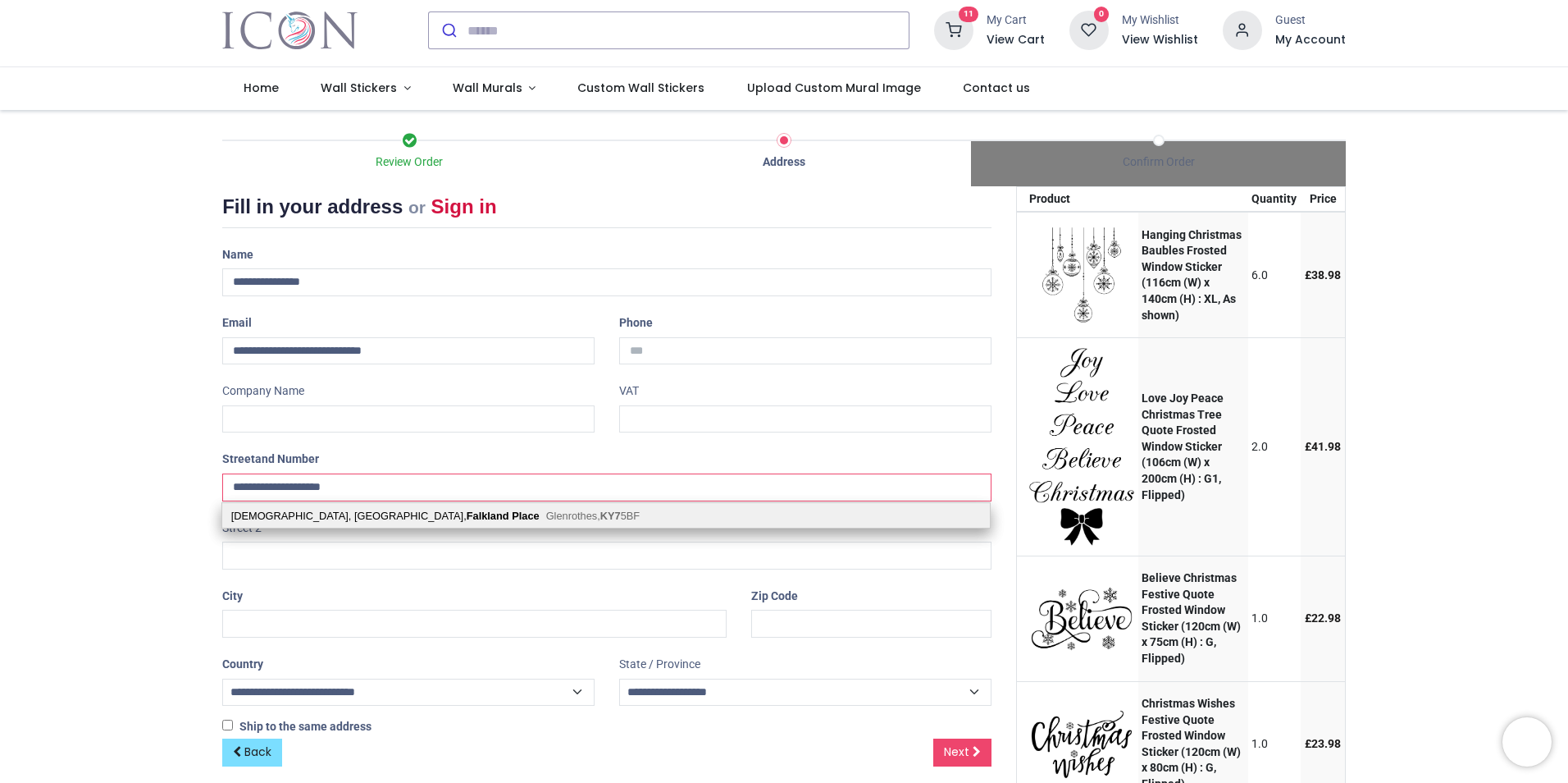
type input "*******"
select select "***"
type input "**********"
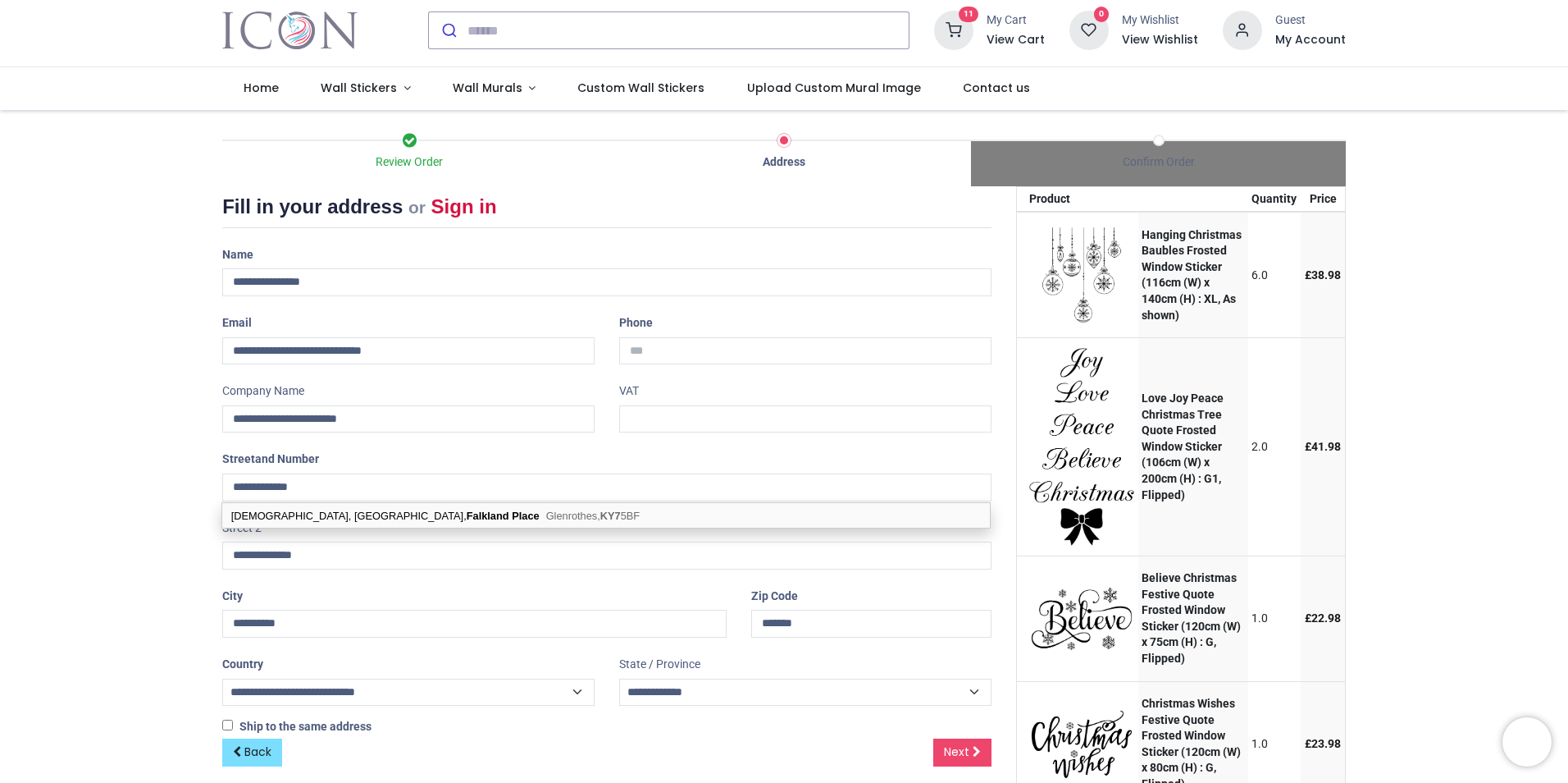
click at [453, 581] on div "**********" at bounding box center [607, 489] width 794 height 497
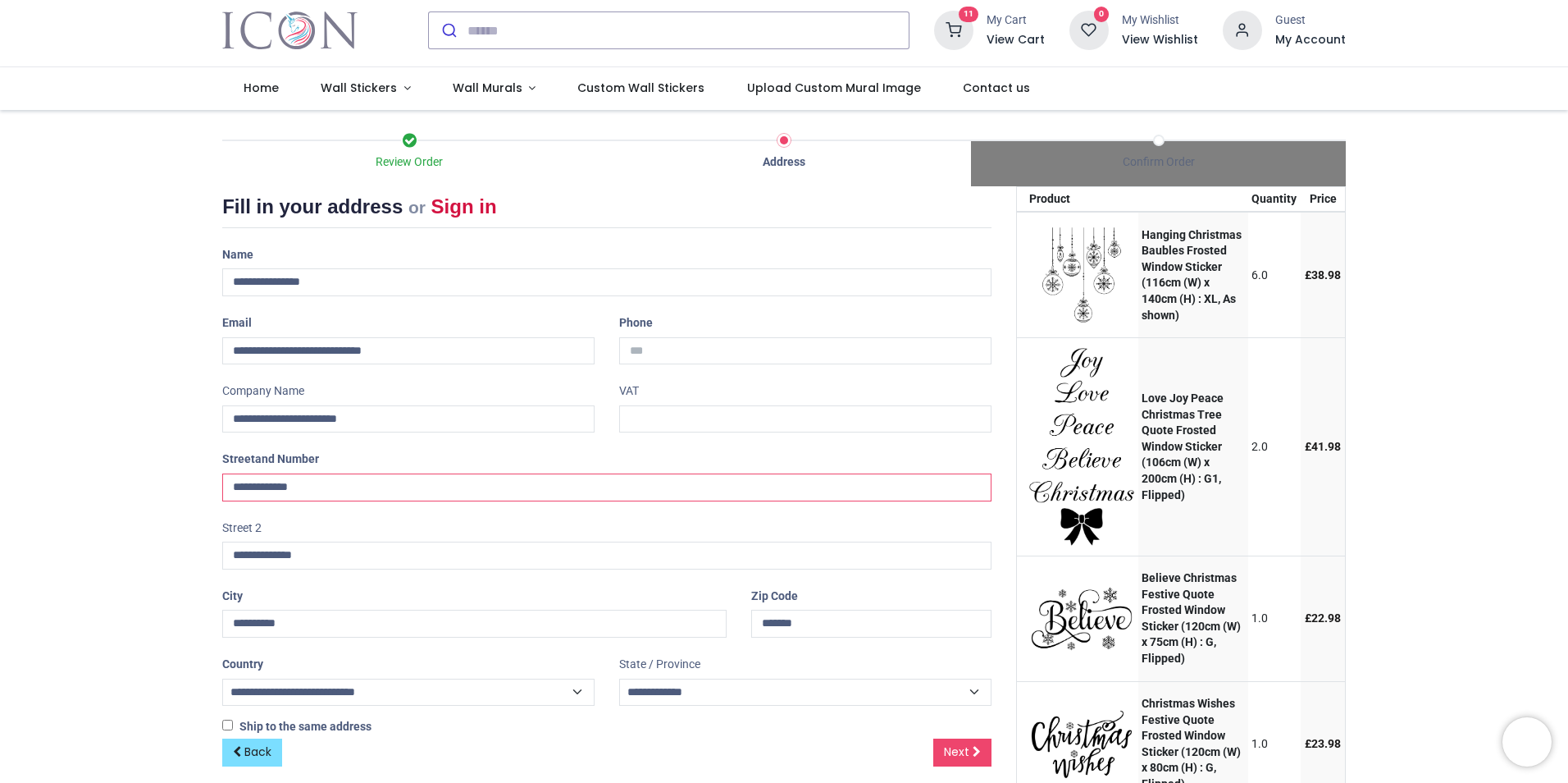
click at [318, 492] on input "**********" at bounding box center [607, 487] width 769 height 28
click at [227, 485] on input "**********" at bounding box center [607, 487] width 769 height 28
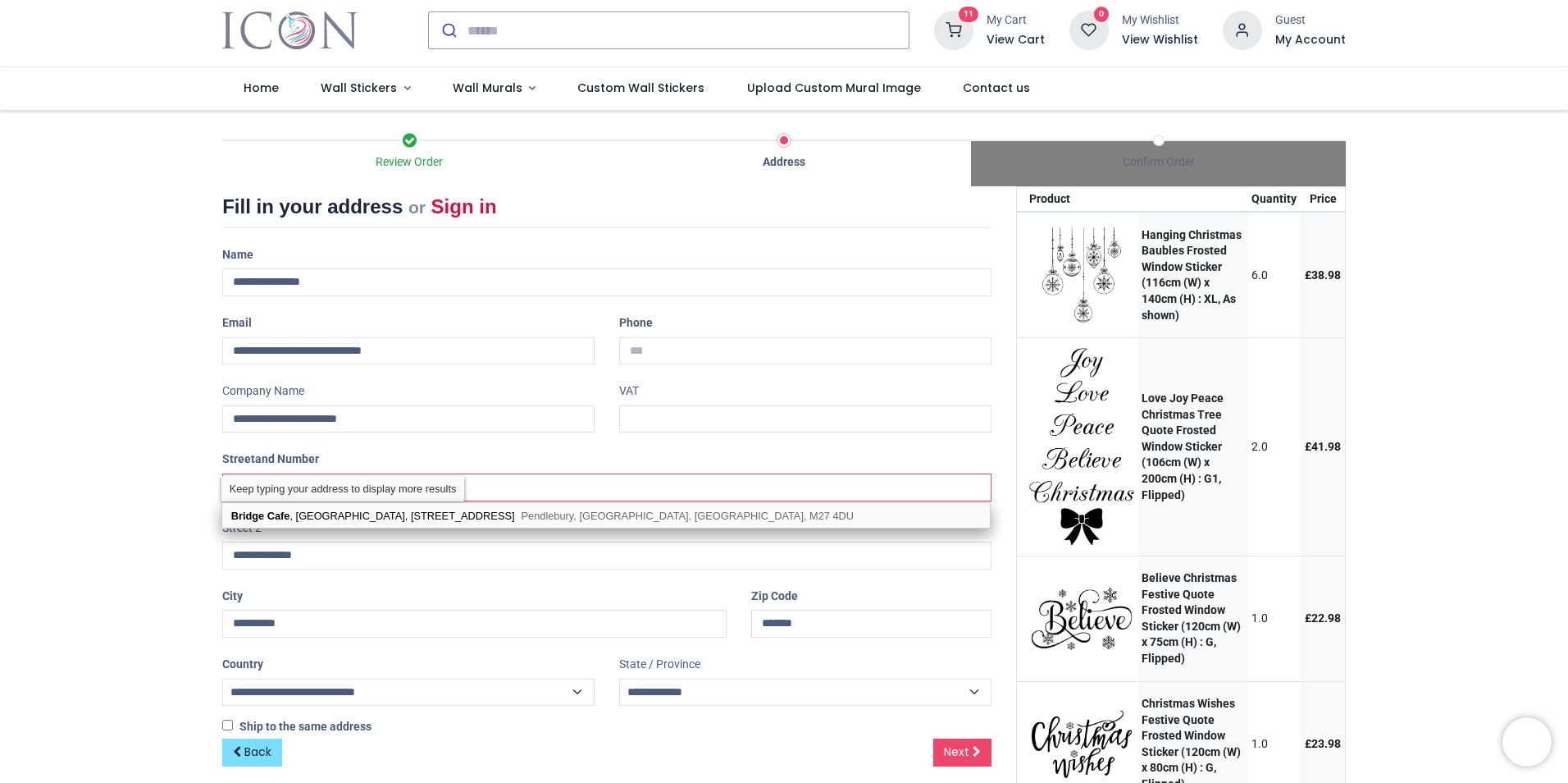
type input "**********"
click at [116, 520] on div "Review Order Address Confirm Order Your order: £ 387.78 Product Price" at bounding box center [784, 578] width 1568 height 938
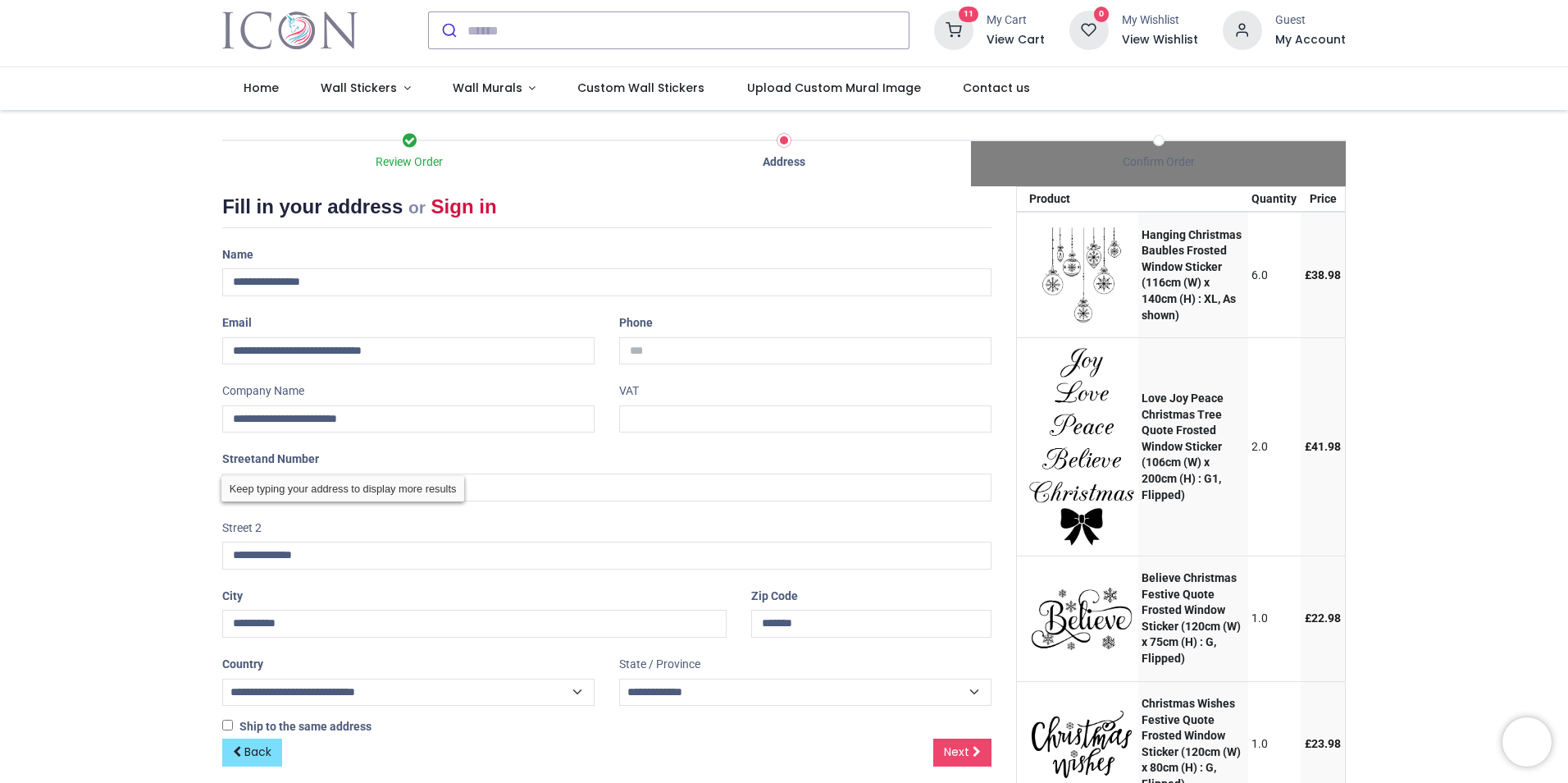
click at [116, 520] on div "Review Order Address Confirm Order Your order: £ 387.78 Product Price" at bounding box center [784, 578] width 1568 height 938
click at [814, 625] on input "*******" at bounding box center [872, 623] width 240 height 28
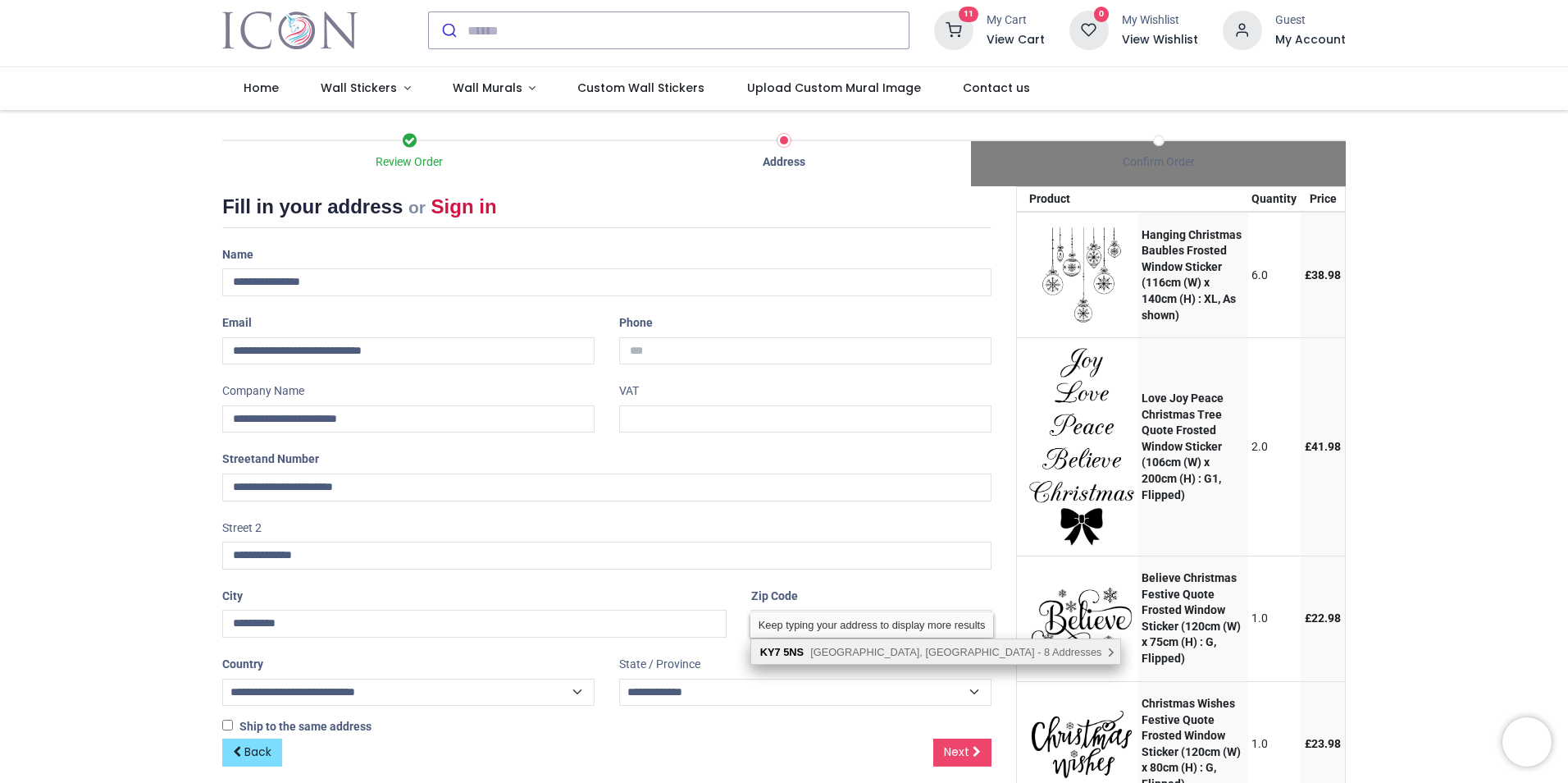
click at [853, 659] on div "KY7 5NS Falkland Gate, Glenrothes - 8 Addresses , There are multiple address op…" at bounding box center [936, 651] width 370 height 25
type input "*******"
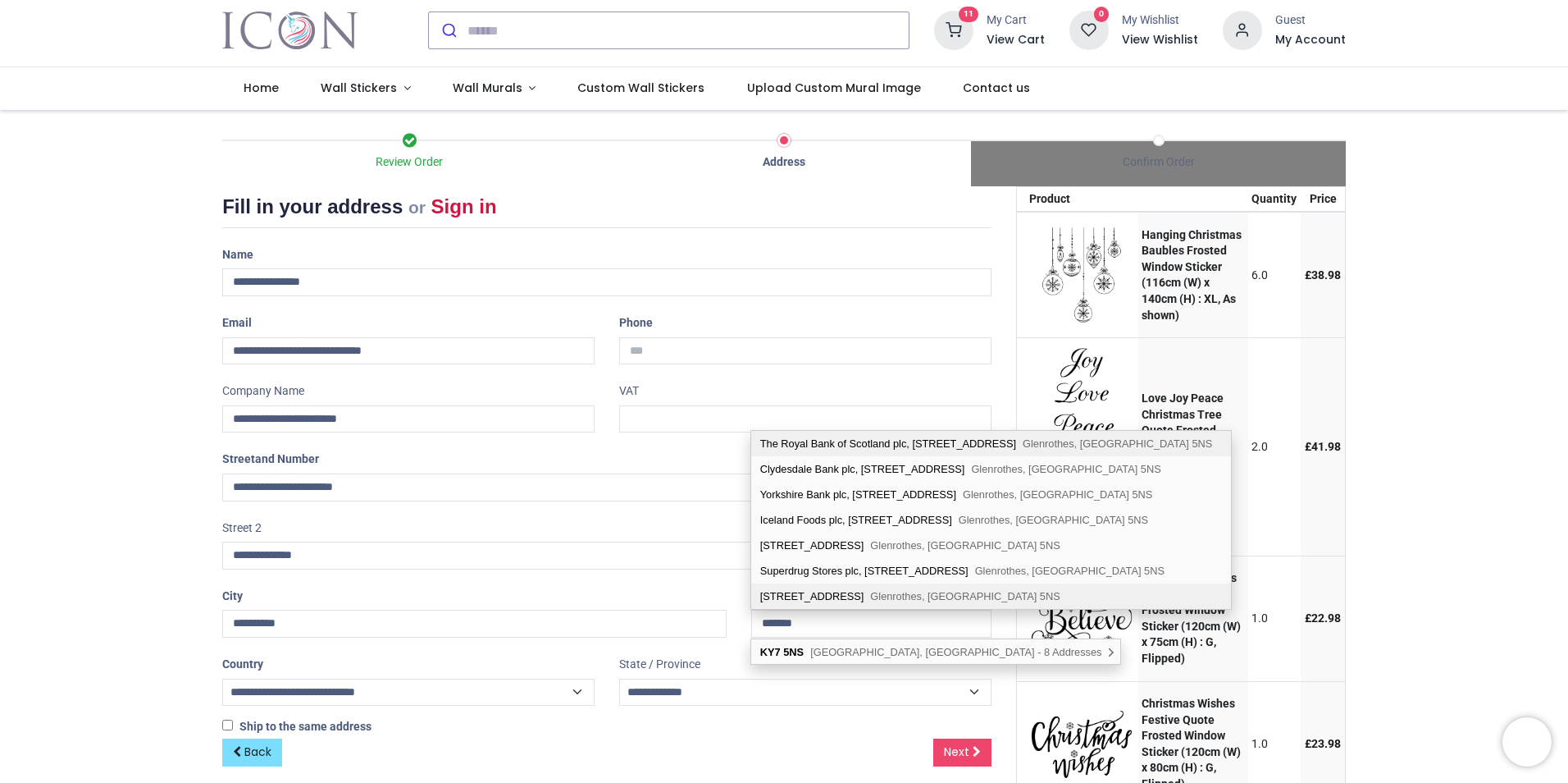
click at [827, 596] on div "11 Falkland Gate Glenrothes, KY7 5NS" at bounding box center [992, 596] width 481 height 25
type input "**********"
select select "***"
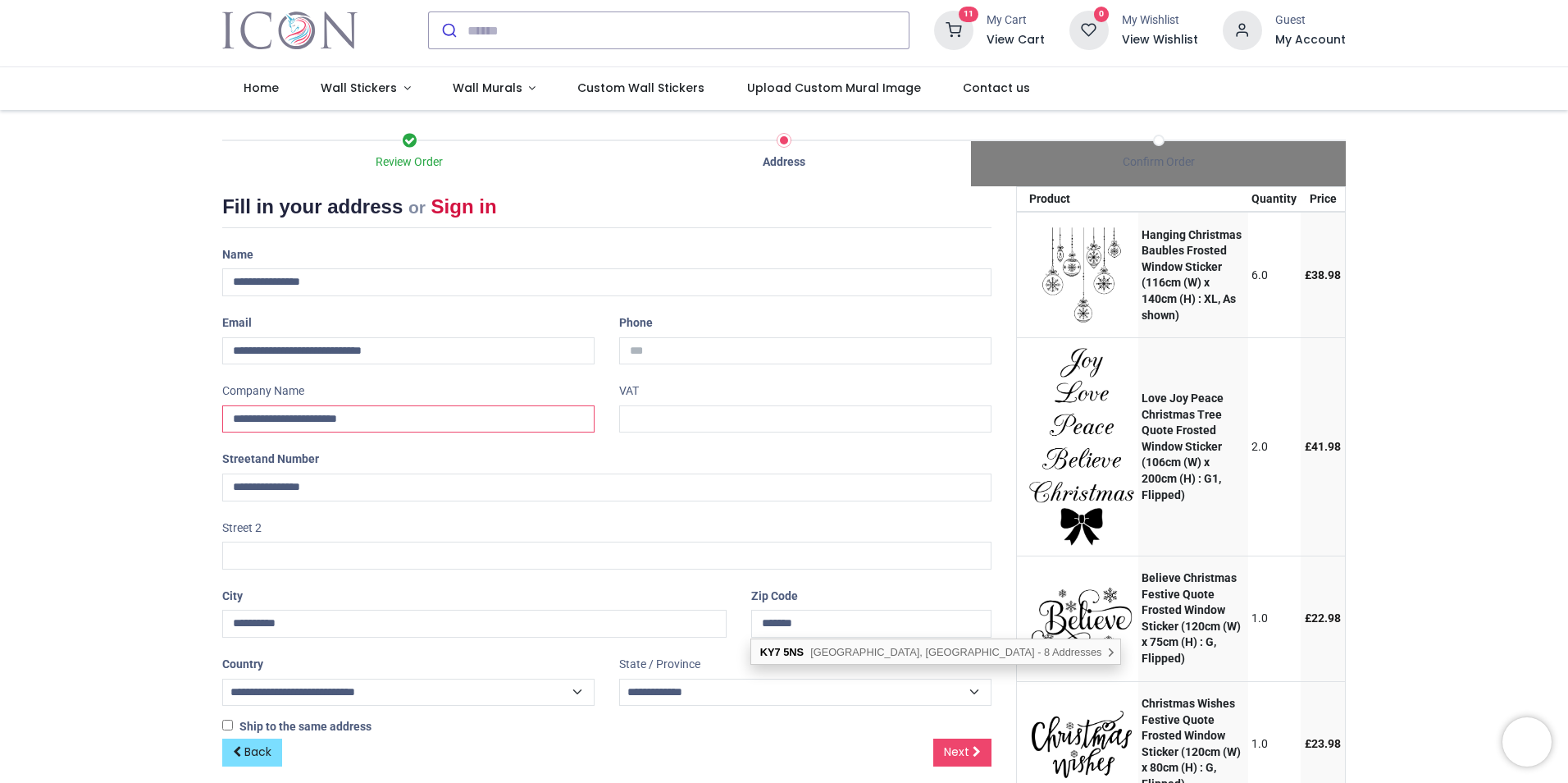
click at [388, 422] on input "**********" at bounding box center [408, 419] width 372 height 28
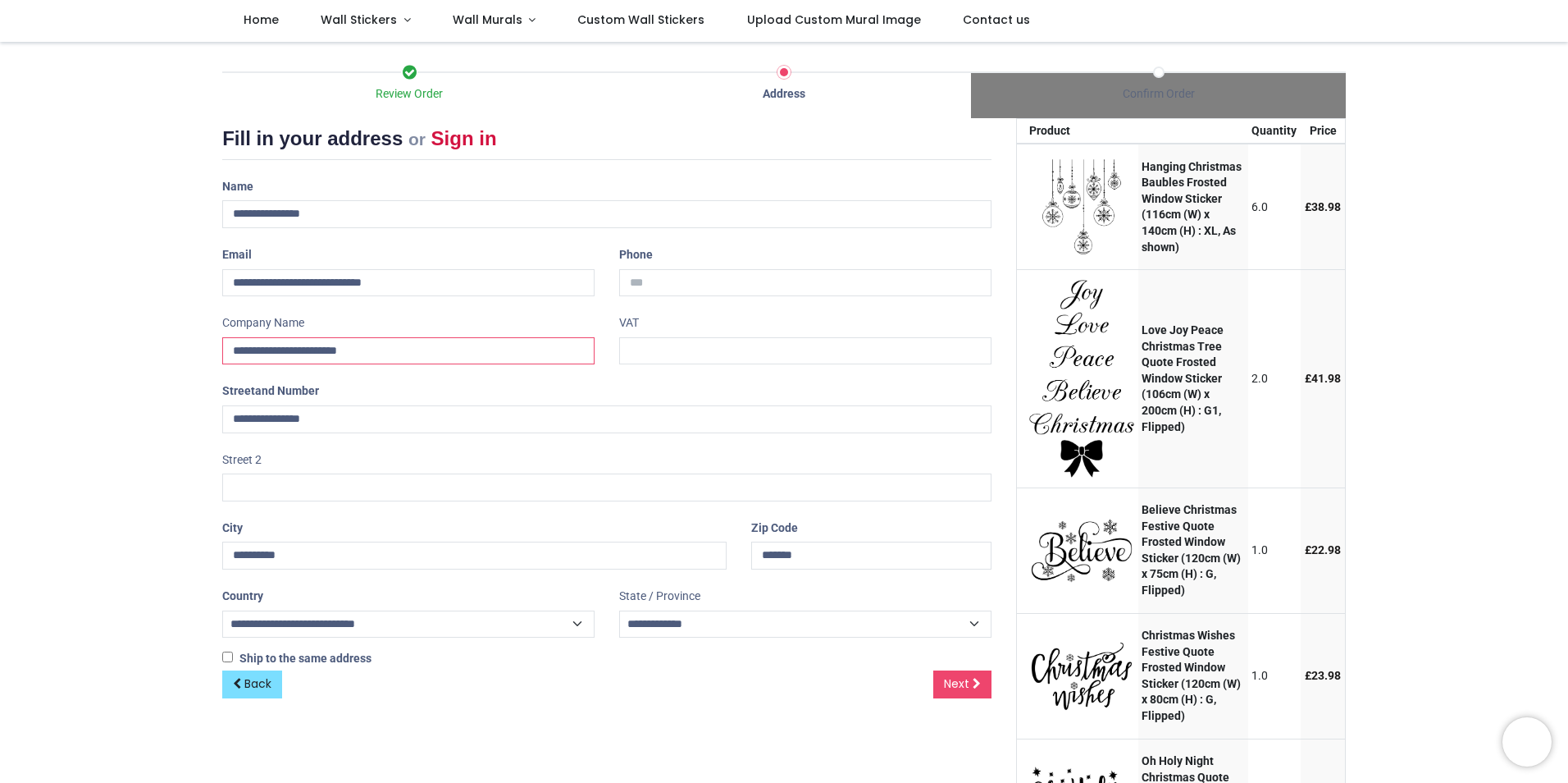
scroll to position [104, 0]
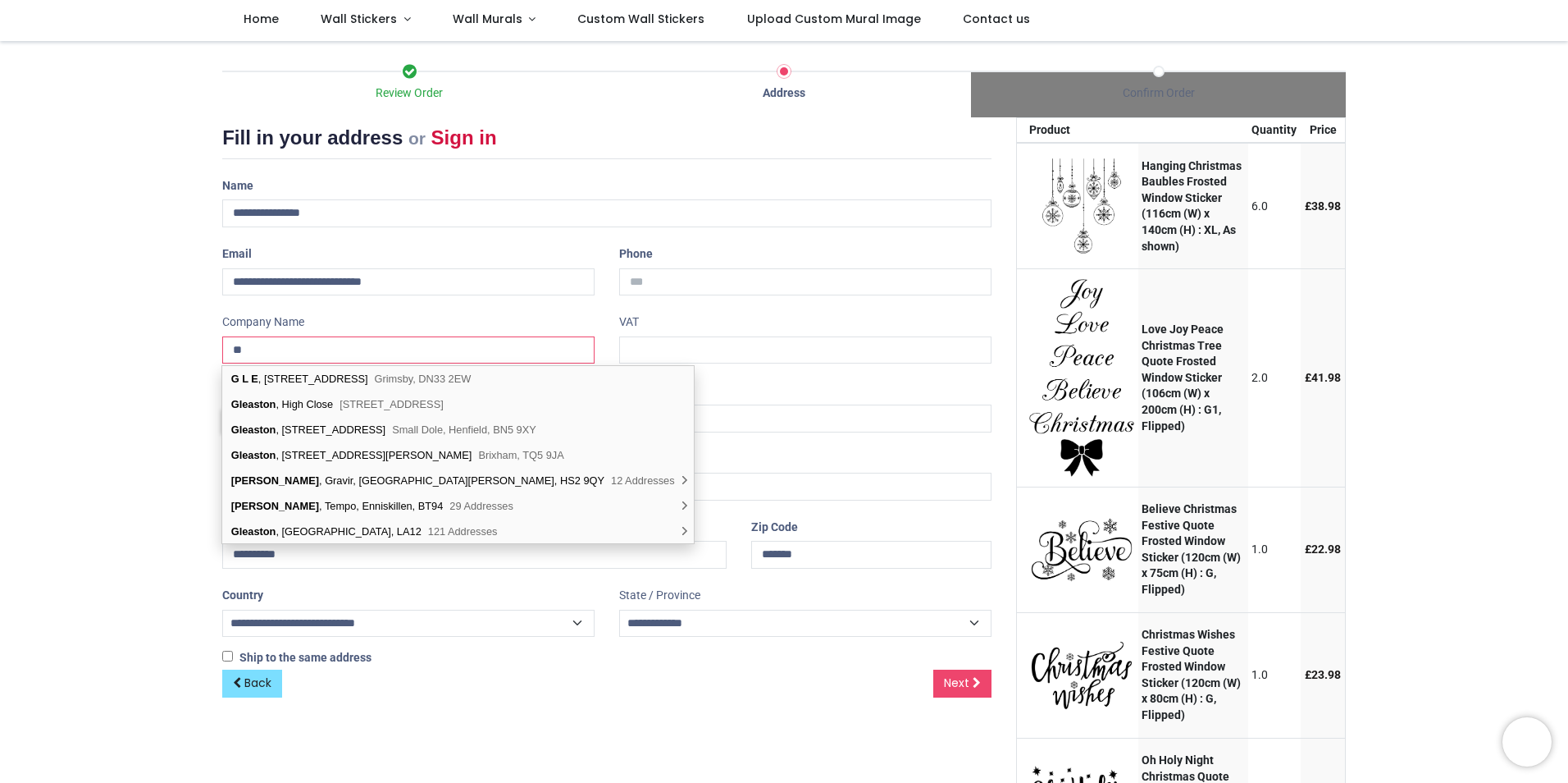
type input "*"
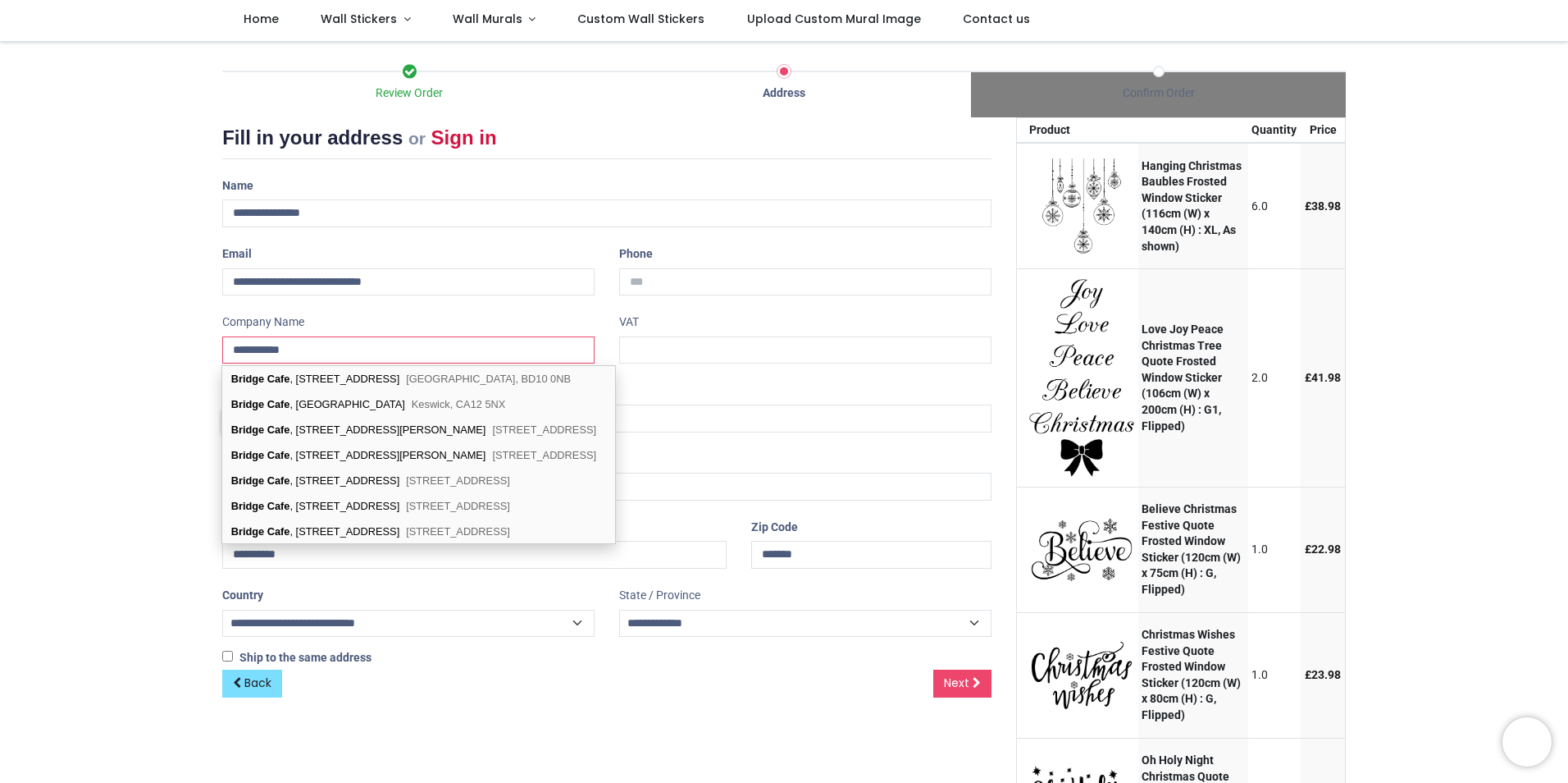
click at [378, 347] on input "**********" at bounding box center [408, 350] width 372 height 28
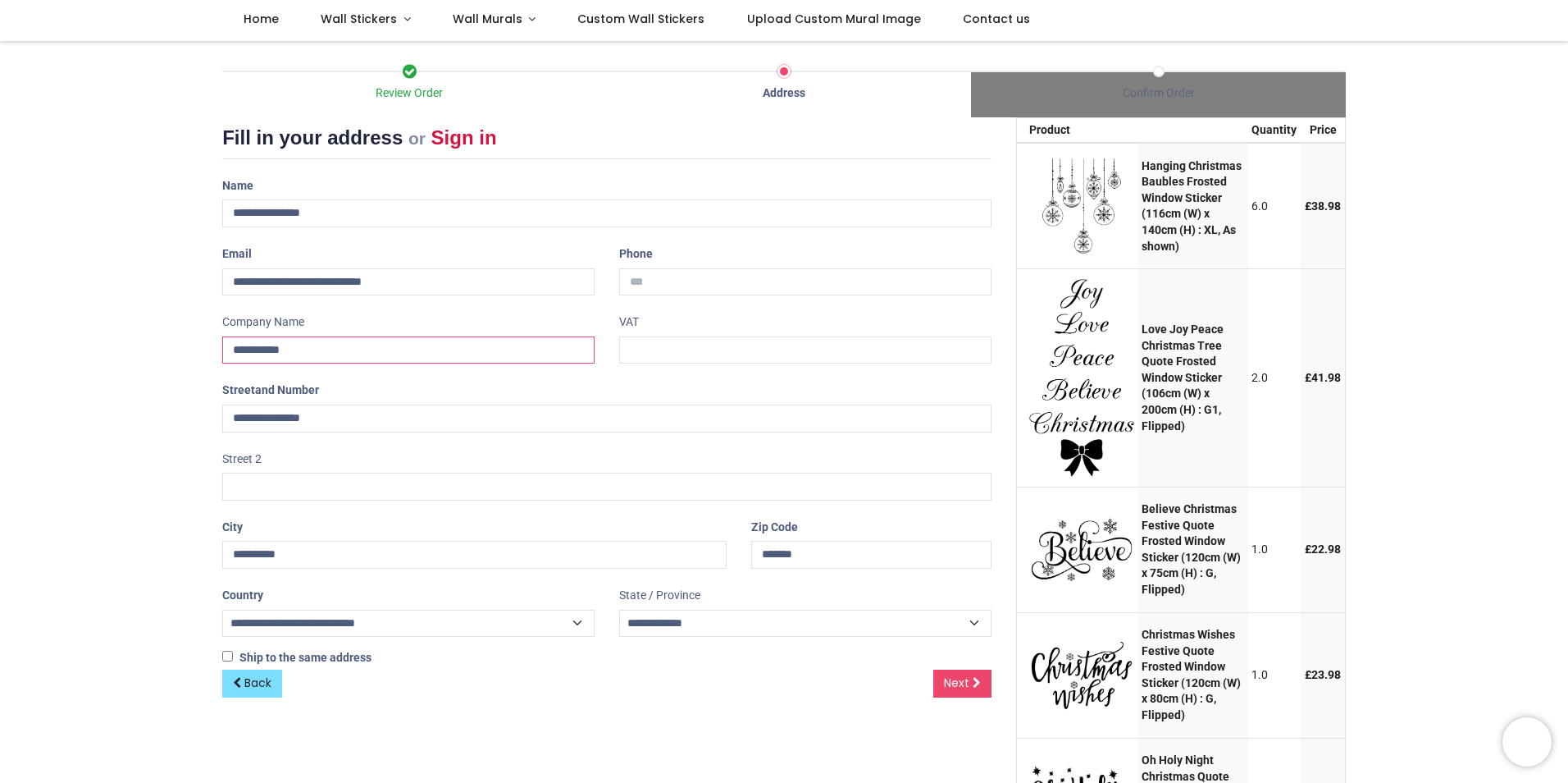
type input "**********"
click at [135, 427] on div "Review Order Address Confirm Order Your order: £ 387.78 Product Price" at bounding box center [784, 510] width 1568 height 938
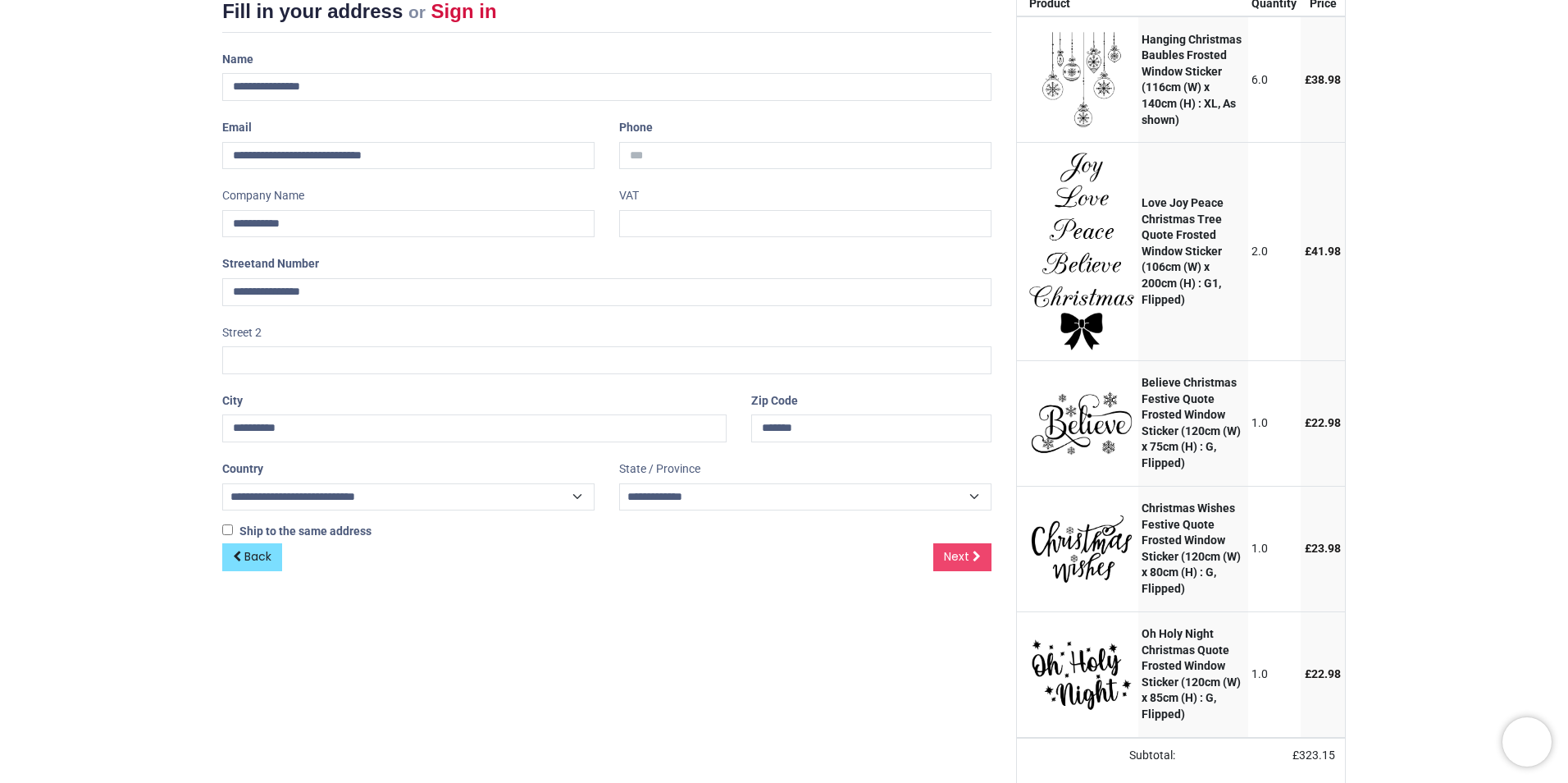
scroll to position [232, 0]
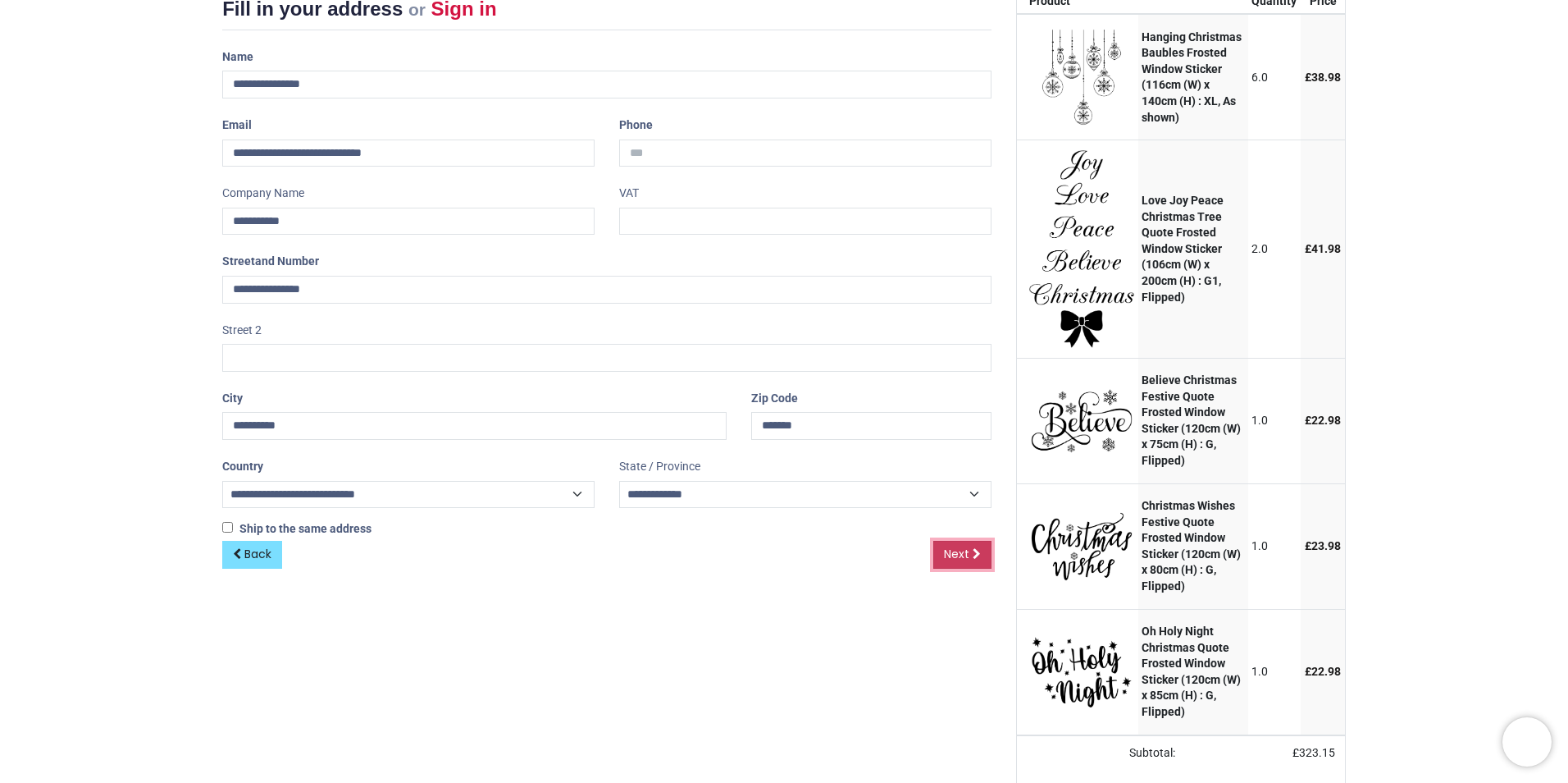
click at [967, 549] on span "Next" at bounding box center [956, 553] width 25 height 16
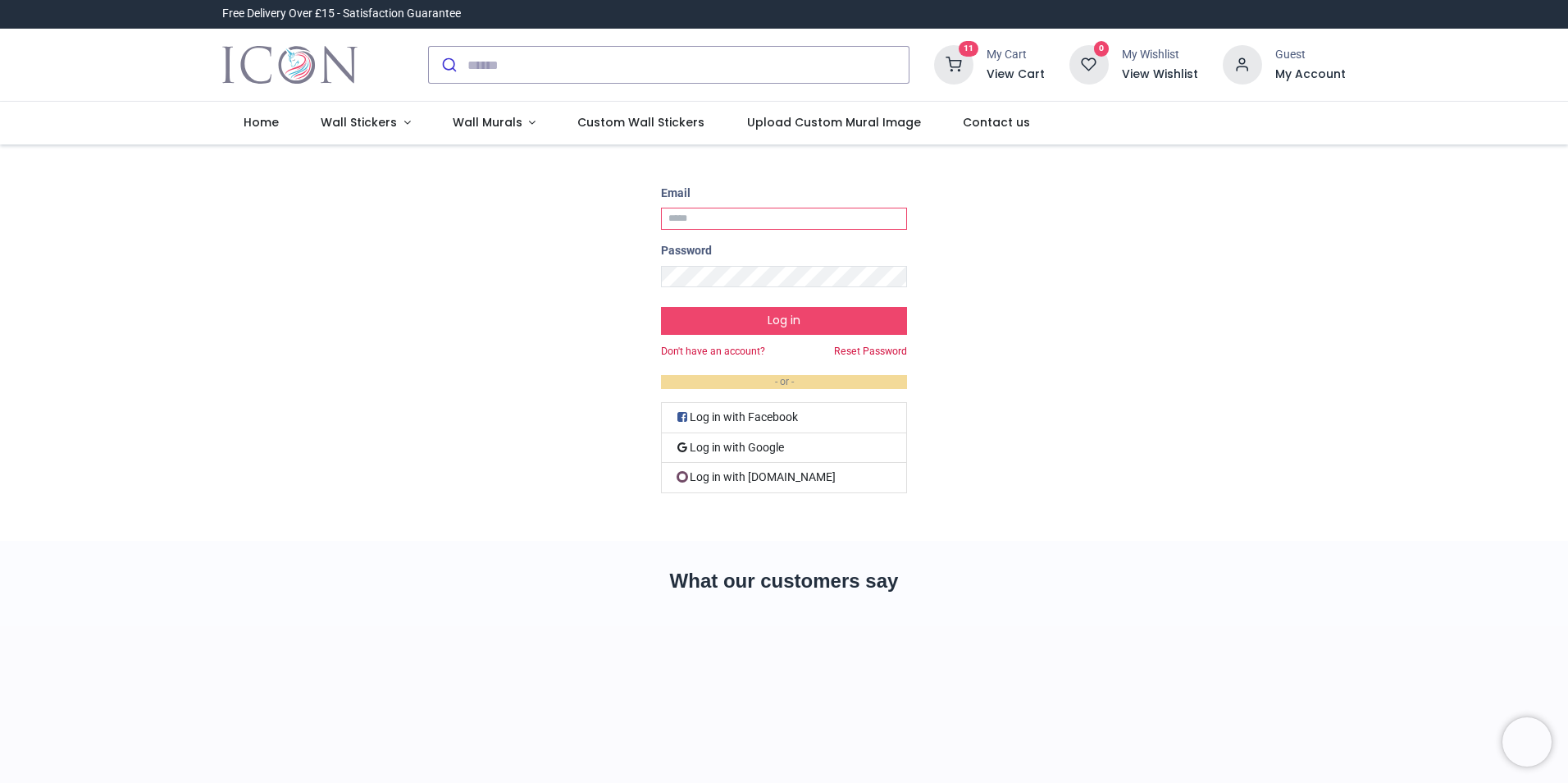
click at [756, 221] on input "Email" at bounding box center [784, 218] width 246 height 22
type input "**********"
click at [1011, 57] on div "My Cart" at bounding box center [1015, 54] width 58 height 16
click at [965, 59] on icon at bounding box center [954, 65] width 40 height 40
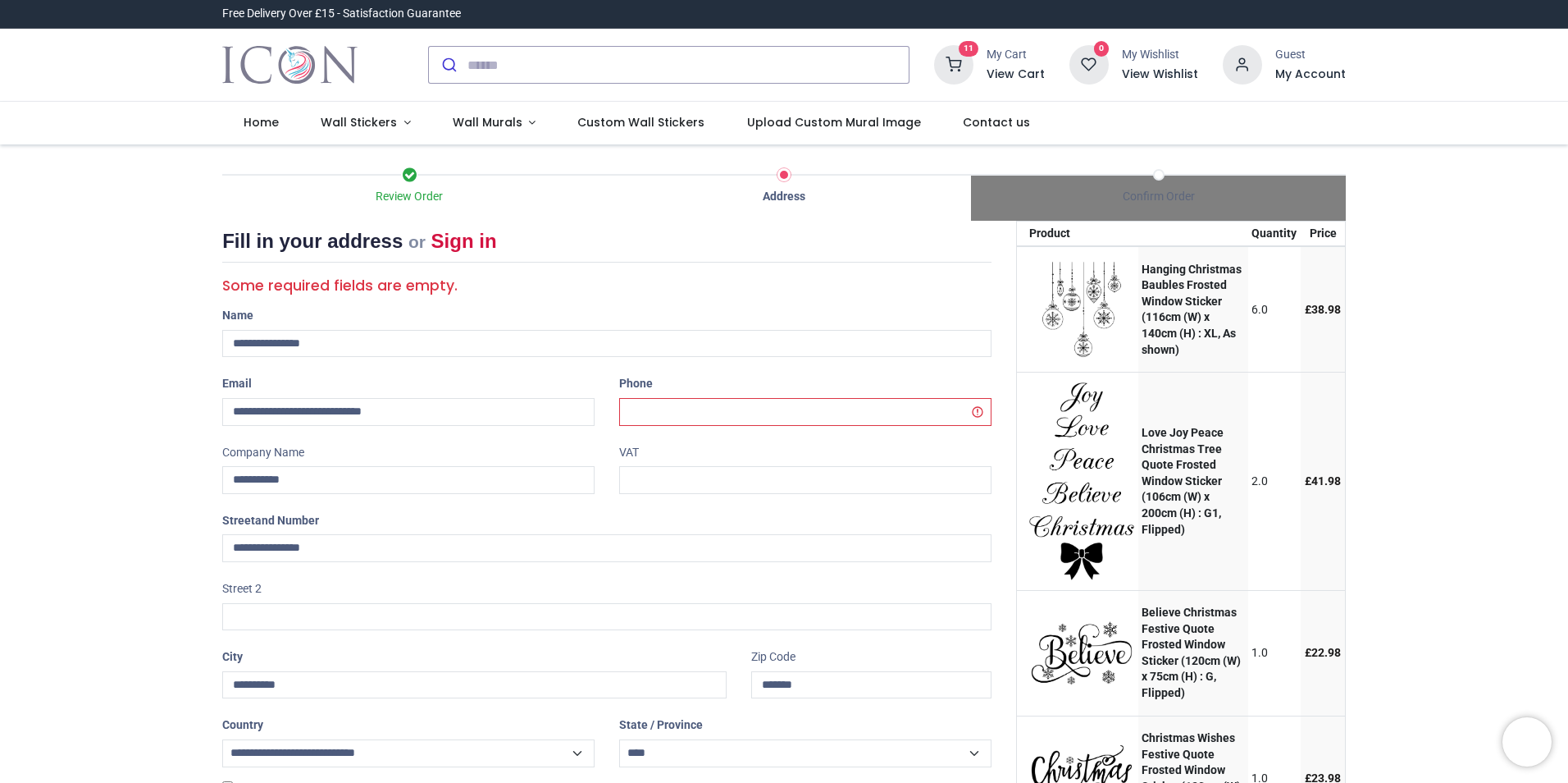
select select "***"
click at [740, 409] on input "tel" at bounding box center [805, 412] width 372 height 28
type input "**********"
click at [744, 536] on input "**********" at bounding box center [607, 548] width 769 height 28
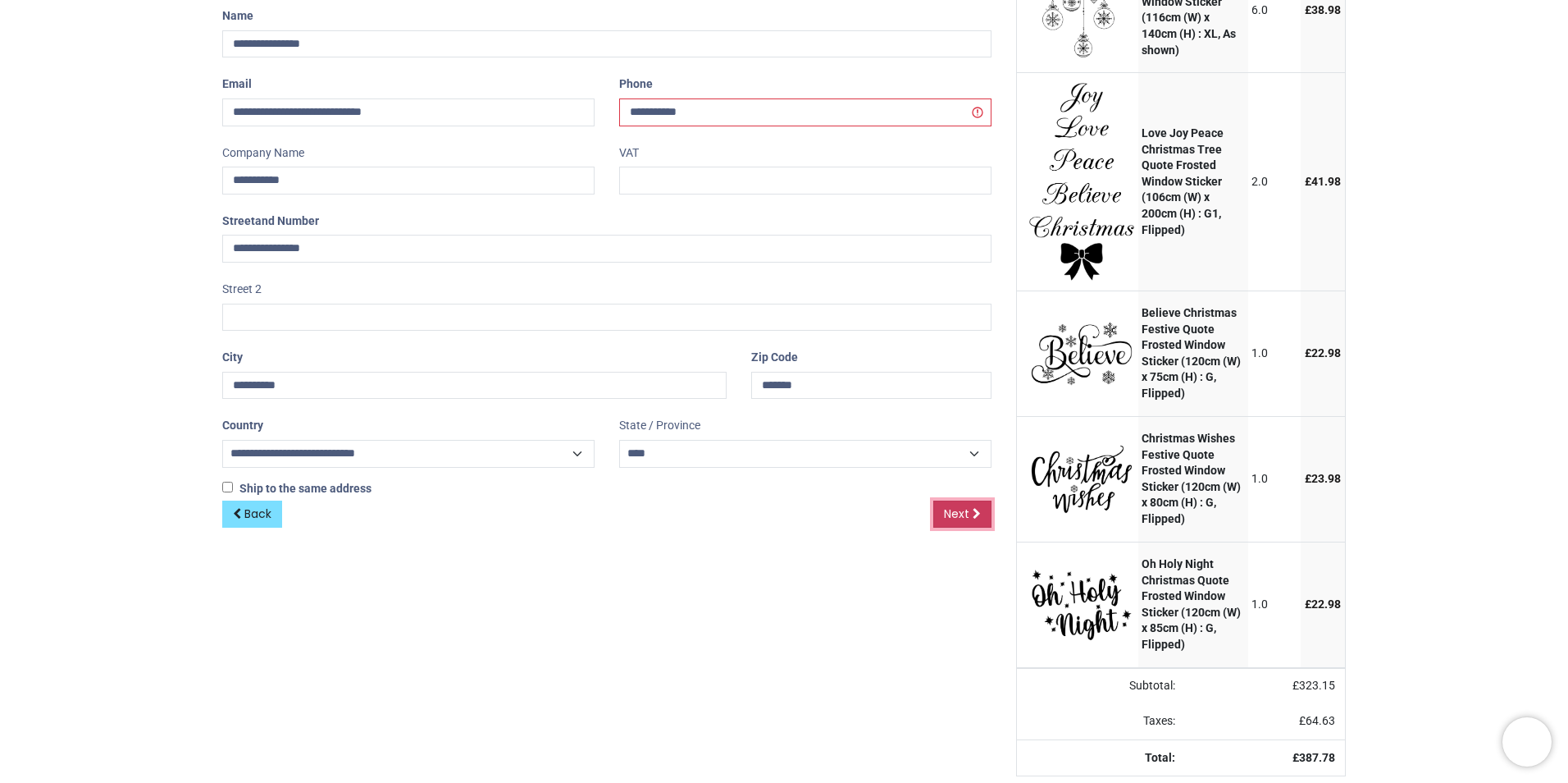
click at [958, 505] on span "Next" at bounding box center [956, 513] width 25 height 16
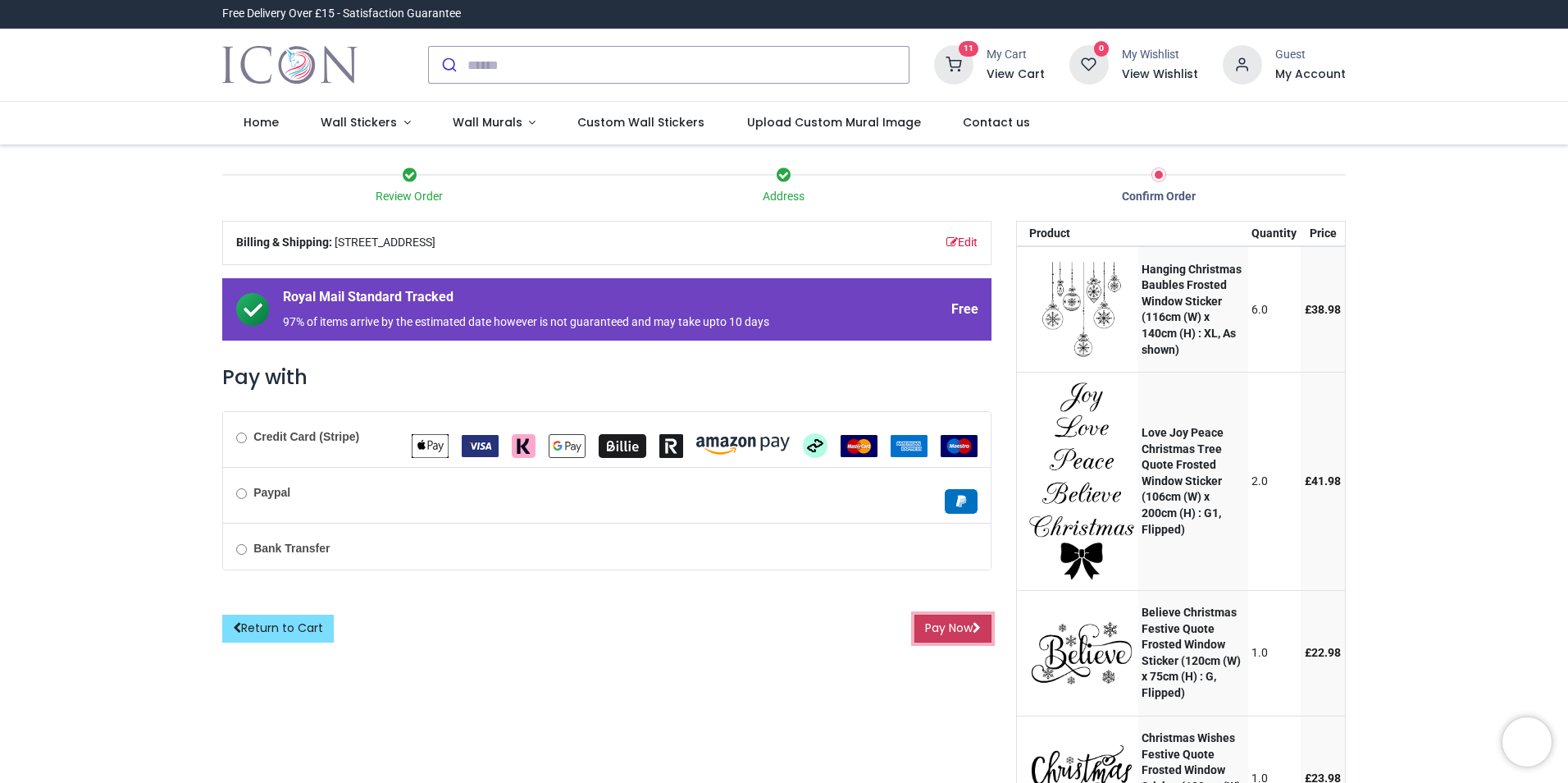
click at [949, 629] on button "Pay Now" at bounding box center [953, 628] width 77 height 28
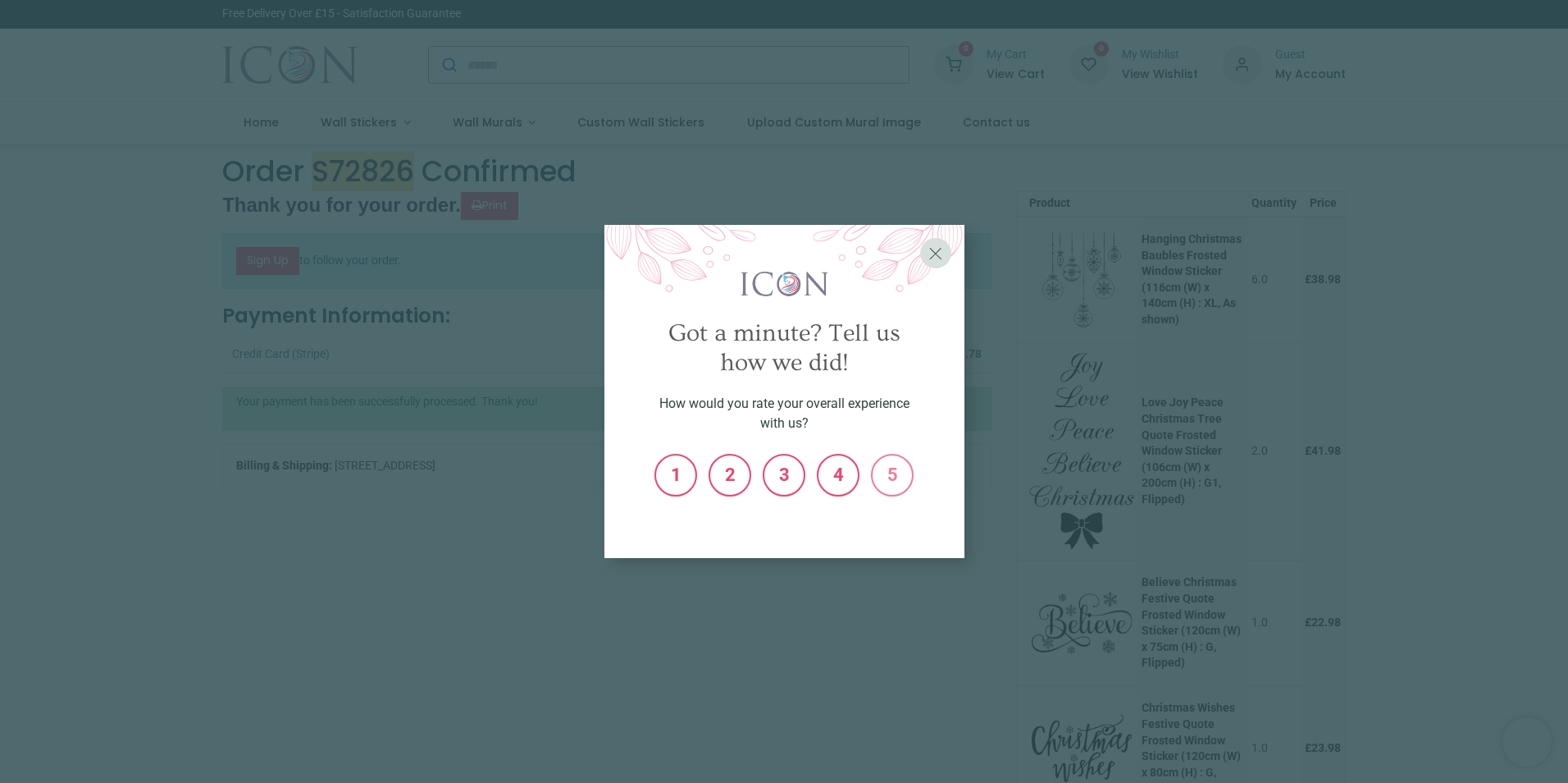
click at [904, 480] on label "5" at bounding box center [892, 475] width 40 height 40
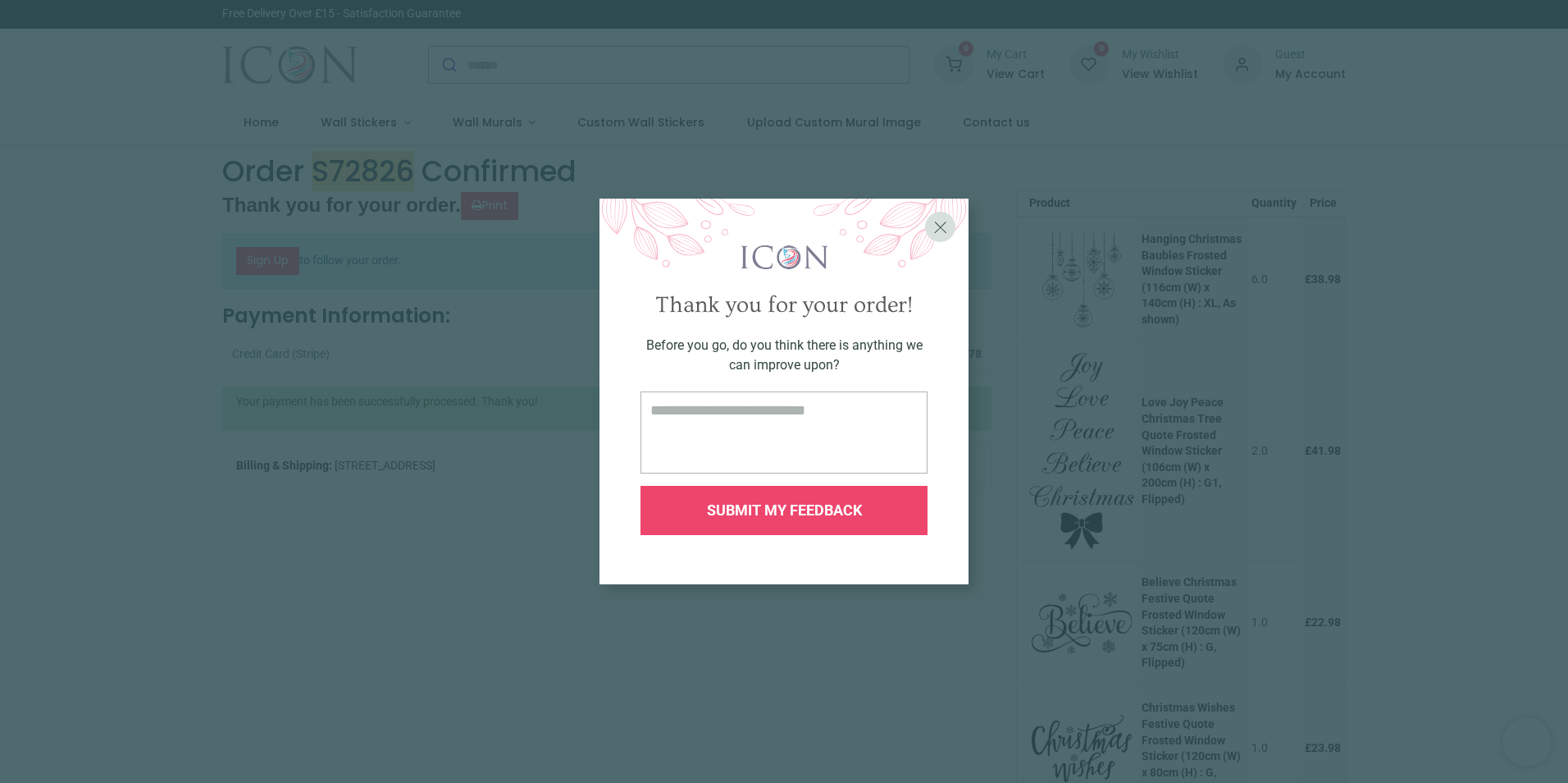
click at [810, 505] on span "SUBMIT MY FEEDBACK" at bounding box center [784, 510] width 155 height 17
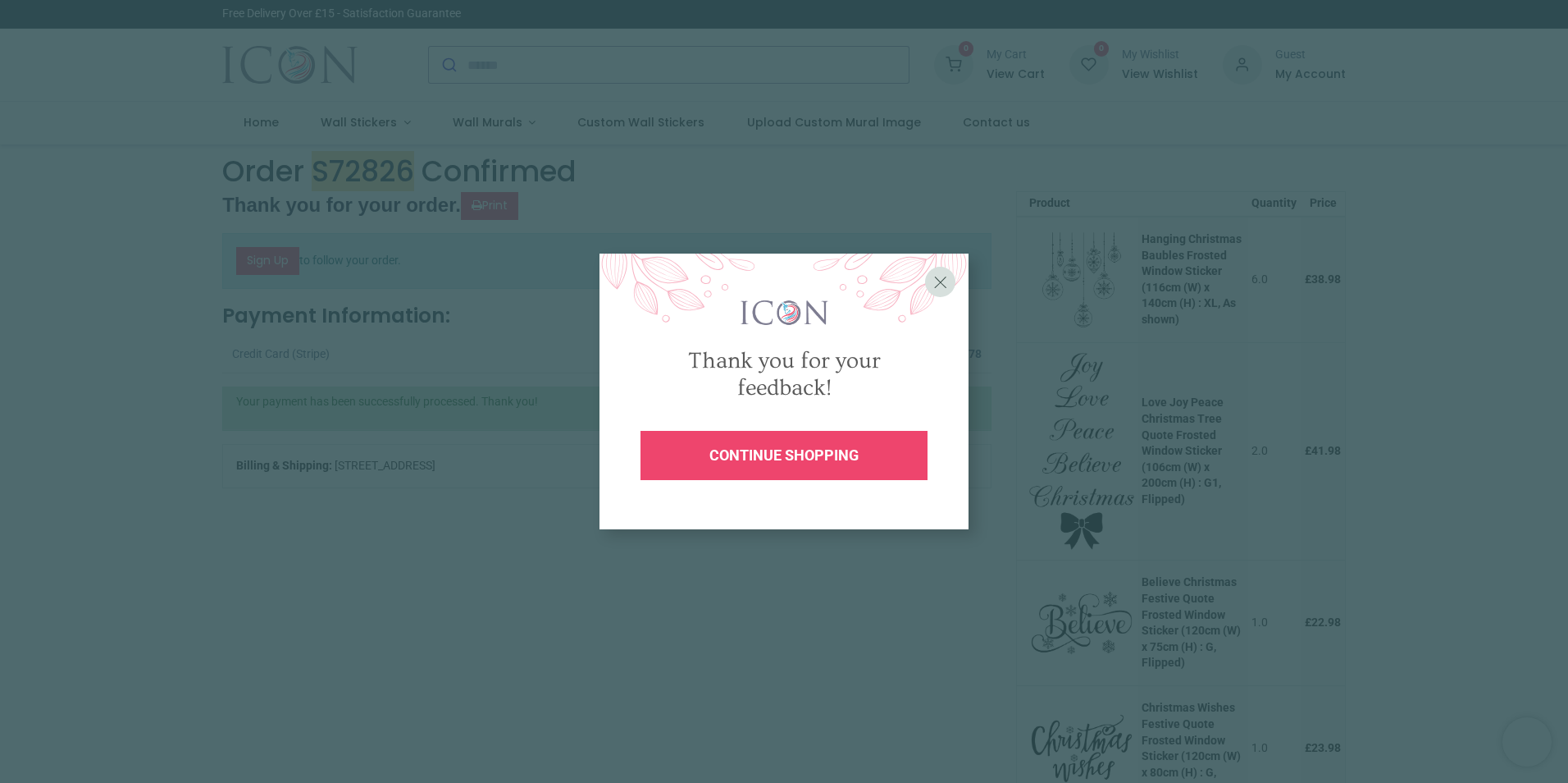
click at [798, 470] on div "continue shopping" at bounding box center [784, 455] width 287 height 49
